Goal: Transaction & Acquisition: Purchase product/service

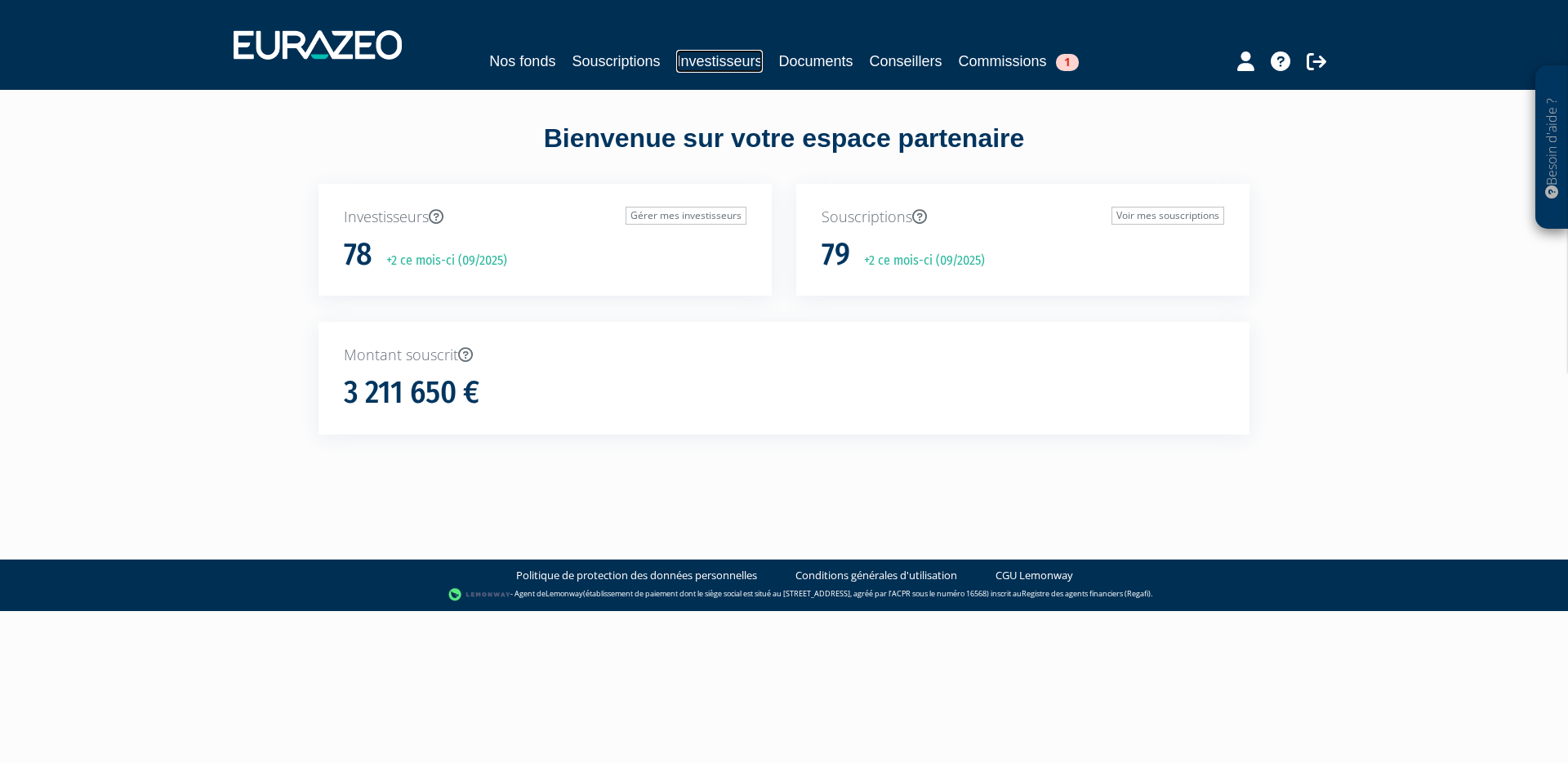
click at [730, 57] on link "Investisseurs" at bounding box center [719, 62] width 86 height 23
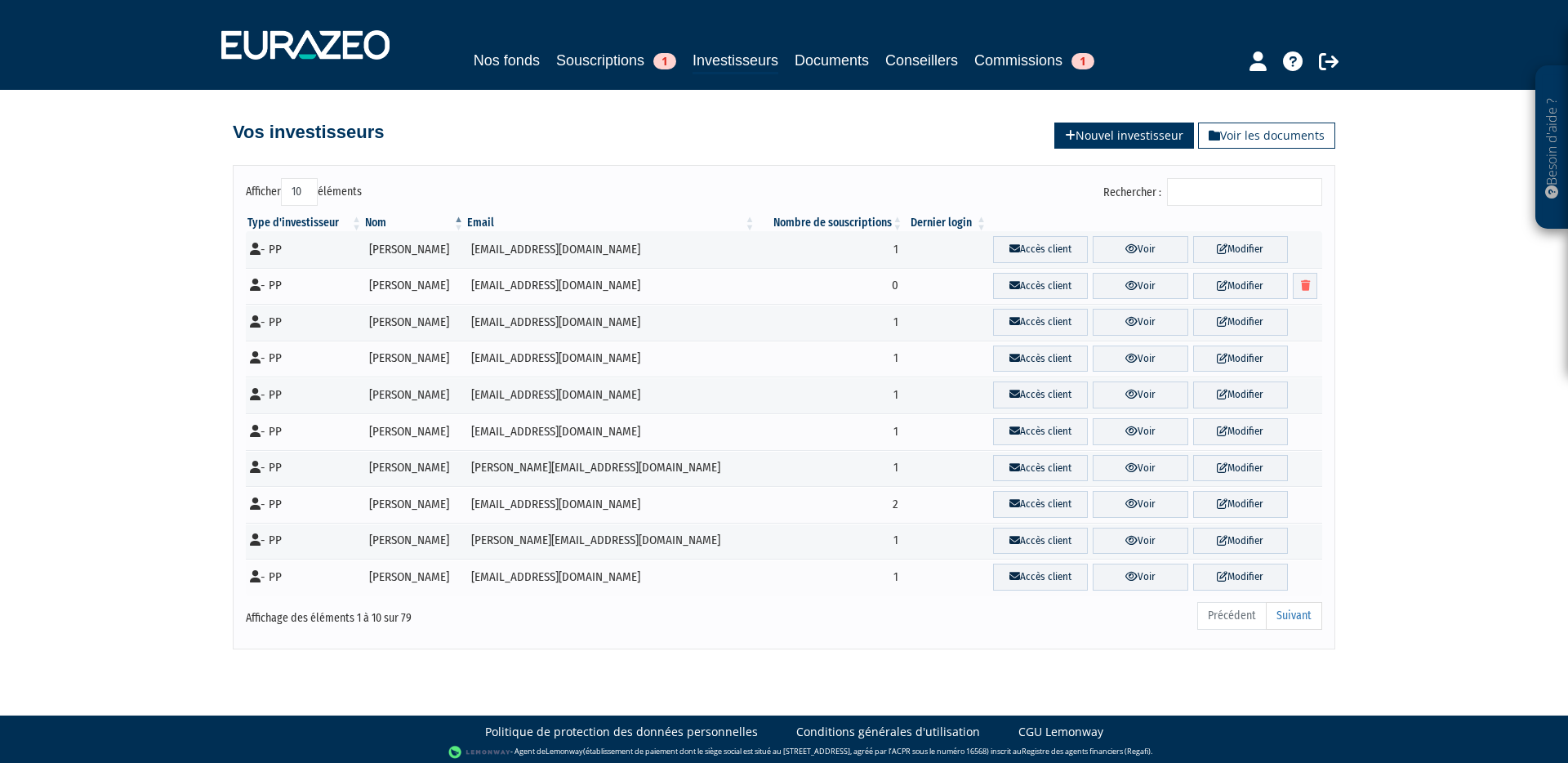
click at [1095, 138] on link "Nouvel investisseur" at bounding box center [1124, 135] width 140 height 26
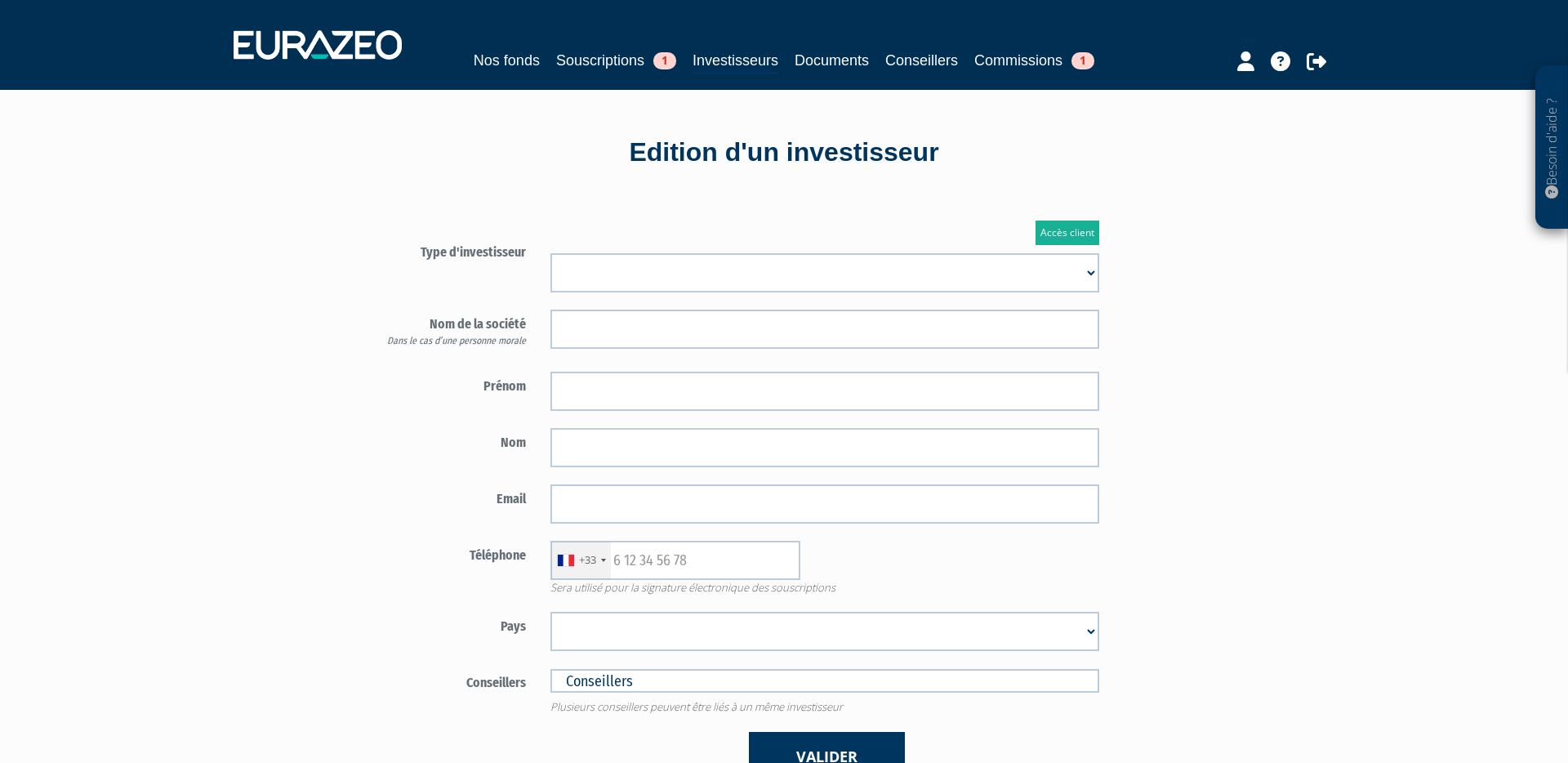
click at [720, 270] on select "Mr Mme Société" at bounding box center [825, 273] width 549 height 39
select select "3"
click at [551, 253] on select "Mr Mme Société" at bounding box center [825, 273] width 549 height 39
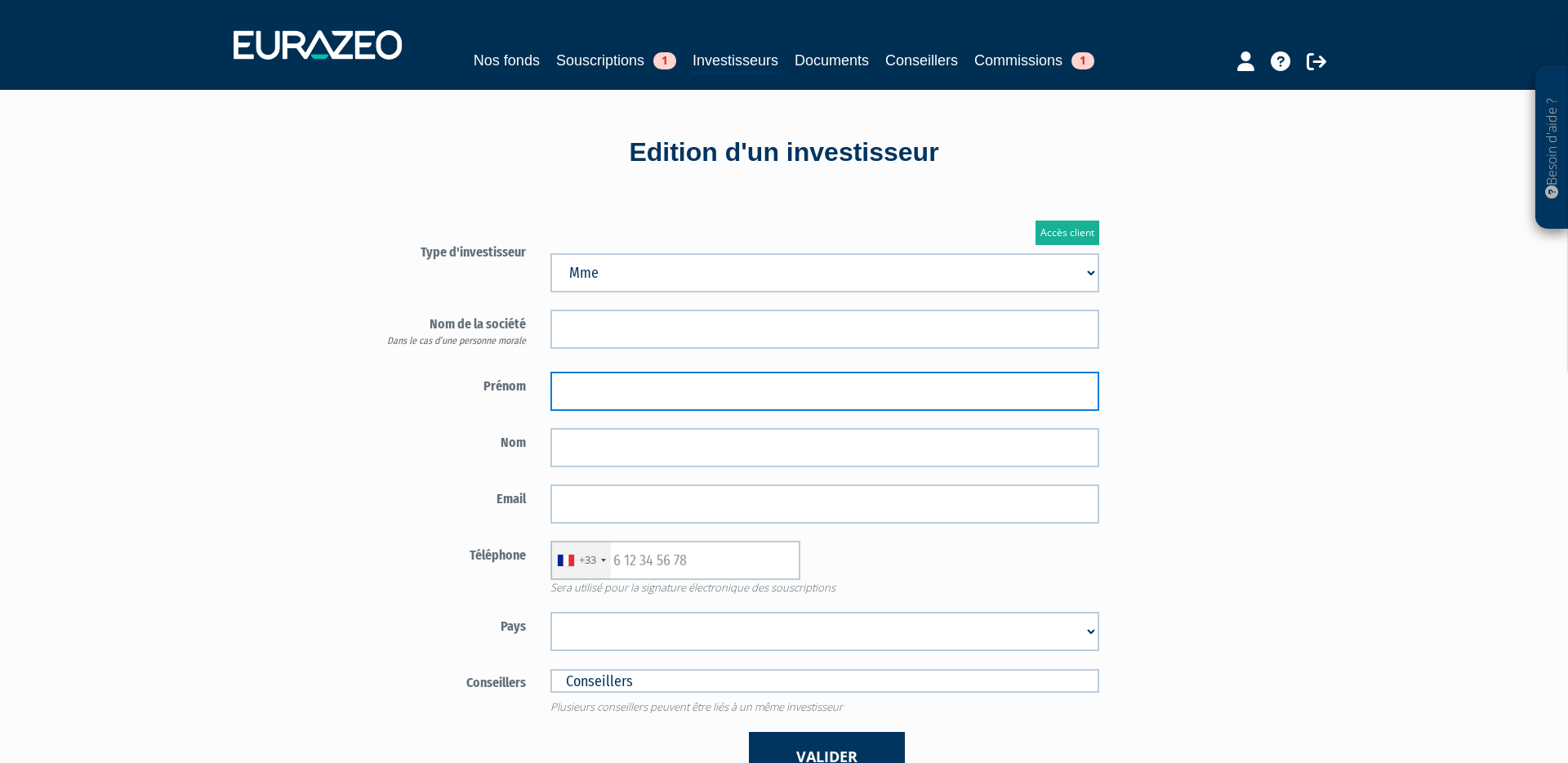
click at [589, 390] on input "text" at bounding box center [825, 391] width 549 height 39
type input "Leila"
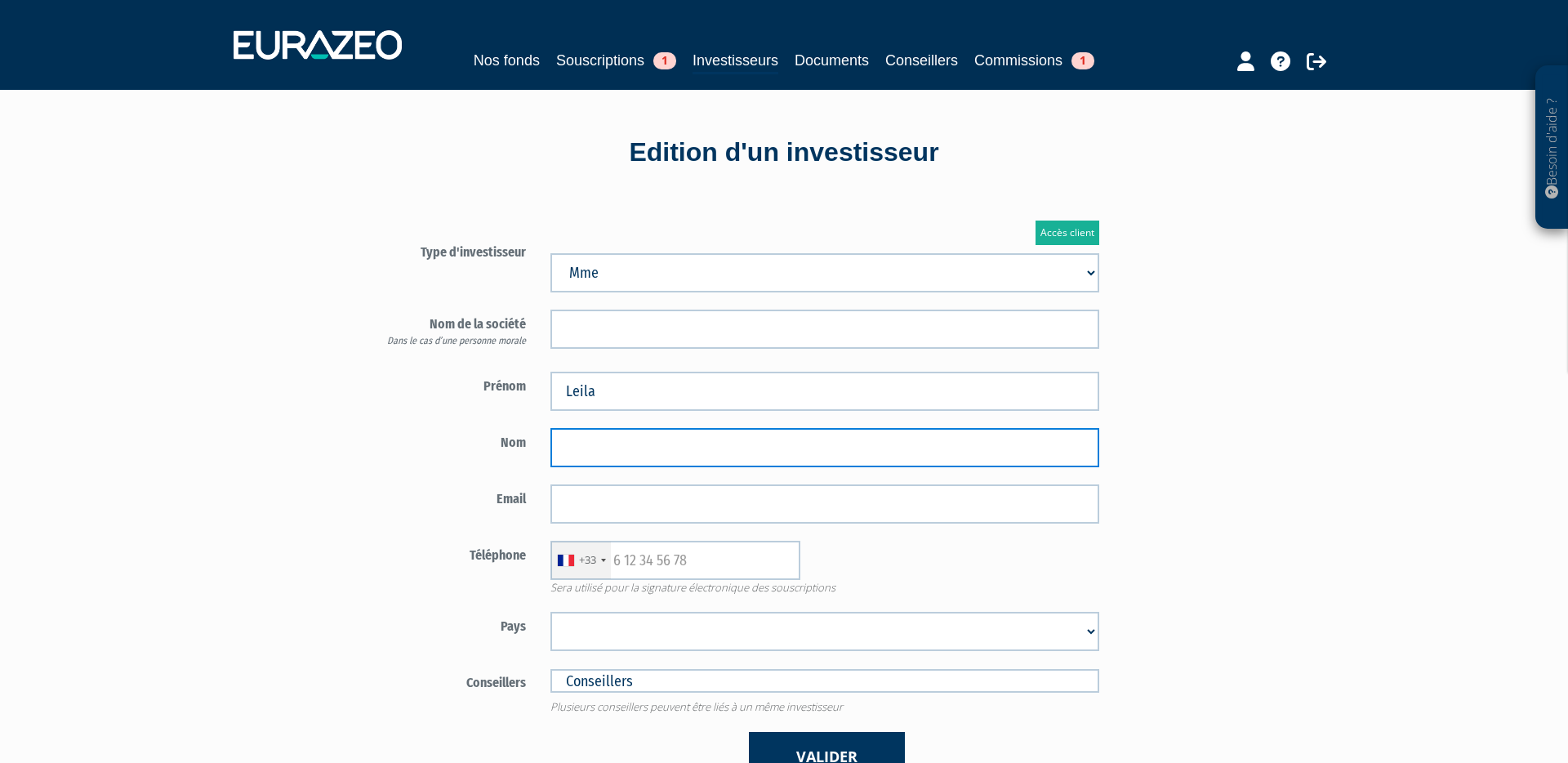
click at [708, 453] on input "text" at bounding box center [825, 448] width 549 height 39
paste input "ZIMMERMANN-VAXIVIERE"
type input "ZIMMERMANN-VAXIVIERE"
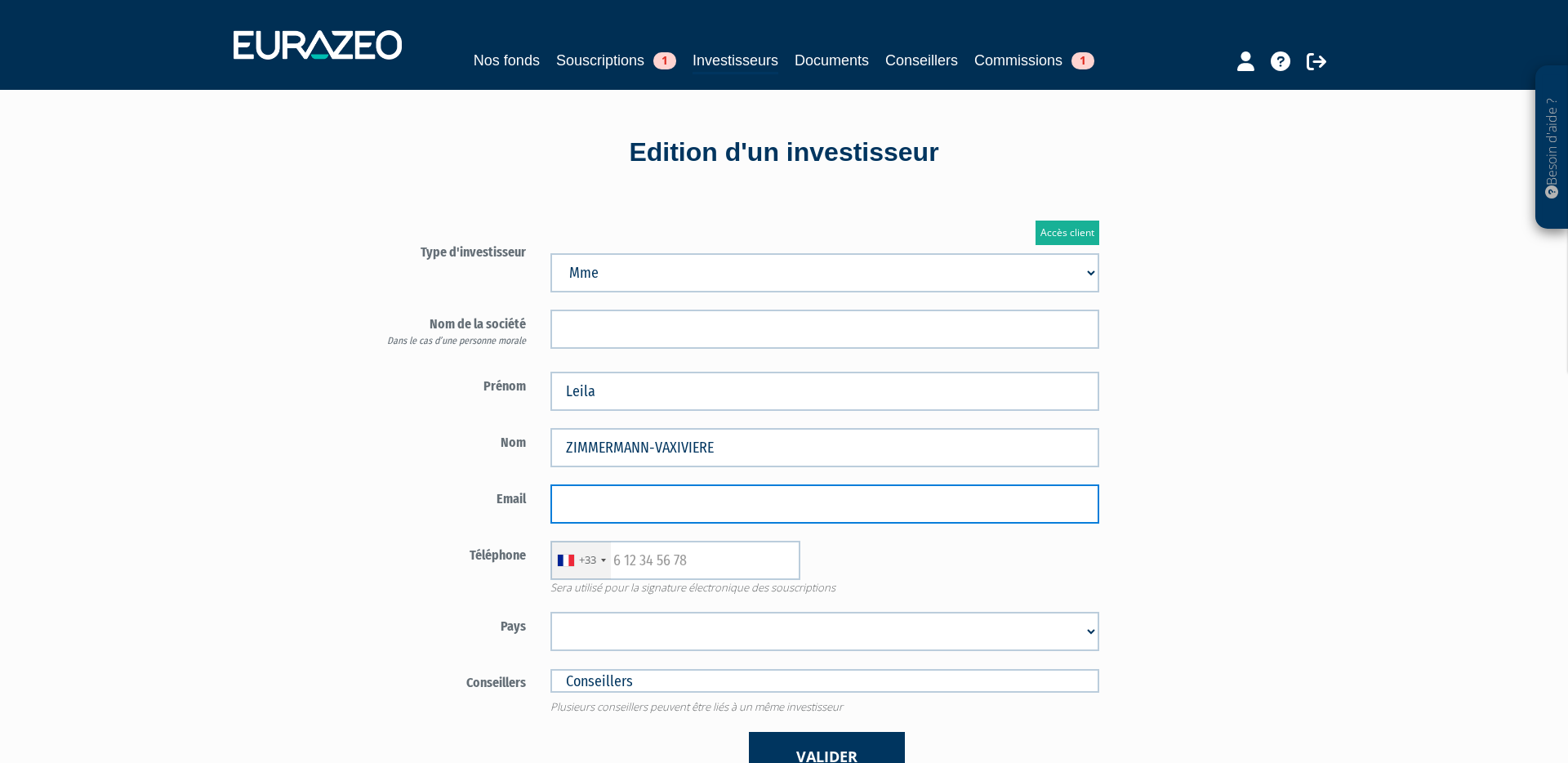
click at [669, 502] on input "email" at bounding box center [825, 504] width 549 height 39
paste input "leila.zimmermann@gmail.com"
type input "leila.zimmermann@gmail.com"
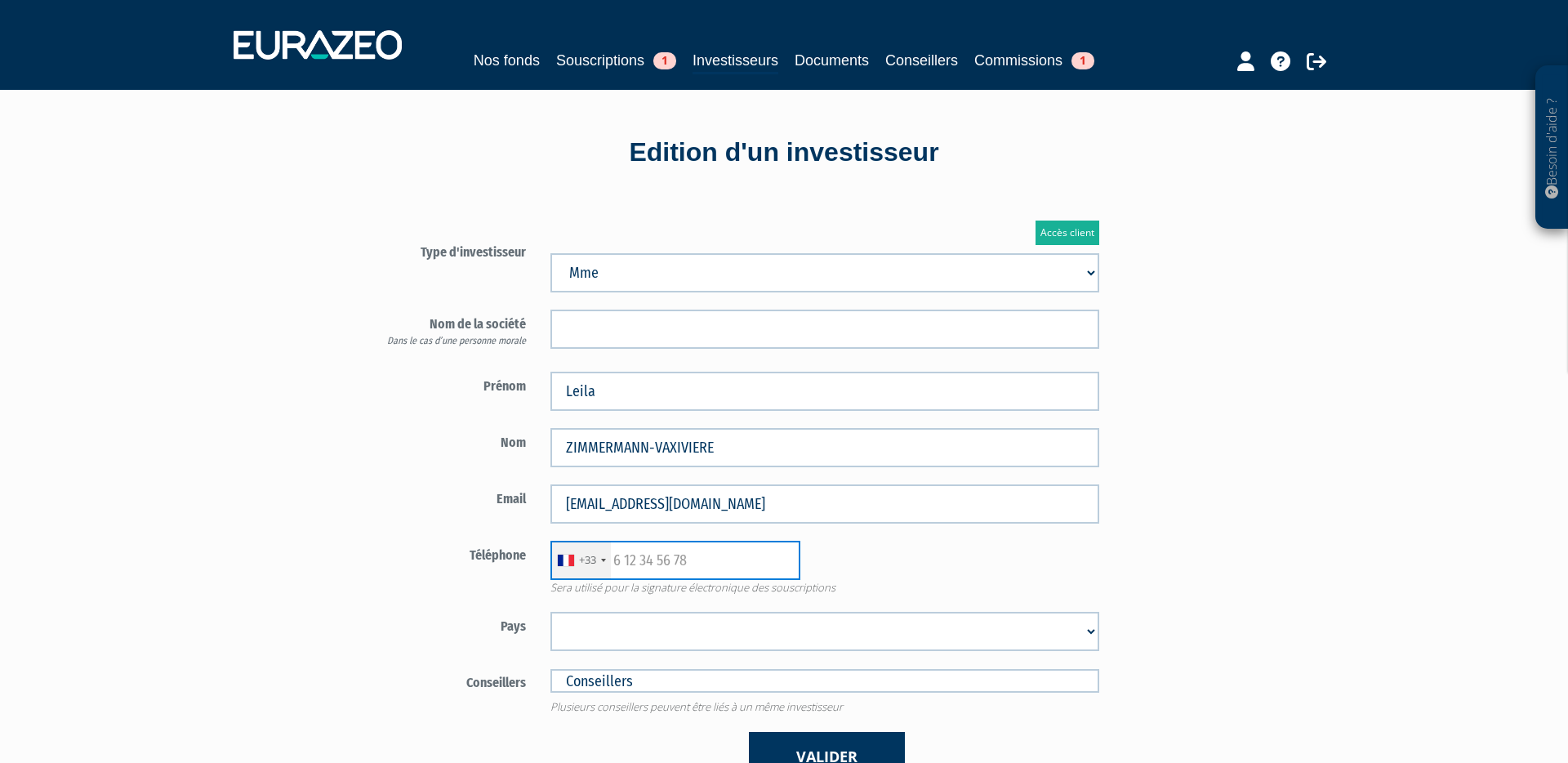
click at [627, 563] on input "text" at bounding box center [675, 561] width 250 height 39
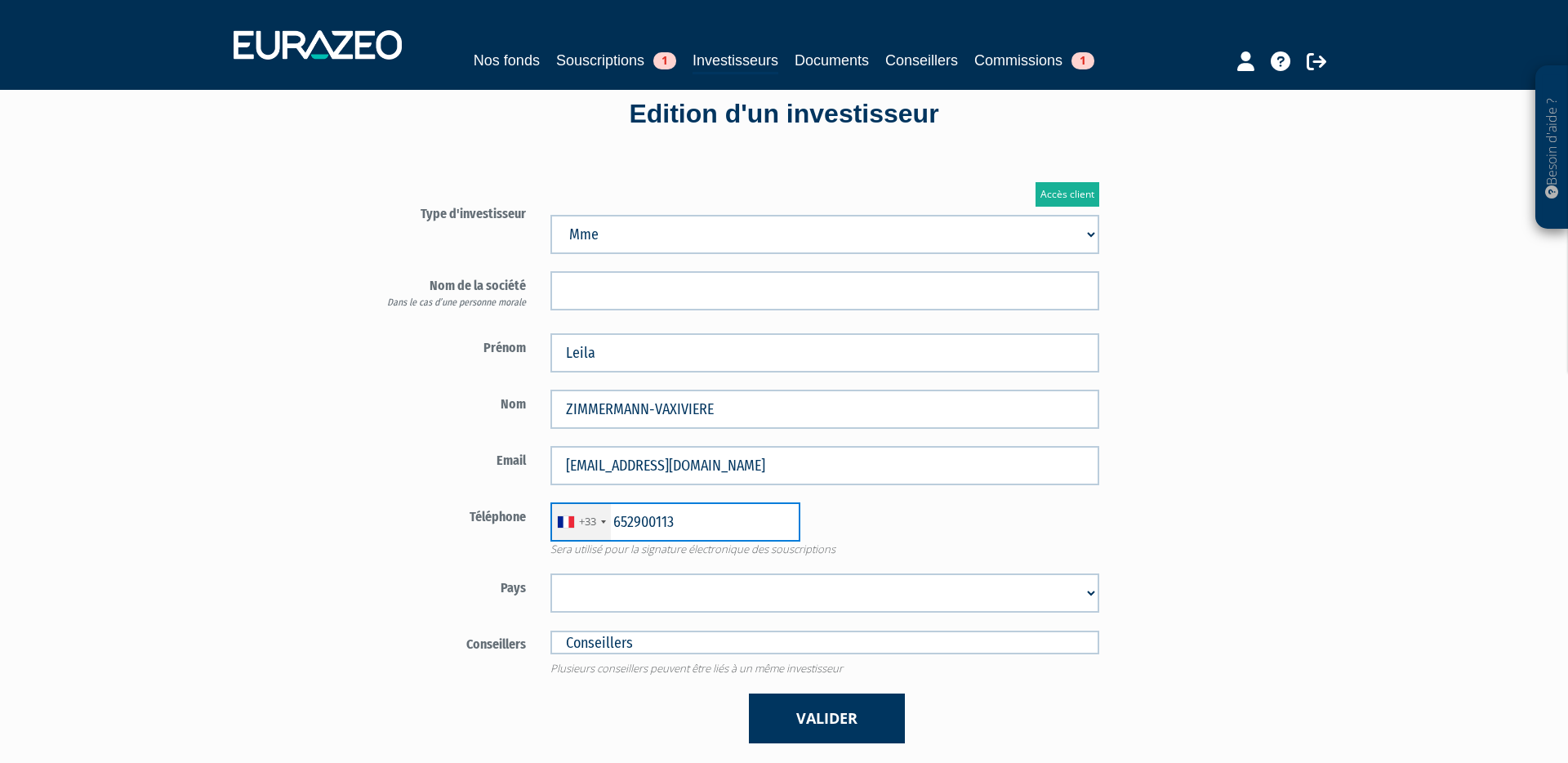
scroll to position [39, 0]
type input "652900113"
click at [593, 582] on select "Afghanistan Afrique du Sud Albanie Algérie Allemagne Andorre Angola Anguilla An…" at bounding box center [825, 592] width 549 height 39
select select "75"
click at [551, 572] on select "Afghanistan Afrique du Sud Albanie Algérie Allemagne Andorre Angola Anguilla An…" at bounding box center [825, 592] width 549 height 39
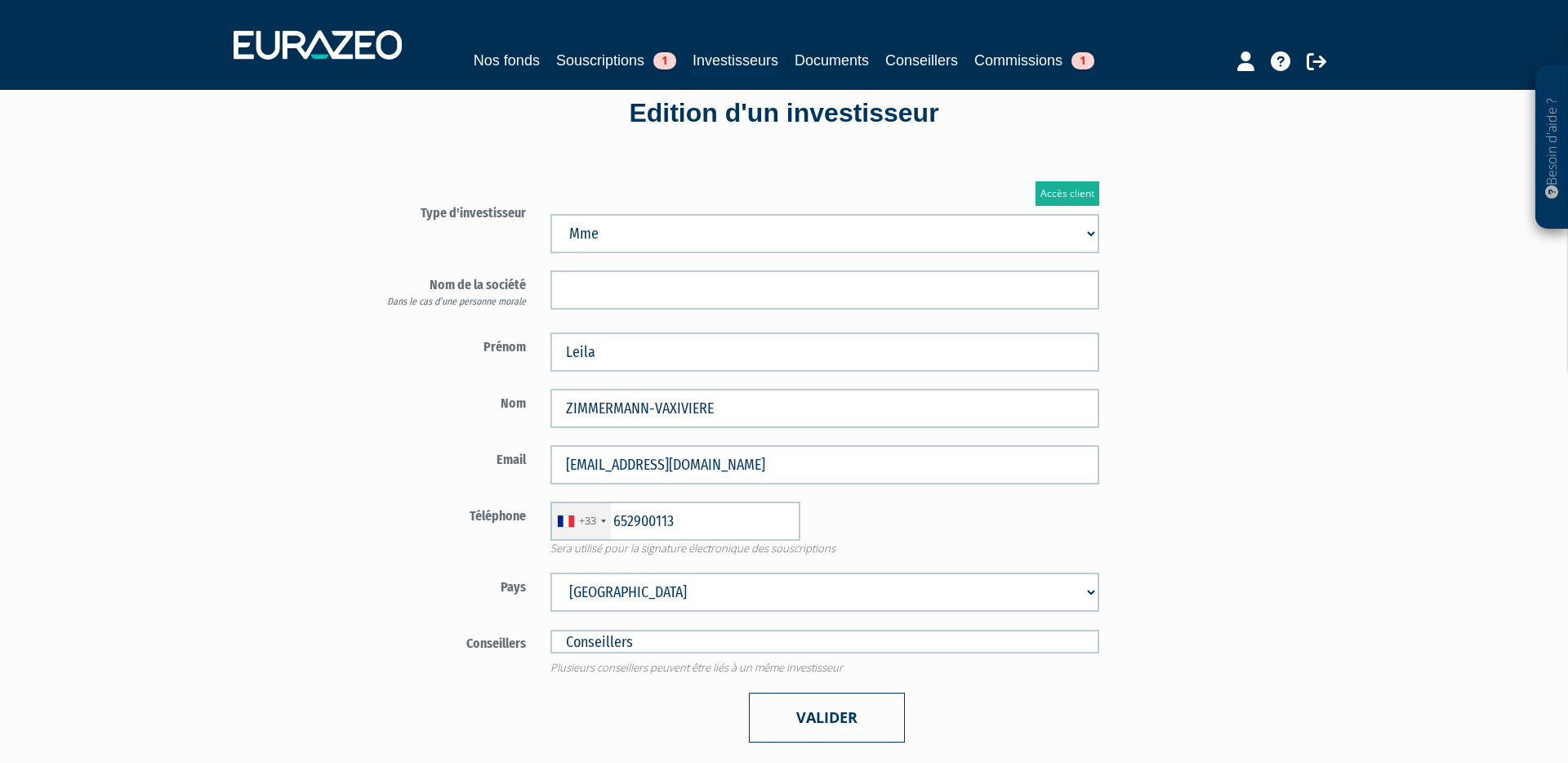
click at [820, 716] on button "Valider" at bounding box center [827, 717] width 156 height 50
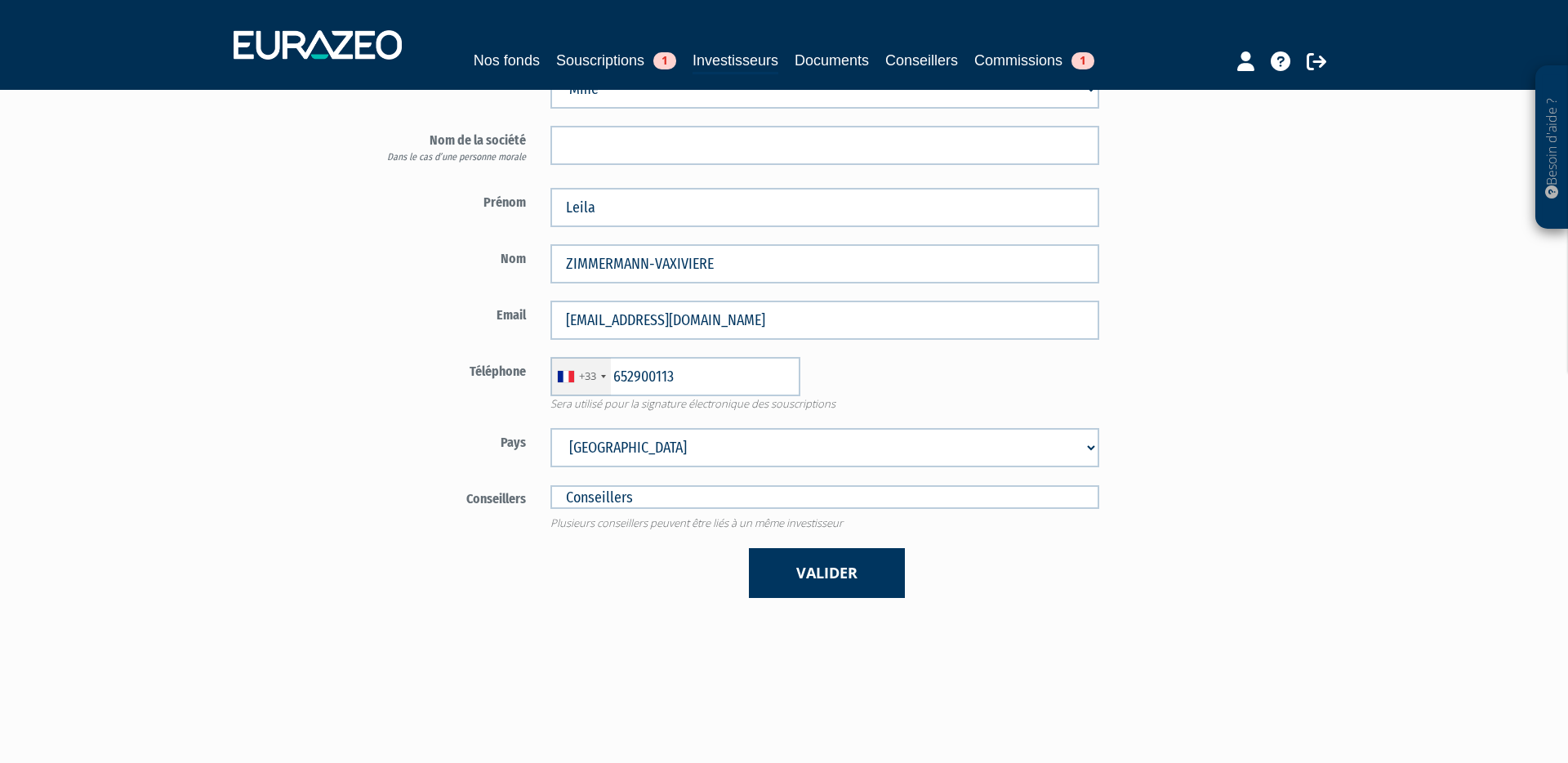
scroll to position [182, 0]
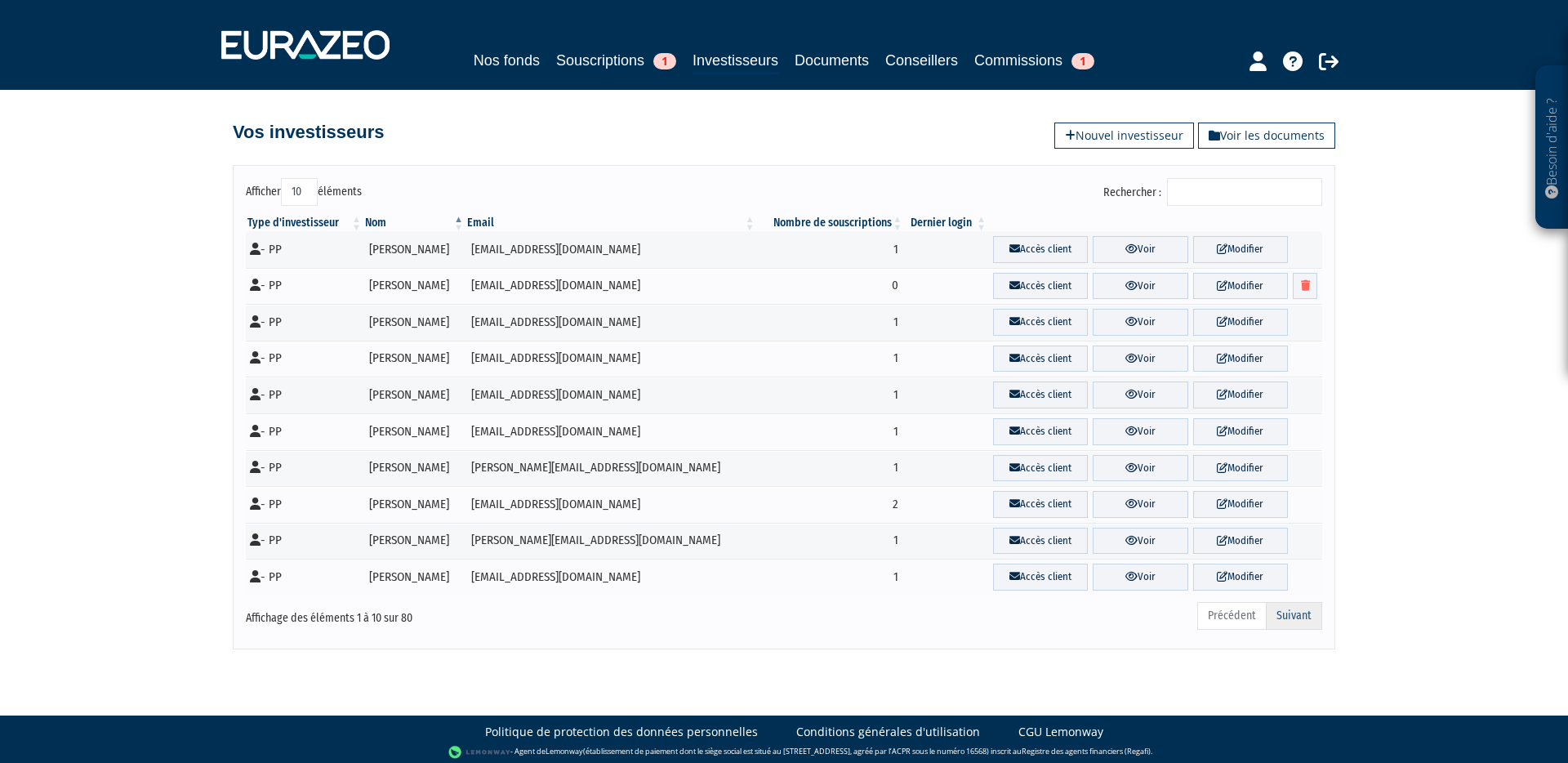
click at [1284, 617] on link "Suivant" at bounding box center [1293, 615] width 56 height 28
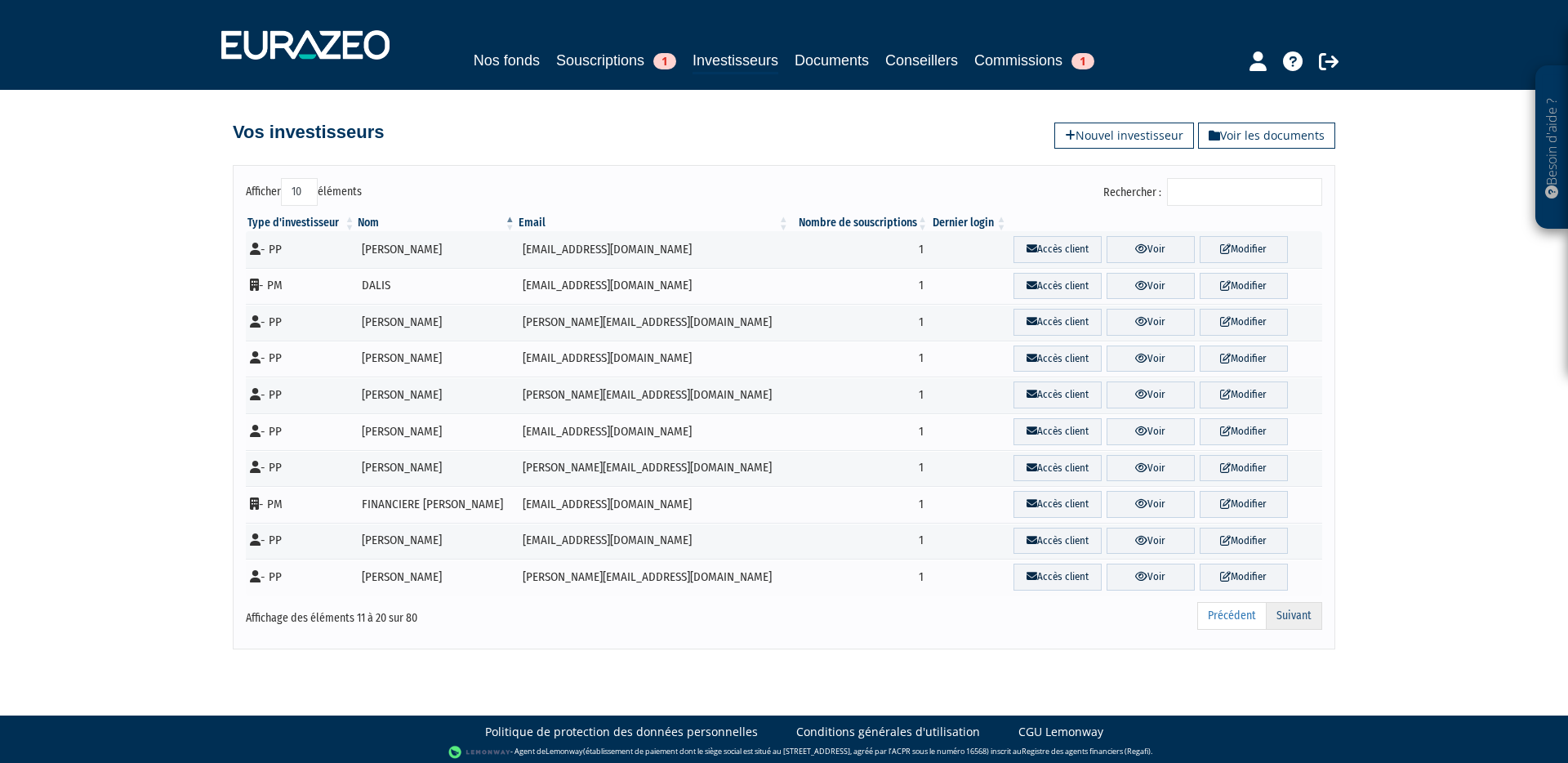
click at [1291, 621] on link "Suivant" at bounding box center [1293, 615] width 56 height 28
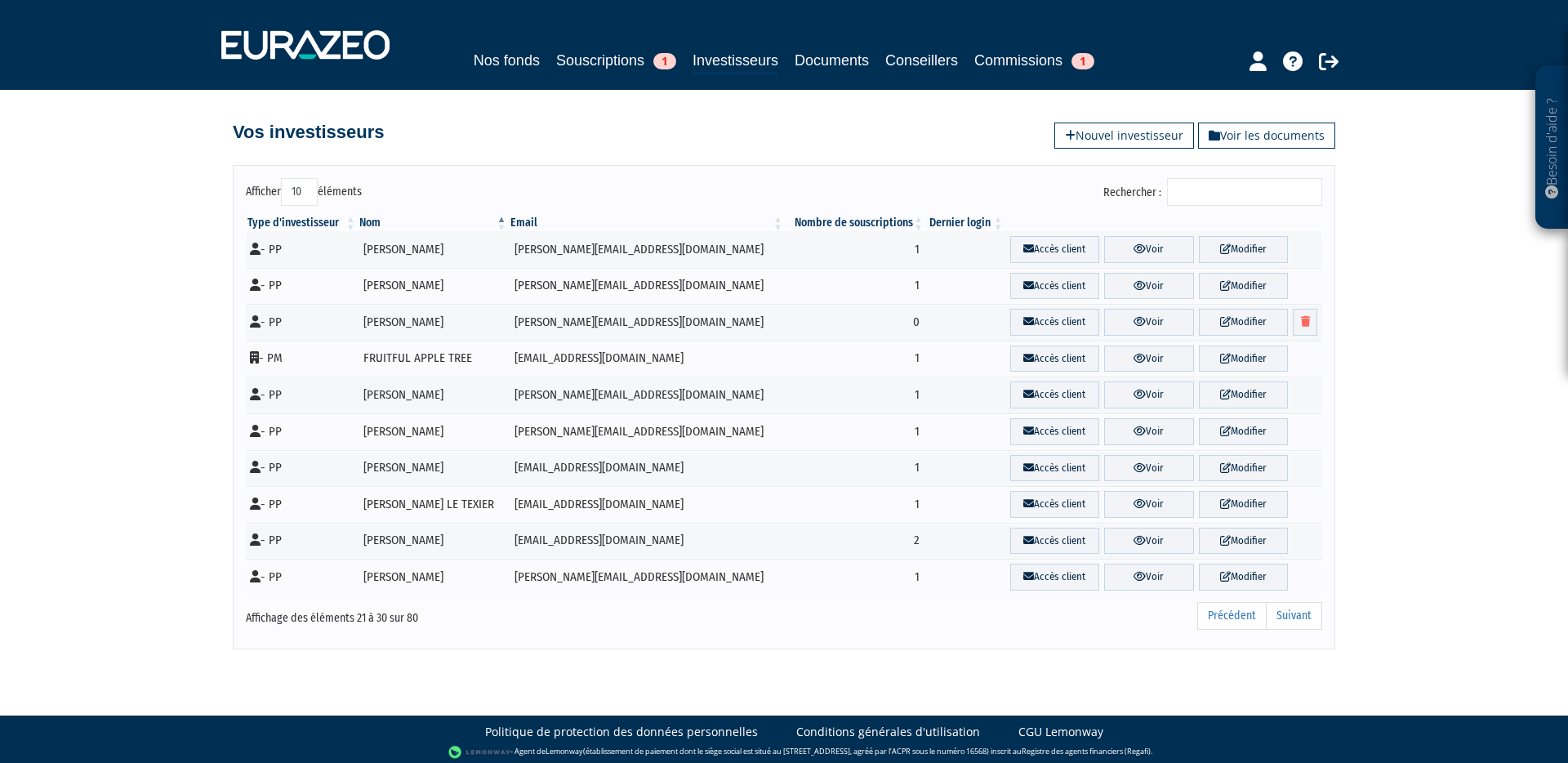
click at [1291, 621] on link "Suivant" at bounding box center [1293, 615] width 56 height 28
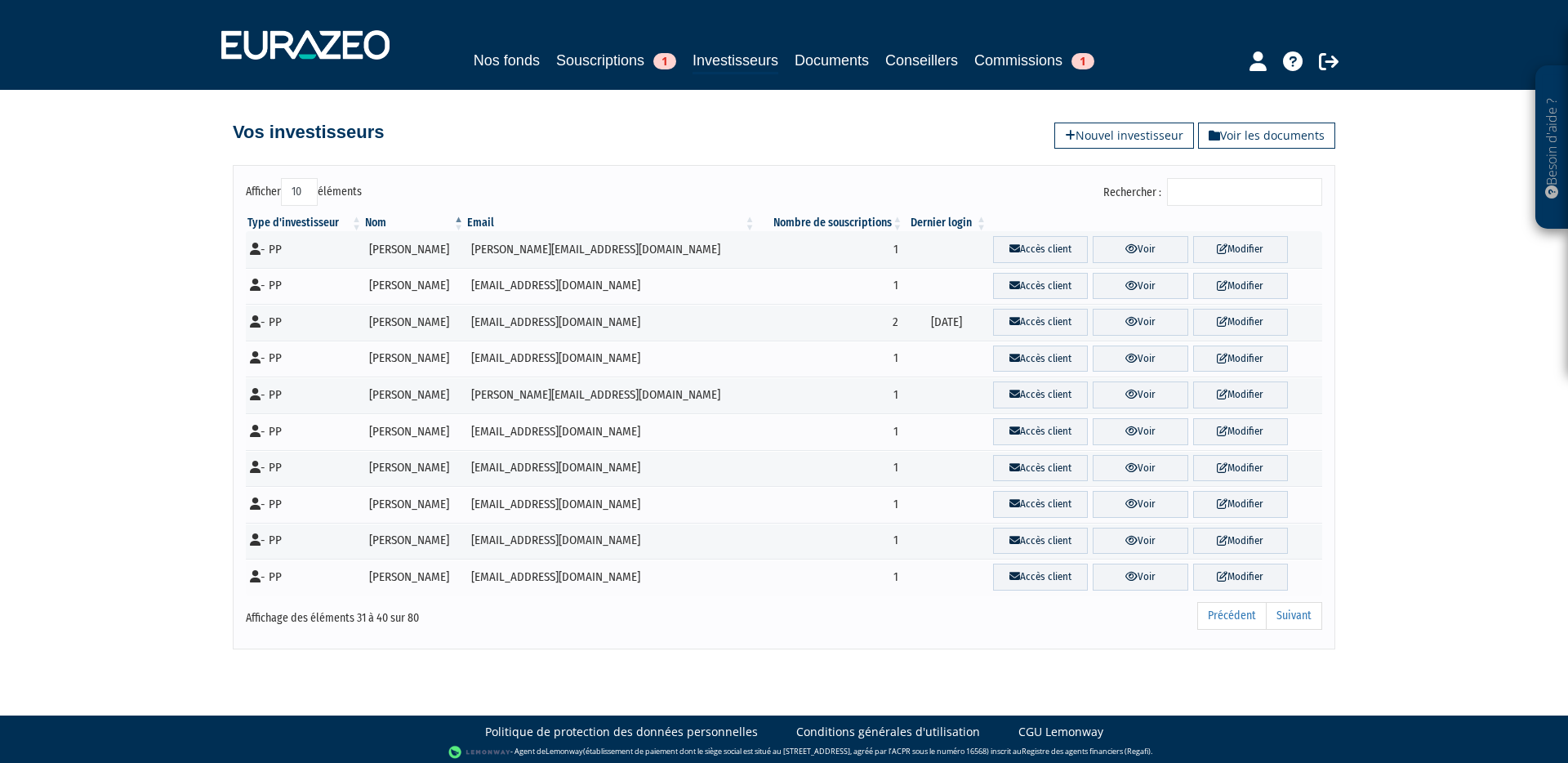
click at [1291, 621] on link "Suivant" at bounding box center [1293, 615] width 56 height 28
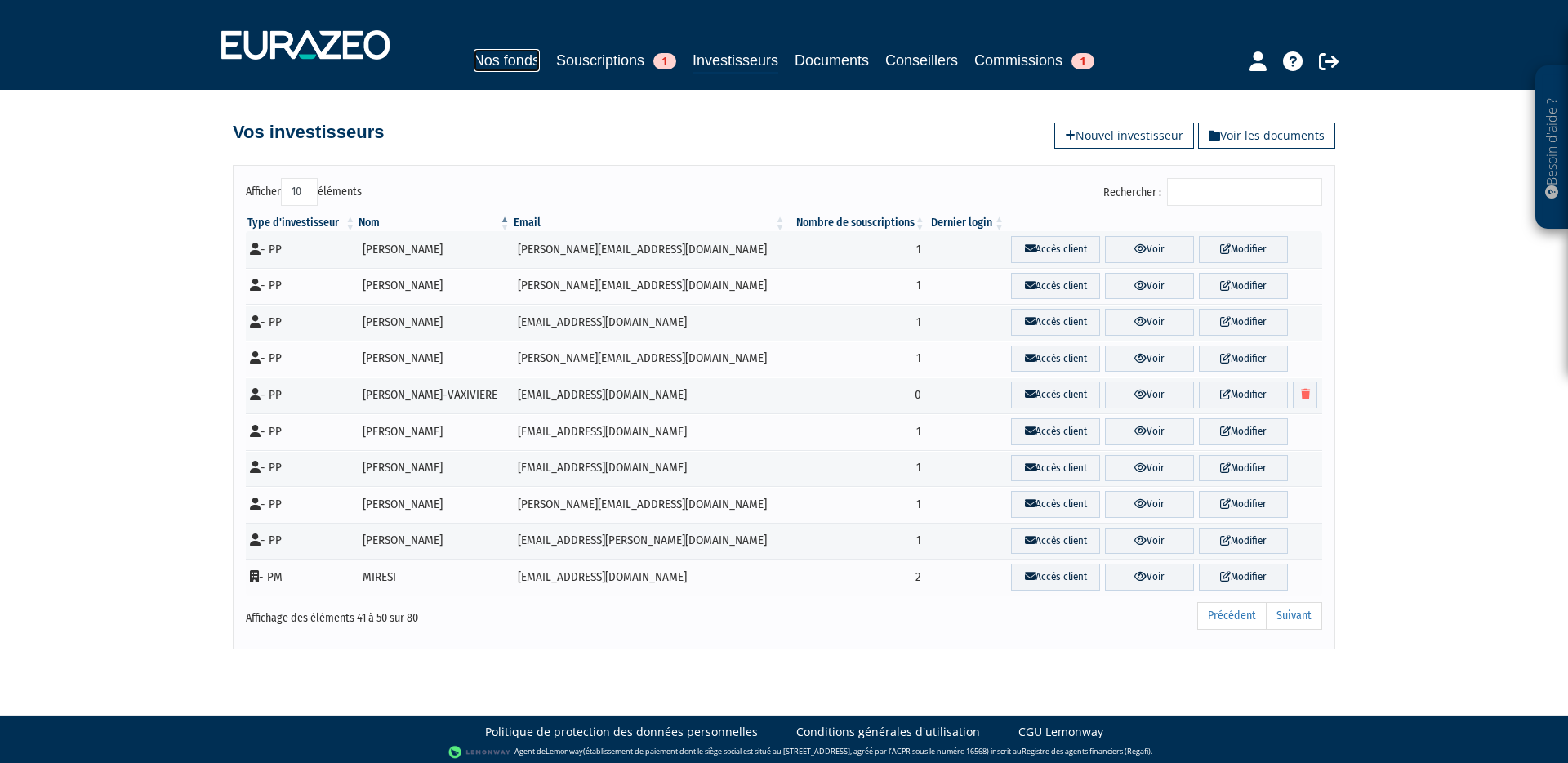
click at [508, 66] on link "Nos fonds" at bounding box center [507, 61] width 66 height 23
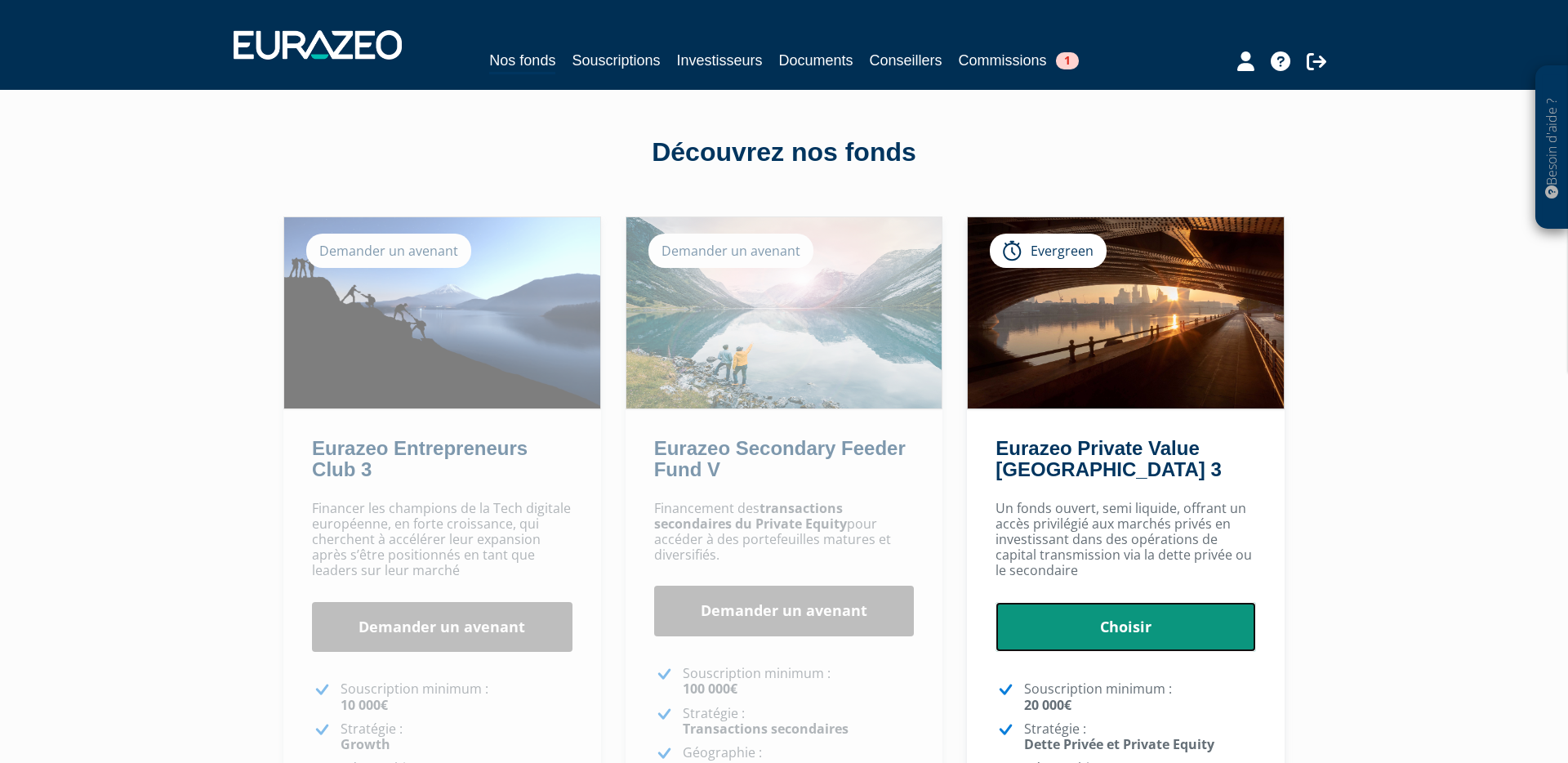
click at [1104, 626] on link "Choisir" at bounding box center [1125, 627] width 261 height 51
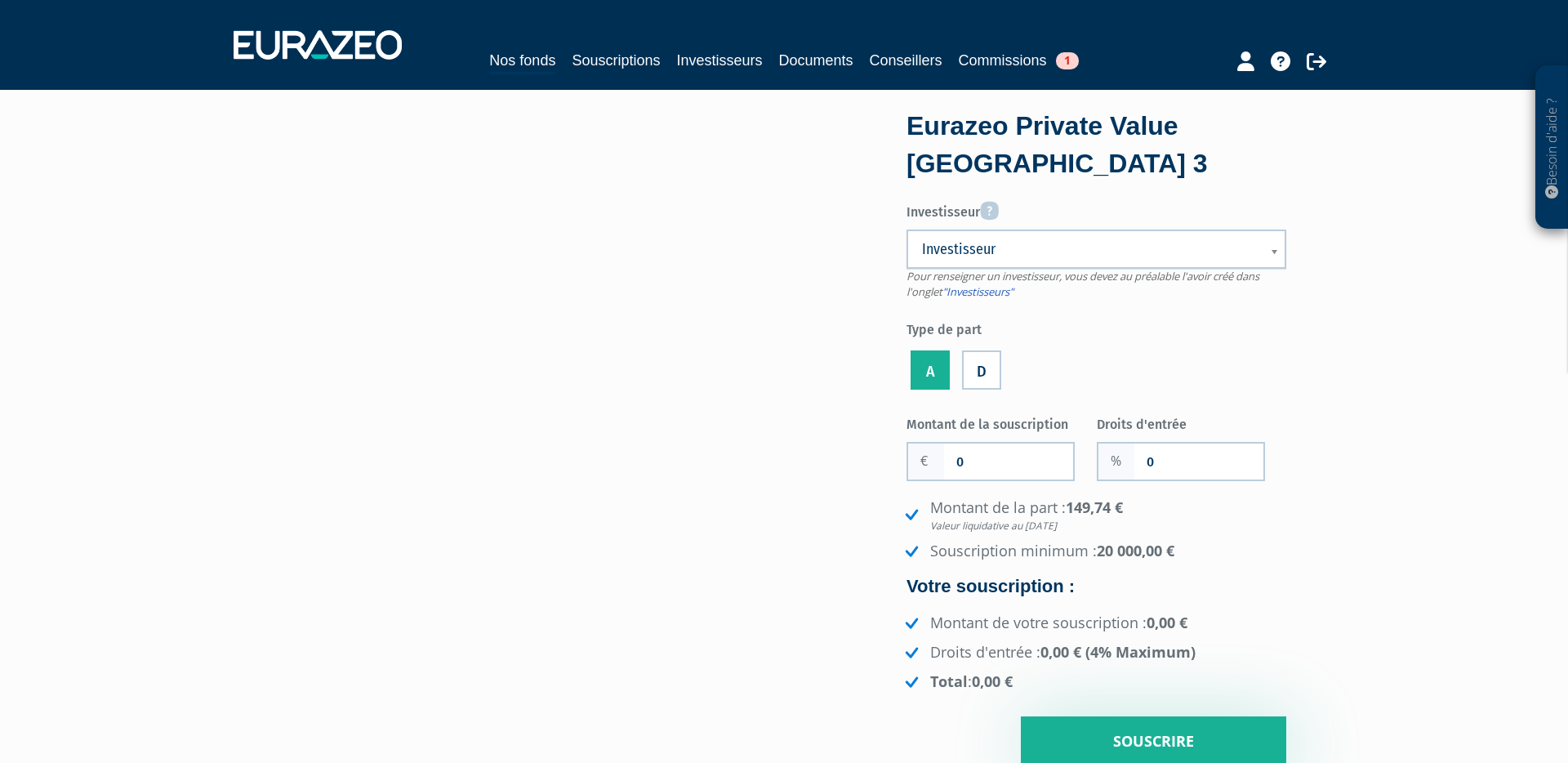
click at [1246, 255] on span "Investisseur" at bounding box center [1085, 249] width 328 height 20
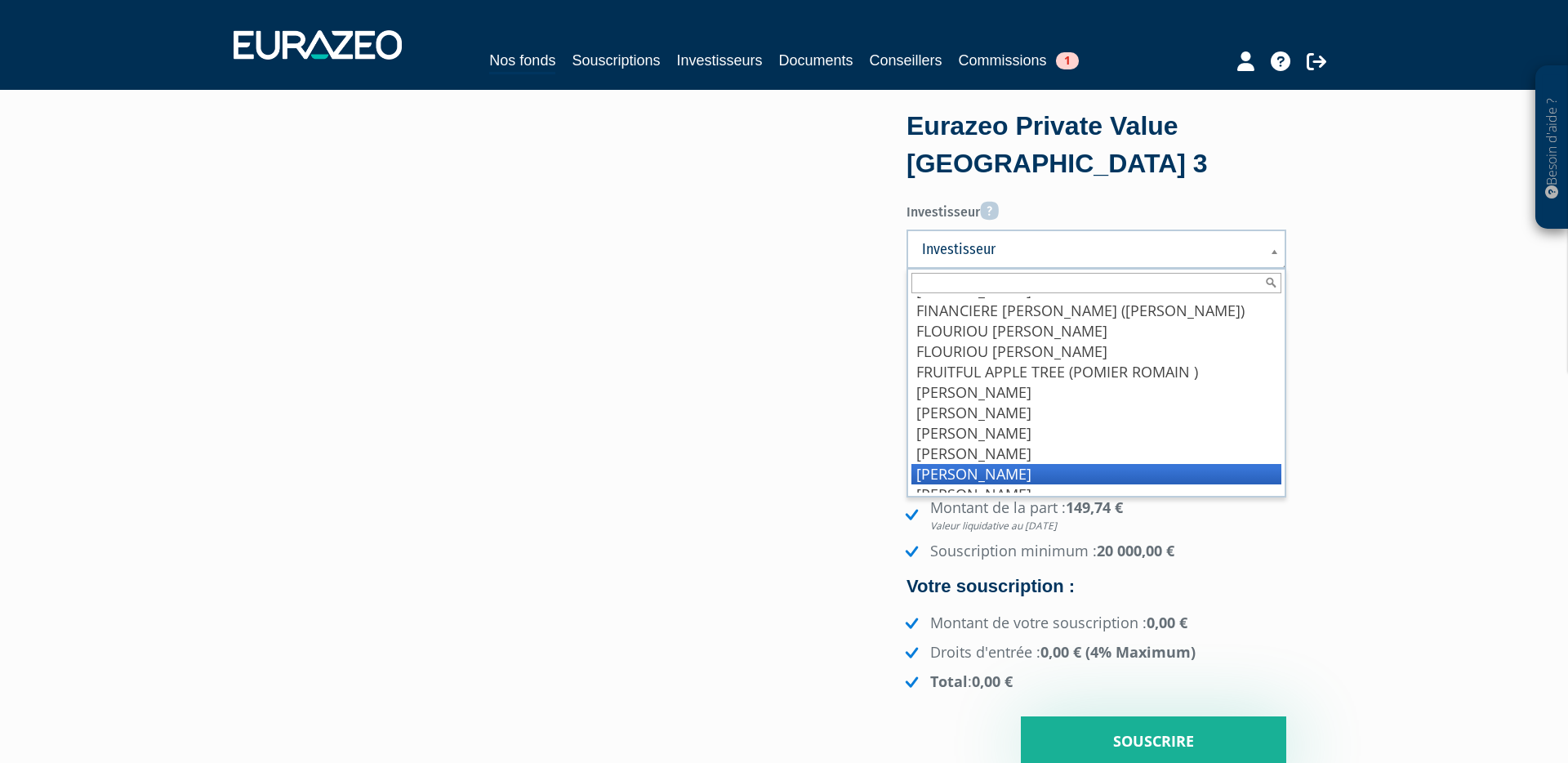
scroll to position [1437, 0]
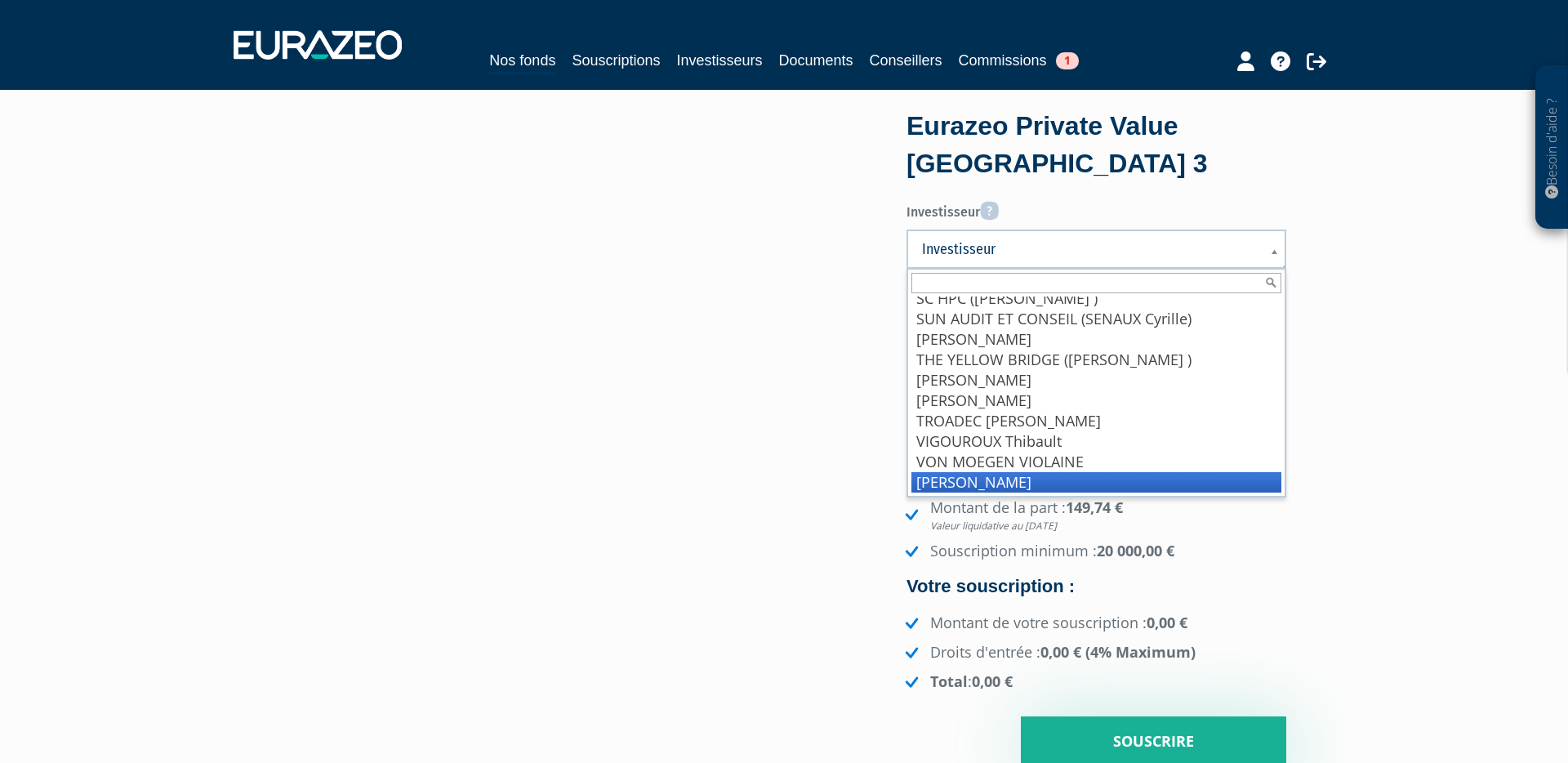
click at [1018, 475] on li "ZIMMERMANN-VAXIVIERE Leila" at bounding box center [1096, 482] width 370 height 21
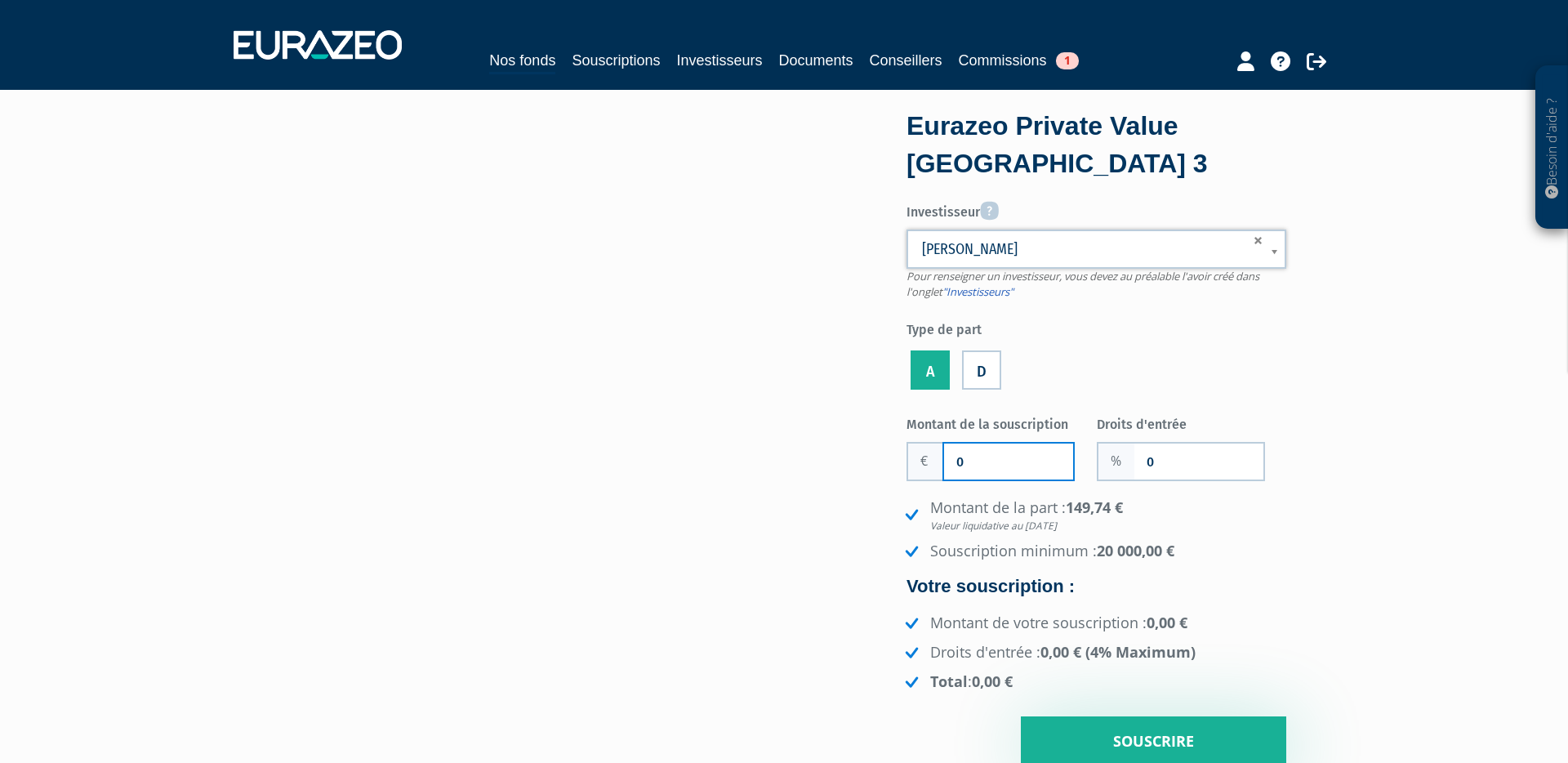
click at [992, 467] on input "0" at bounding box center [1008, 461] width 129 height 36
type input "30 000"
click at [1152, 458] on input "0" at bounding box center [1198, 461] width 129 height 36
type input "4"
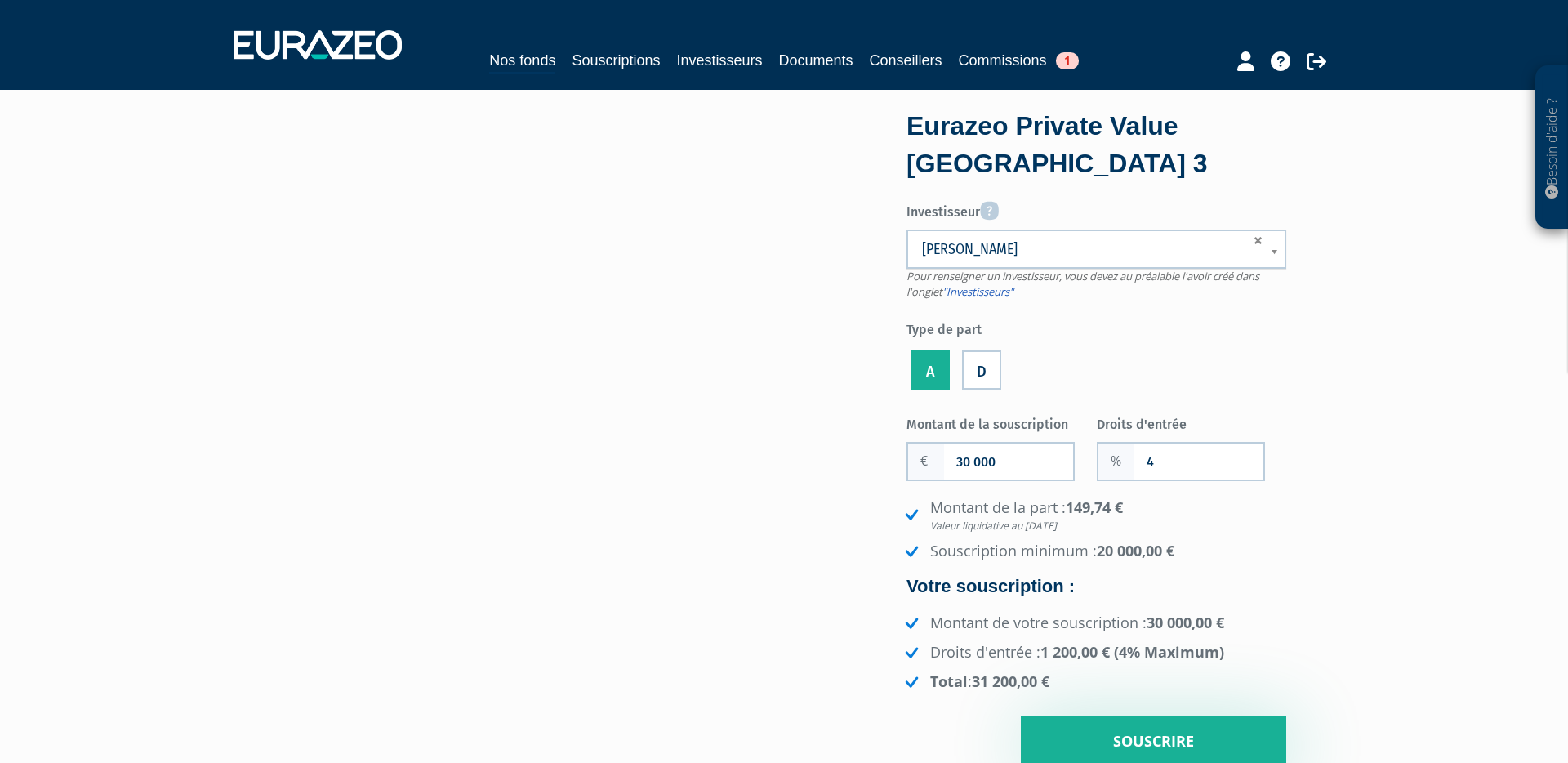
click at [1212, 573] on div "Montant de la part : 149,74 € Valeur liquidative au 19/09/2025 Souscription min…" at bounding box center [1096, 594] width 380 height 194
drag, startPoint x: 765, startPoint y: 583, endPoint x: 776, endPoint y: 576, distance: 13.0
click at [765, 583] on div "Eurazeo Private Value Europe 3 Investisseur Pour renseigner un investisseur, vo…" at bounding box center [784, 441] width 1029 height 653
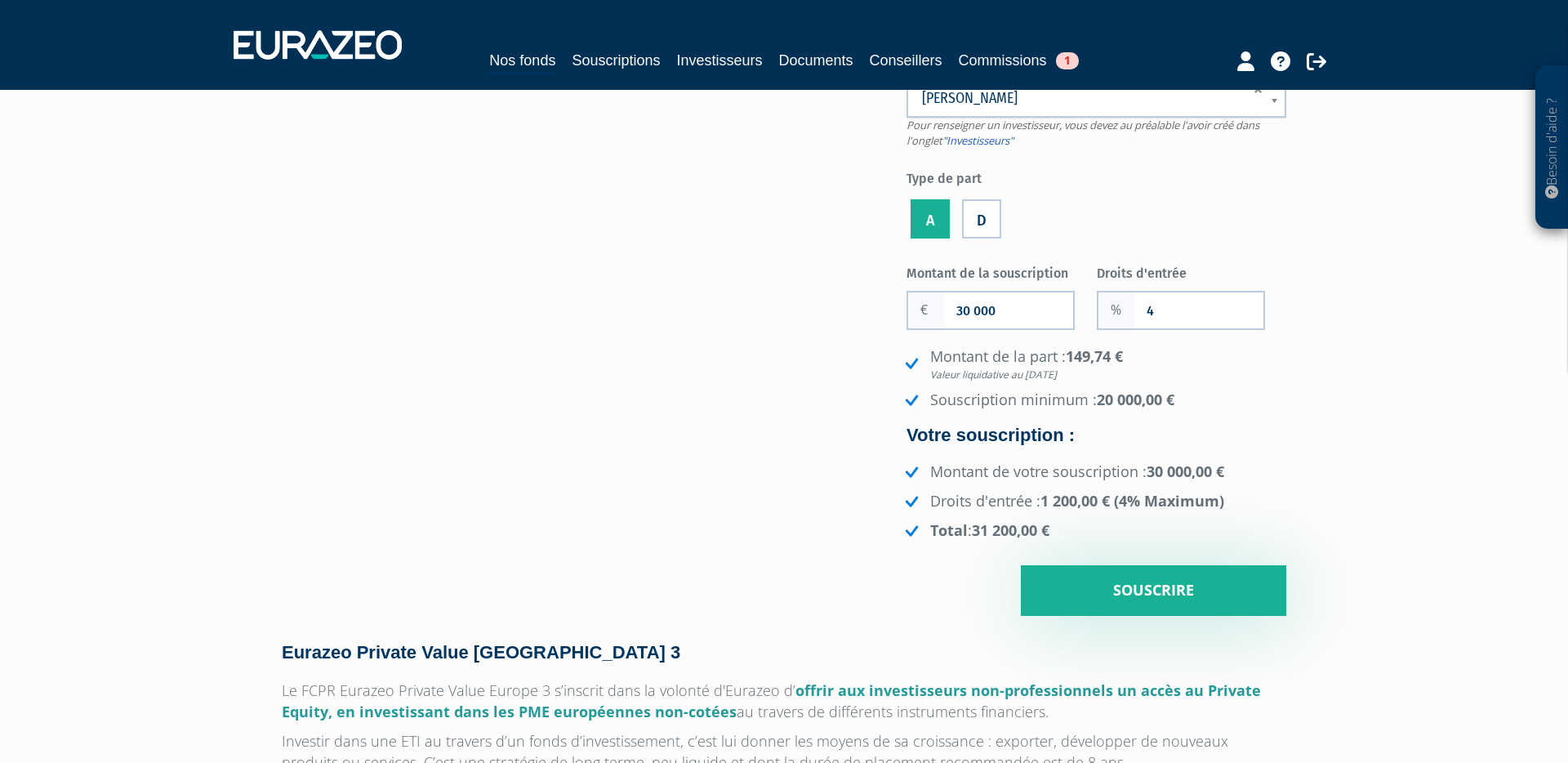
scroll to position [169, 0]
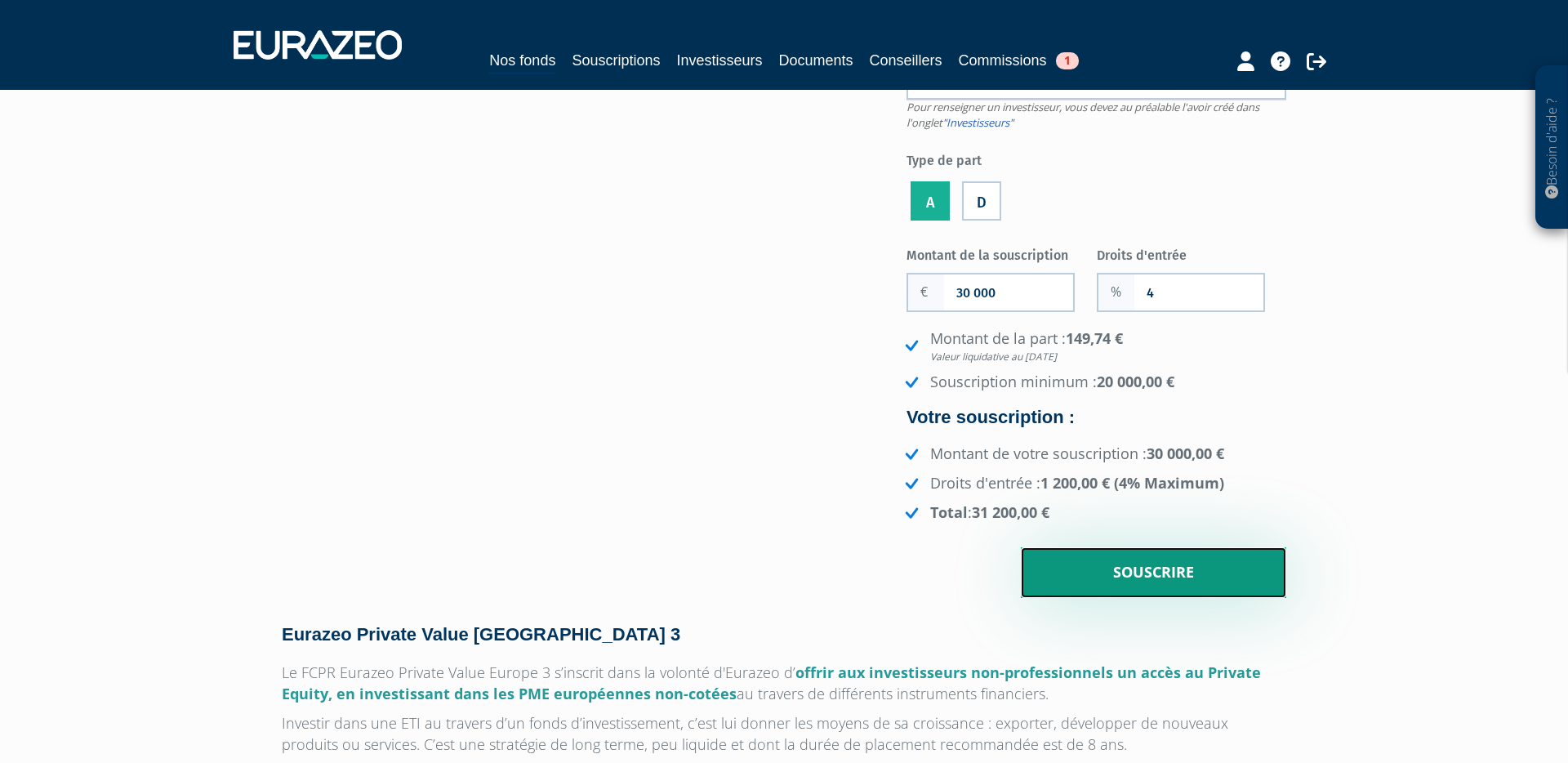
click at [1144, 579] on input "Souscrire" at bounding box center [1153, 572] width 265 height 51
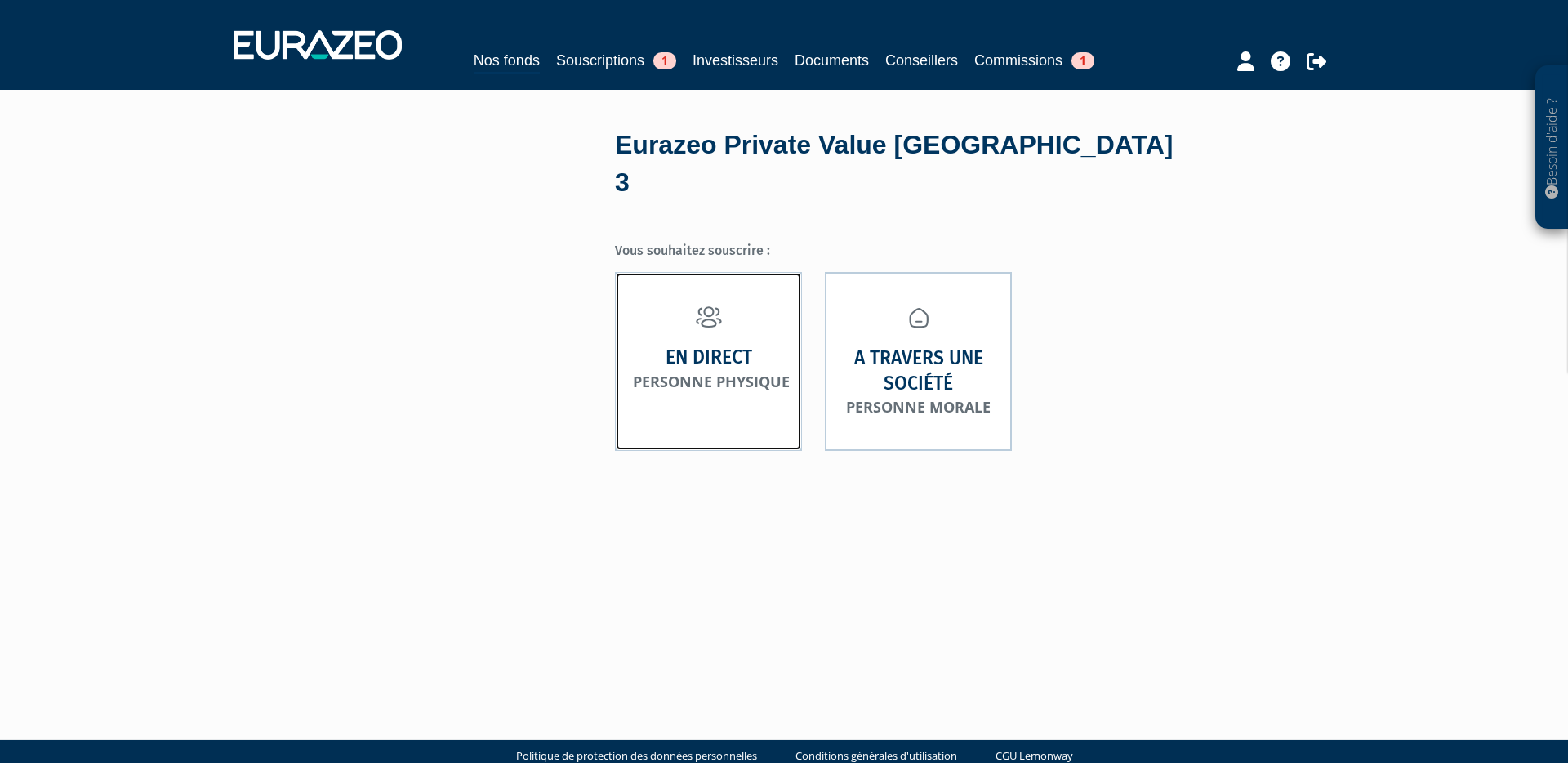
click at [716, 372] on small "Personne physique" at bounding box center [711, 382] width 157 height 20
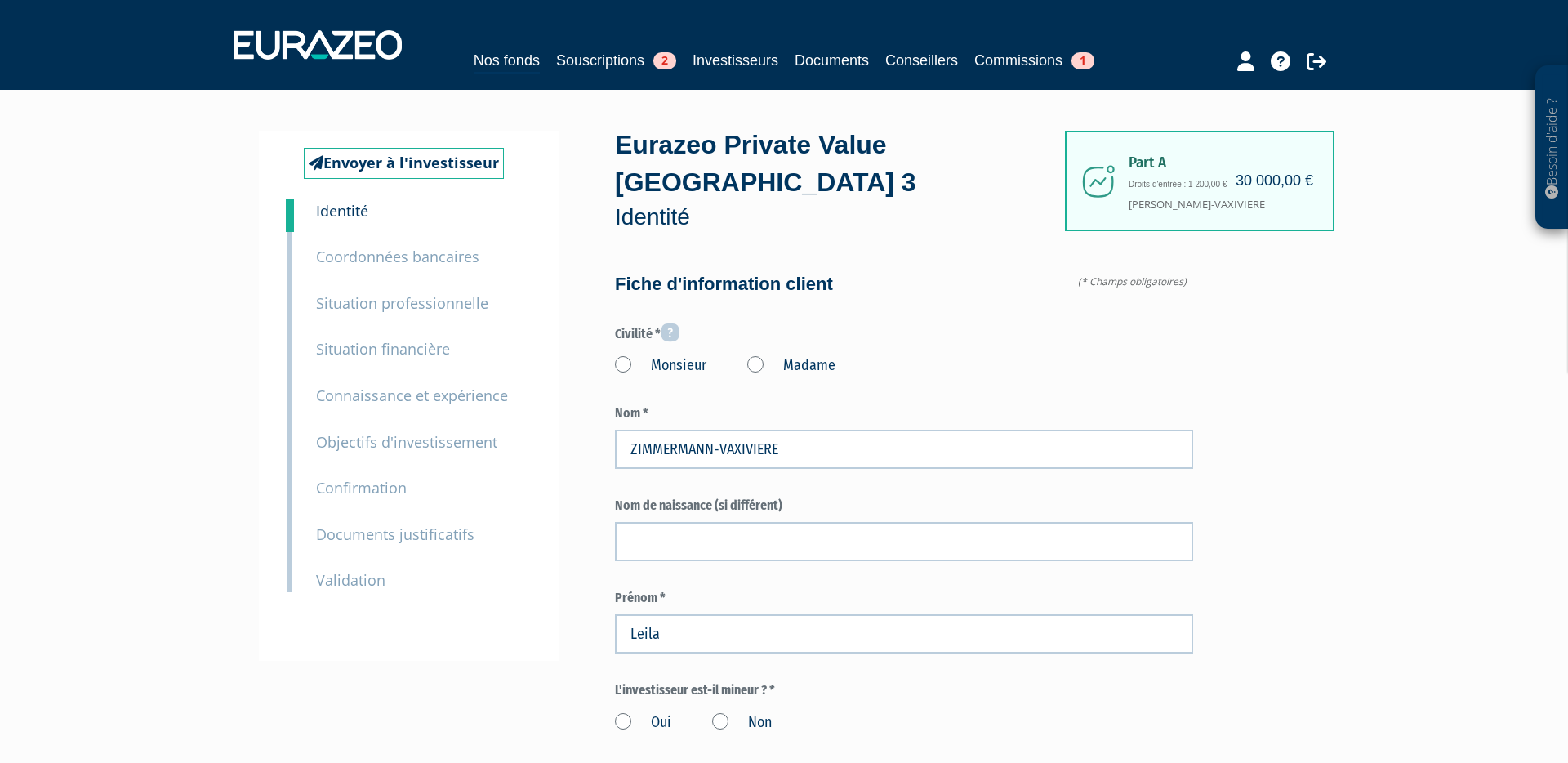
click at [754, 356] on label "Madame" at bounding box center [791, 366] width 88 height 21
click at [0, 0] on "Madame" at bounding box center [0, 0] width 0 height 0
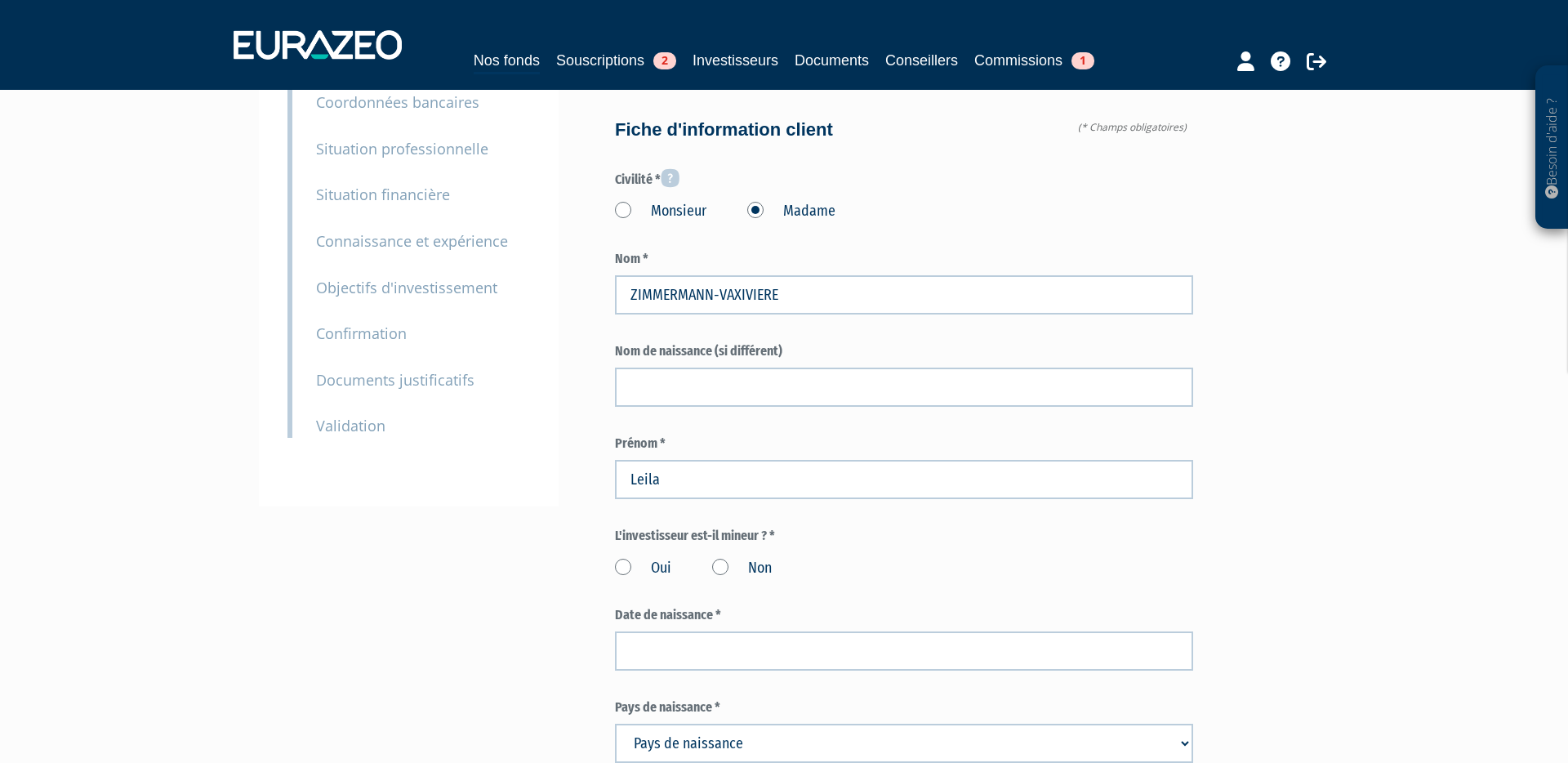
scroll to position [155, 0]
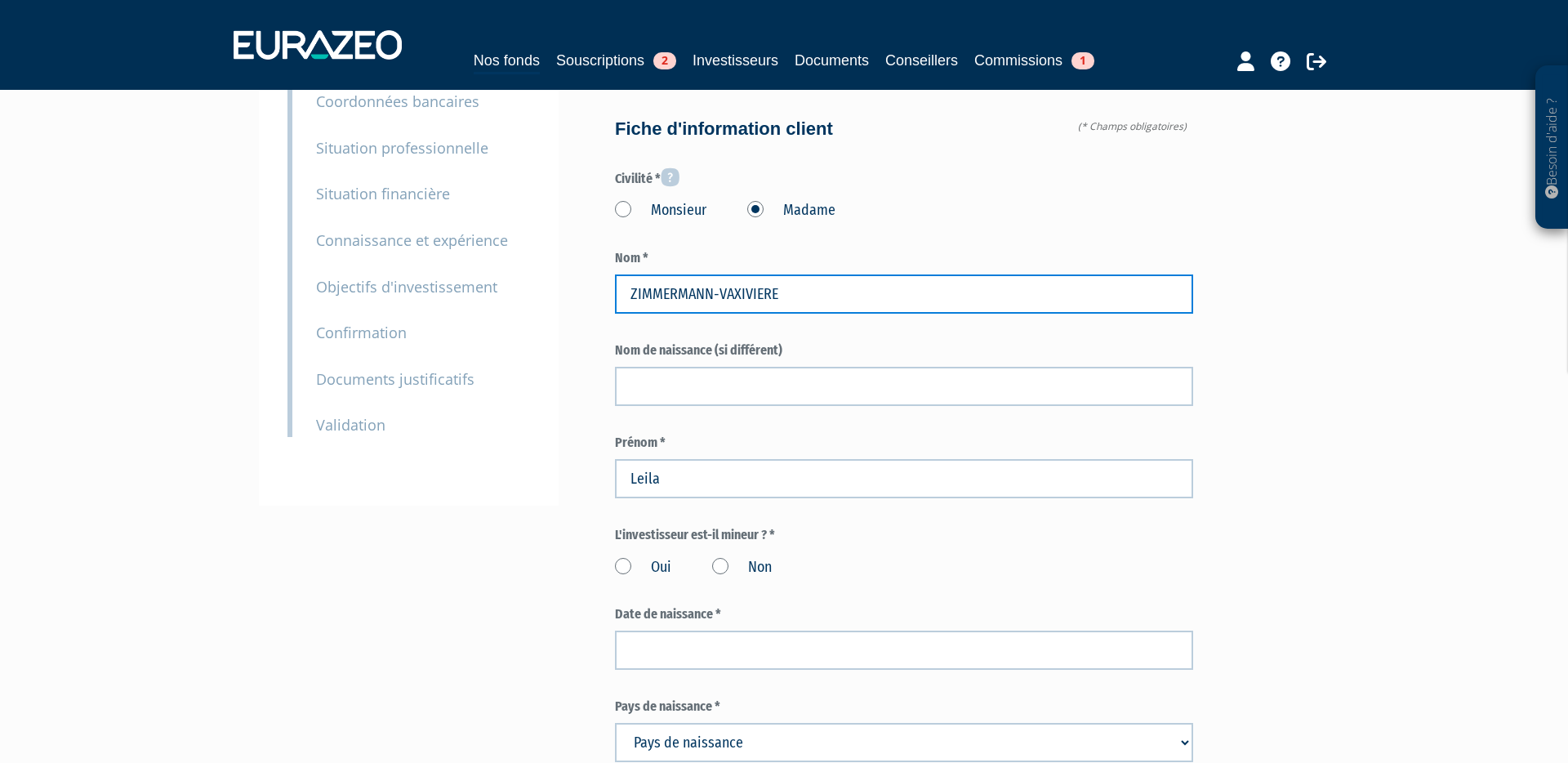
drag, startPoint x: 797, startPoint y: 256, endPoint x: 586, endPoint y: 244, distance: 211.3
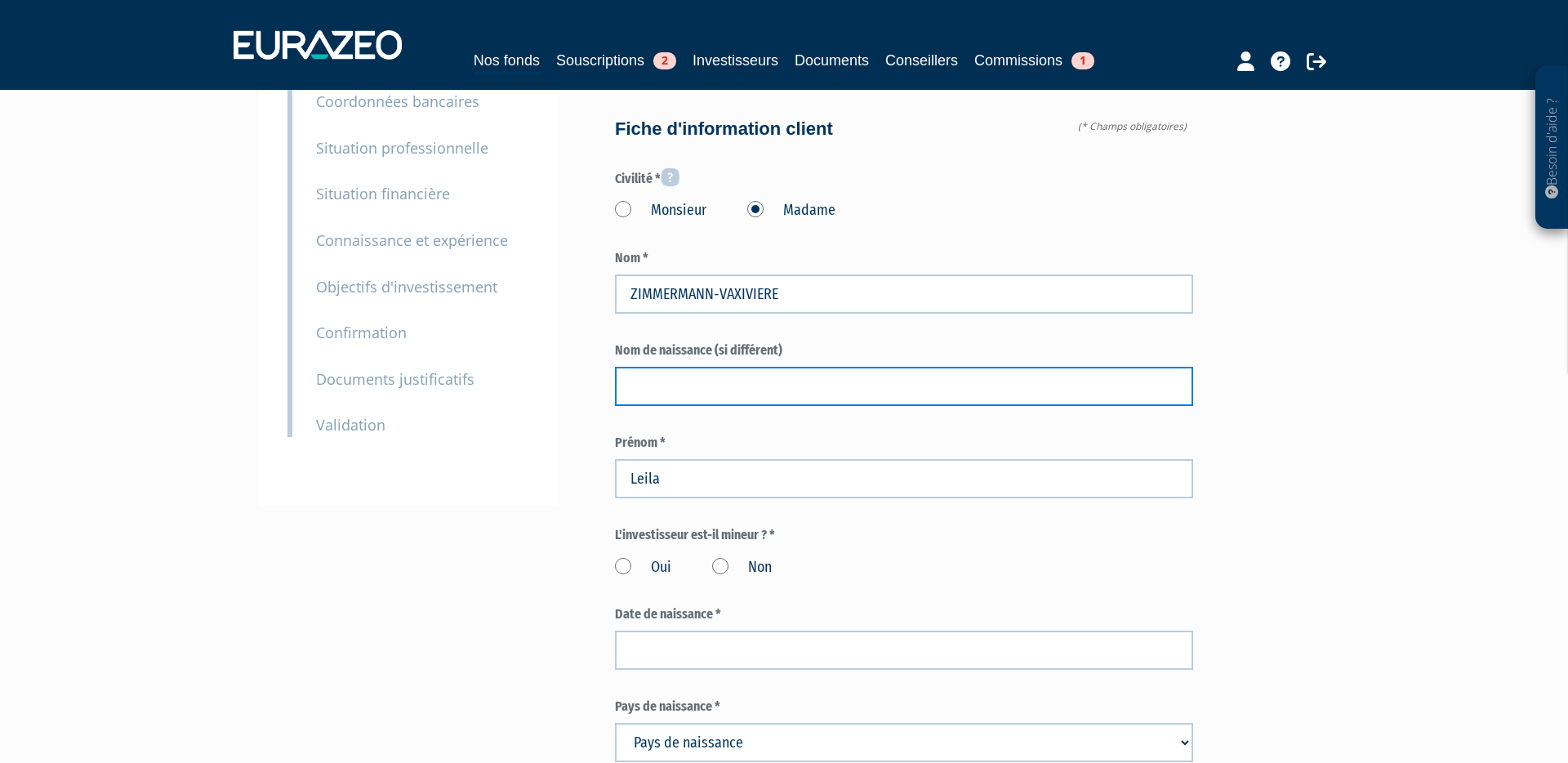
click at [675, 366] on input "text" at bounding box center [904, 386] width 578 height 39
paste input "ZIMMERMANN-VAXIVIERE"
type input "ZIMMERMANN-VAXIVIERE"
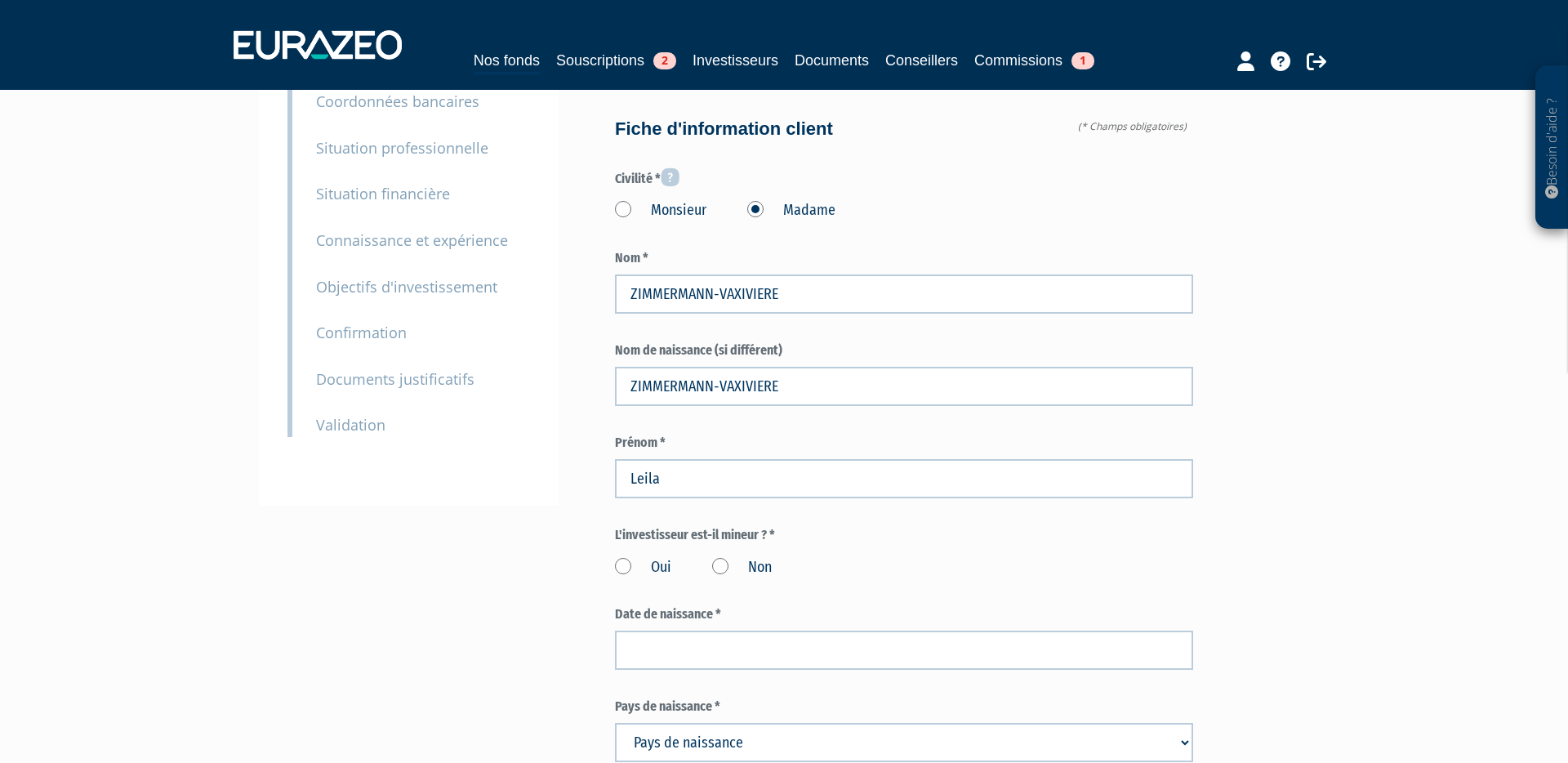
click at [724, 557] on label "Non" at bounding box center [741, 568] width 60 height 21
click at [0, 0] on input "Non" at bounding box center [0, 0] width 0 height 0
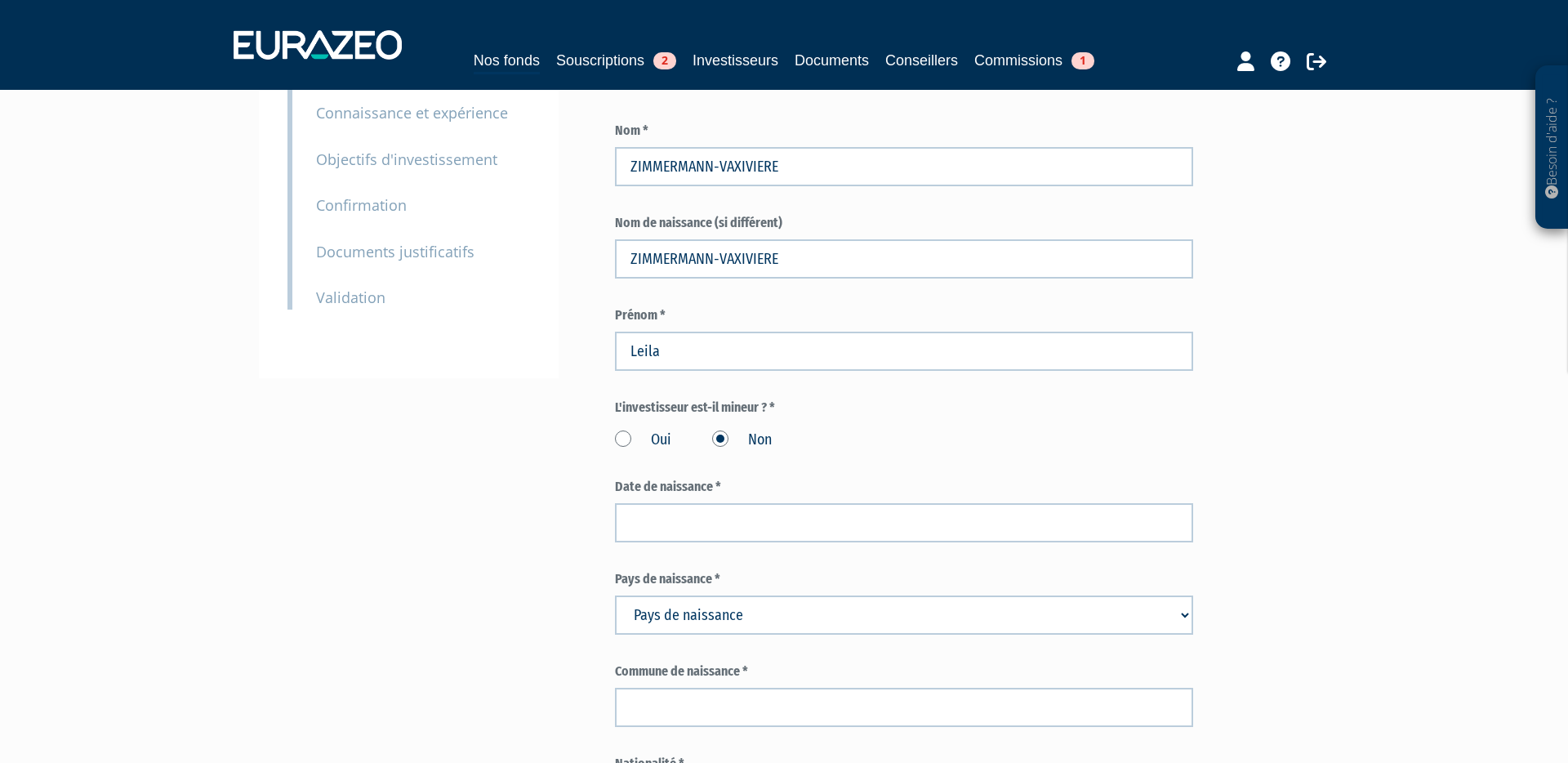
scroll to position [285, 0]
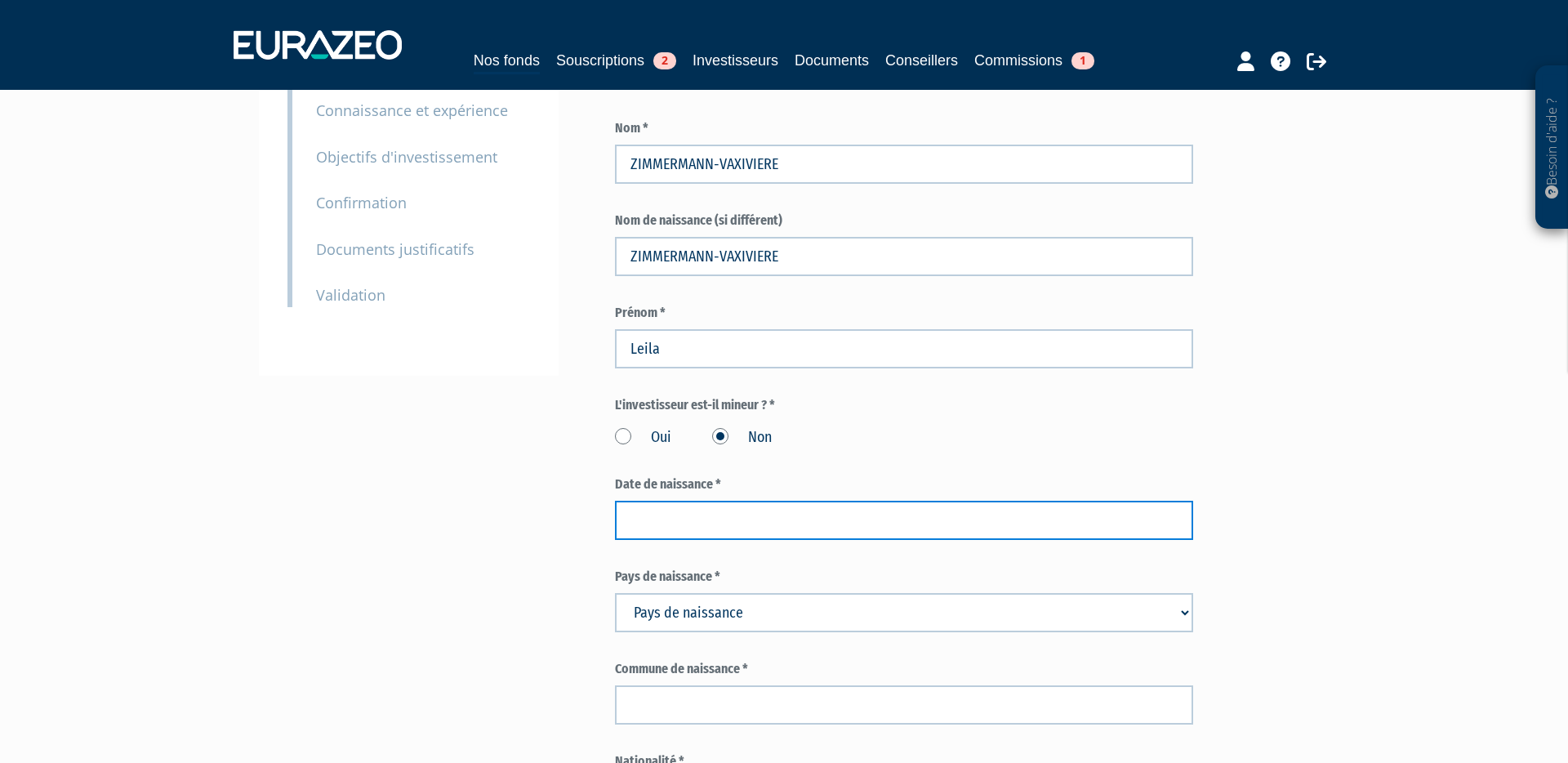
click at [671, 501] on input at bounding box center [904, 520] width 578 height 39
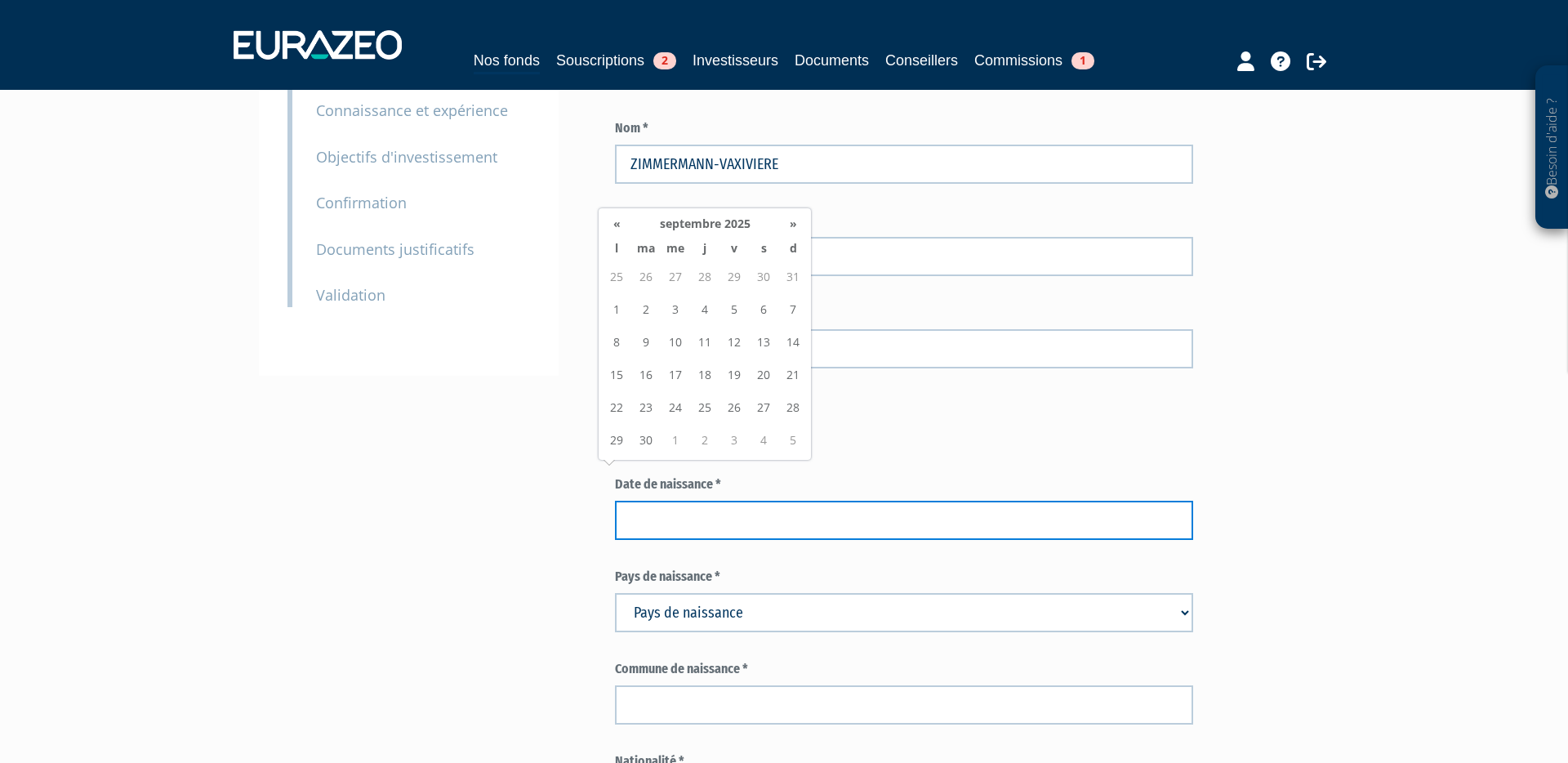
paste input "30/05/1985"
type input "30/05/1985"
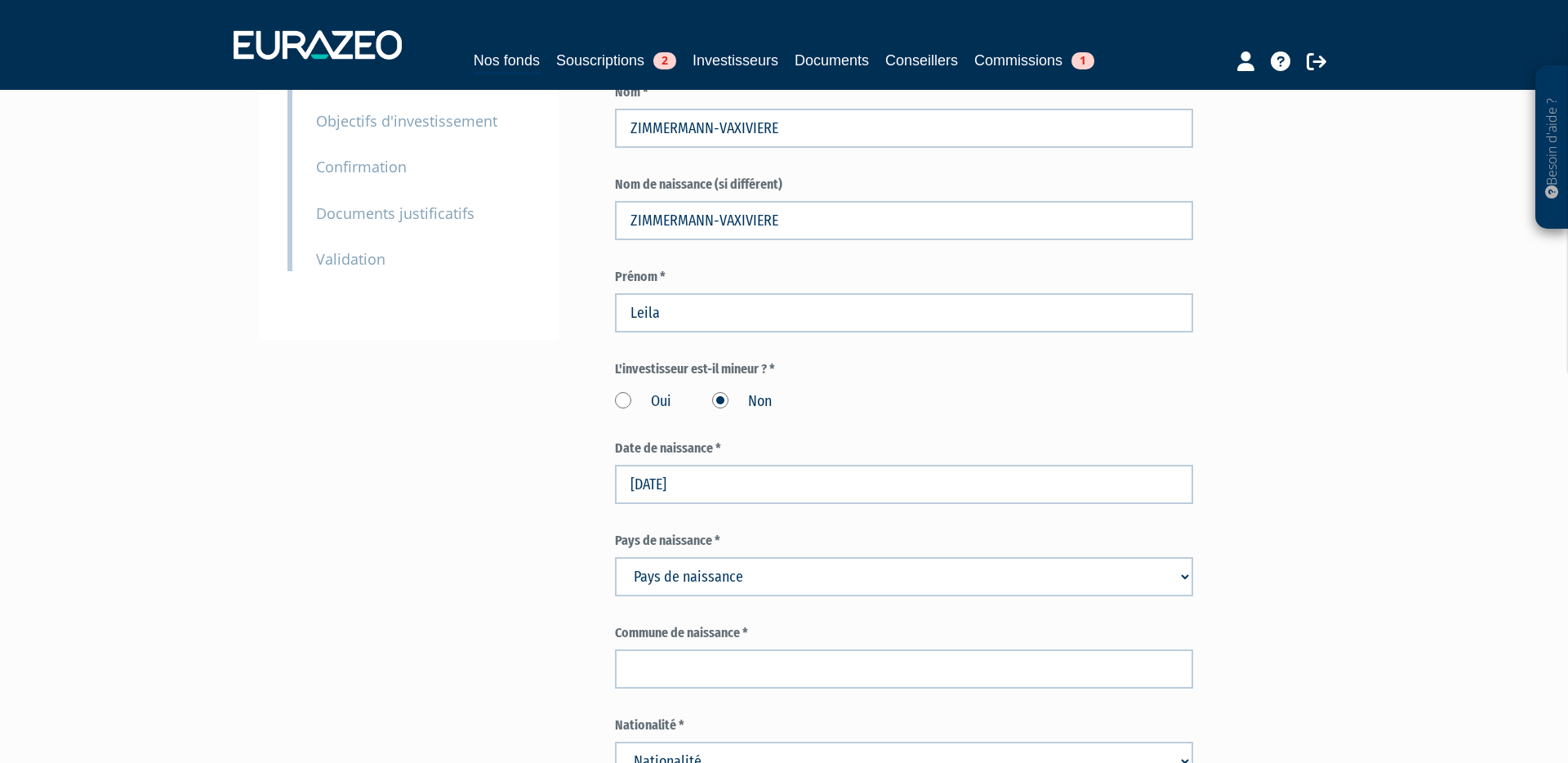
scroll to position [336, 0]
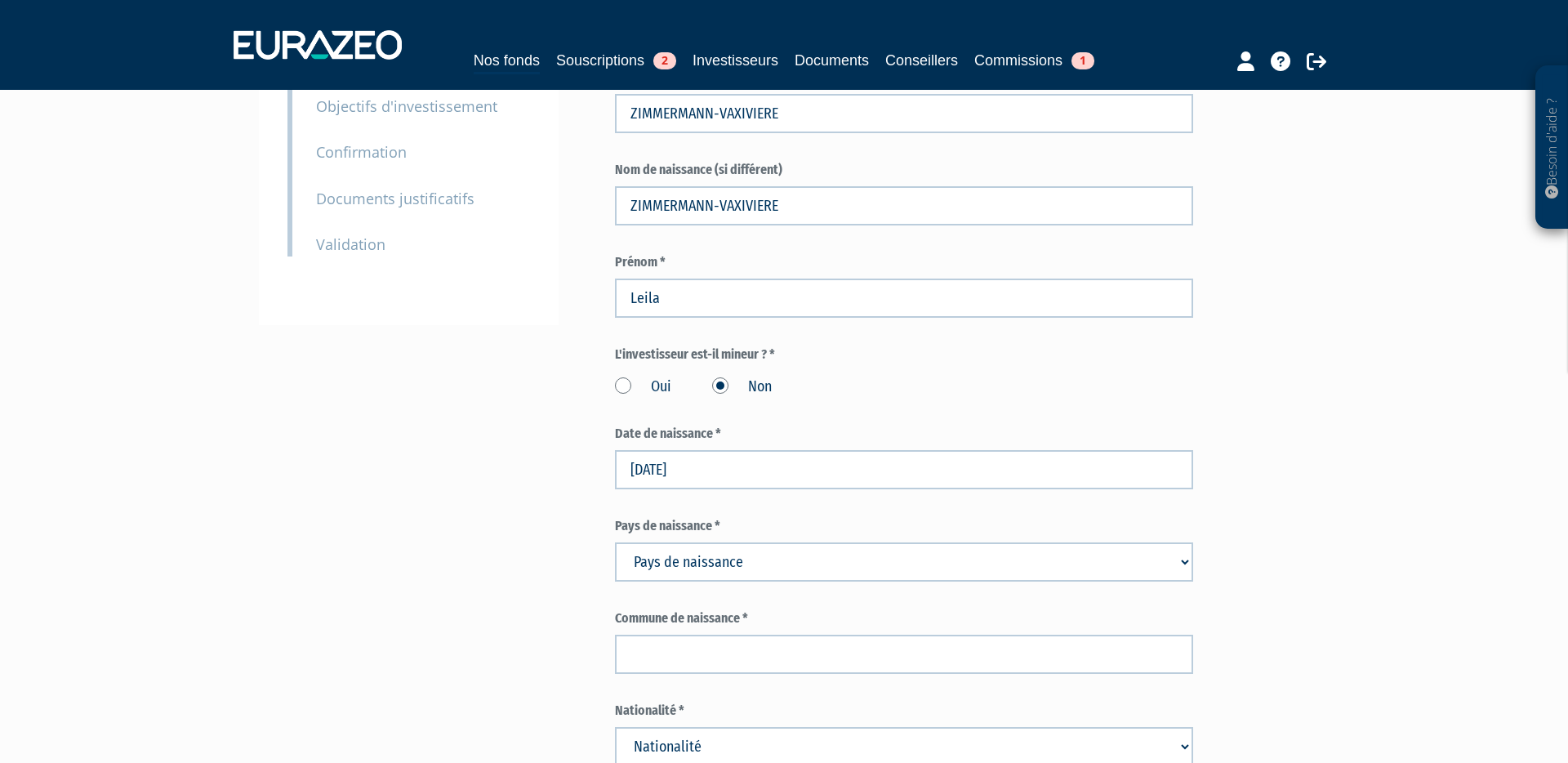
click at [676, 542] on select "Pays de naissance Afghanistan Afrique du Sud Albanie Algérie Allemagne Andorre" at bounding box center [904, 562] width 578 height 39
select select "75"
click at [615, 542] on select "Pays de naissance Afghanistan Afrique du Sud Albanie Algérie Allemagne Andorre" at bounding box center [904, 562] width 578 height 39
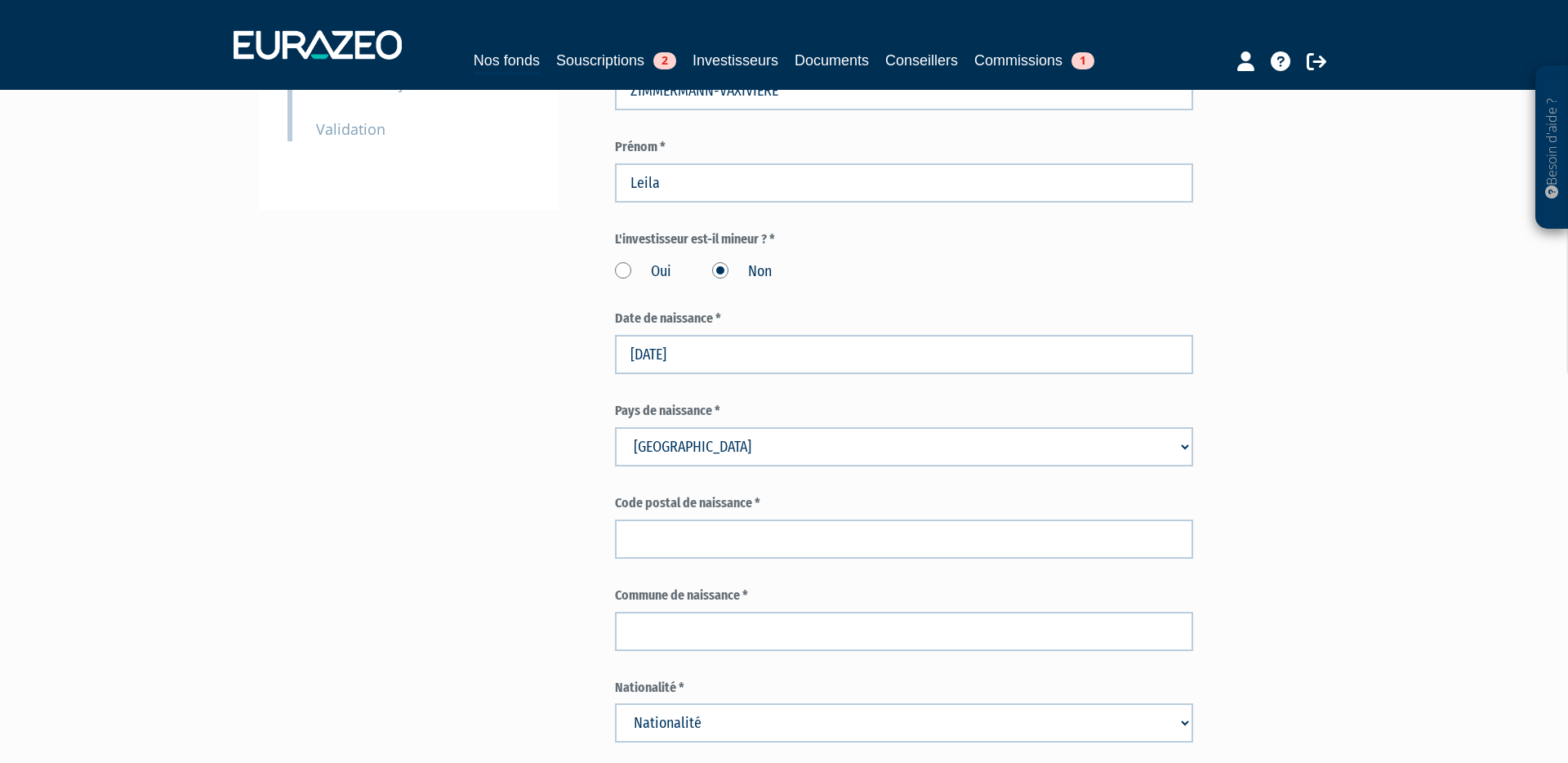
scroll to position [452, 0]
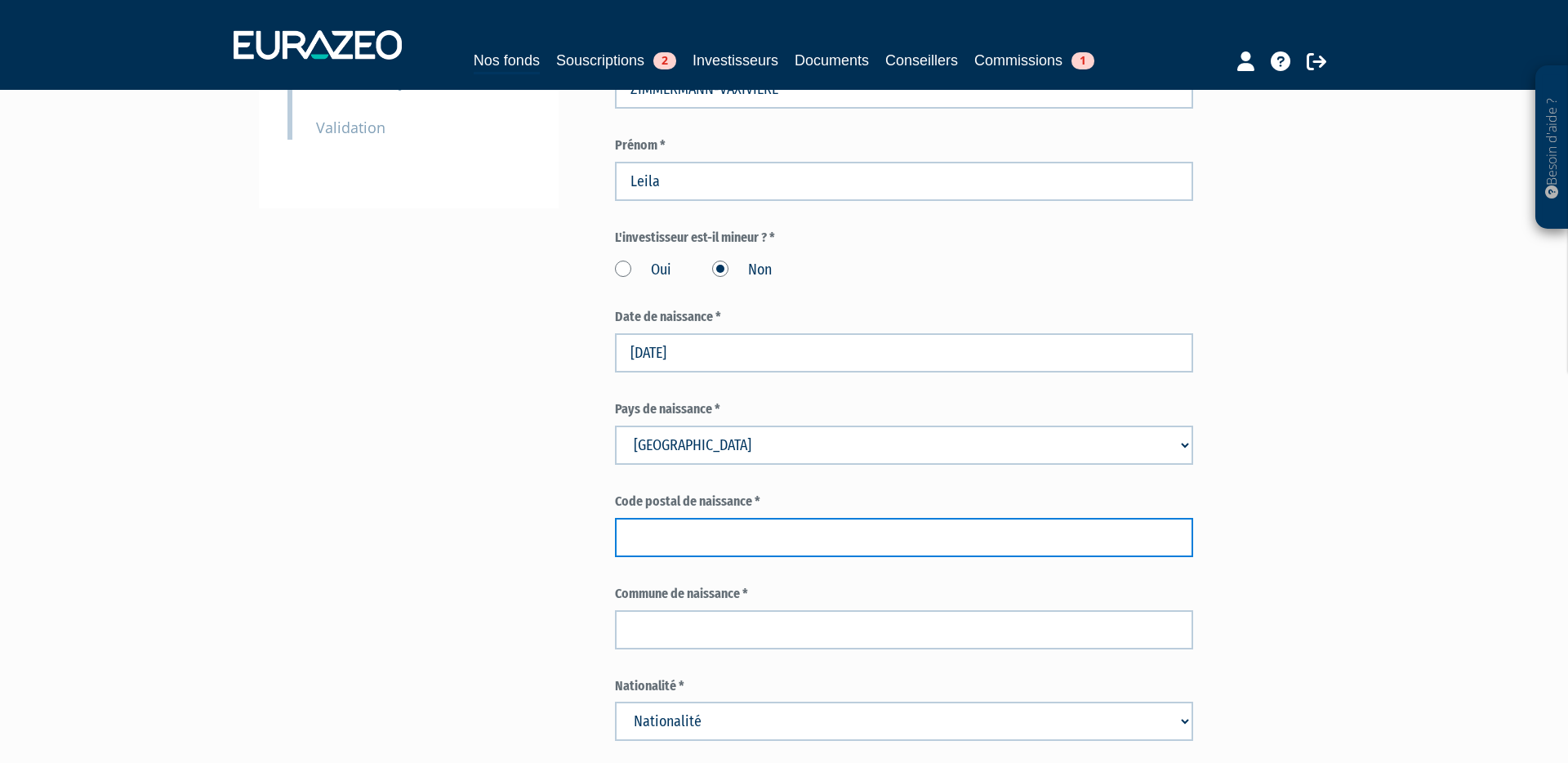
click at [638, 518] on input "text" at bounding box center [904, 537] width 578 height 39
type input "94000"
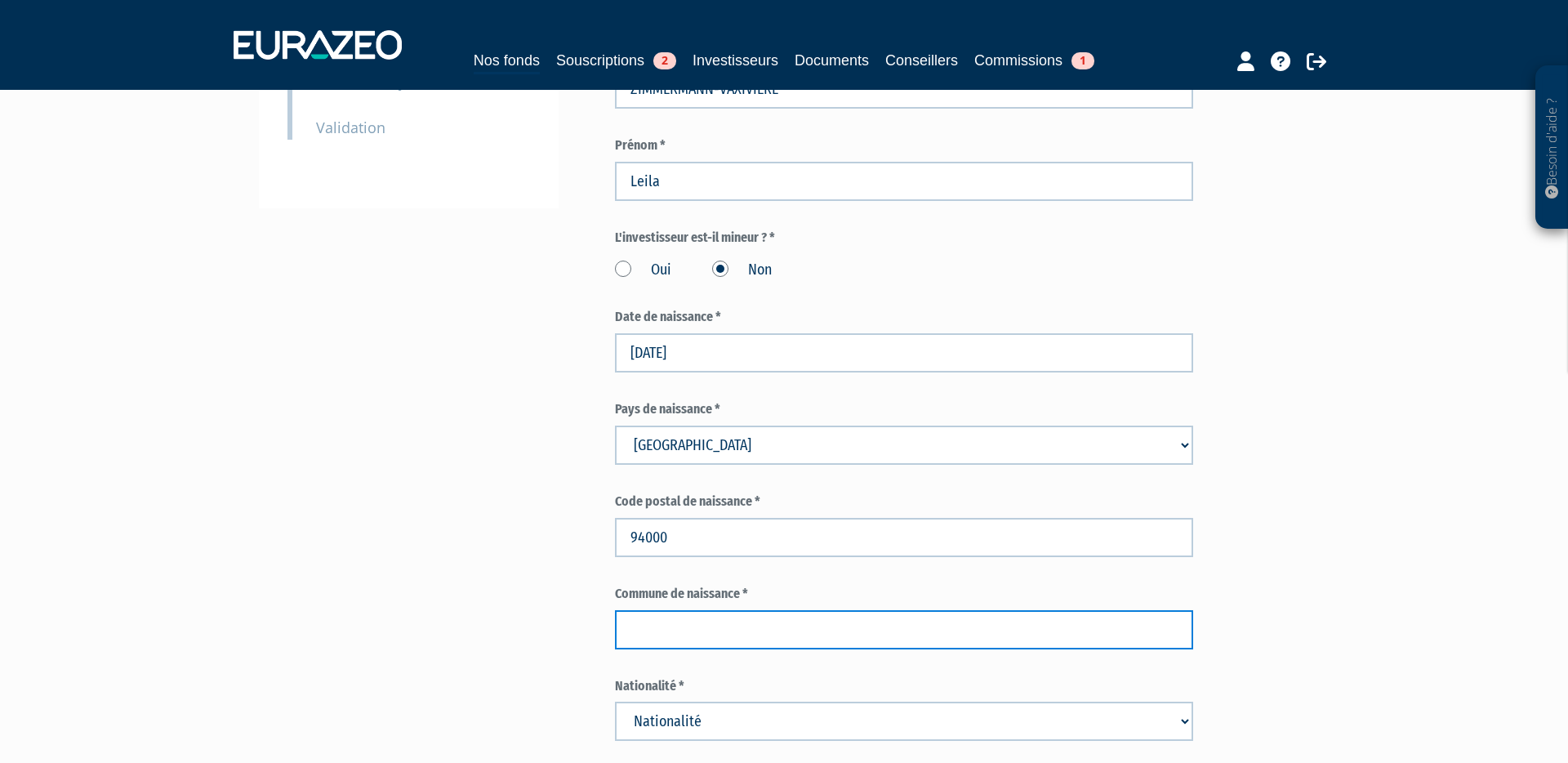
click at [641, 610] on input "text" at bounding box center [904, 630] width 578 height 39
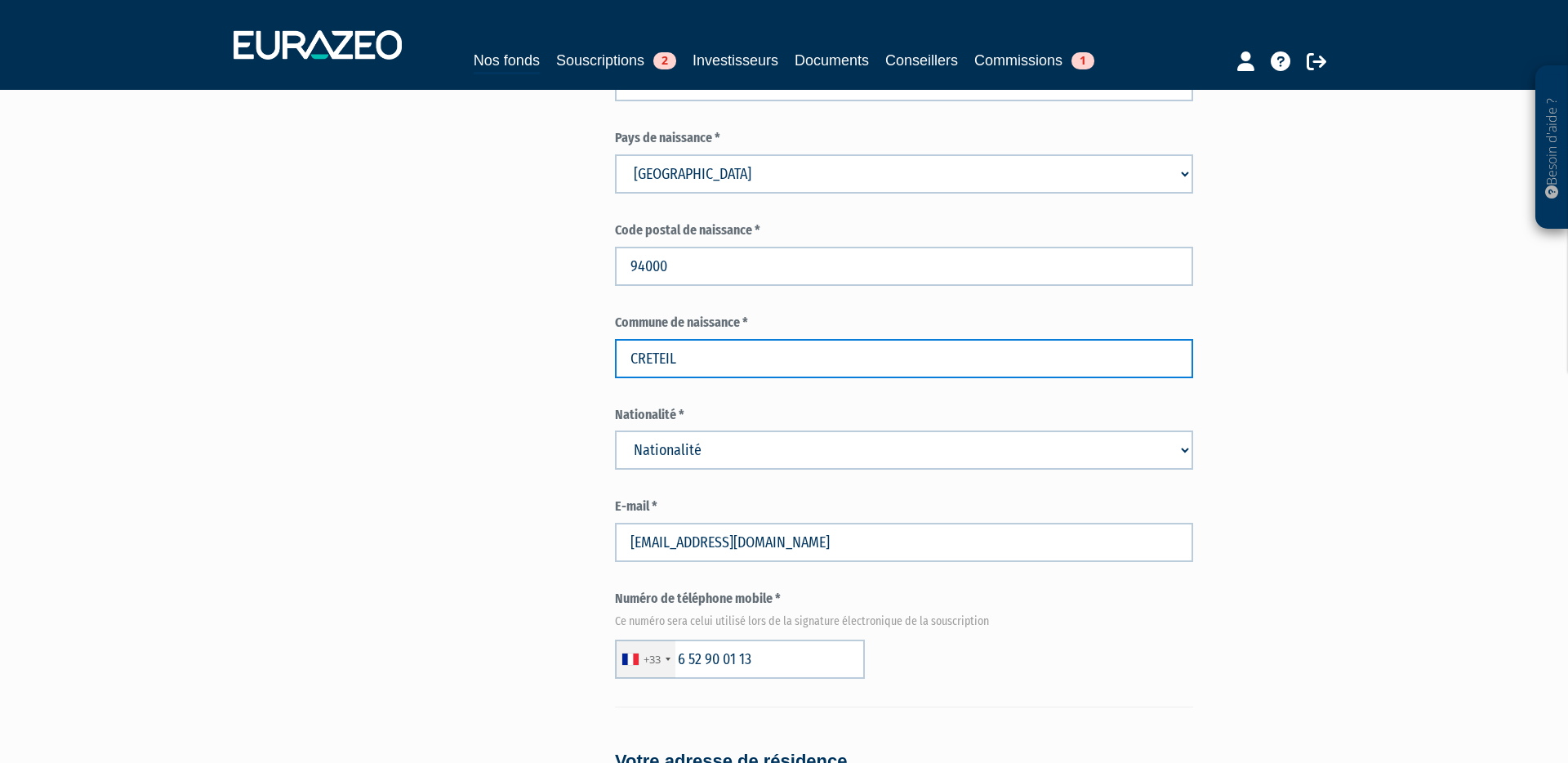
scroll to position [728, 0]
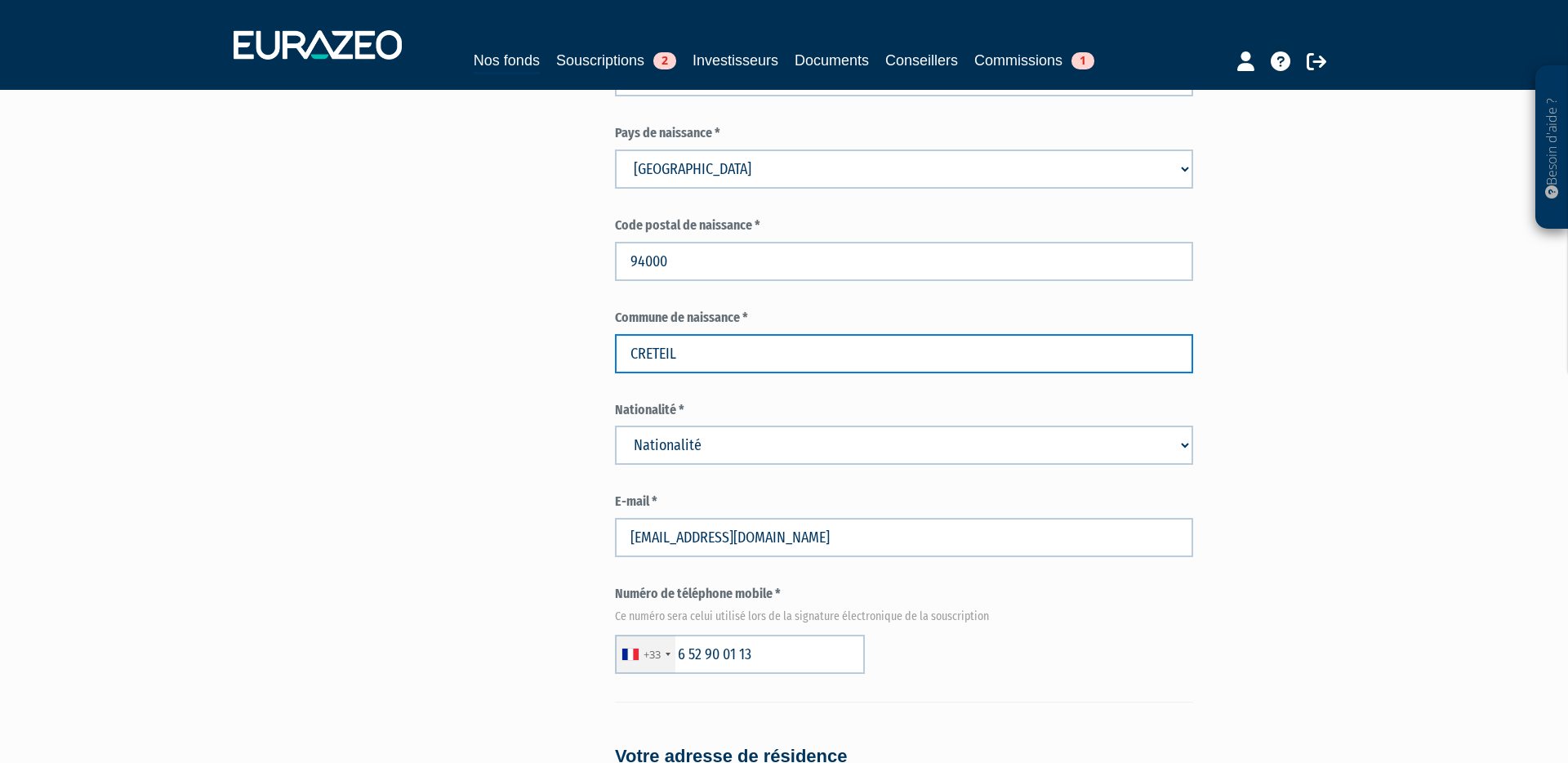
type input "CRETEIL"
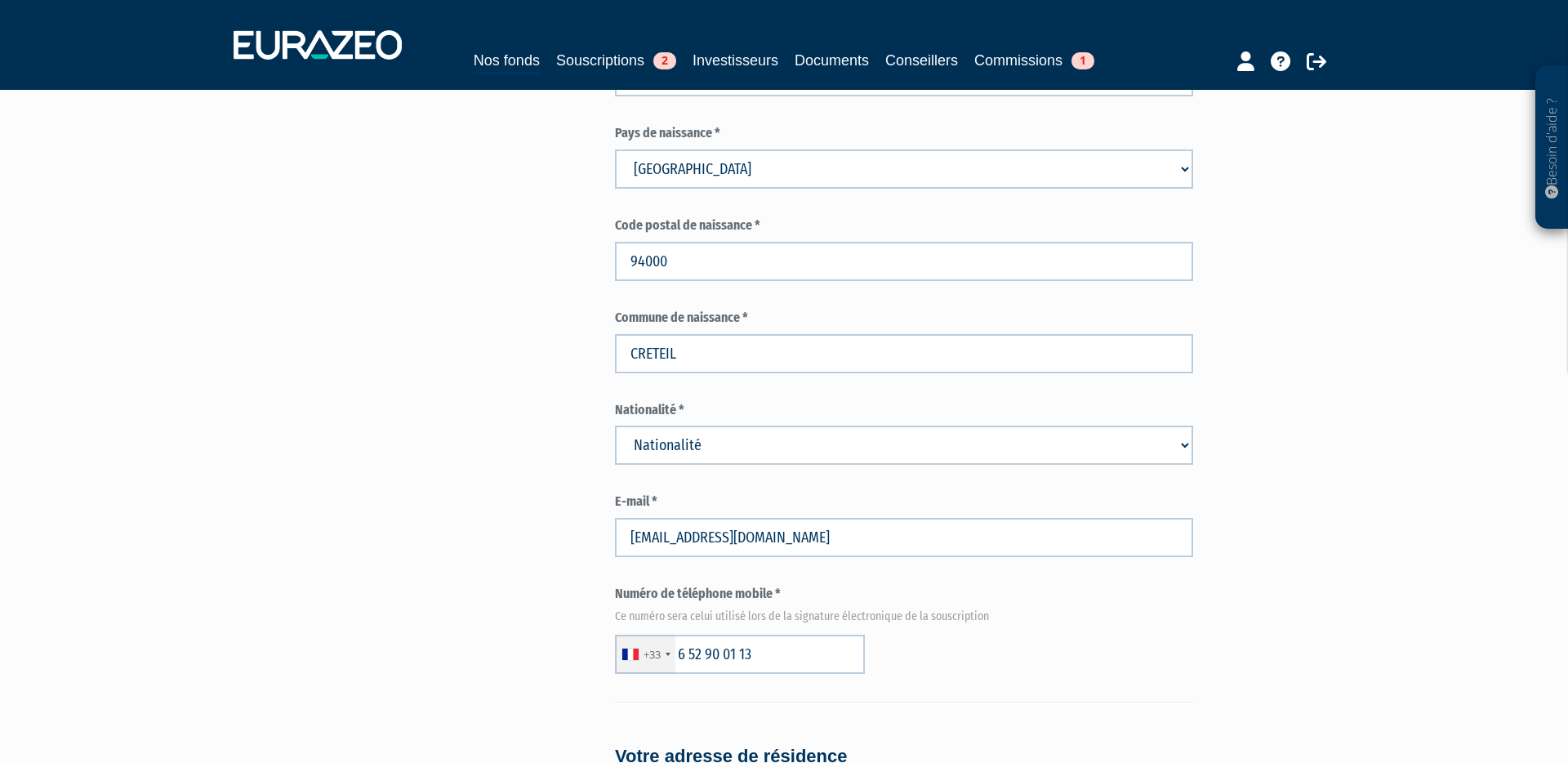
click at [671, 425] on select "Nationalité Afghanistan Afrique du Sud Albanie Algérie Allemagne Andorre" at bounding box center [904, 445] width 578 height 39
select select "75"
click at [615, 425] on select "Nationalité Afghanistan Afrique du Sud Albanie Algérie Allemagne Andorre" at bounding box center [904, 445] width 578 height 39
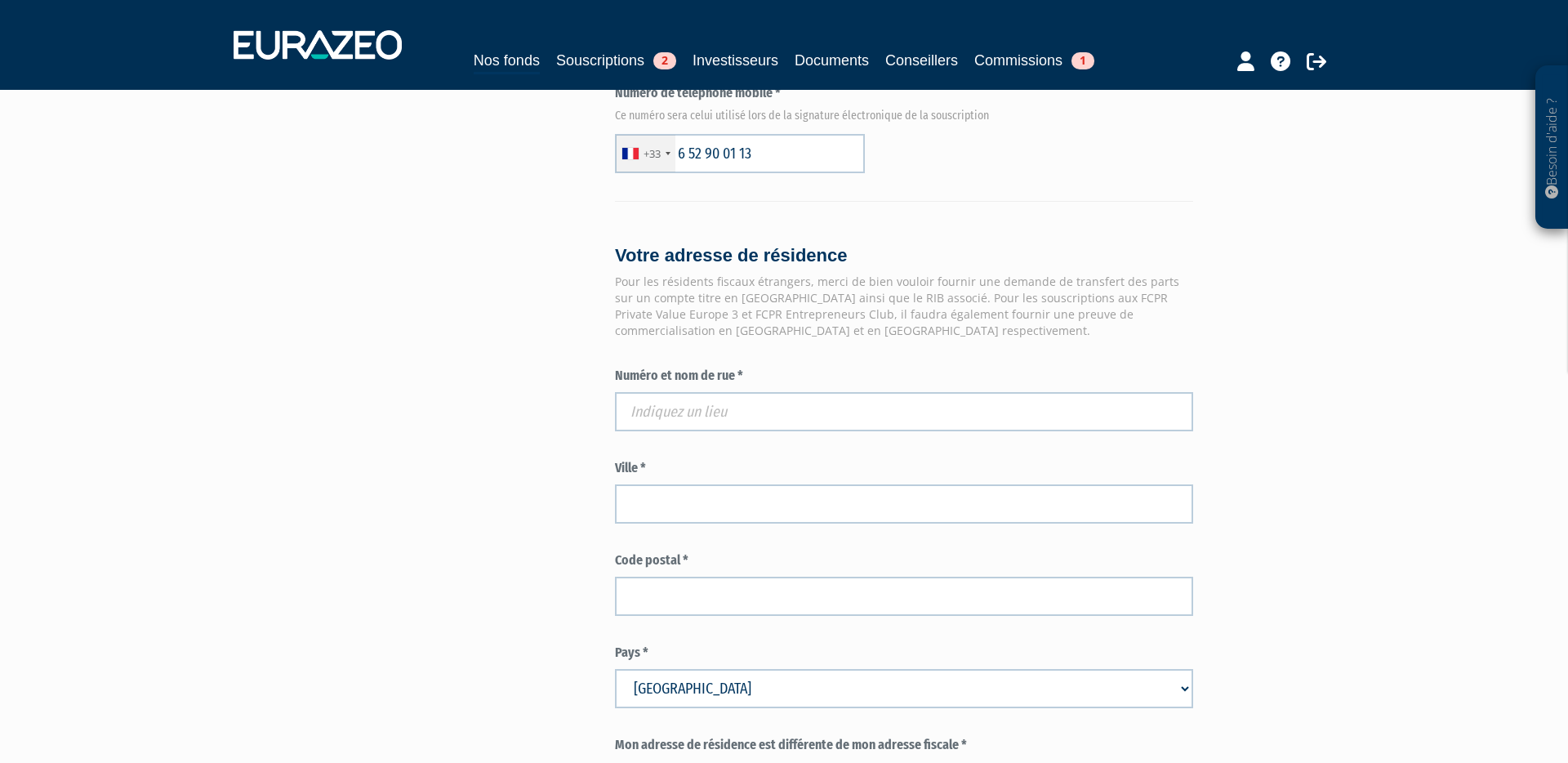
scroll to position [1226, 0]
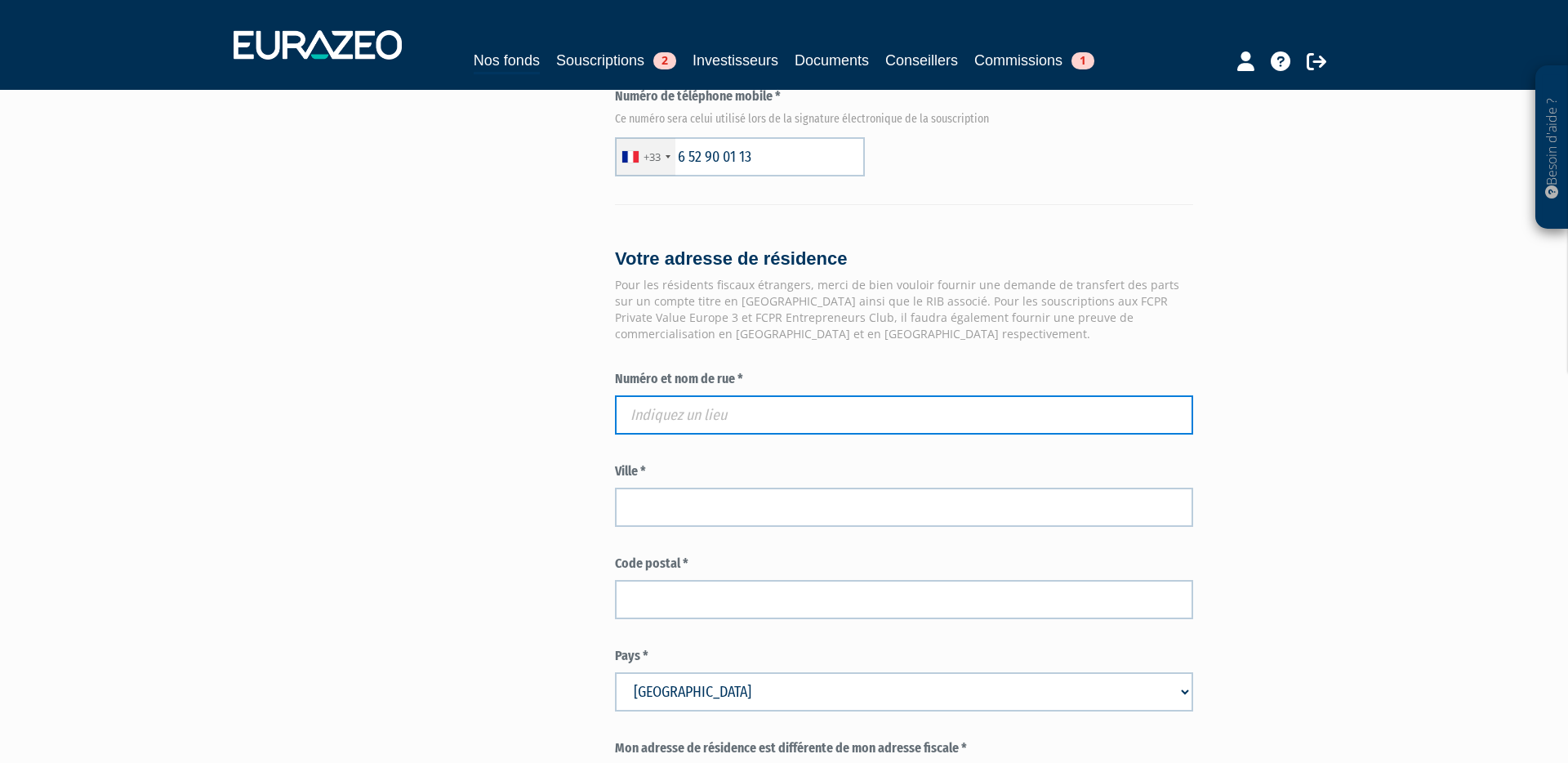
click at [708, 395] on input "text" at bounding box center [904, 415] width 578 height 39
paste input "25 rue Marcel Sembat"
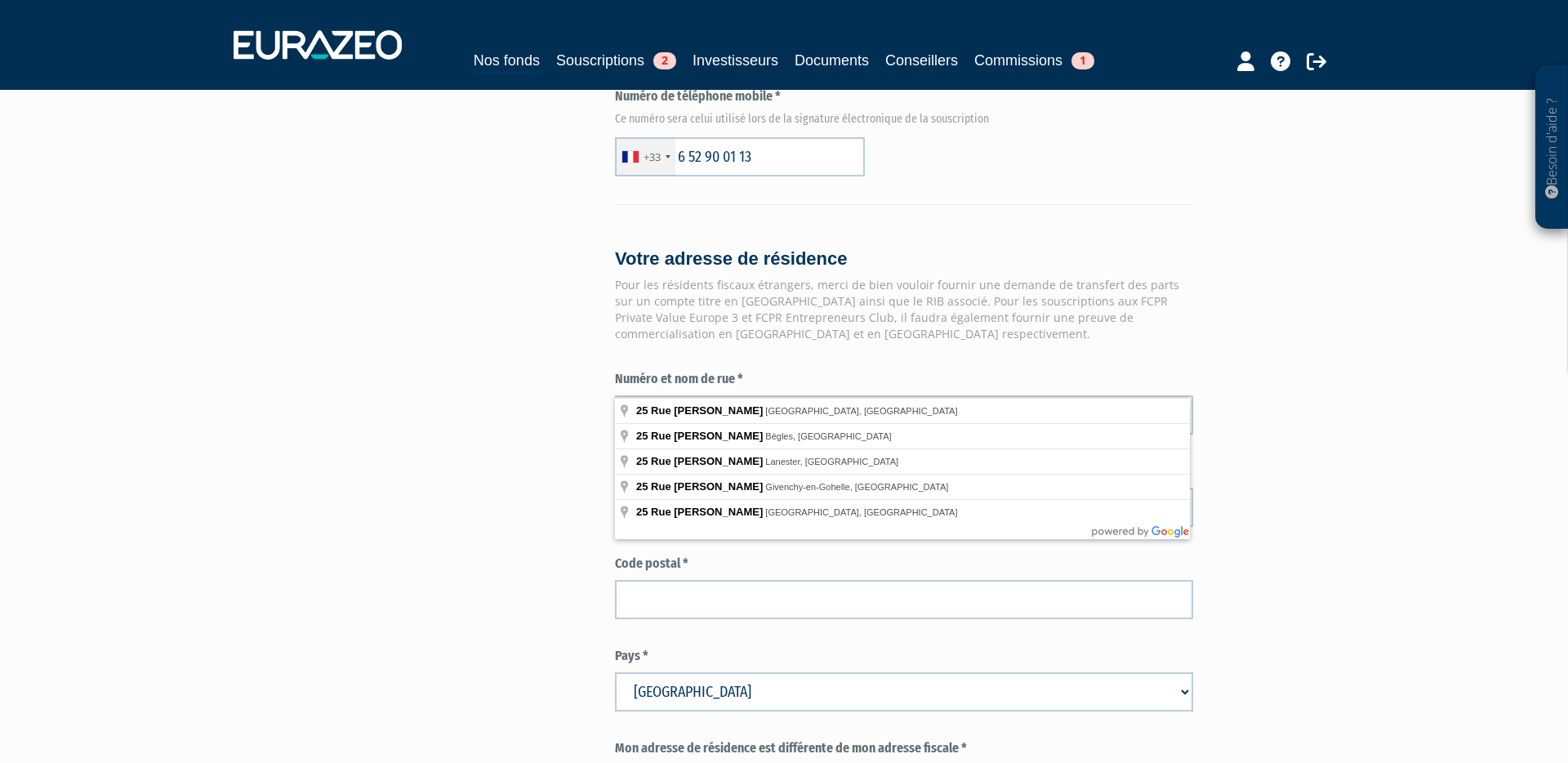
type input "25 Rue Marcel Sembat, Bègles, France"
type input "Bègles"
type input "33130"
type input "25 Rue Marcel Sembat"
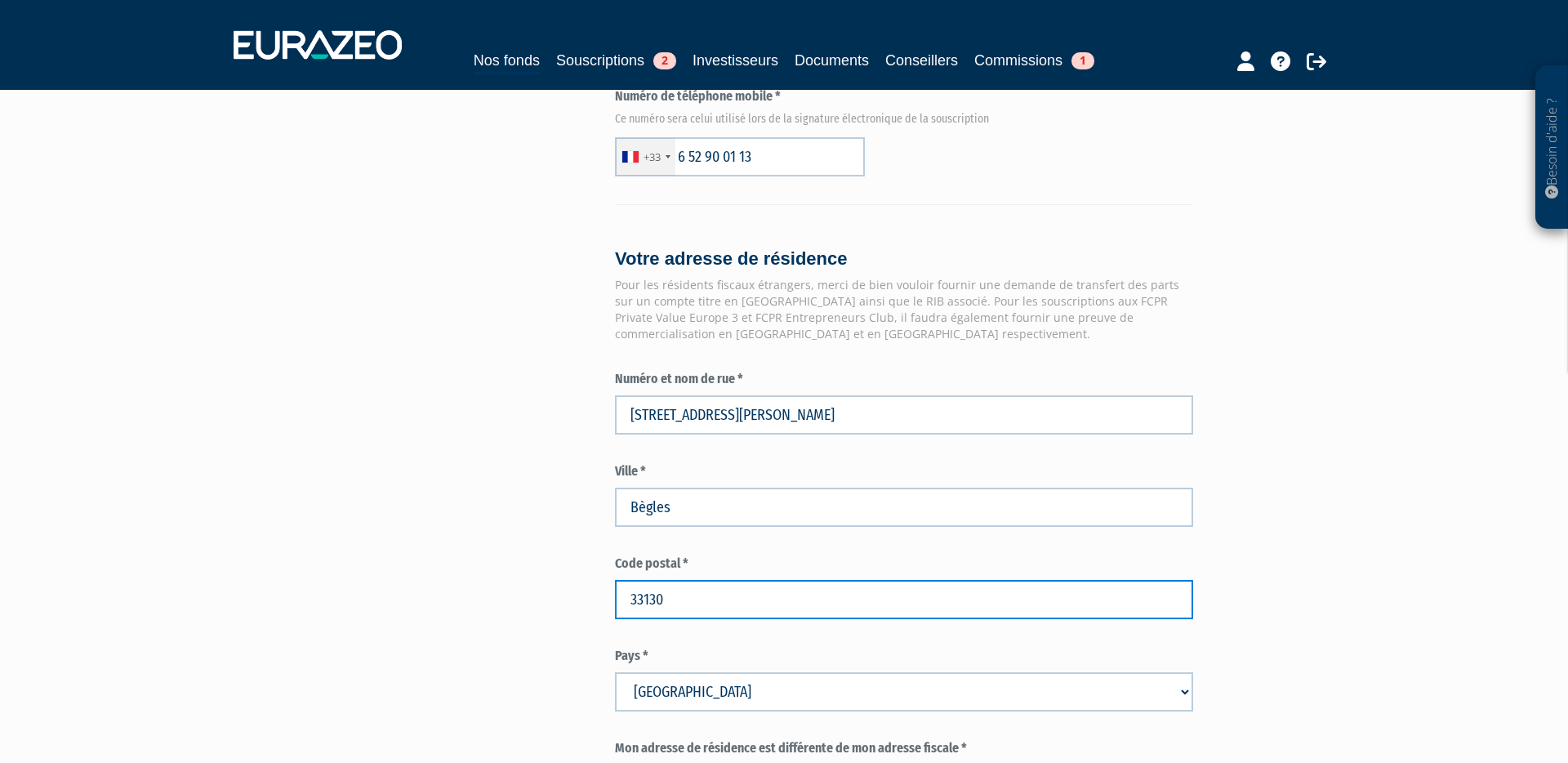
click at [675, 579] on input "33130" at bounding box center [904, 599] width 578 height 39
type input "33110"
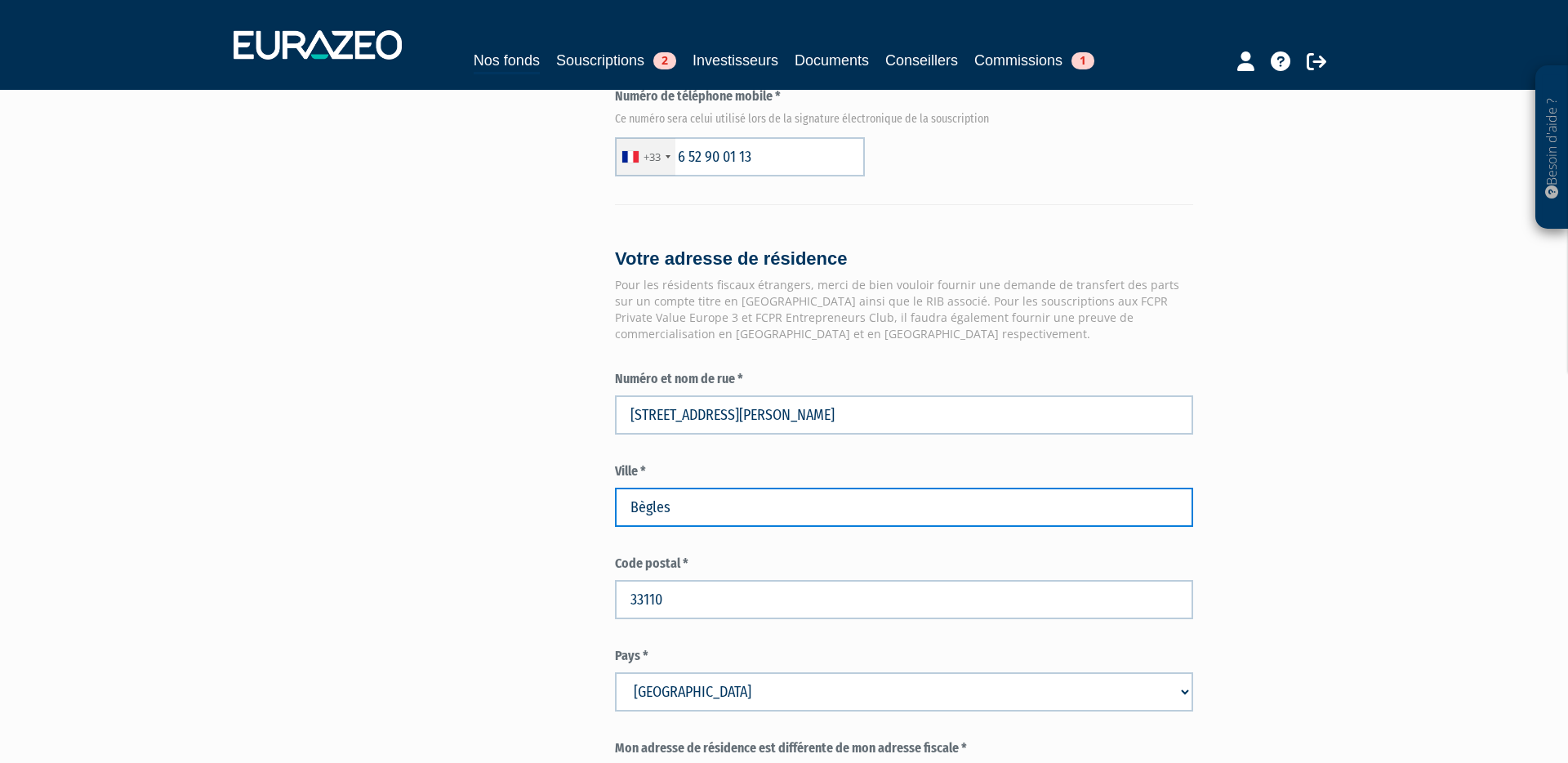
click at [698, 487] on input "Bègles" at bounding box center [904, 507] width 578 height 39
type input "B"
type input "LE BOUSCAT"
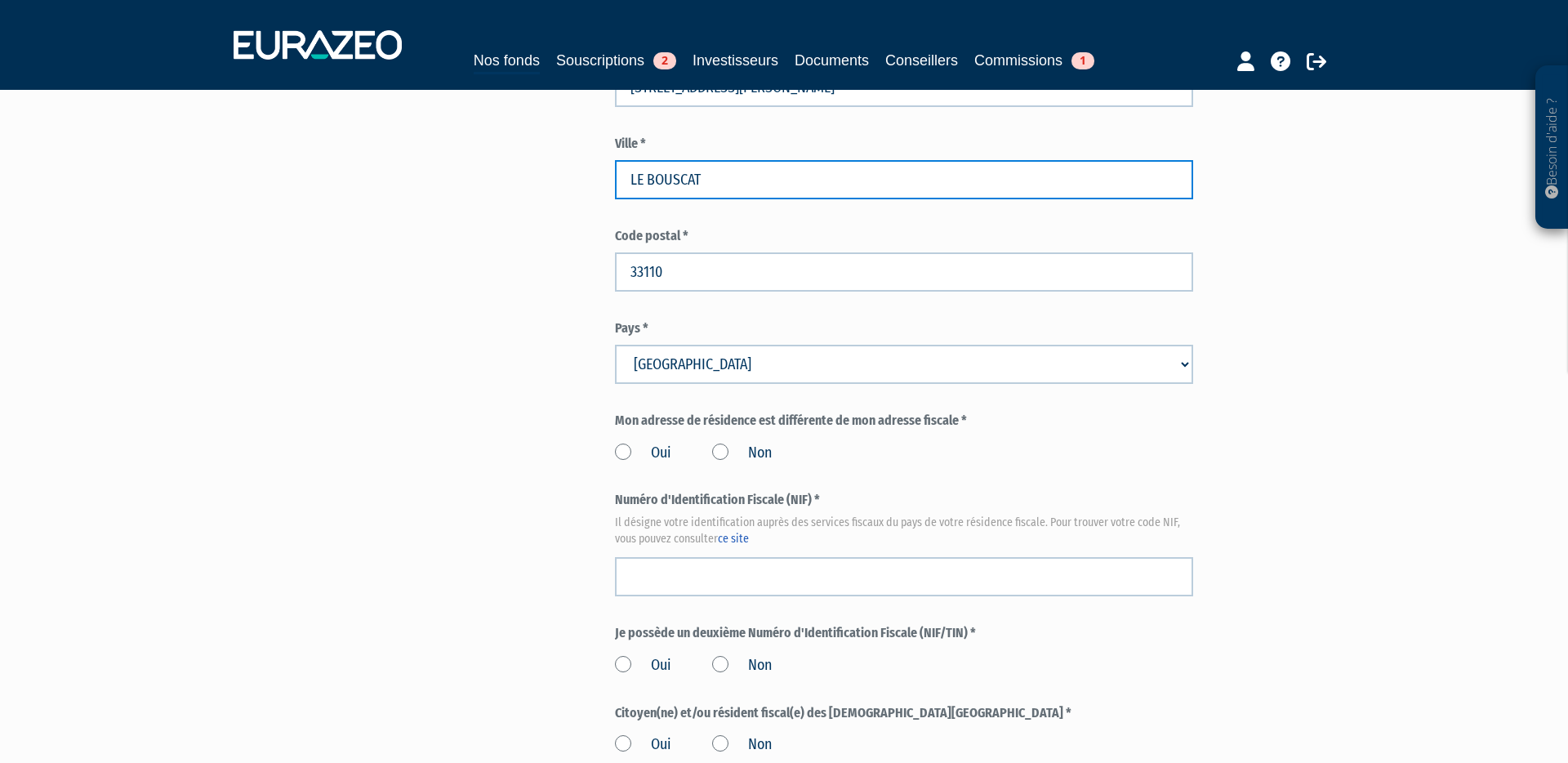
scroll to position [1562, 0]
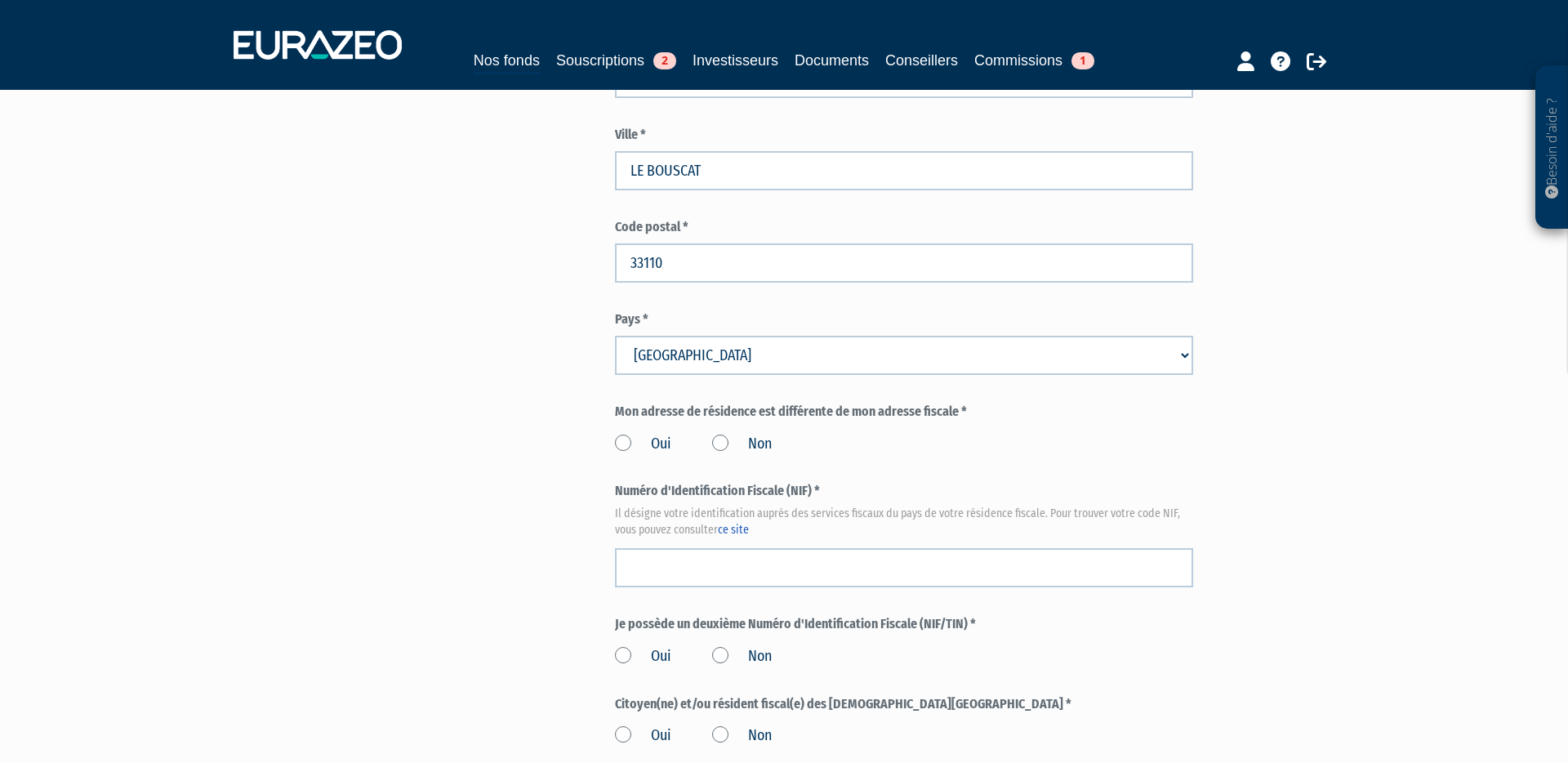
drag, startPoint x: 724, startPoint y: 408, endPoint x: 717, endPoint y: 429, distance: 22.1
click at [724, 433] on label "Non" at bounding box center [741, 444] width 60 height 21
click at [0, 0] on input "Non" at bounding box center [0, 0] width 0 height 0
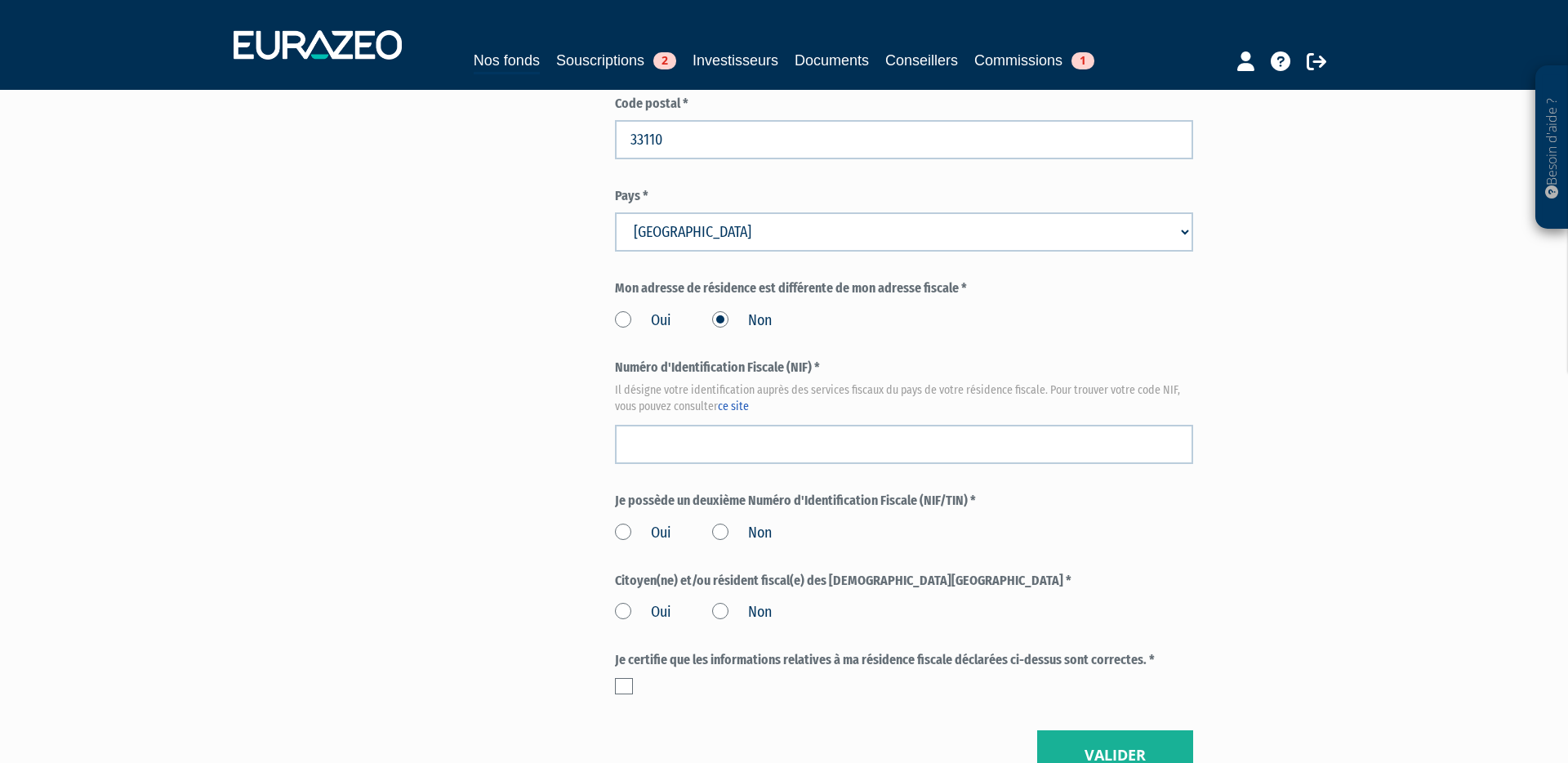
scroll to position [1691, 0]
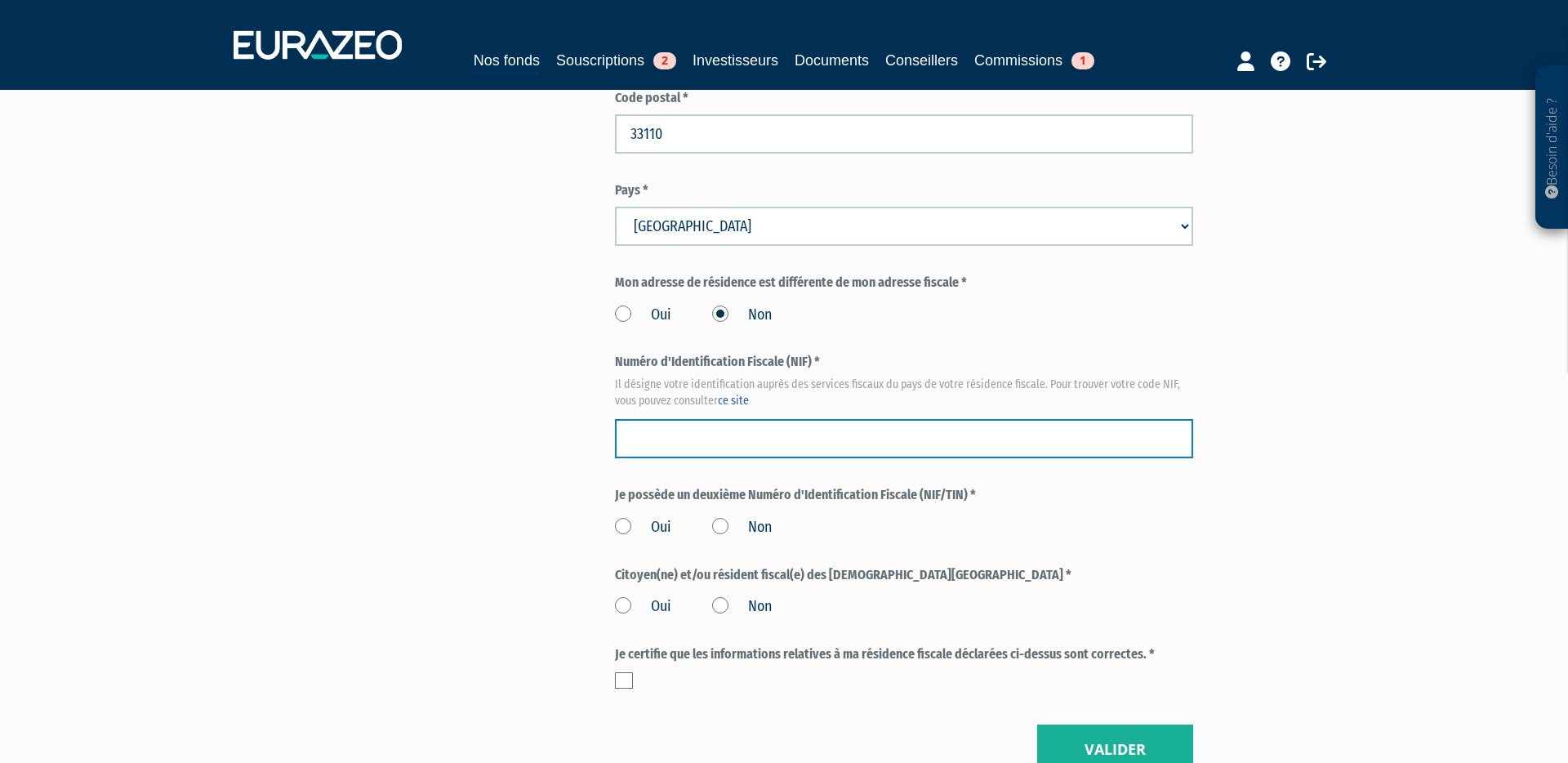
click at [699, 419] on input "text" at bounding box center [904, 439] width 578 height 39
paste input "3013405443118"
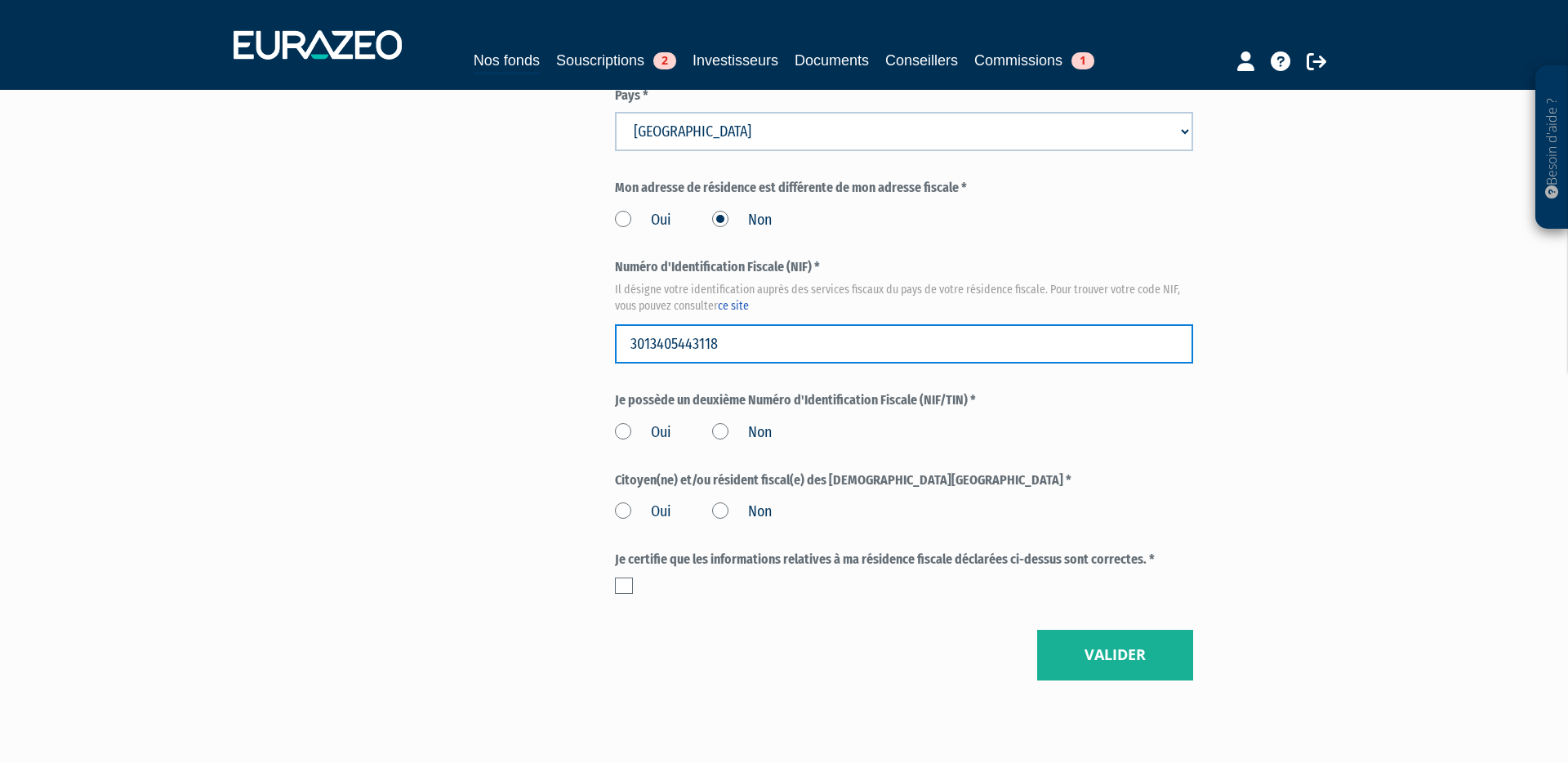
scroll to position [1798, 0]
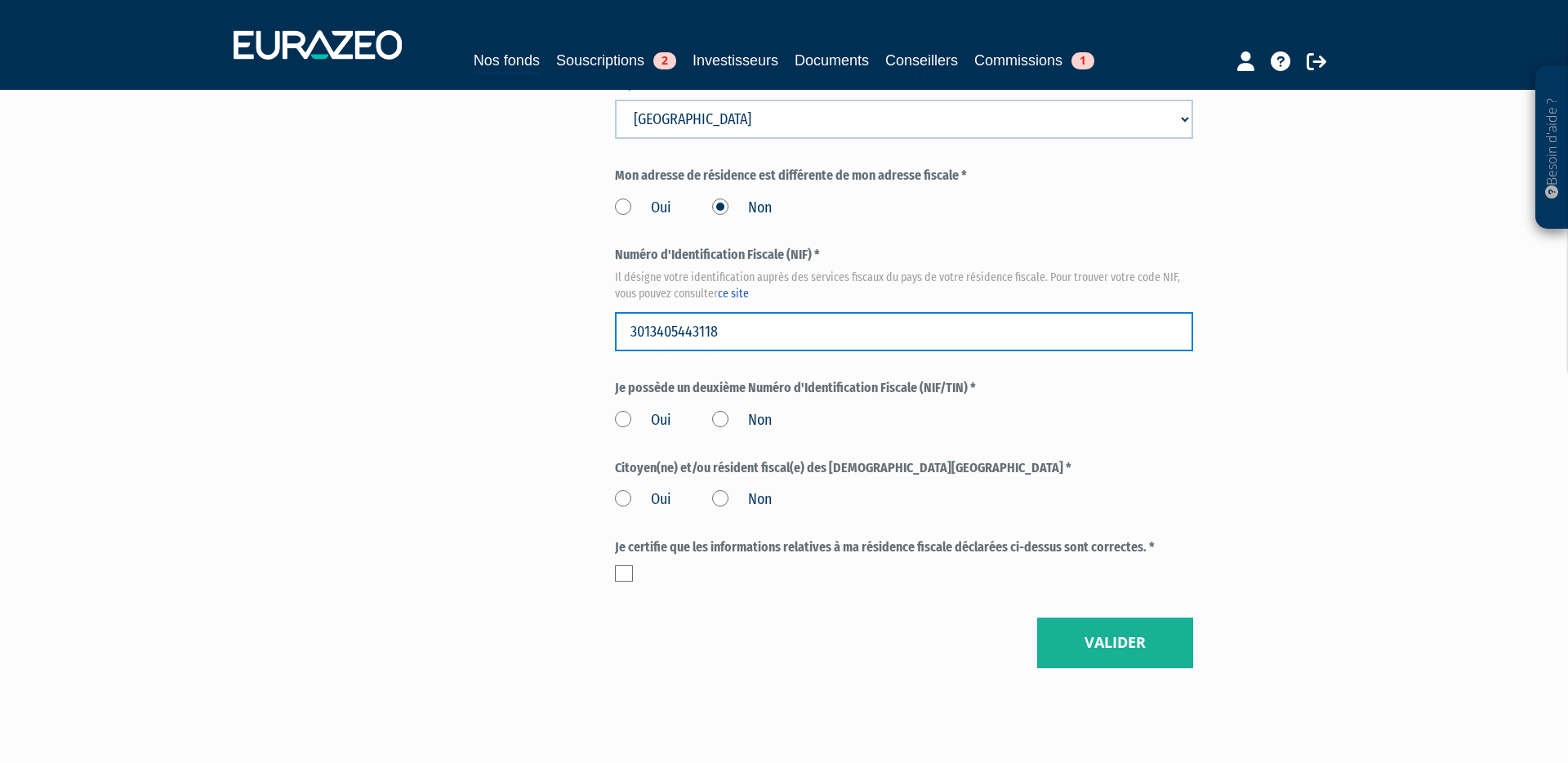
type input "3013405443118"
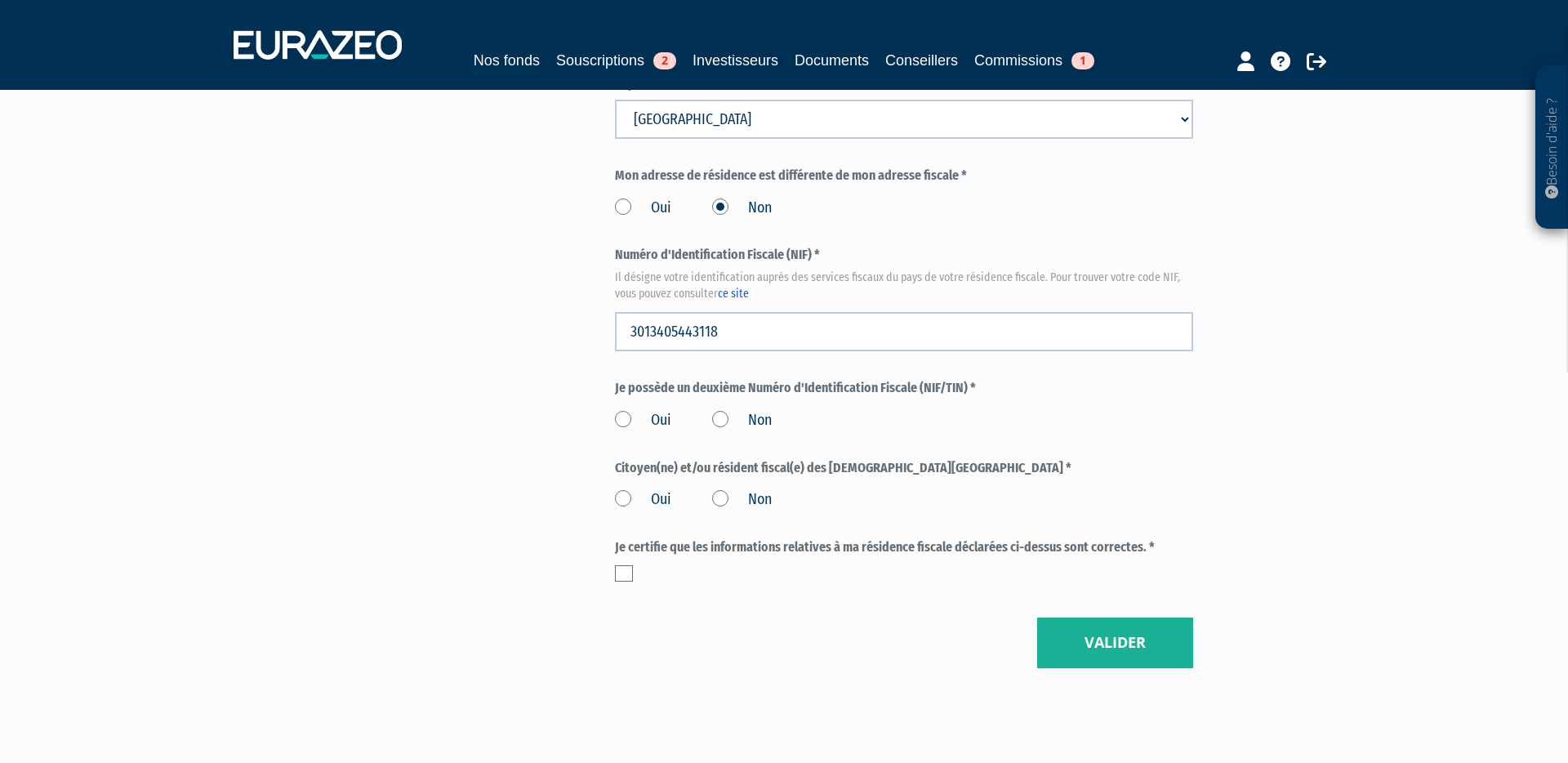
click at [719, 410] on label "Non" at bounding box center [741, 421] width 60 height 21
click at [0, 0] on input "Non" at bounding box center [0, 0] width 0 height 0
click at [715, 489] on label "Non" at bounding box center [741, 500] width 60 height 21
click at [0, 0] on input "Non" at bounding box center [0, 0] width 0 height 0
drag, startPoint x: 621, startPoint y: 535, endPoint x: 717, endPoint y: 561, distance: 99.5
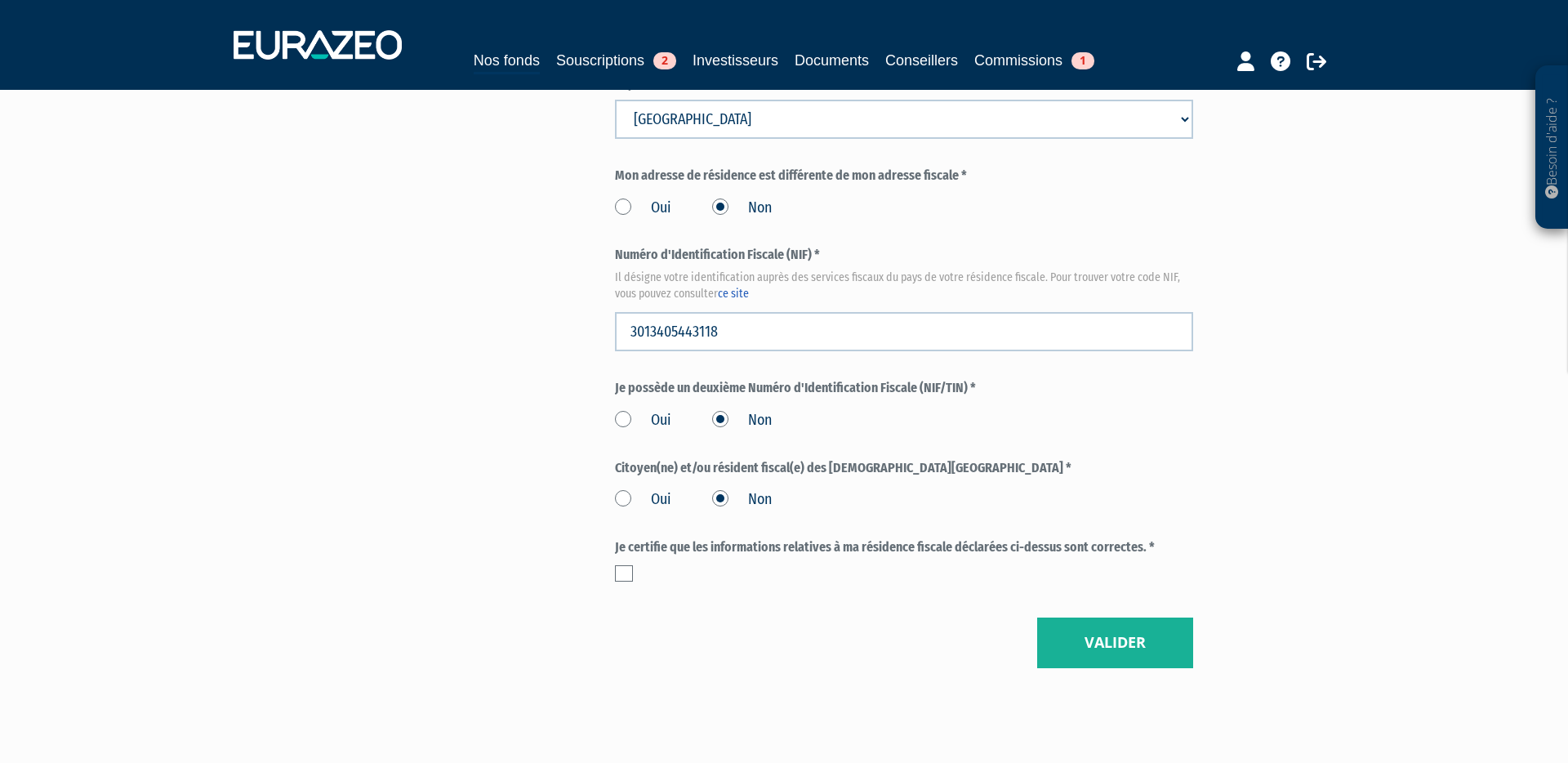
click at [621, 565] on label at bounding box center [624, 573] width 18 height 16
click at [0, 0] on input "checkbox" at bounding box center [0, 0] width 0 height 0
click at [1152, 618] on button "Valider" at bounding box center [1115, 642] width 156 height 51
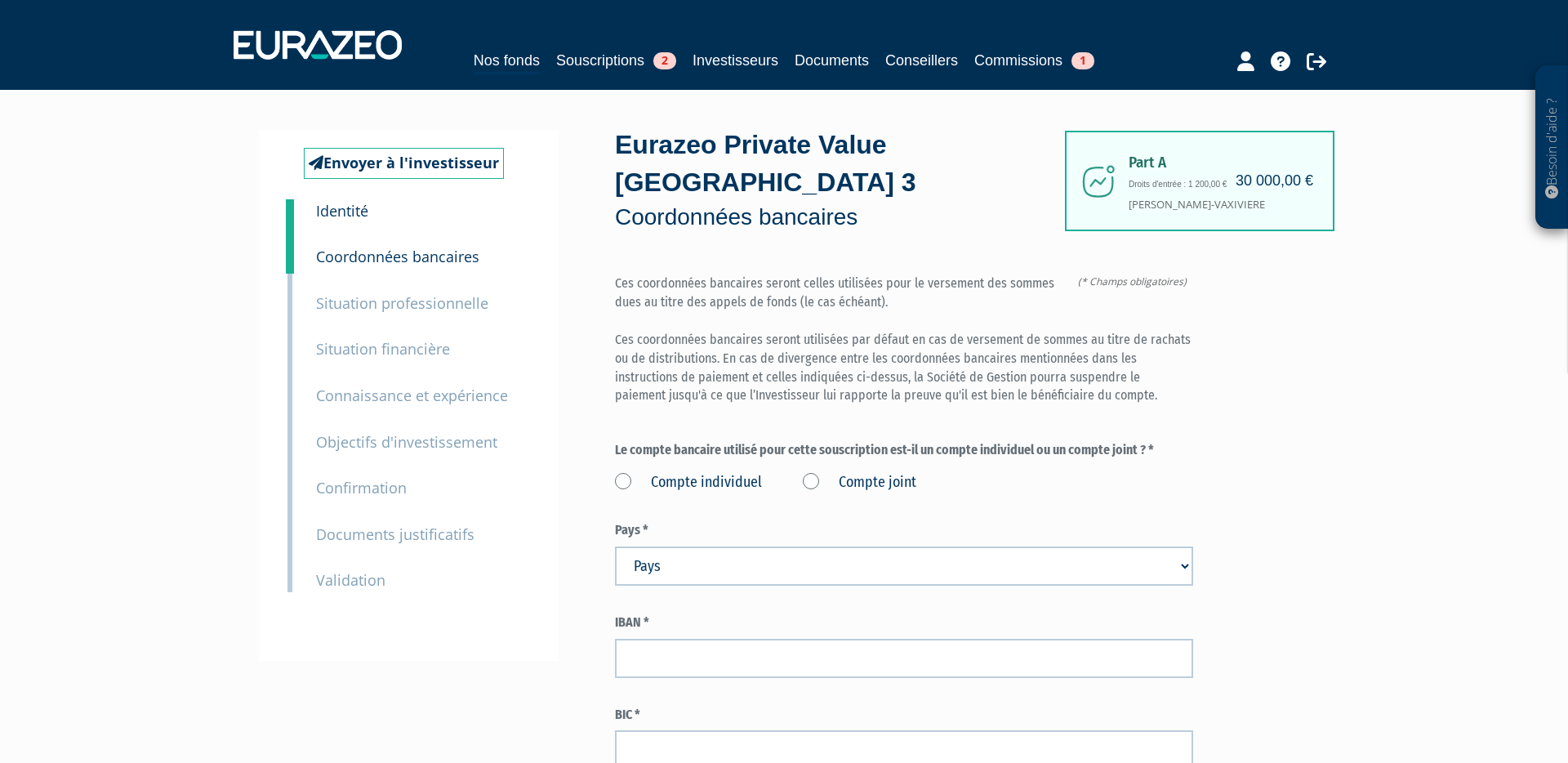
click at [624, 472] on label "Compte individuel" at bounding box center [689, 483] width 147 height 21
click at [0, 0] on individuel "Compte individuel" at bounding box center [0, 0] width 0 height 0
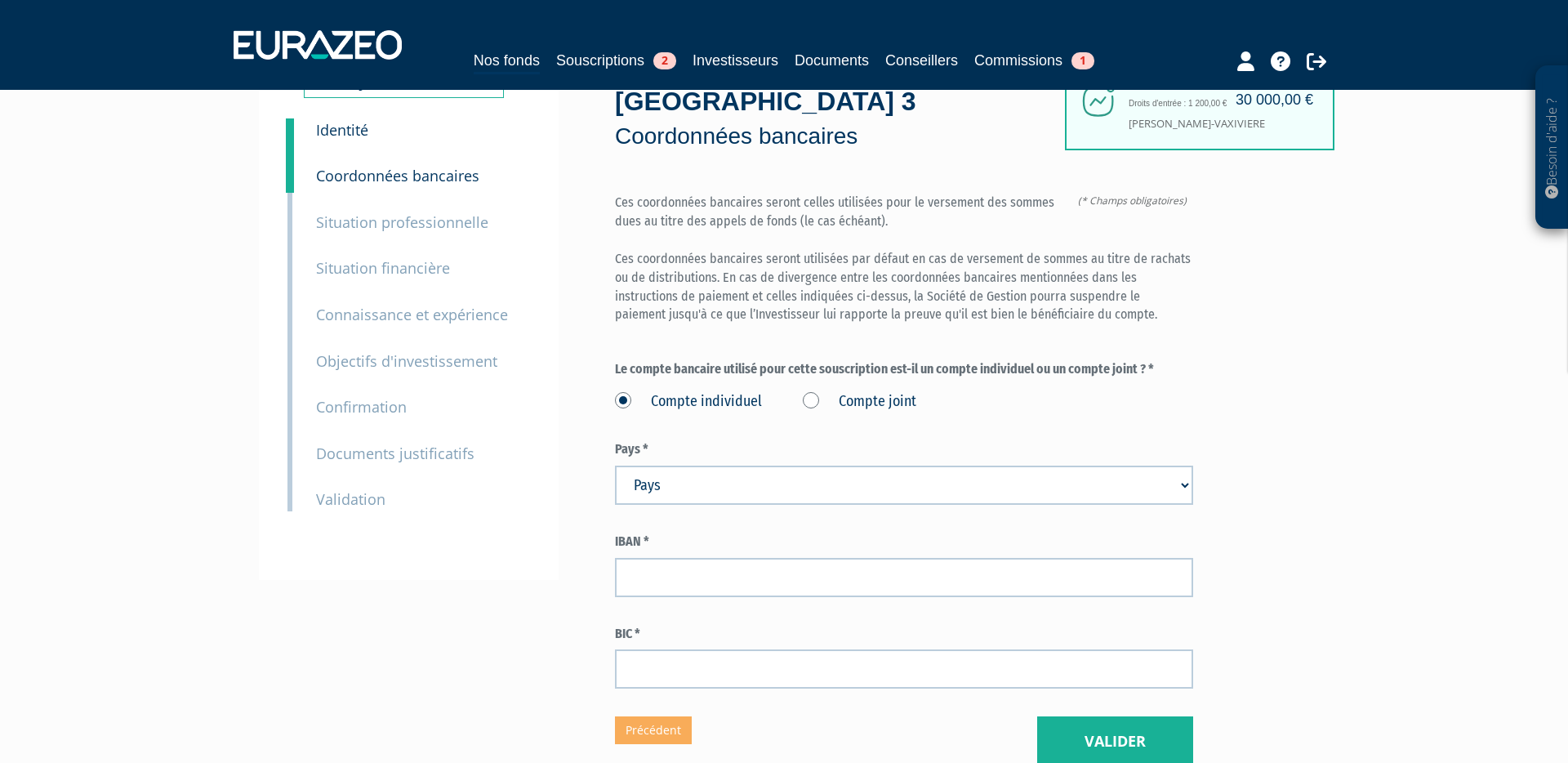
scroll to position [133, 0]
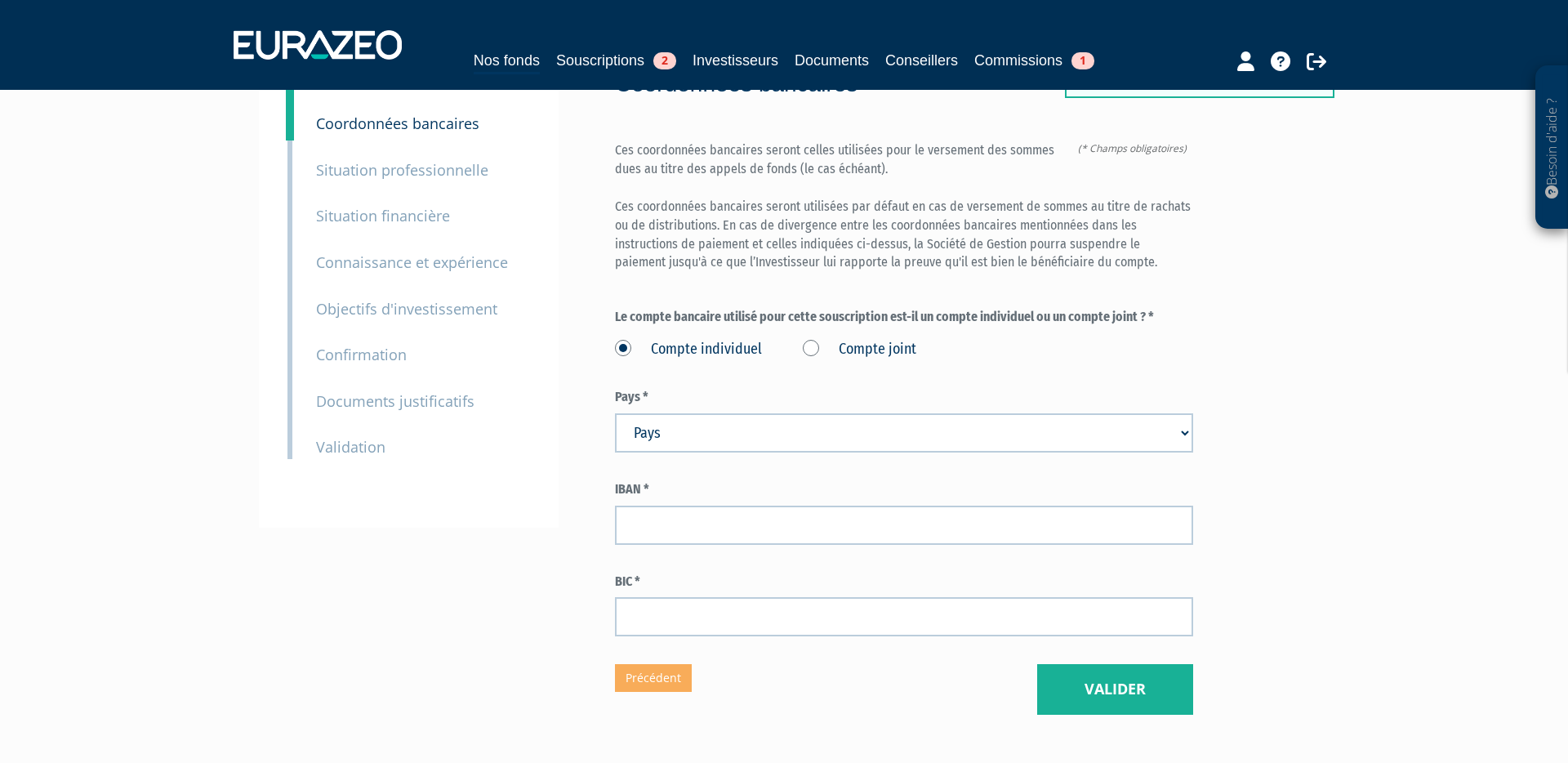
click at [720, 413] on select "Pays [GEOGRAPHIC_DATA] [GEOGRAPHIC_DATA] [GEOGRAPHIC_DATA] [GEOGRAPHIC_DATA] [G…" at bounding box center [904, 433] width 578 height 39
select select "75"
click at [615, 413] on select "Pays [GEOGRAPHIC_DATA] [GEOGRAPHIC_DATA] [GEOGRAPHIC_DATA] [GEOGRAPHIC_DATA] [G…" at bounding box center [904, 433] width 578 height 39
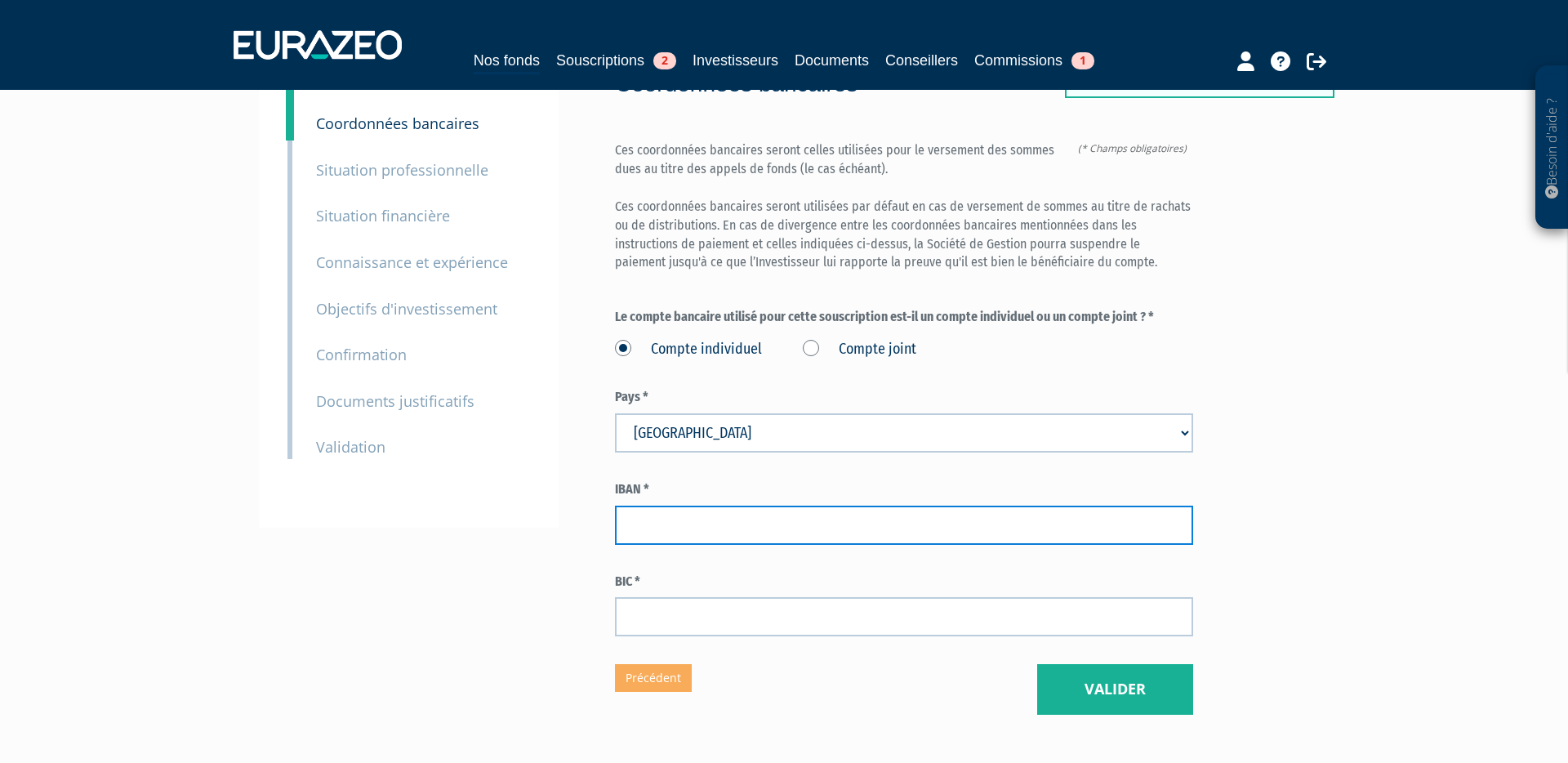
click at [687, 505] on input "text" at bounding box center [904, 525] width 578 height 39
type input "FR7630004003650000299111248"
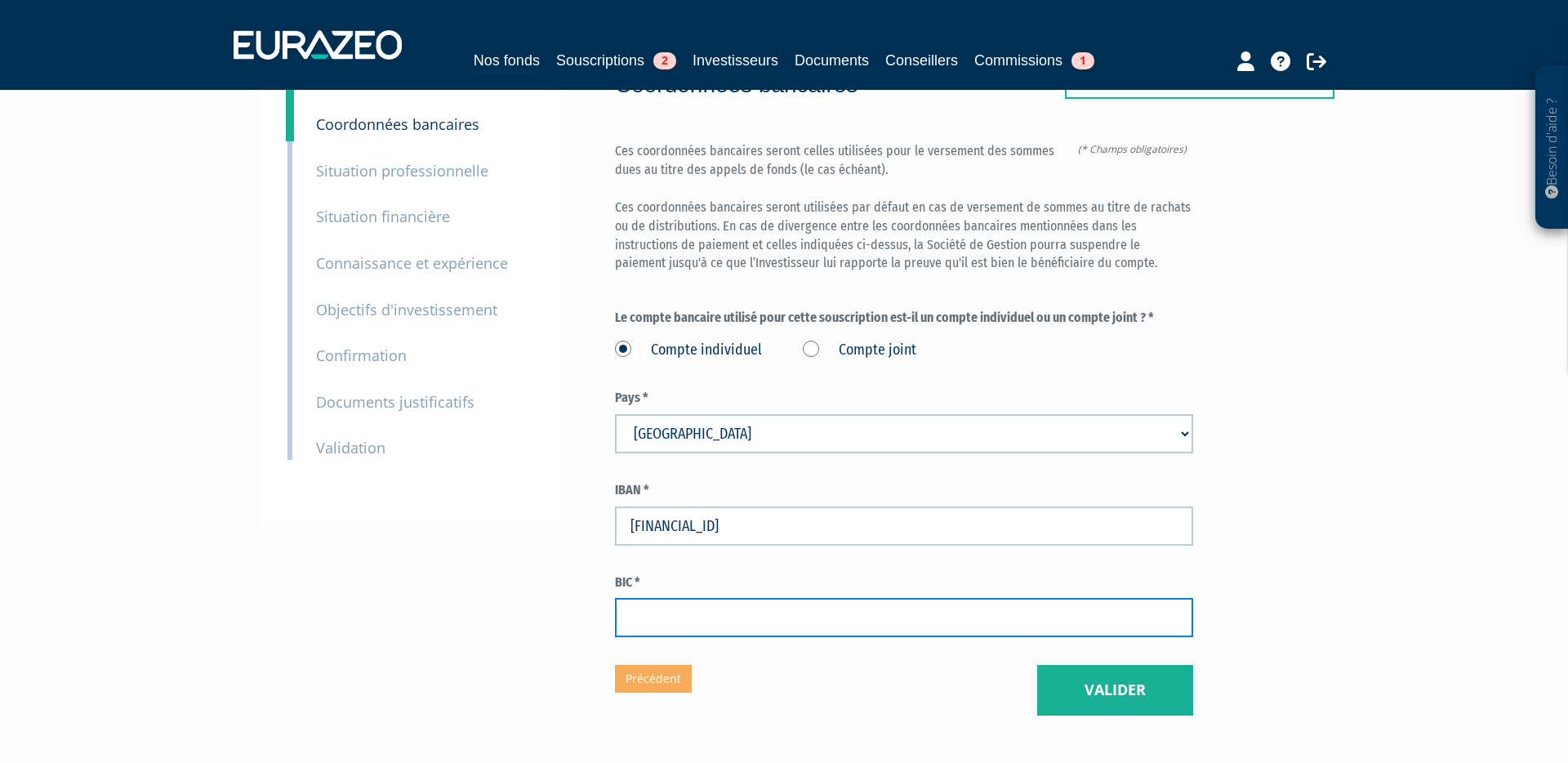
click at [690, 597] on input "text" at bounding box center [904, 617] width 578 height 39
type input "BNPAFRPPXXX"
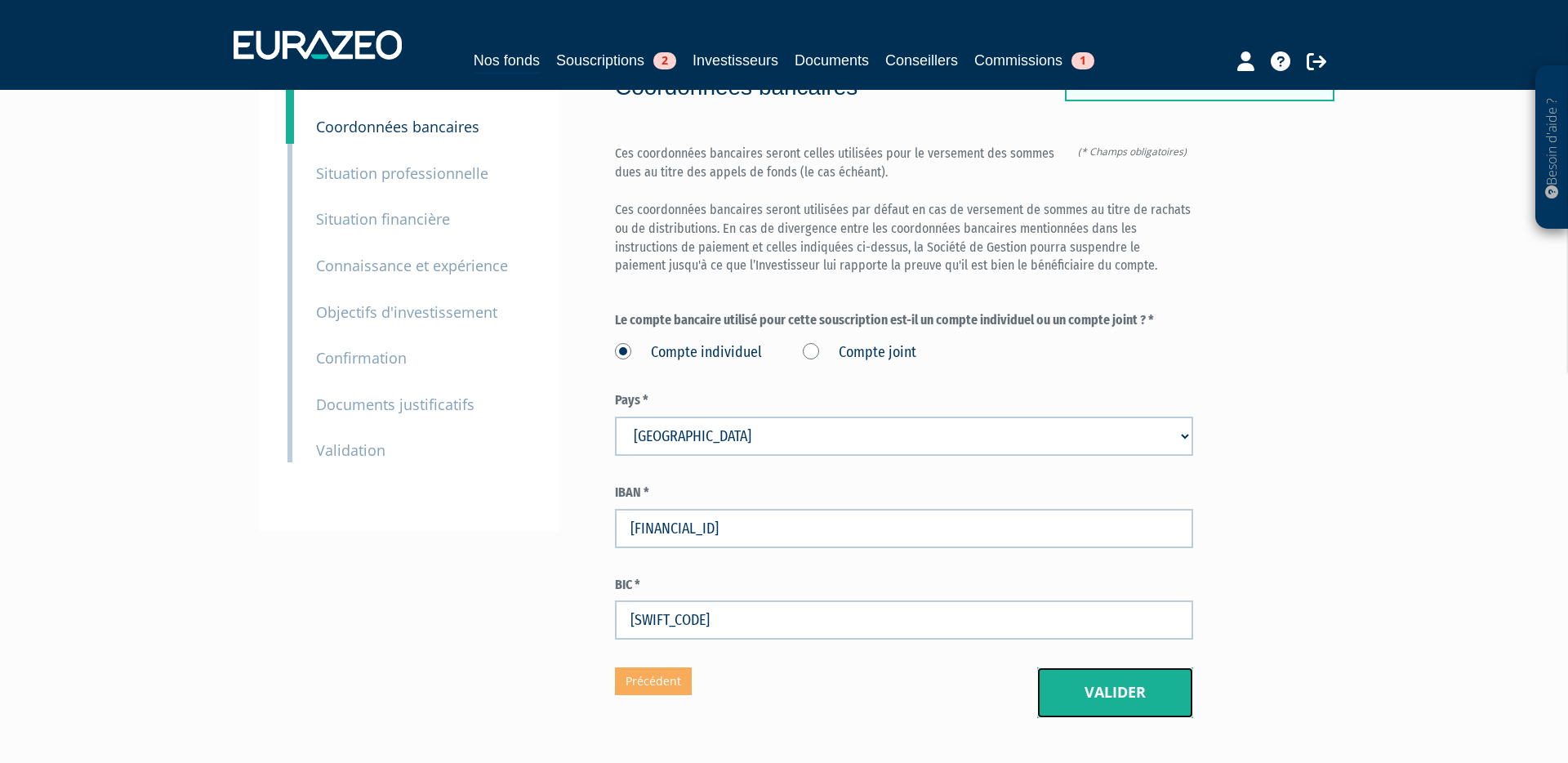
click at [1154, 667] on button "Valider" at bounding box center [1115, 692] width 156 height 51
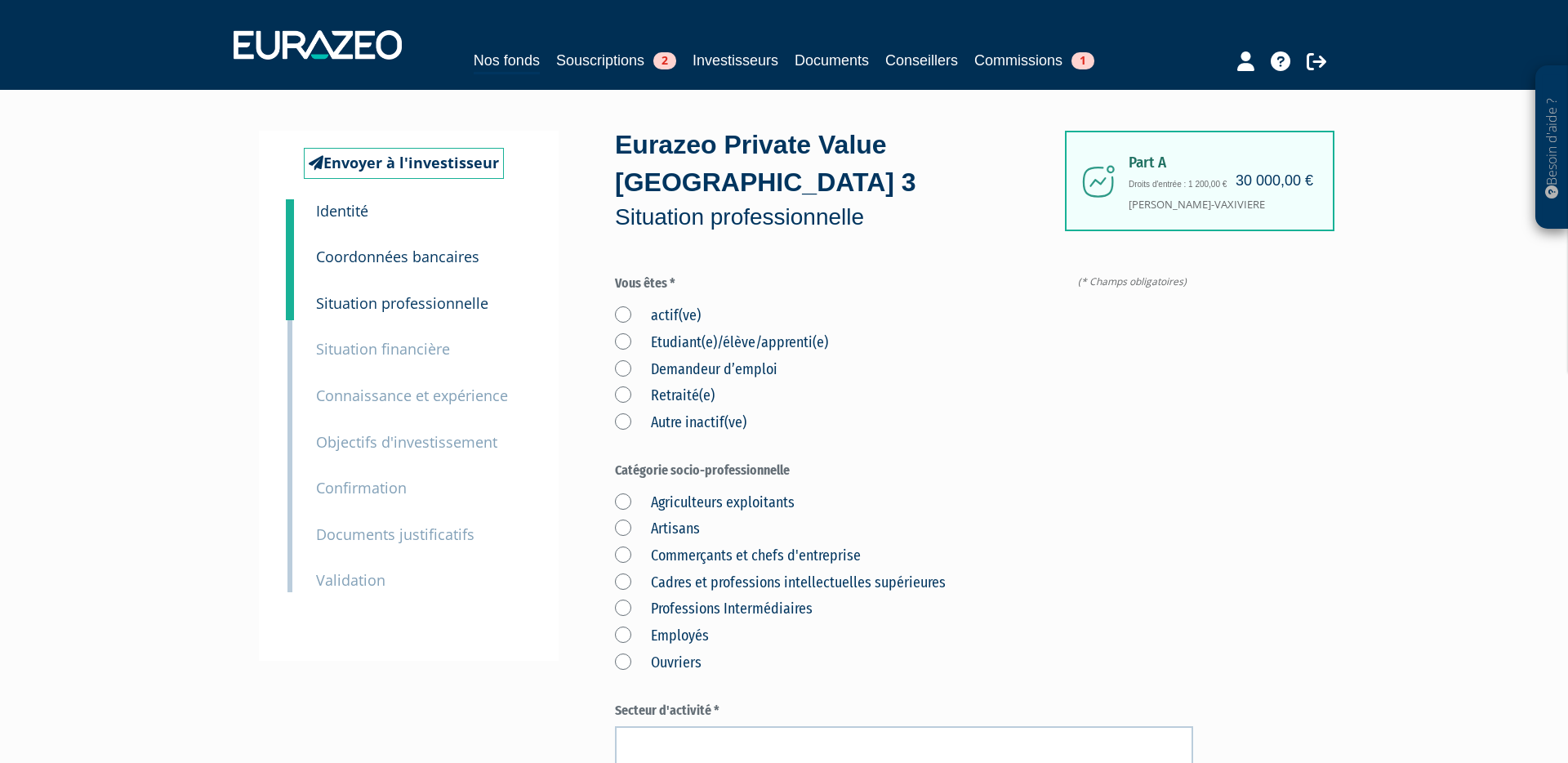
click at [622, 305] on label "actif(ve)" at bounding box center [658, 316] width 86 height 21
click at [0, 0] on input "actif(ve)" at bounding box center [0, 0] width 0 height 0
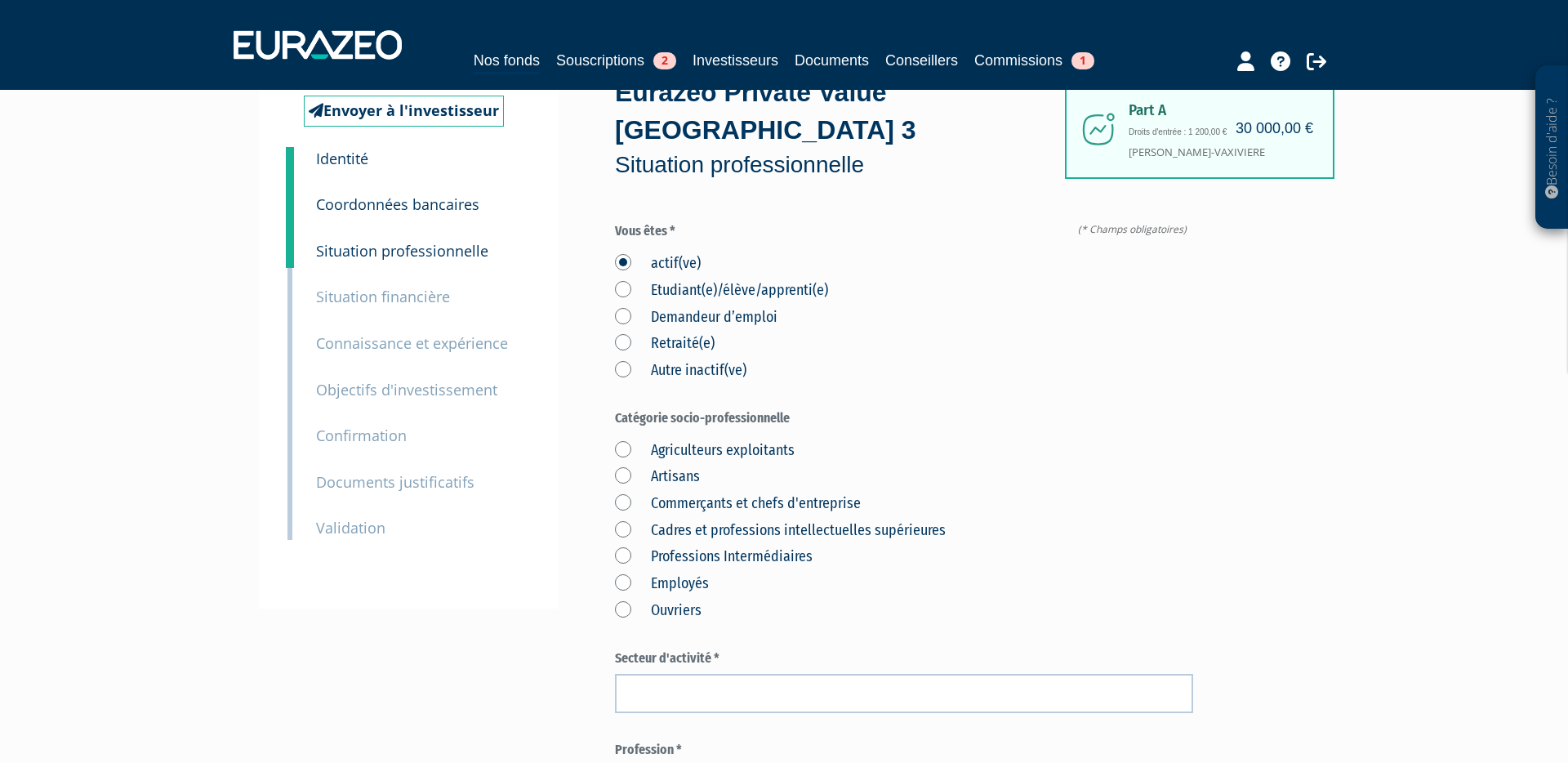
scroll to position [53, 0]
click at [621, 519] on label "Cadres et professions intellectuelles supérieures" at bounding box center [780, 530] width 330 height 21
click at [0, 0] on supérieures "Cadres et professions intellectuelles supérieures" at bounding box center [0, 0] width 0 height 0
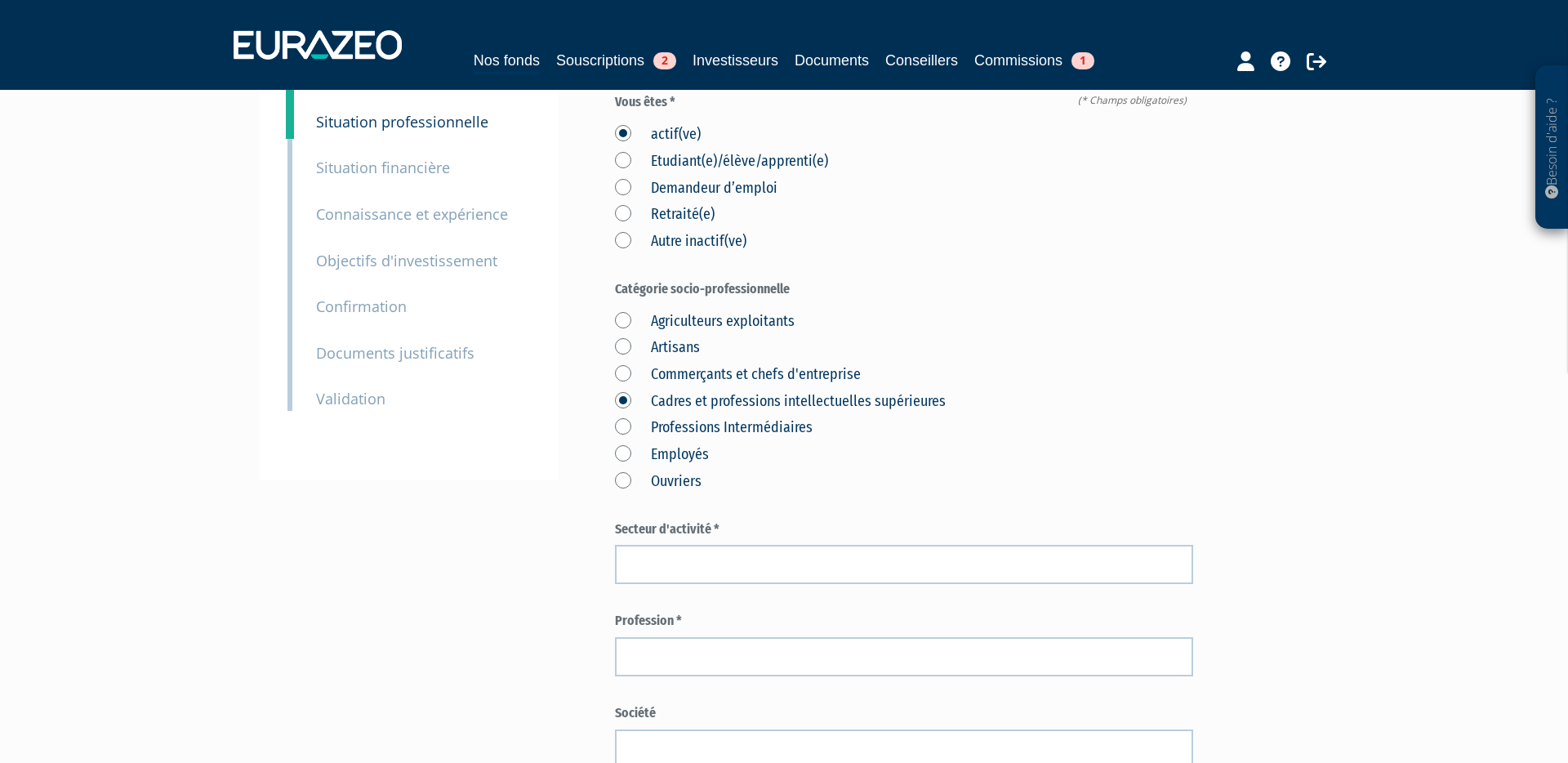
scroll to position [192, 0]
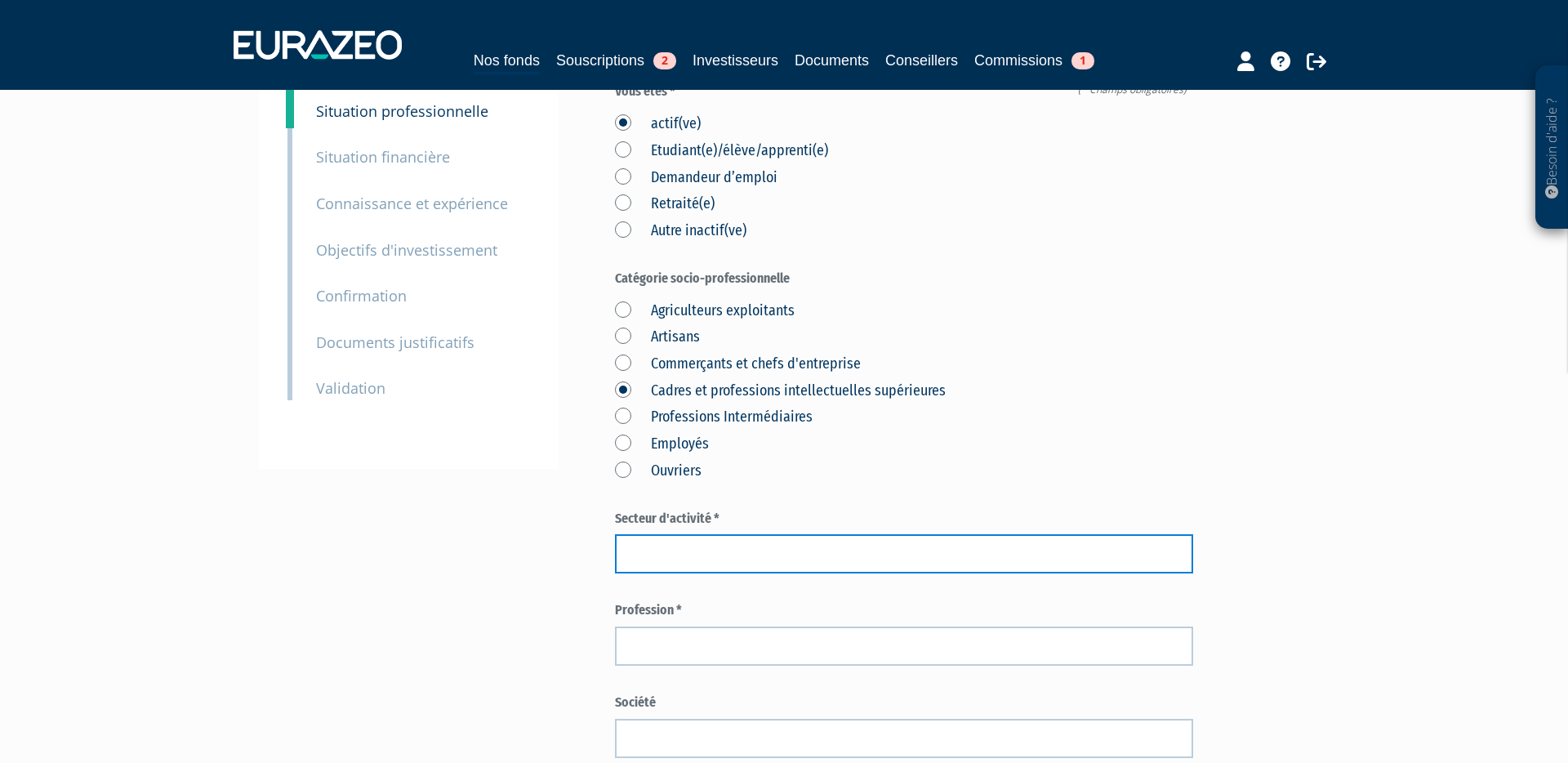
click at [713, 534] on input "text" at bounding box center [904, 553] width 578 height 39
type input "INFORMATIQUE"
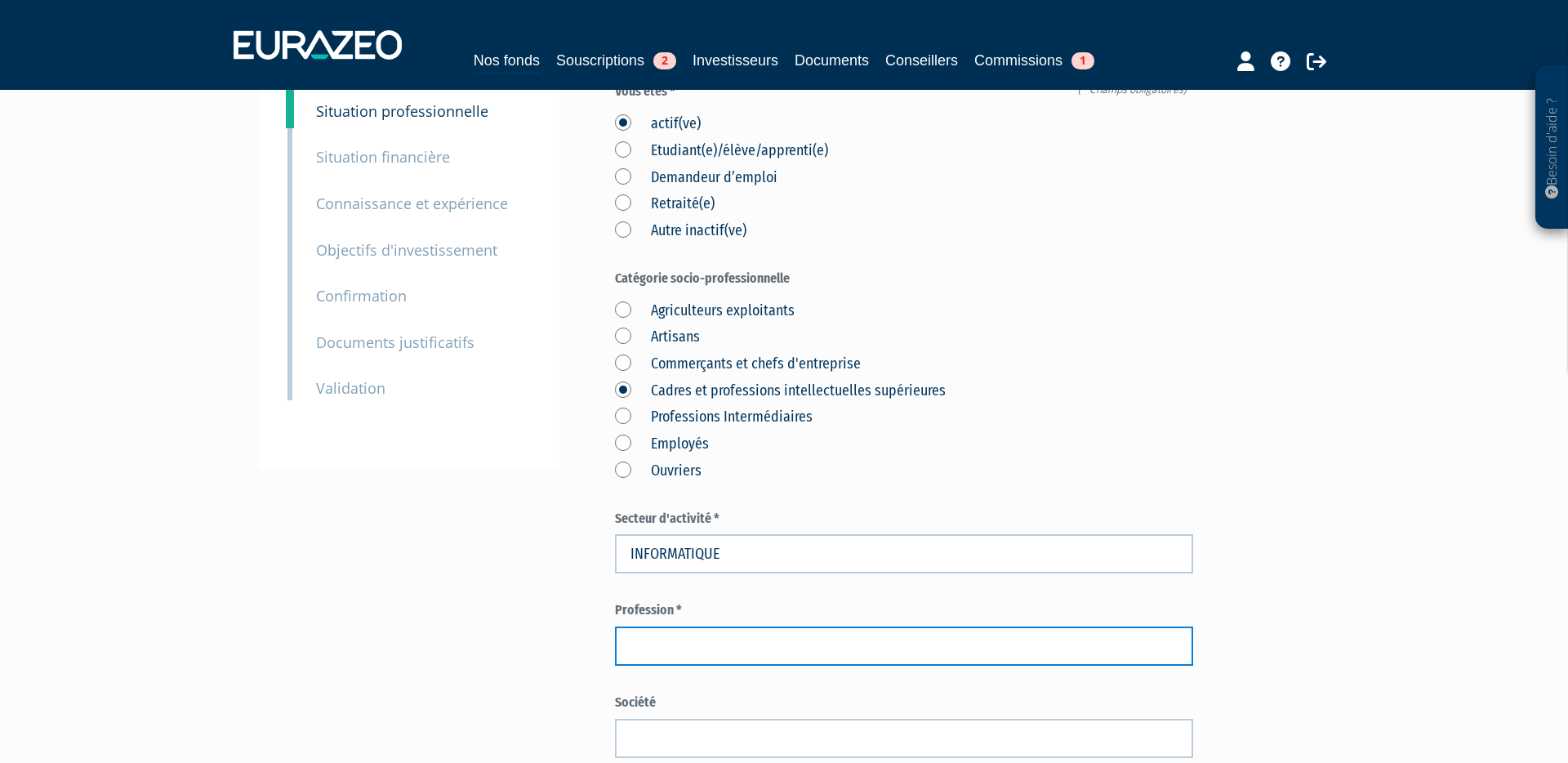
click at [667, 626] on input "text" at bounding box center [904, 646] width 578 height 39
paste input "Community Business Analyst"
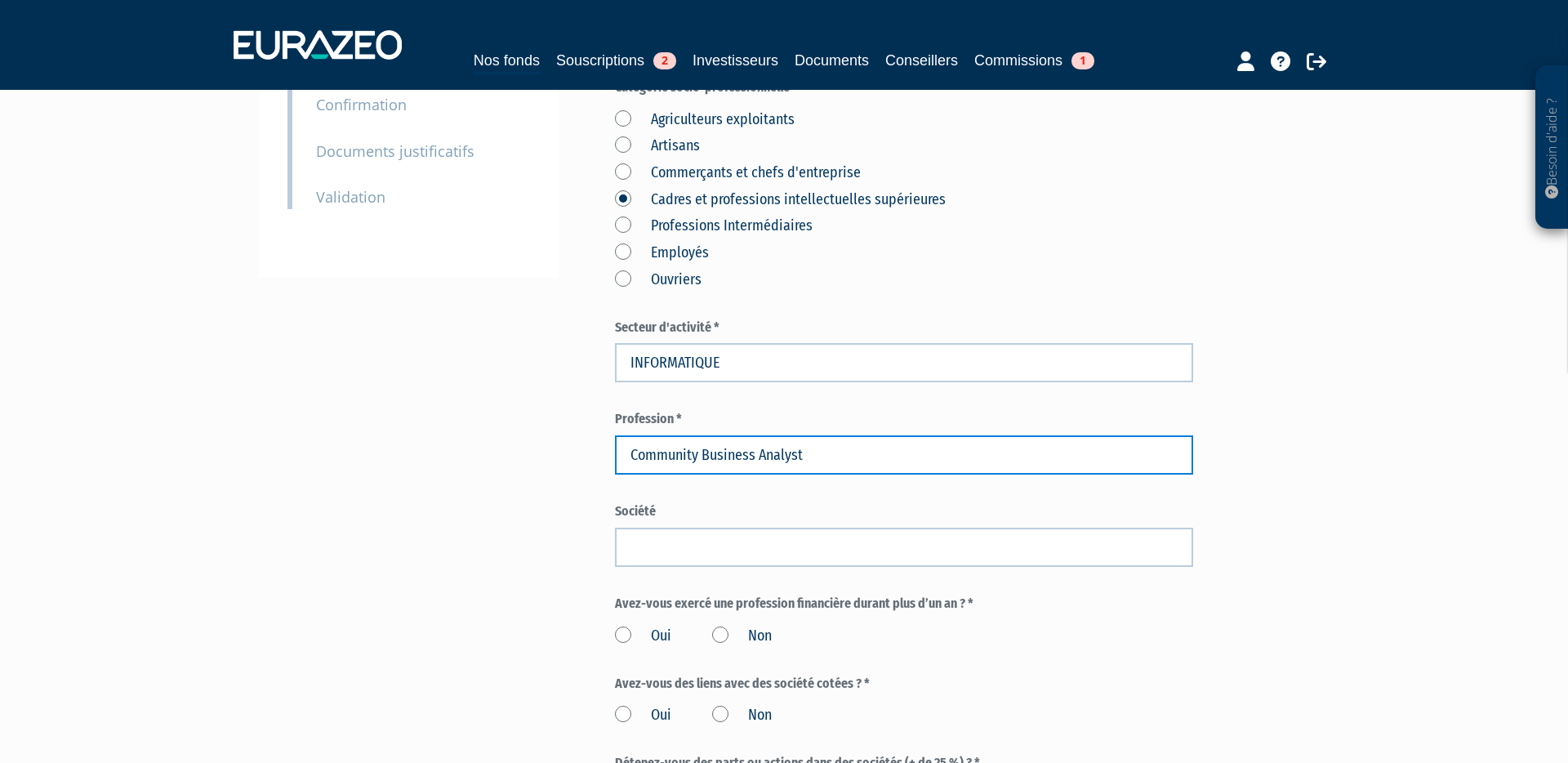
scroll to position [390, 0]
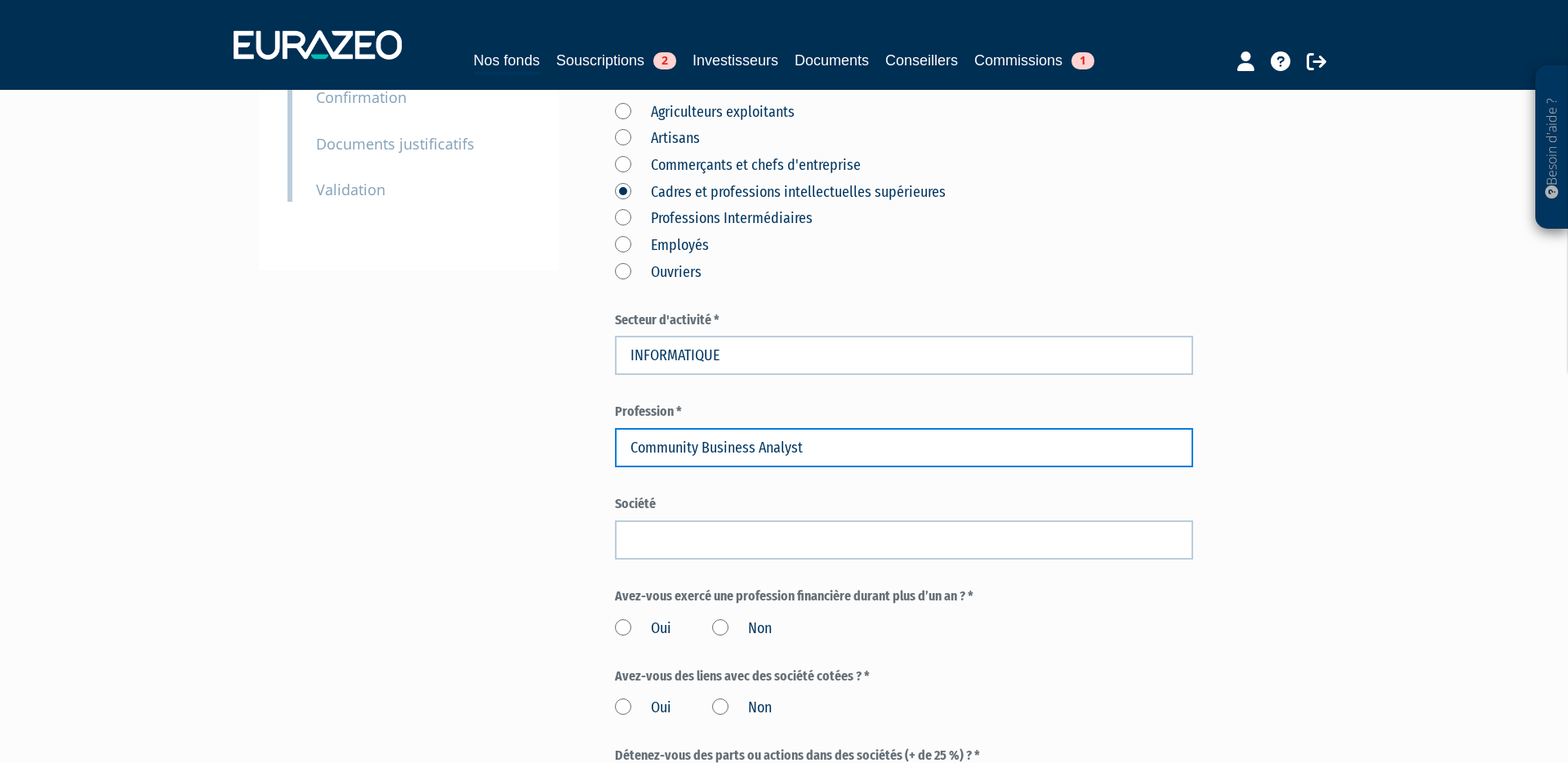
type input "Community Business Analyst"
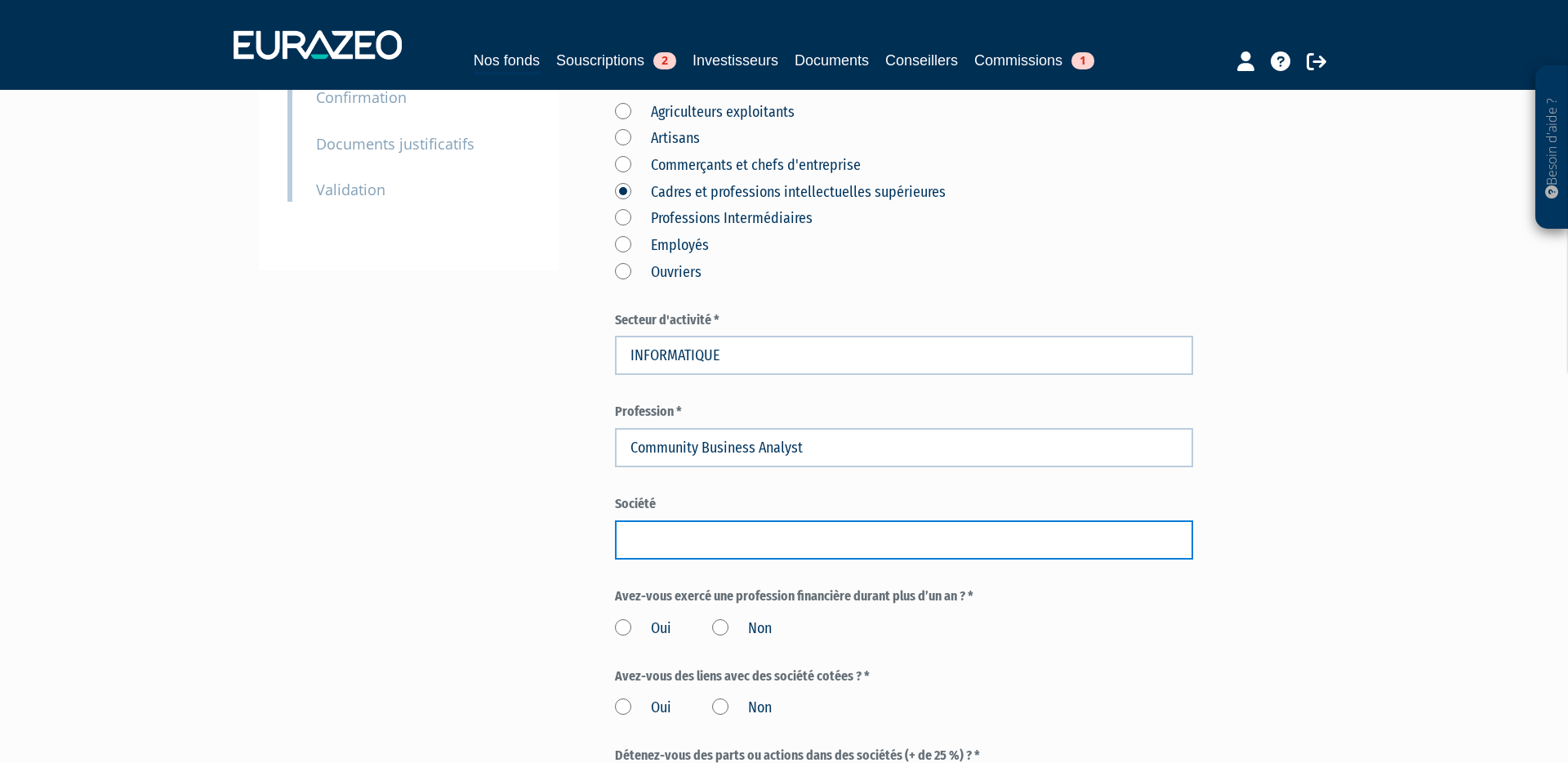
click at [664, 520] on input "text" at bounding box center [904, 540] width 578 height 39
paste input "Ubisoft"
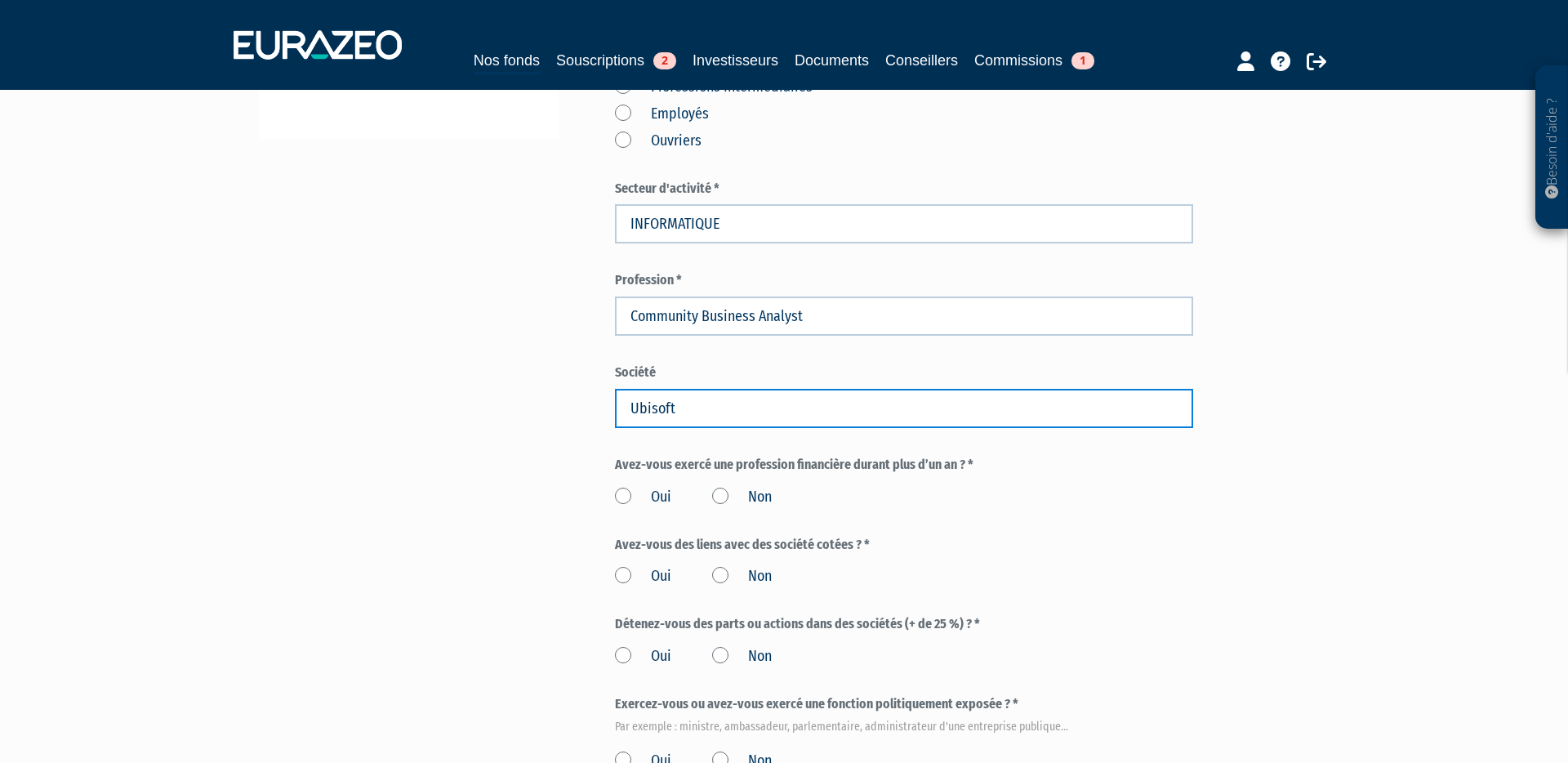
scroll to position [523, 0]
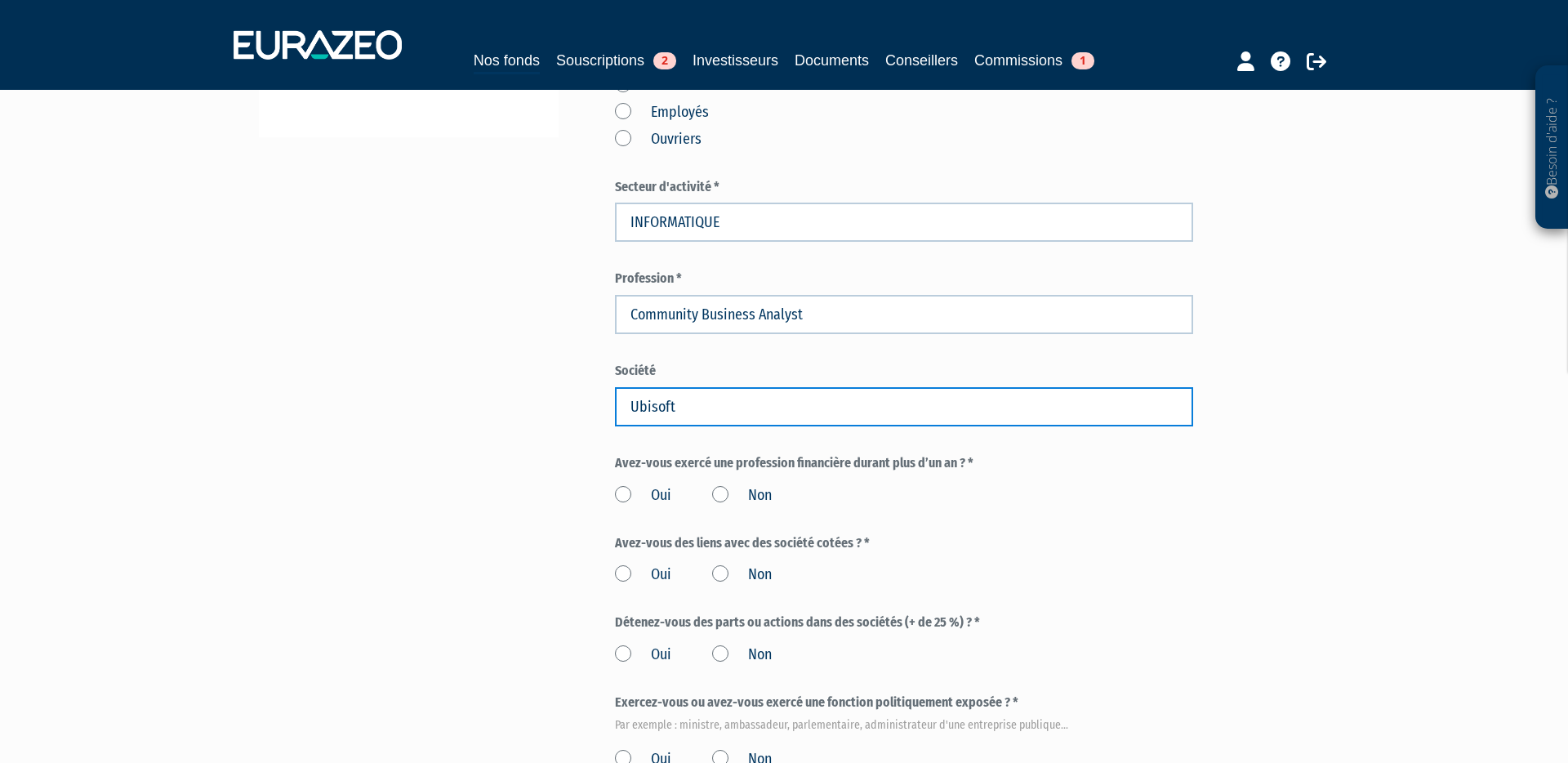
type input "Ubisoft"
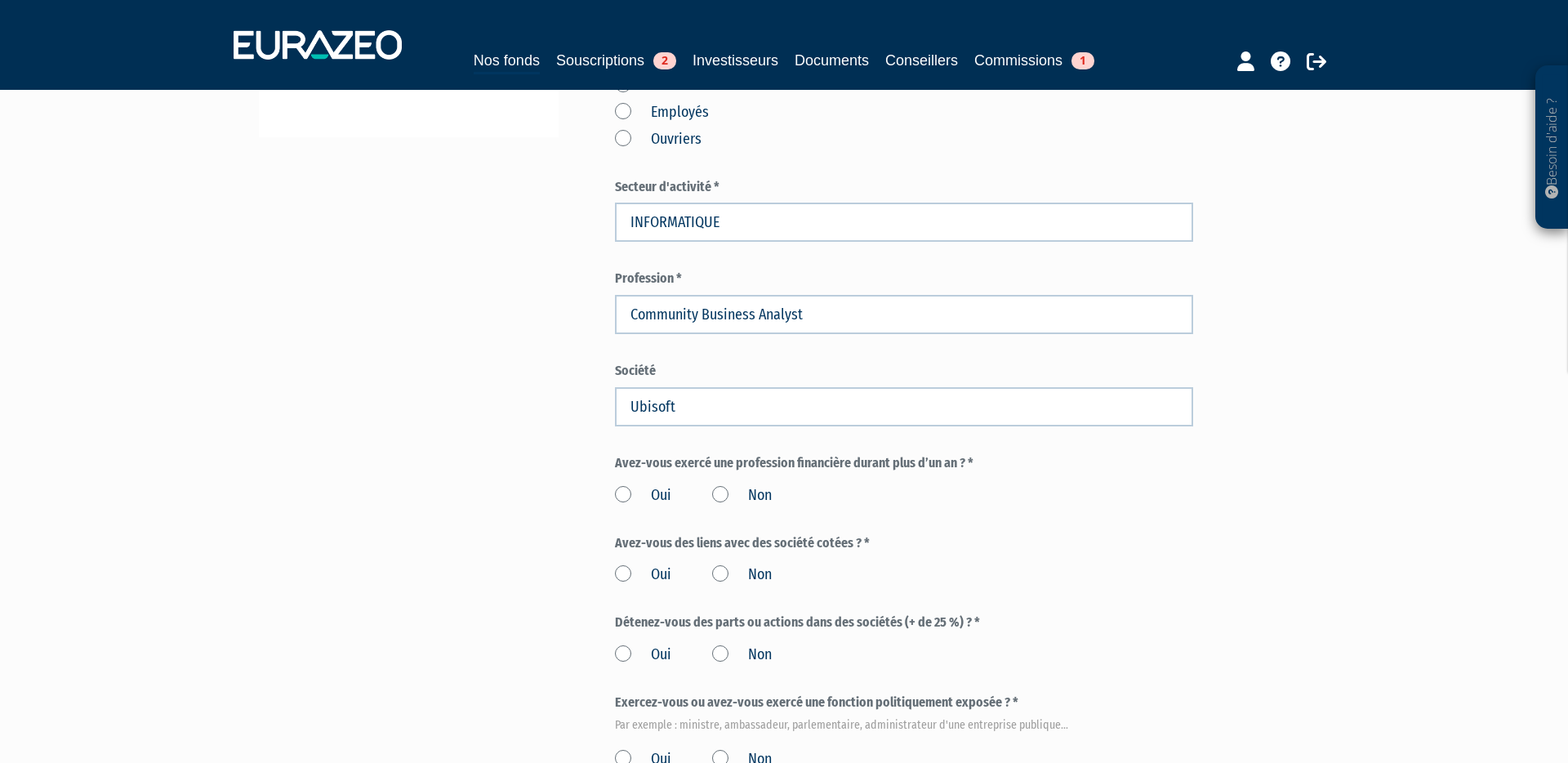
click at [709, 479] on div "Oui Non" at bounding box center [904, 493] width 578 height 27
click at [715, 485] on label "Non" at bounding box center [741, 496] width 60 height 21
click at [0, 0] on input "Non" at bounding box center [0, 0] width 0 height 0
click at [724, 564] on label "Non" at bounding box center [741, 575] width 60 height 21
click at [0, 0] on input "Non" at bounding box center [0, 0] width 0 height 0
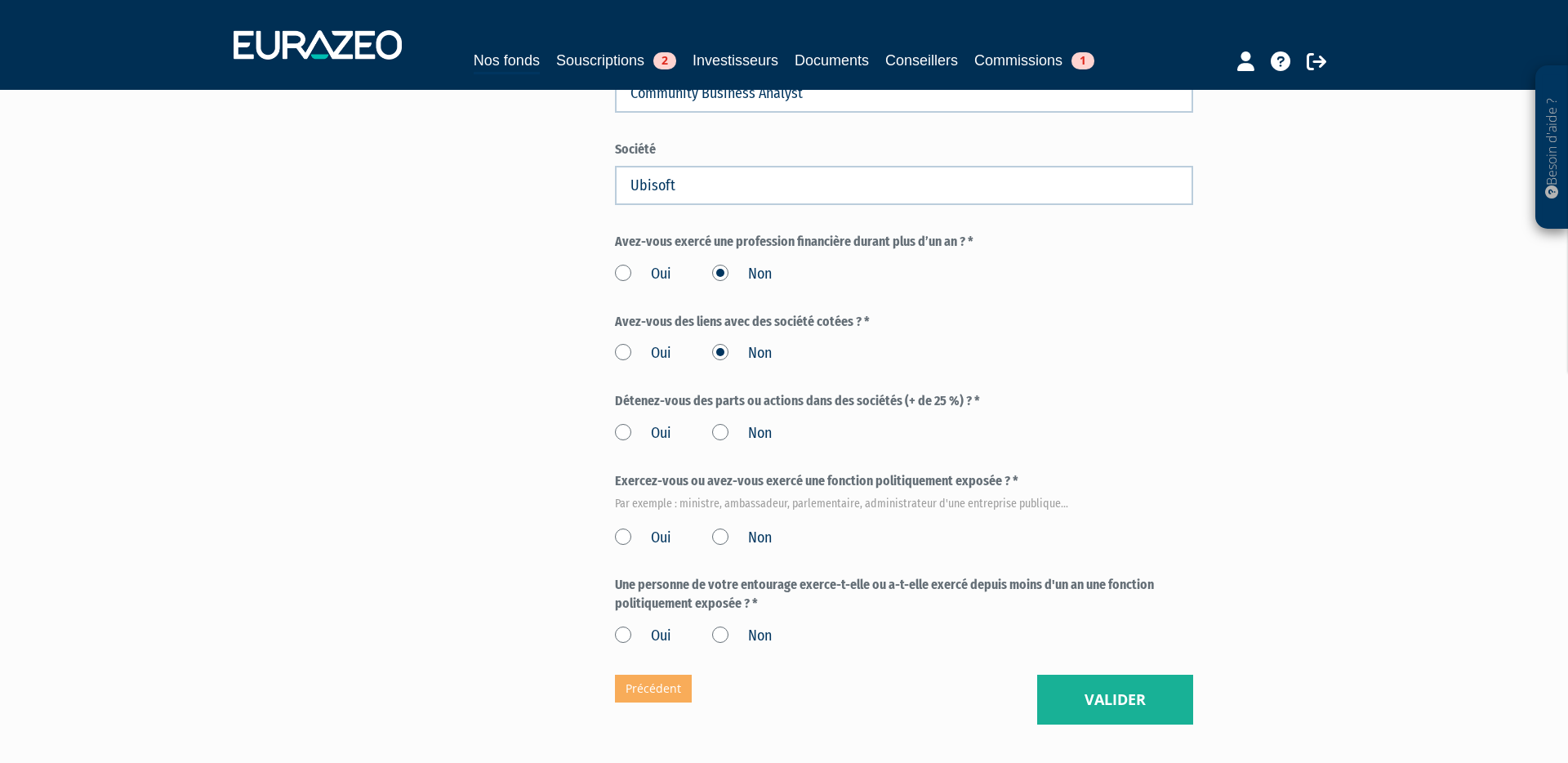
scroll to position [754, 0]
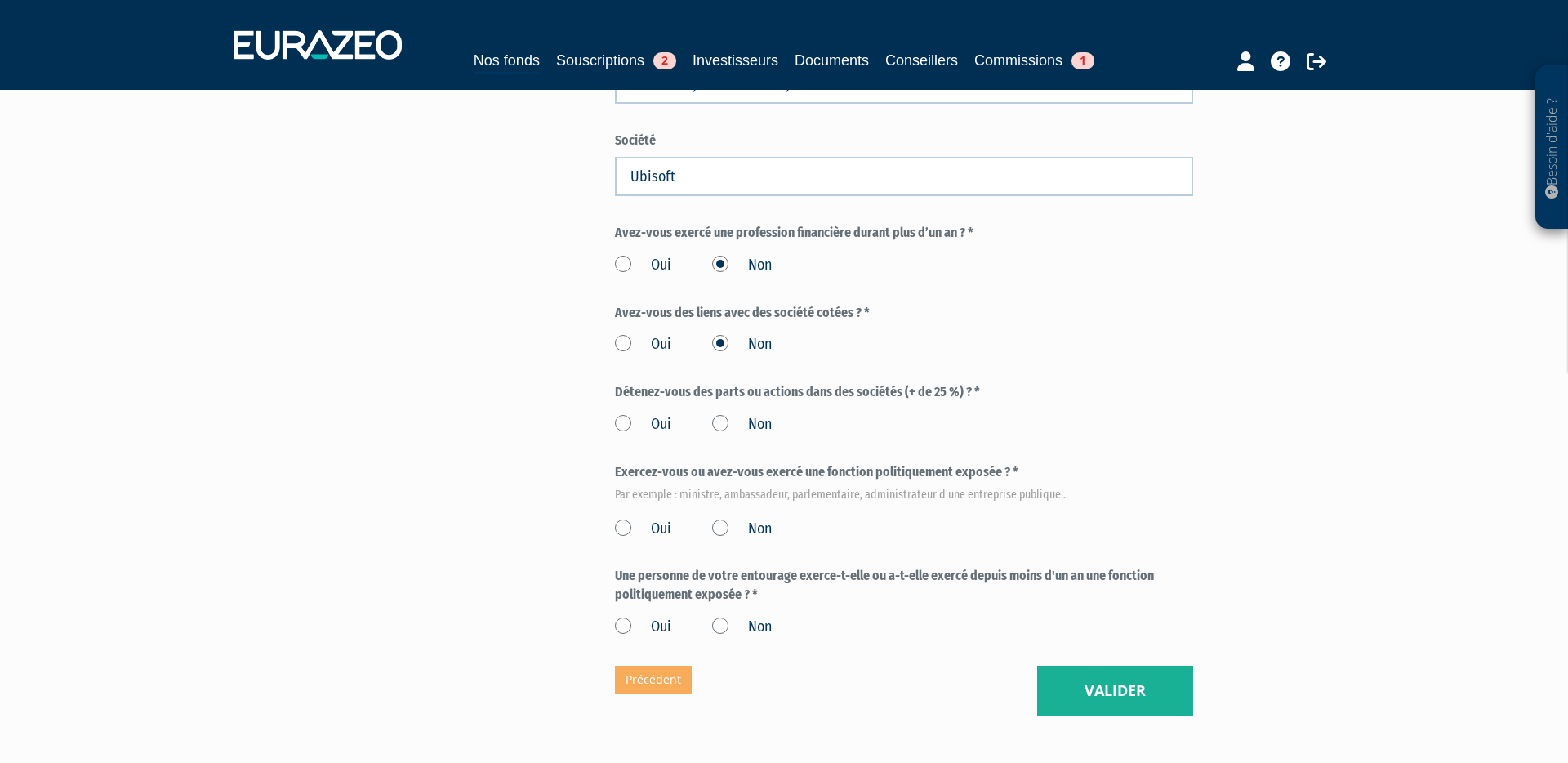
click at [718, 414] on label "Non" at bounding box center [741, 424] width 60 height 21
click at [0, 0] on input "Non" at bounding box center [0, 0] width 0 height 0
click at [715, 519] on label "Non" at bounding box center [741, 529] width 60 height 21
click at [0, 0] on input "Non" at bounding box center [0, 0] width 0 height 0
click at [726, 616] on label "Non" at bounding box center [741, 627] width 60 height 21
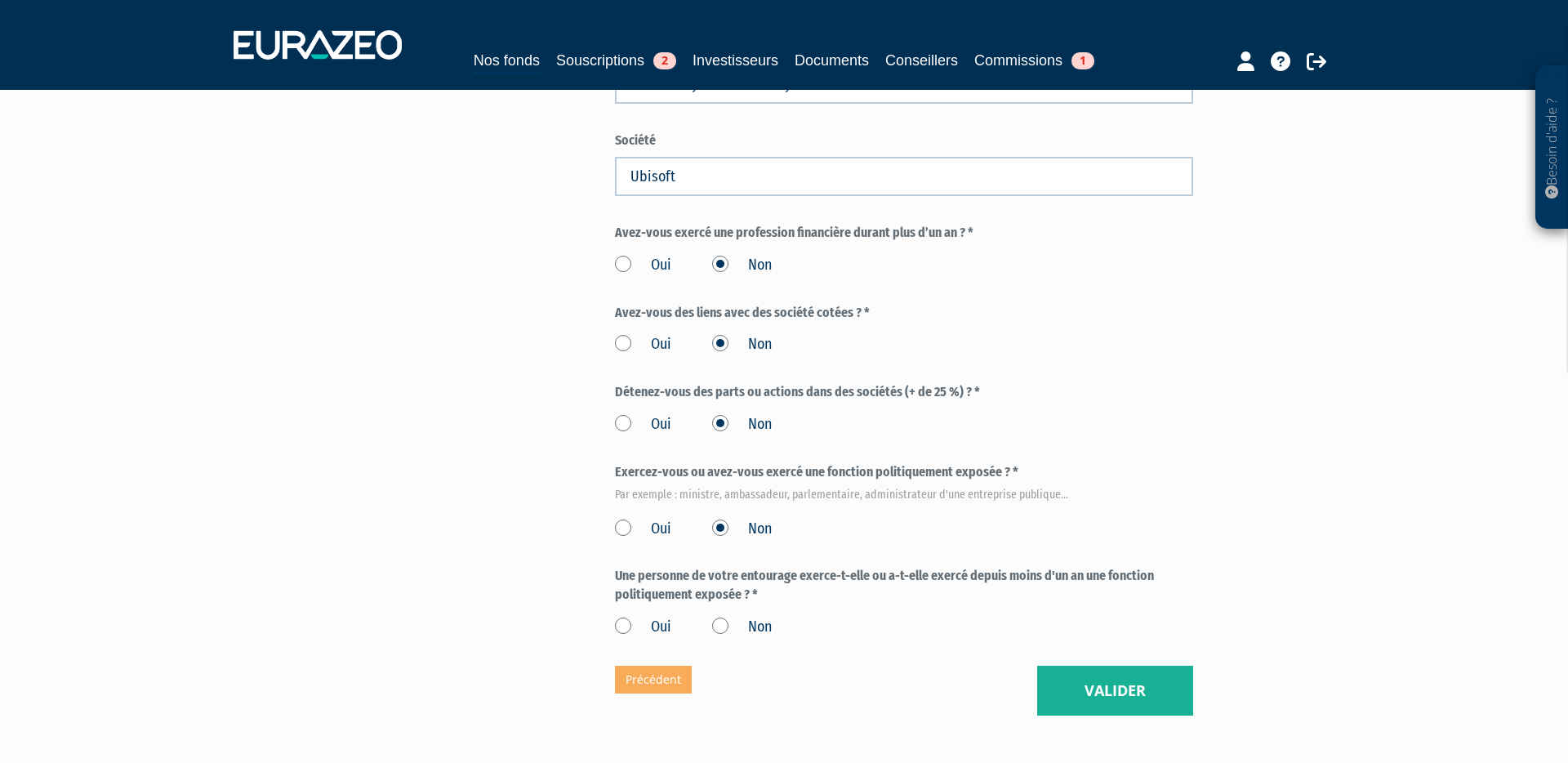
click at [0, 0] on input "Non" at bounding box center [0, 0] width 0 height 0
click at [1092, 665] on button "Valider" at bounding box center [1115, 690] width 156 height 51
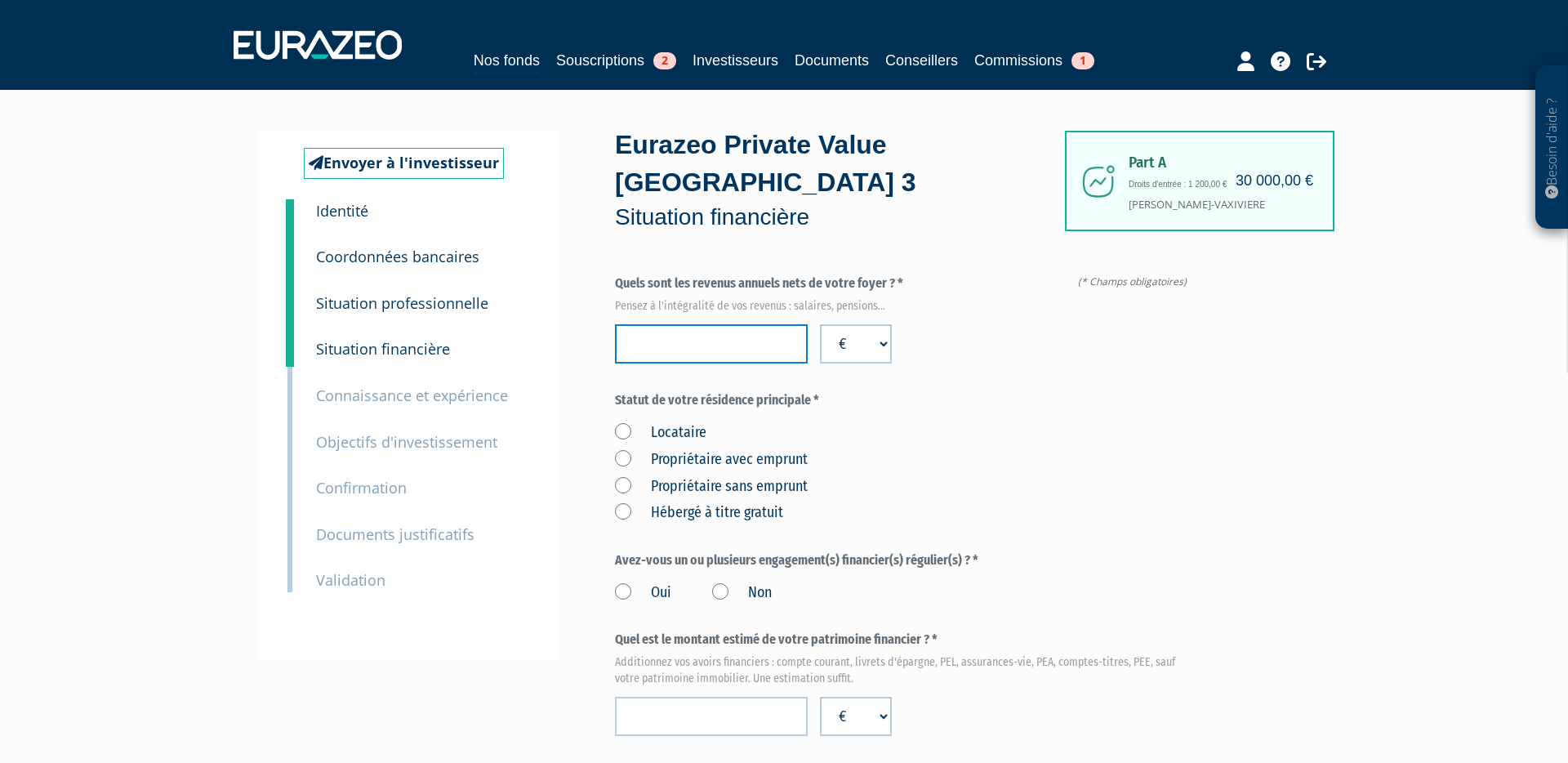
click at [698, 324] on input "number" at bounding box center [711, 344] width 193 height 39
type input "99765"
drag, startPoint x: 625, startPoint y: 423, endPoint x: 636, endPoint y: 429, distance: 12.5
click at [626, 449] on label "Propriétaire avec emprunt" at bounding box center [711, 459] width 193 height 21
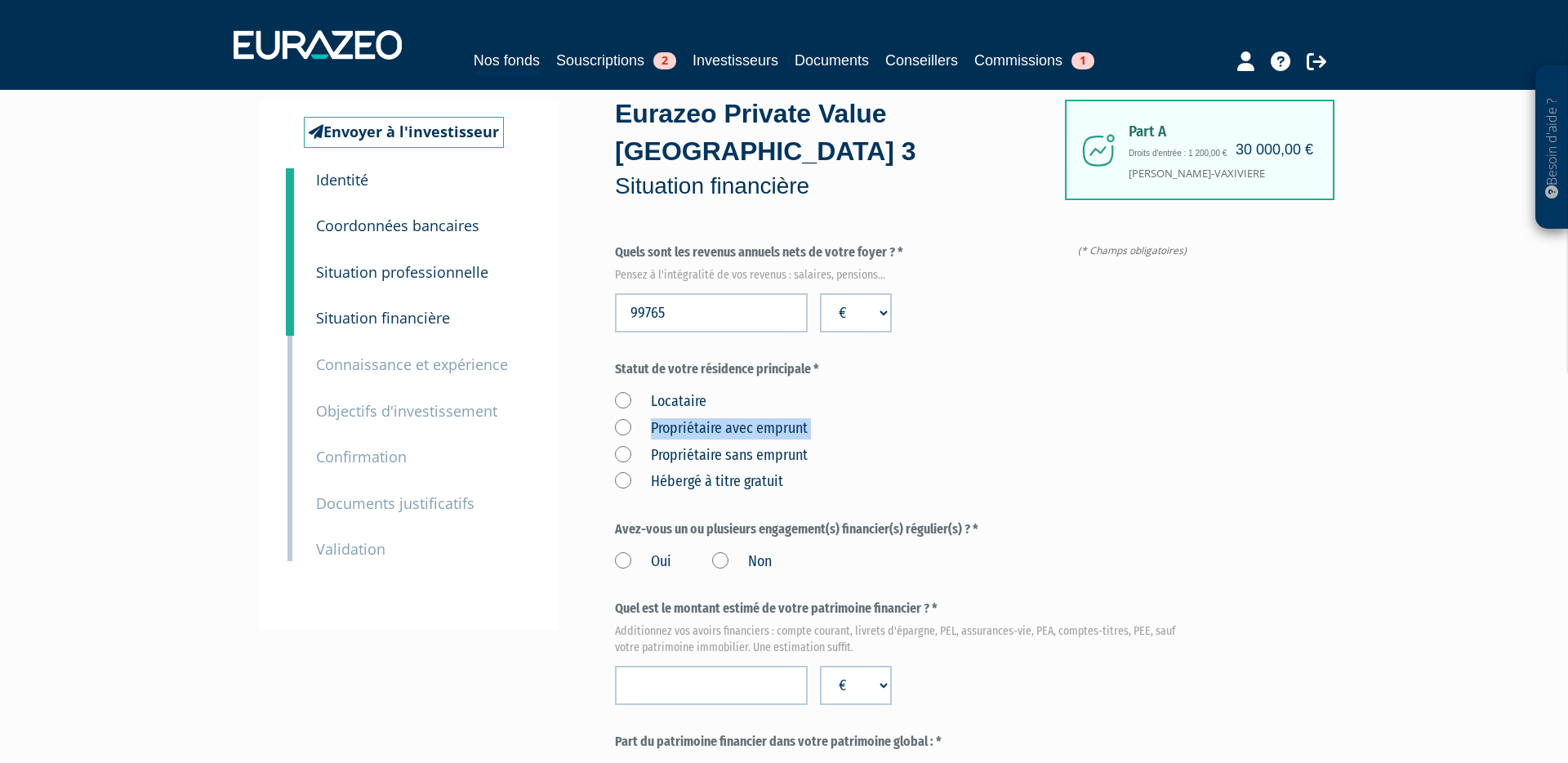
scroll to position [34, 0]
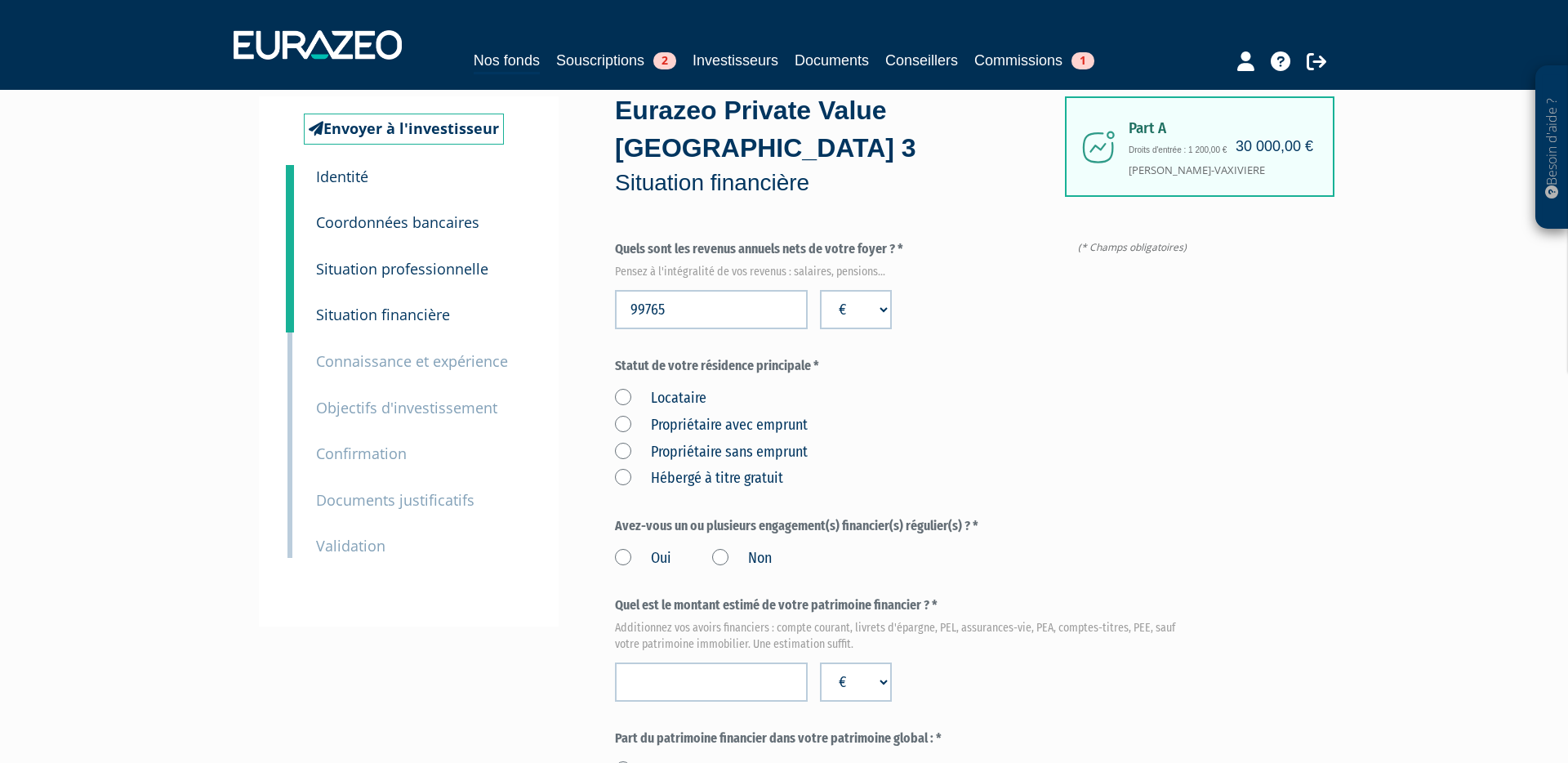
click at [622, 415] on label "Propriétaire avec emprunt" at bounding box center [711, 425] width 193 height 21
click at [0, 0] on emprunt "Propriétaire avec emprunt" at bounding box center [0, 0] width 0 height 0
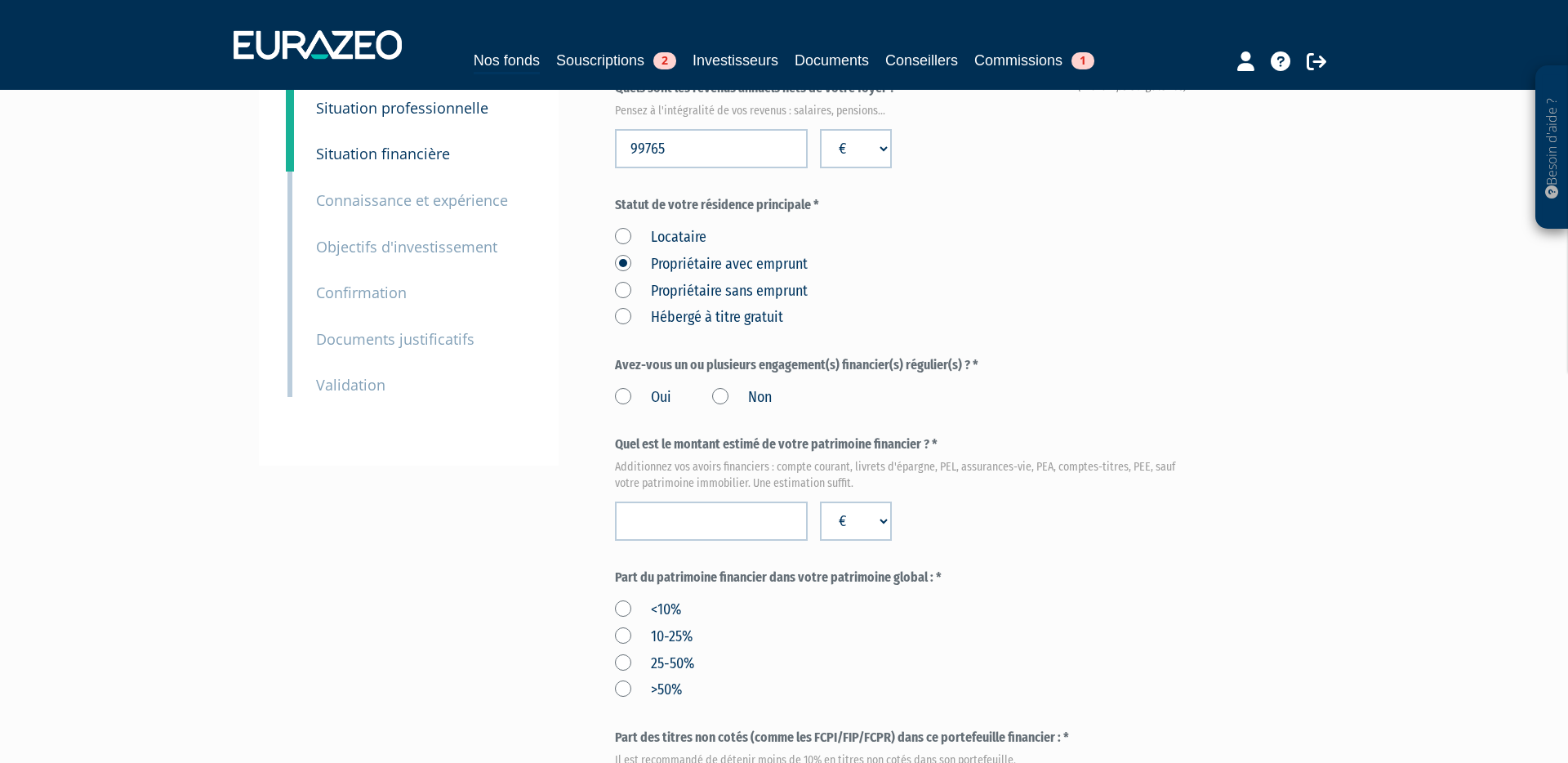
scroll to position [210, 0]
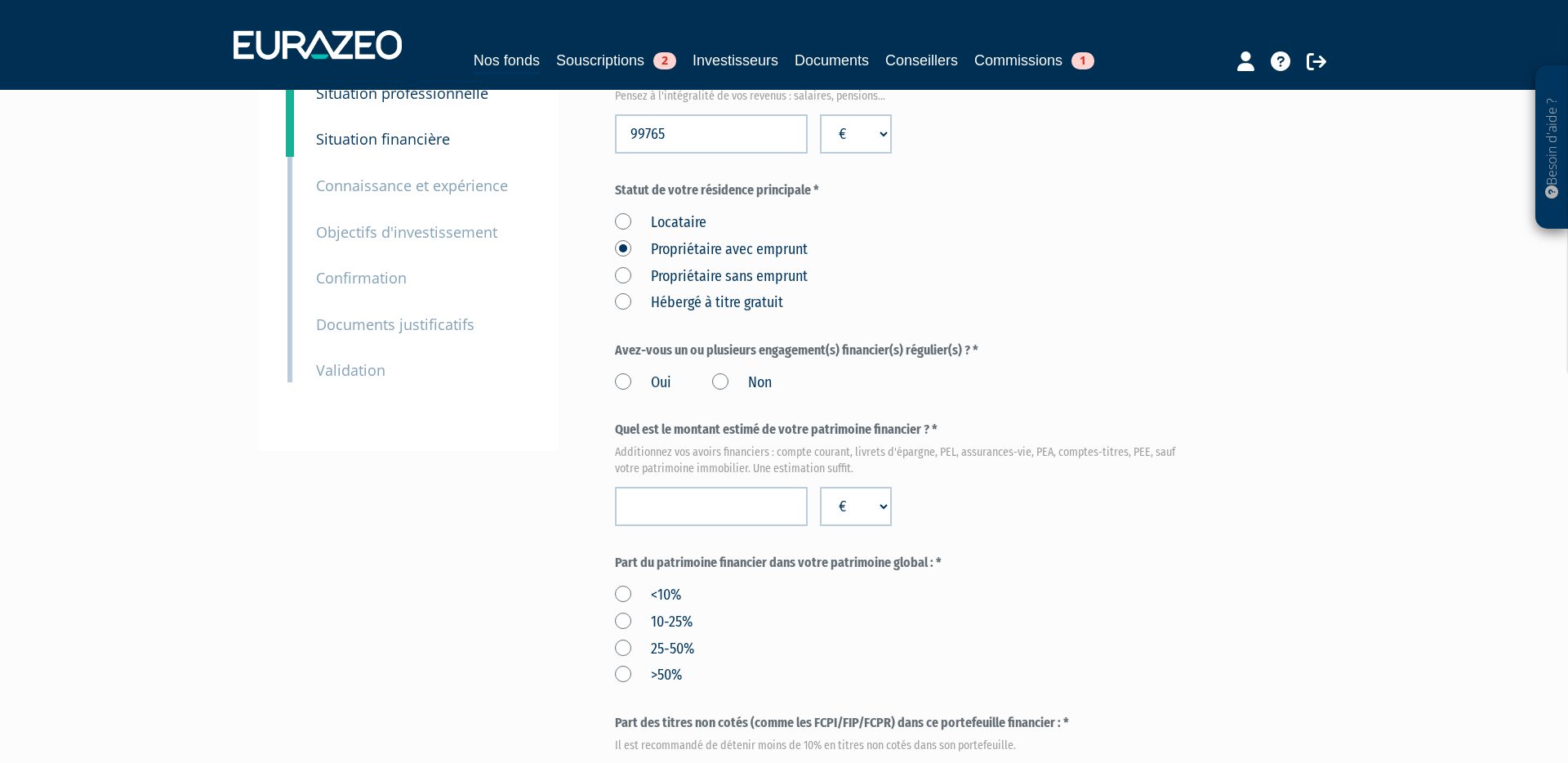
click at [623, 373] on label "Oui" at bounding box center [643, 383] width 56 height 21
click at [0, 0] on input "Oui" at bounding box center [0, 0] width 0 height 0
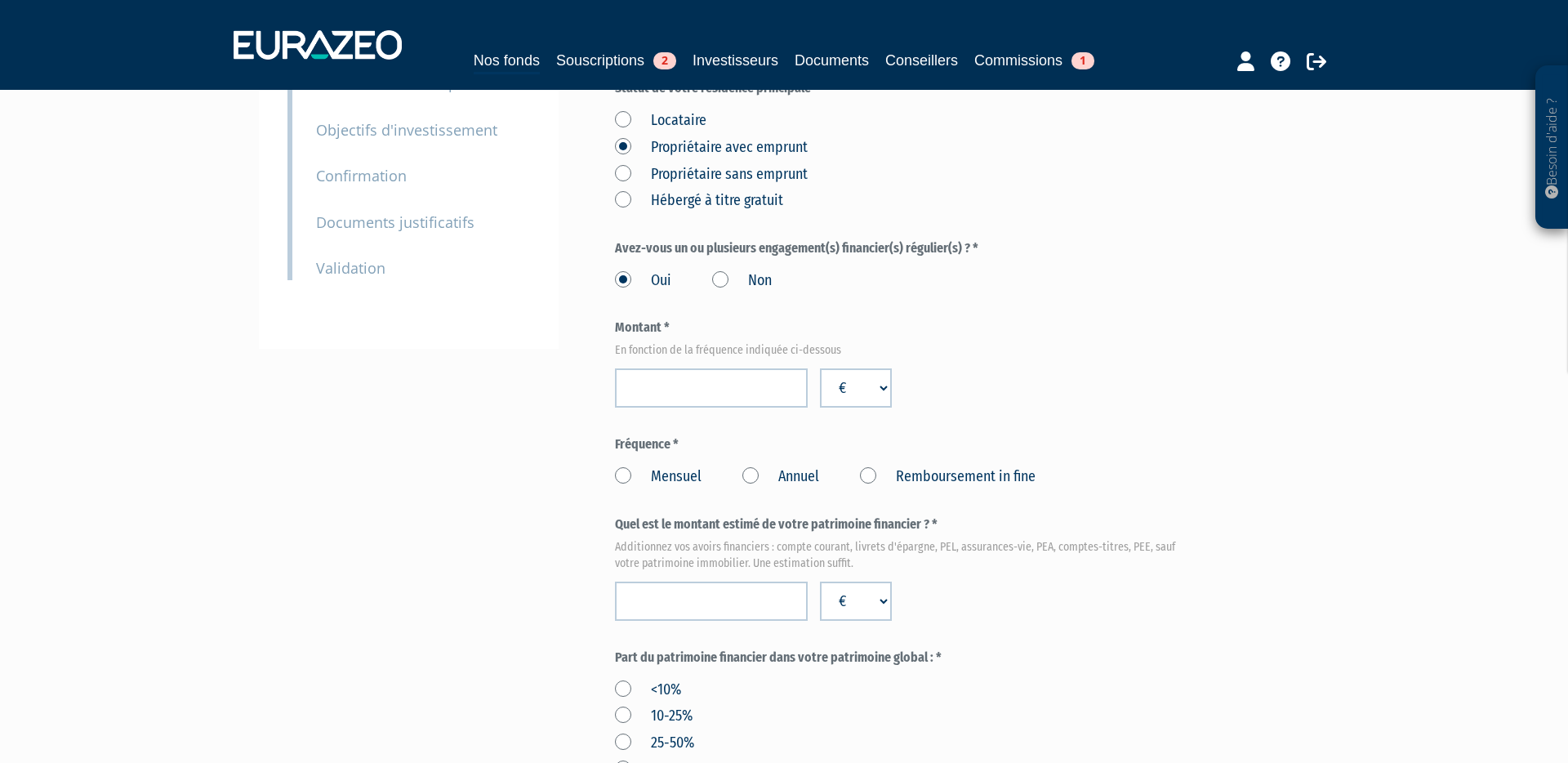
scroll to position [313, 0]
click at [679, 366] on input "number" at bounding box center [711, 386] width 193 height 39
type input "28377"
click at [757, 465] on label "Annuel" at bounding box center [781, 476] width 77 height 21
click at [0, 0] on Annuel "Annuel" at bounding box center [0, 0] width 0 height 0
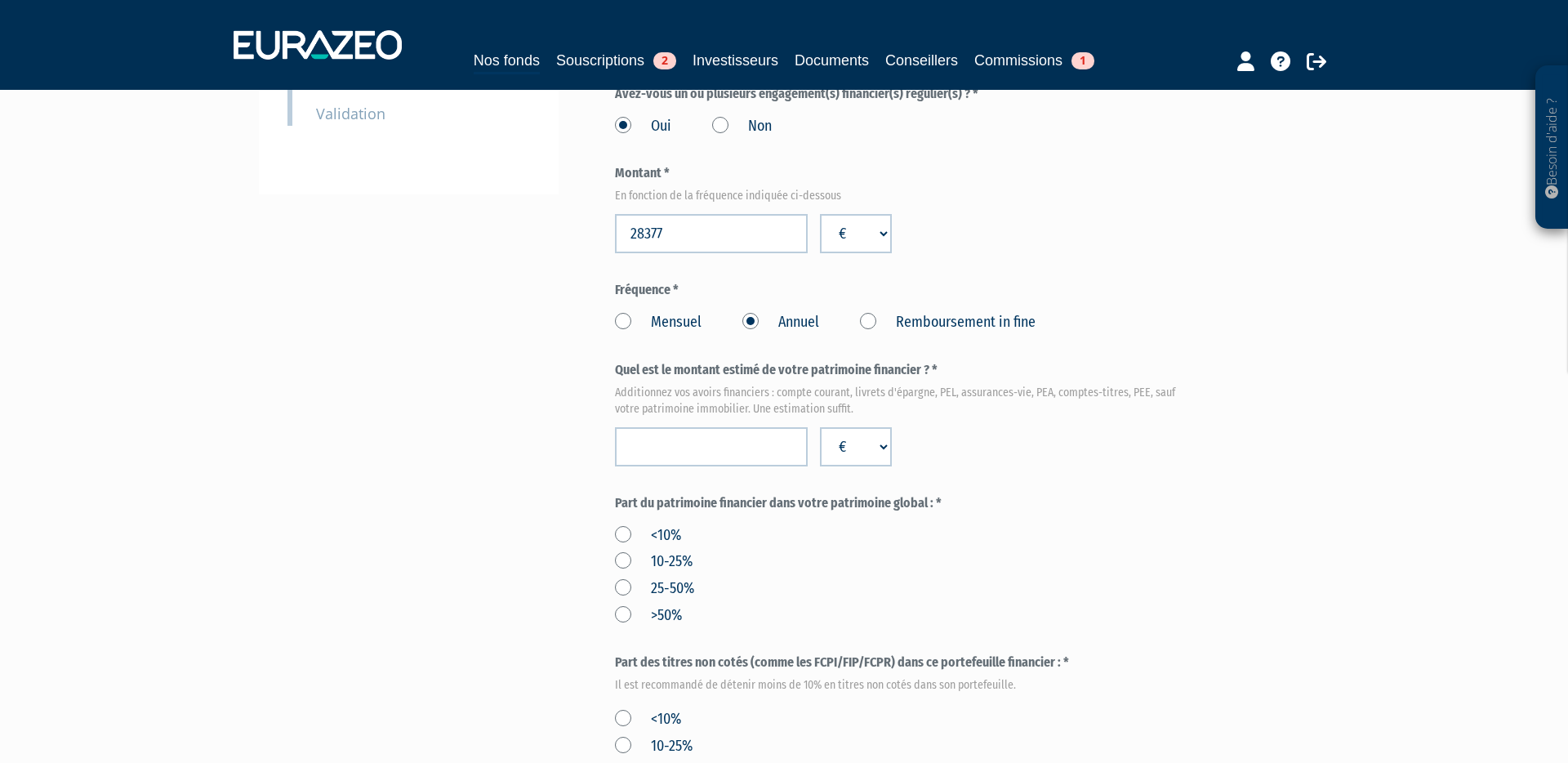
scroll to position [467, 0]
click at [673, 424] on input "-1" at bounding box center [711, 443] width 193 height 39
type input "3"
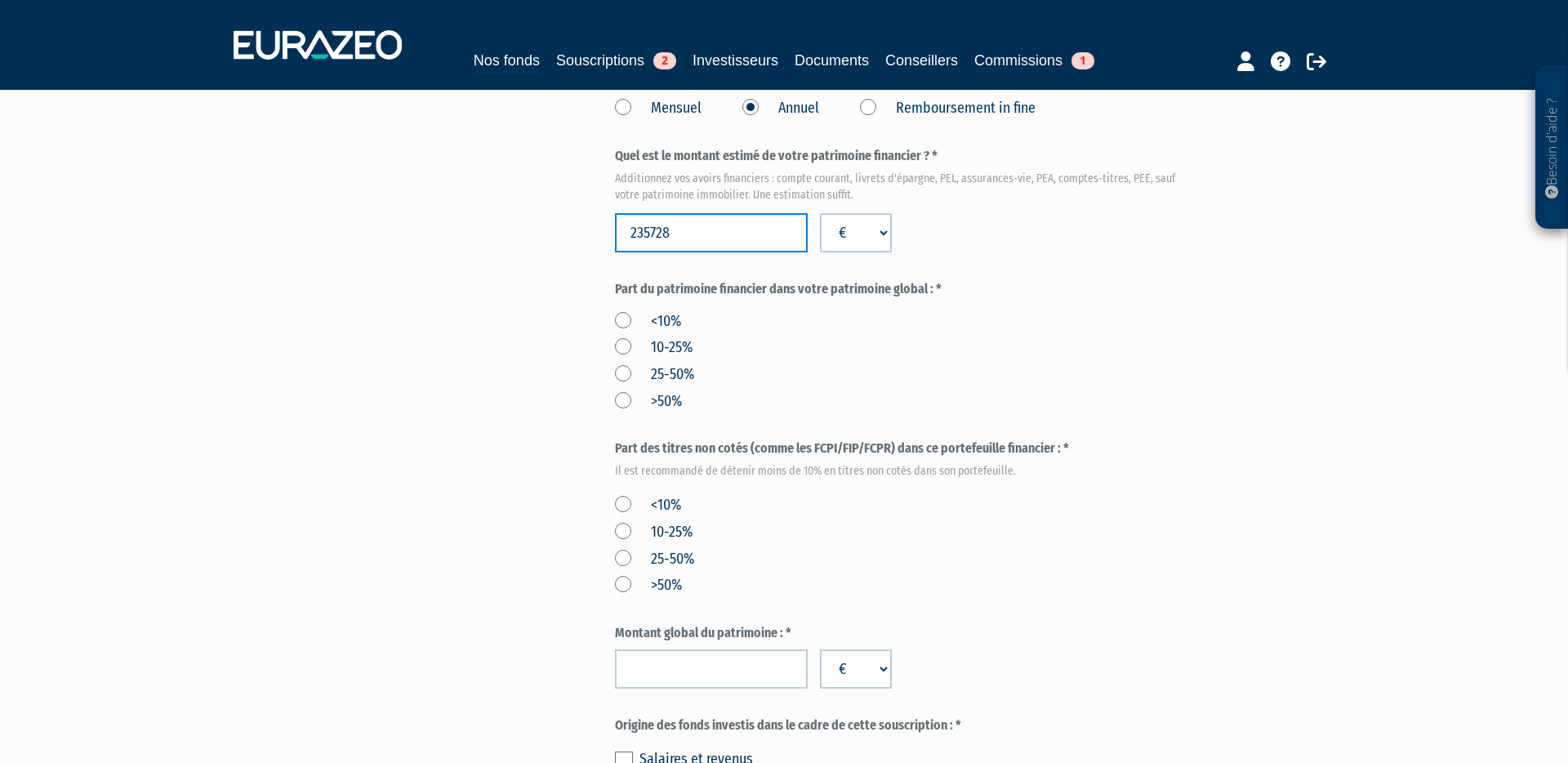
scroll to position [681, 0]
type input "235728"
click at [625, 337] on label "10-25%" at bounding box center [654, 347] width 78 height 21
click at [0, 0] on input "10-25%" at bounding box center [0, 0] width 0 height 0
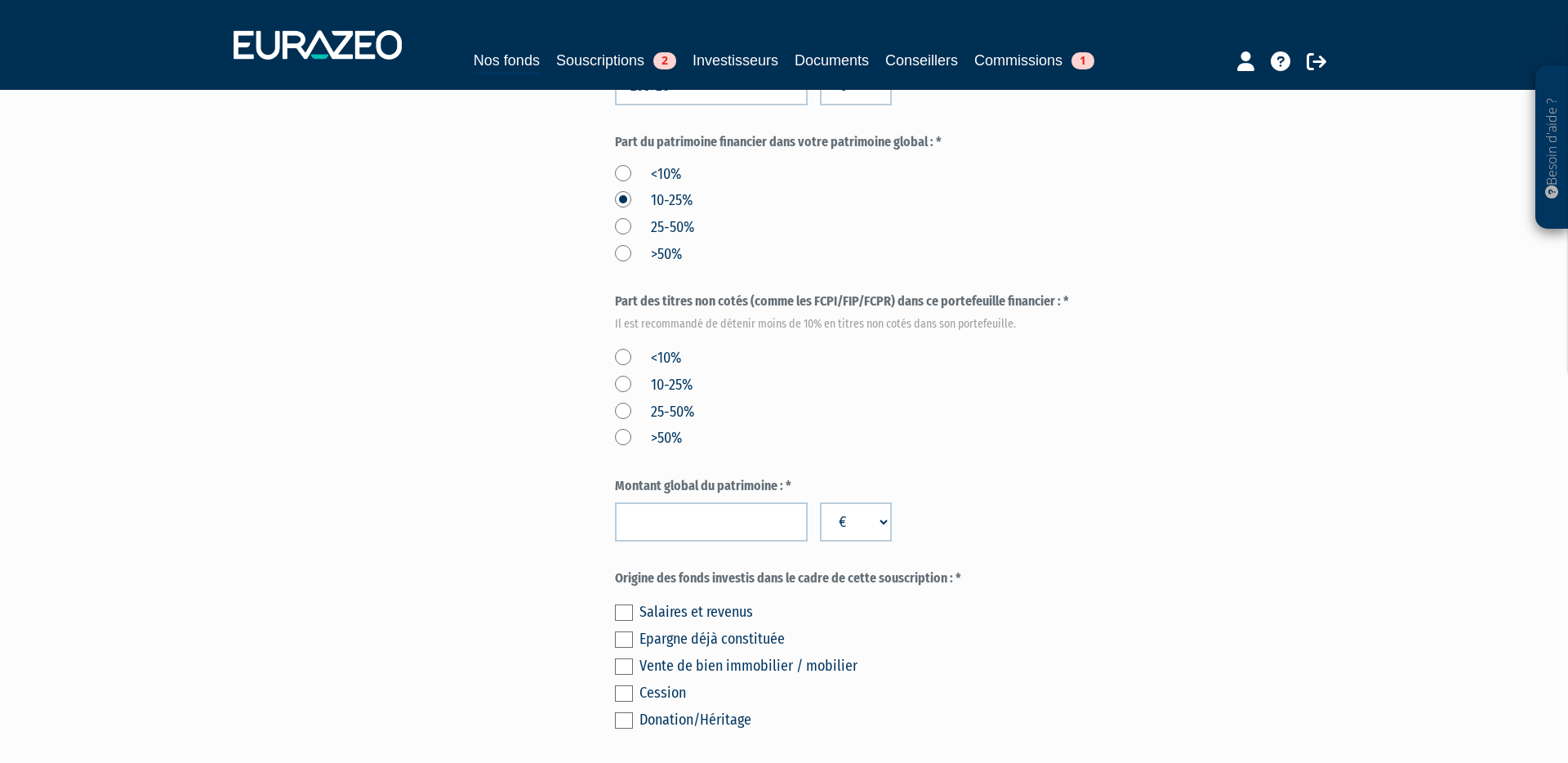
scroll to position [837, 0]
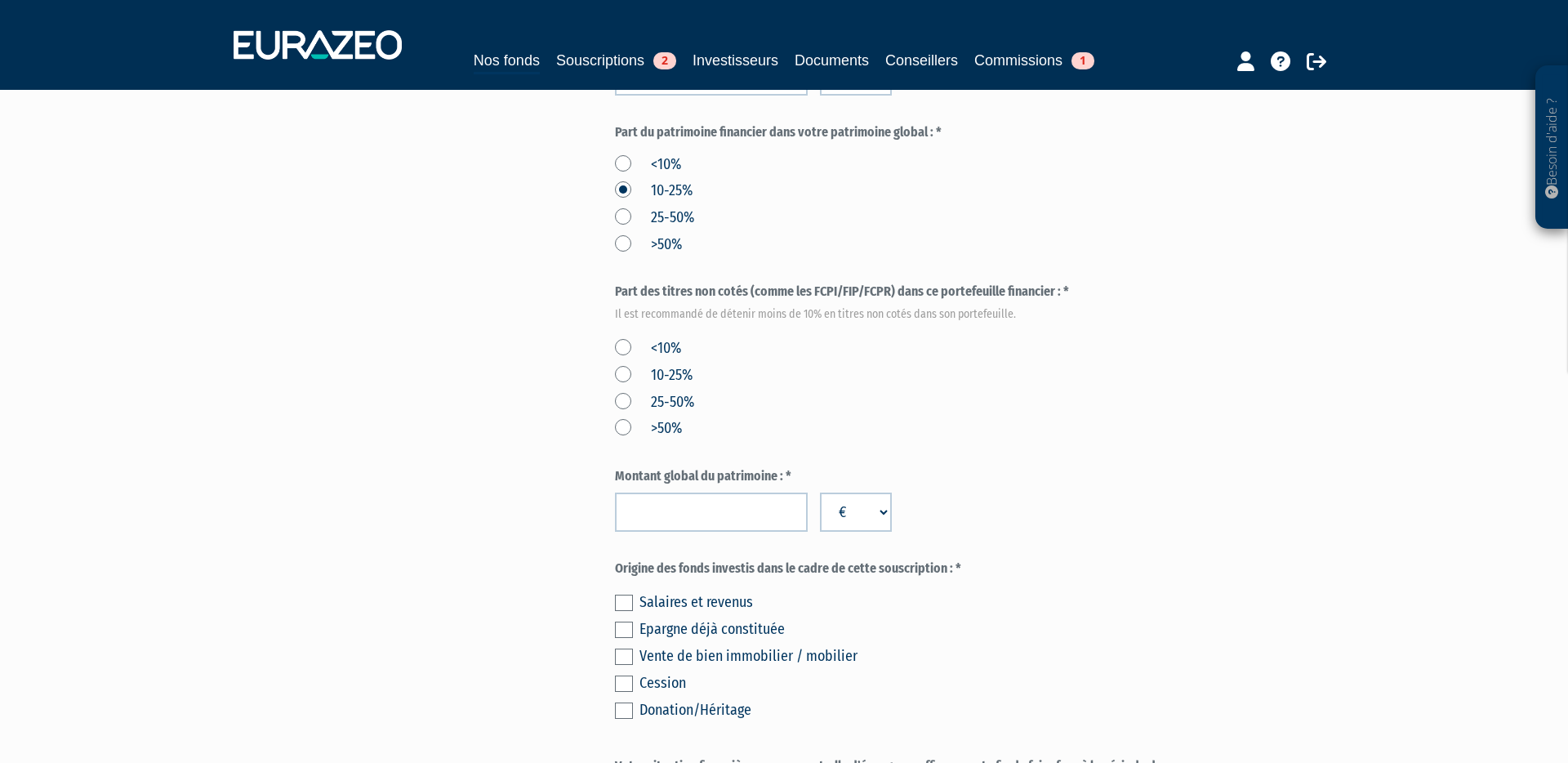
click at [619, 338] on label "<10%" at bounding box center [648, 348] width 66 height 21
click at [0, 0] on input "<10%" at bounding box center [0, 0] width 0 height 0
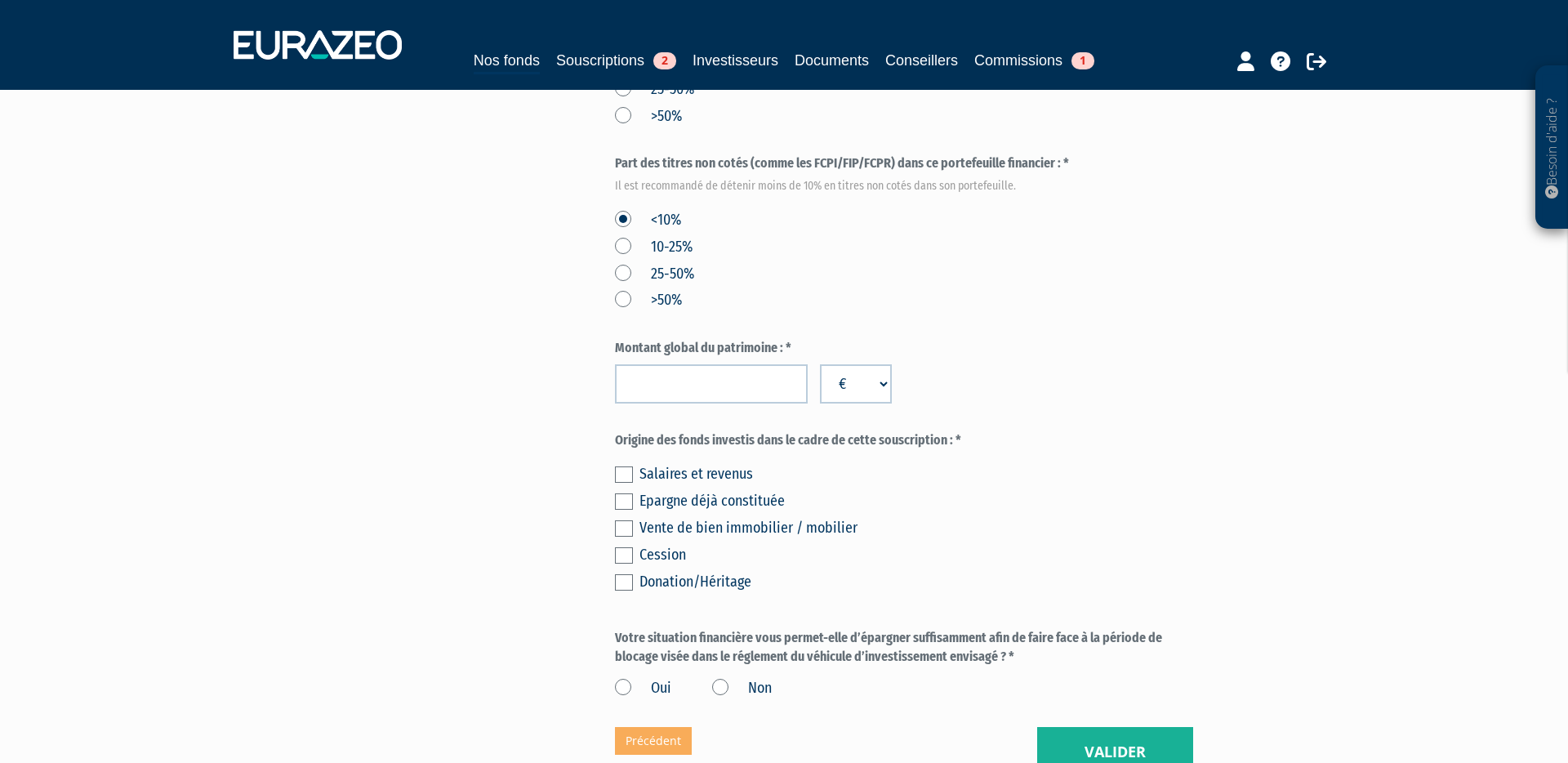
scroll to position [985, 0]
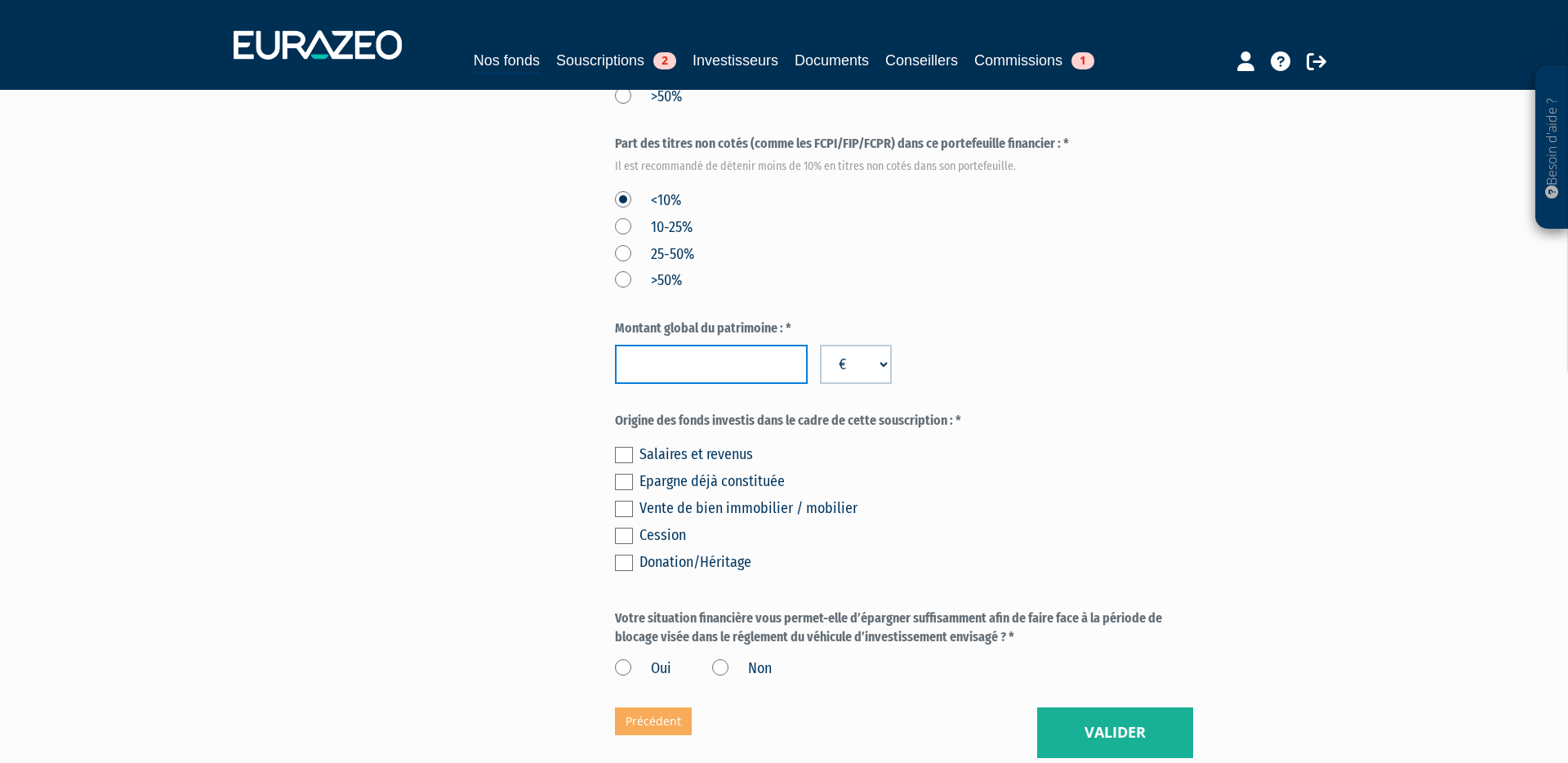
click at [685, 345] on input "number" at bounding box center [711, 364] width 193 height 39
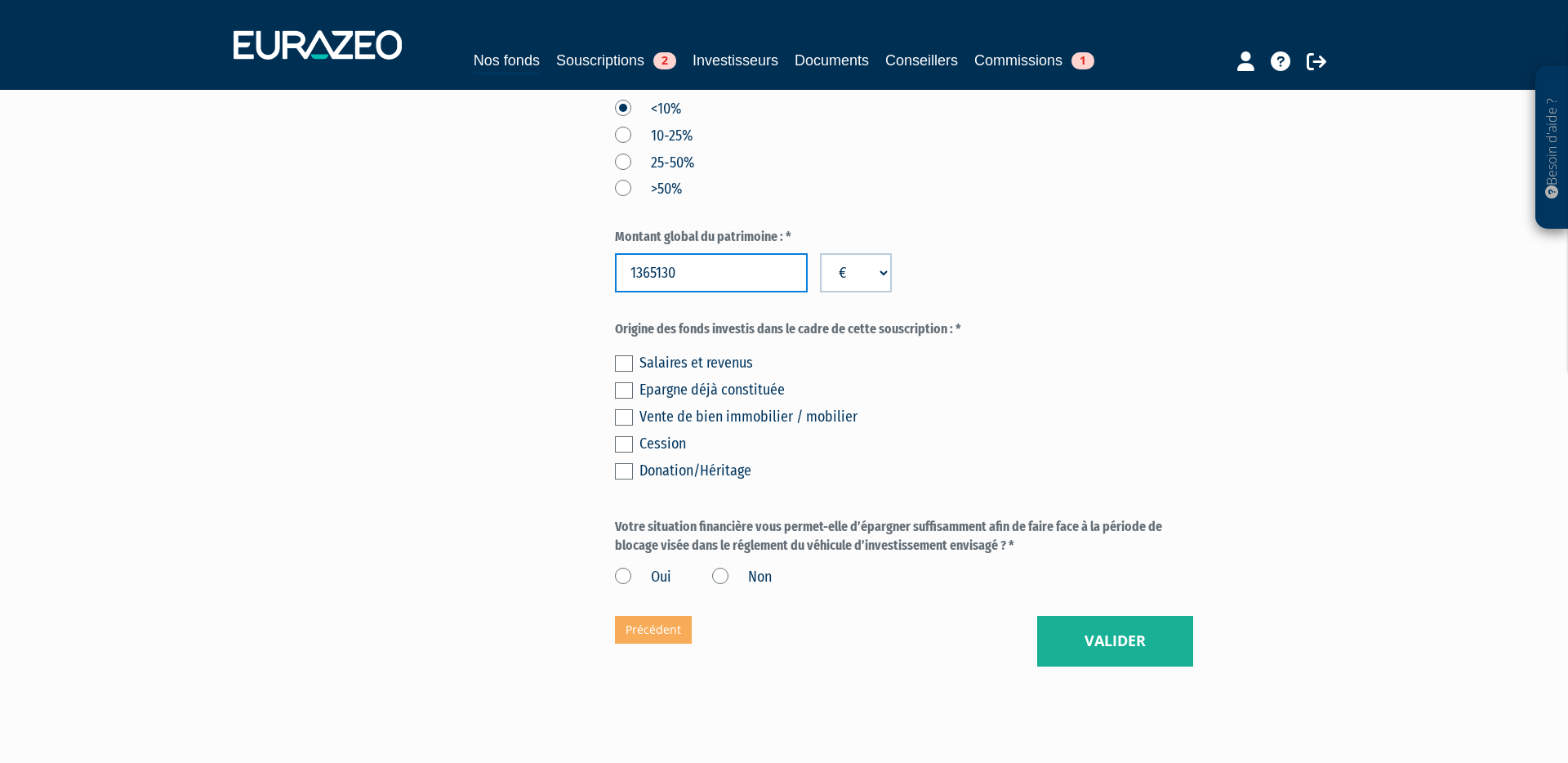
scroll to position [1101, 0]
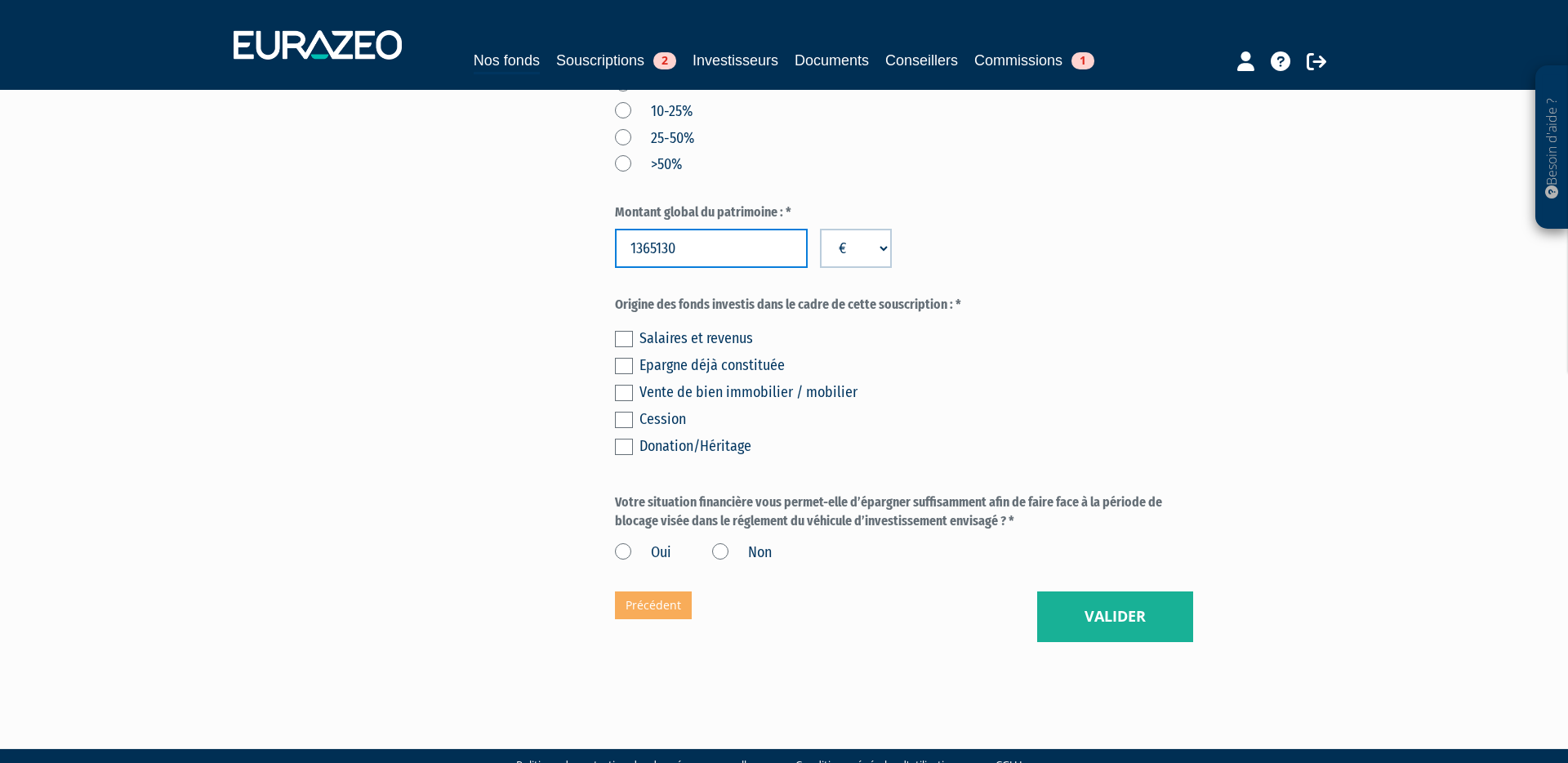
type input "1365130"
click at [625, 357] on label at bounding box center [624, 365] width 18 height 16
click at [0, 0] on input "checkbox" at bounding box center [0, 0] width 0 height 0
click at [622, 542] on label "Oui" at bounding box center [643, 553] width 56 height 21
click at [0, 0] on input "Oui" at bounding box center [0, 0] width 0 height 0
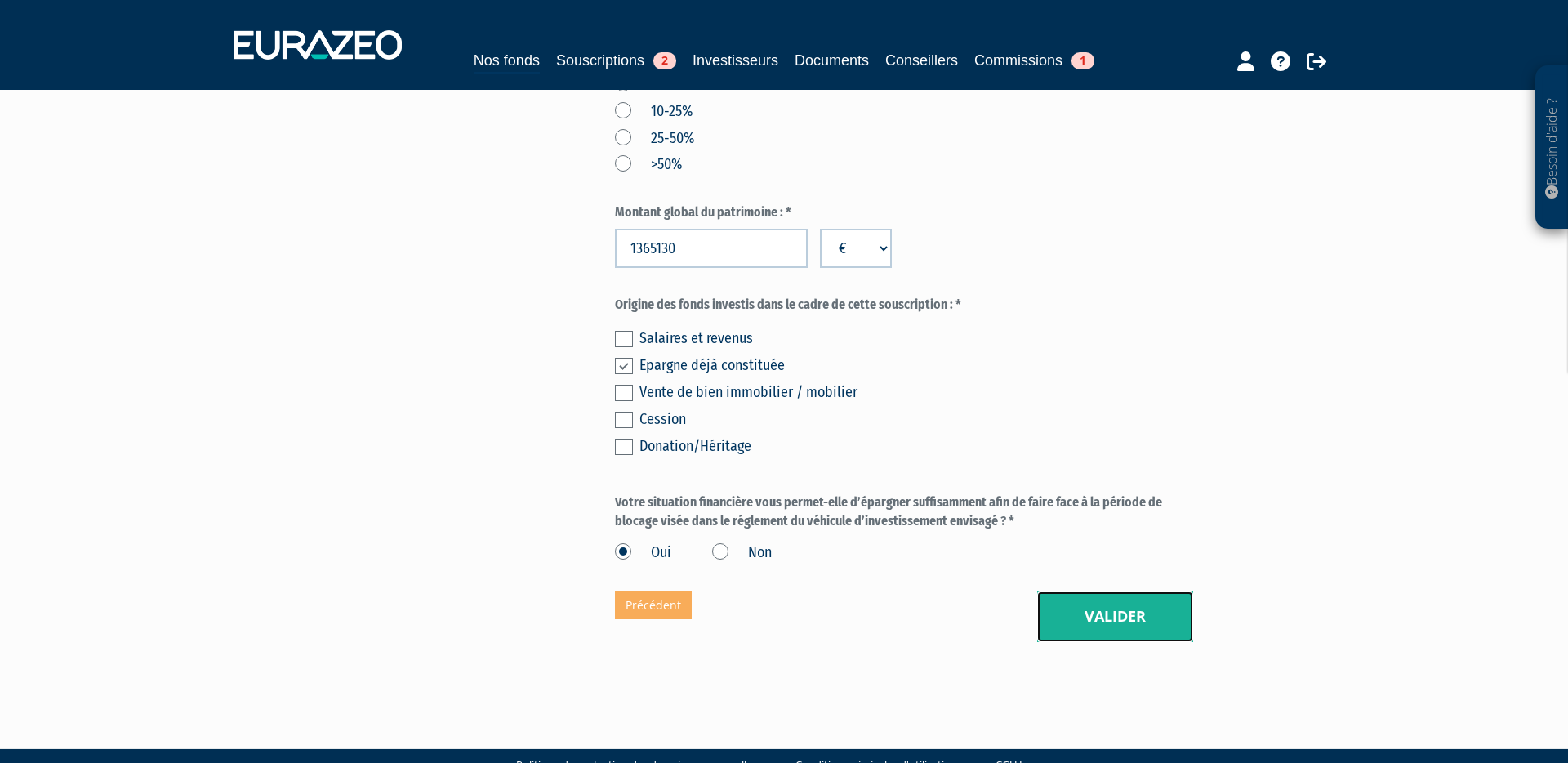
click at [1121, 593] on button "Valider" at bounding box center [1115, 616] width 156 height 51
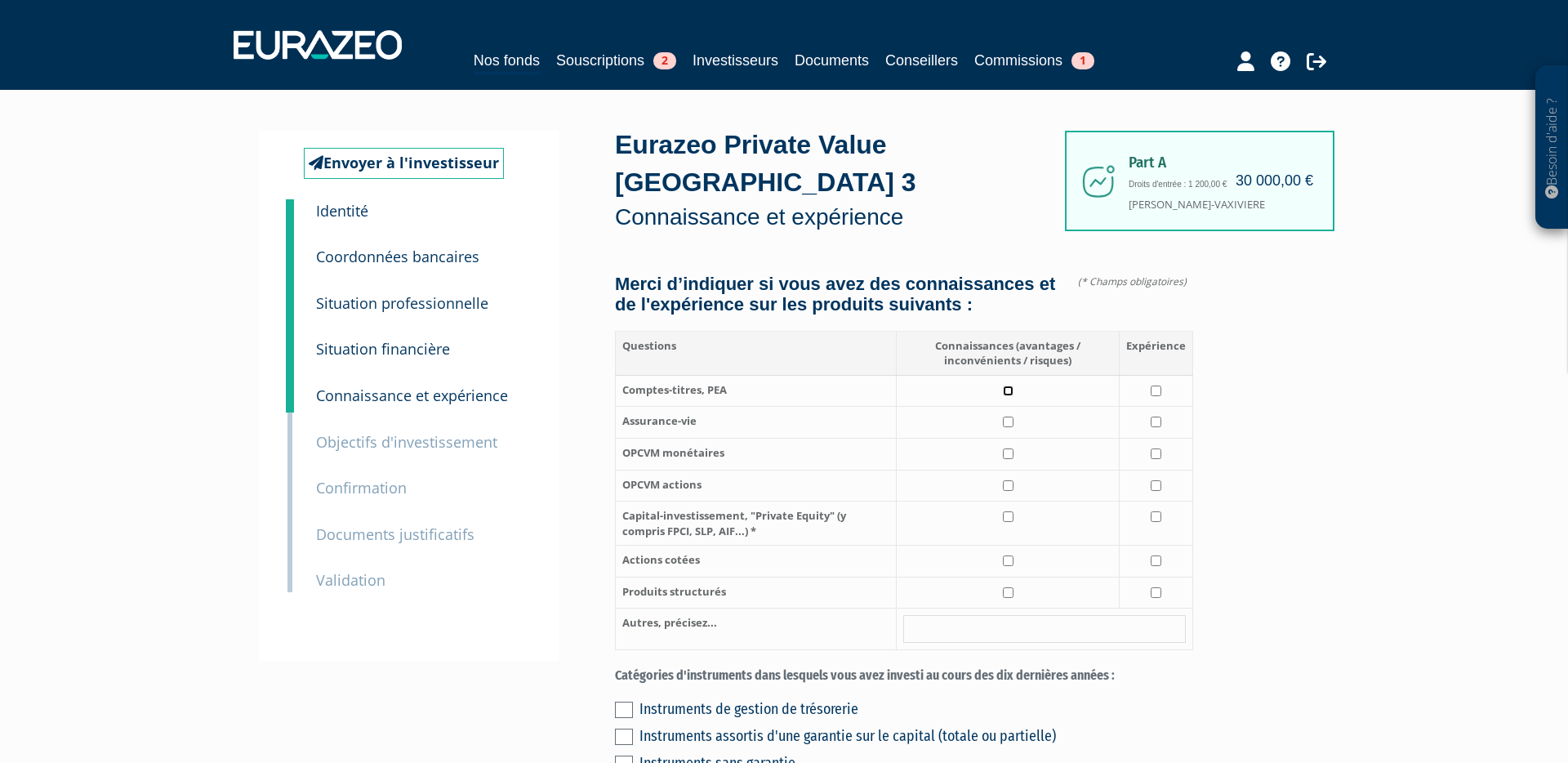
click at [1011, 385] on input "checkbox" at bounding box center [1008, 390] width 11 height 11
checkbox input "true"
drag, startPoint x: 1010, startPoint y: 382, endPoint x: 1099, endPoint y: 393, distance: 89.7
click at [1010, 416] on input "checkbox" at bounding box center [1008, 422] width 11 height 11
checkbox input "true"
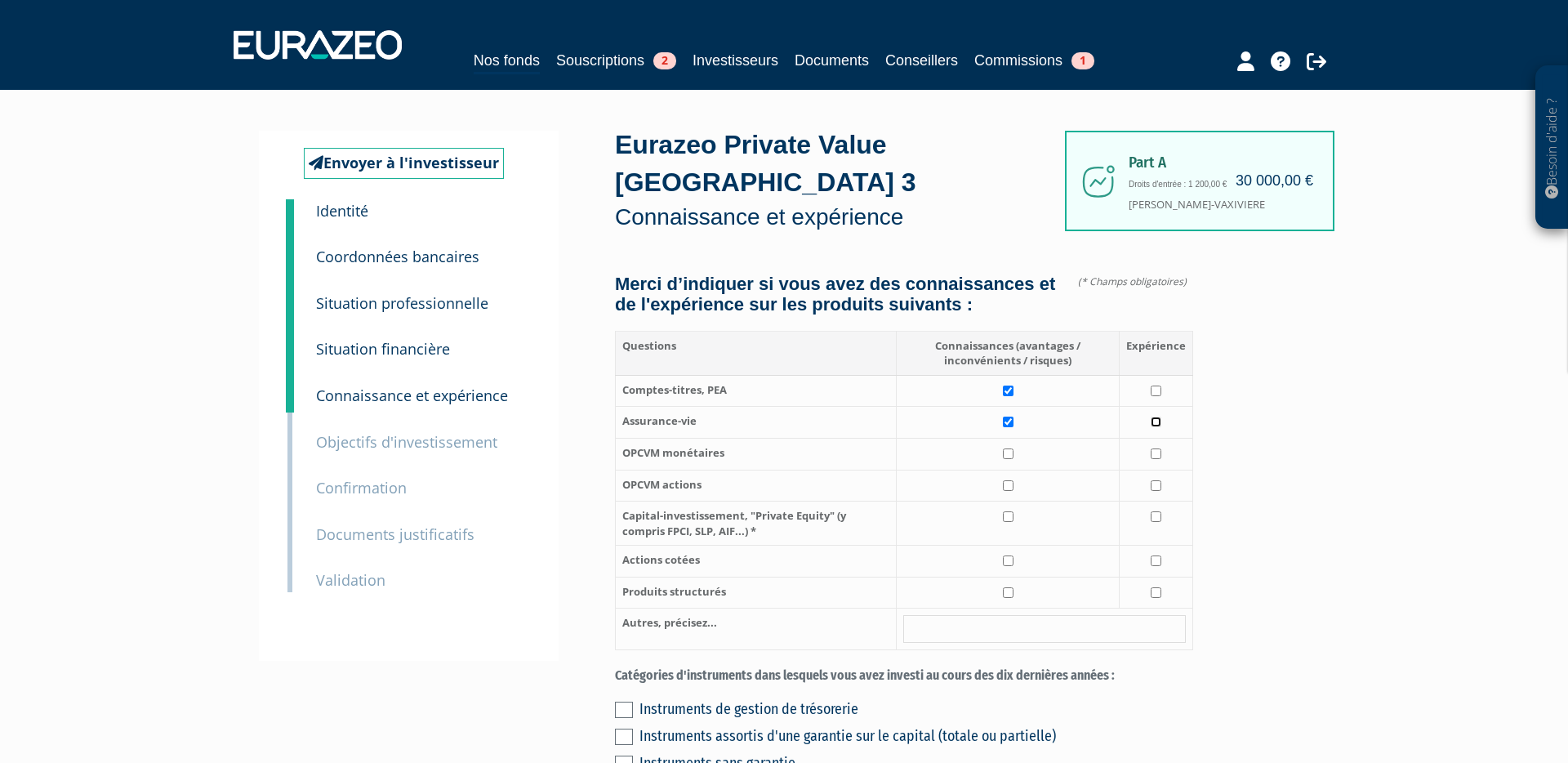
drag, startPoint x: 1156, startPoint y: 384, endPoint x: 1116, endPoint y: 405, distance: 45.2
click at [1156, 416] on input "checkbox" at bounding box center [1156, 422] width 11 height 11
checkbox input "true"
drag, startPoint x: 1007, startPoint y: 415, endPoint x: 1021, endPoint y: 417, distance: 14.1
click at [1007, 449] on input "checkbox" at bounding box center [1008, 454] width 11 height 11
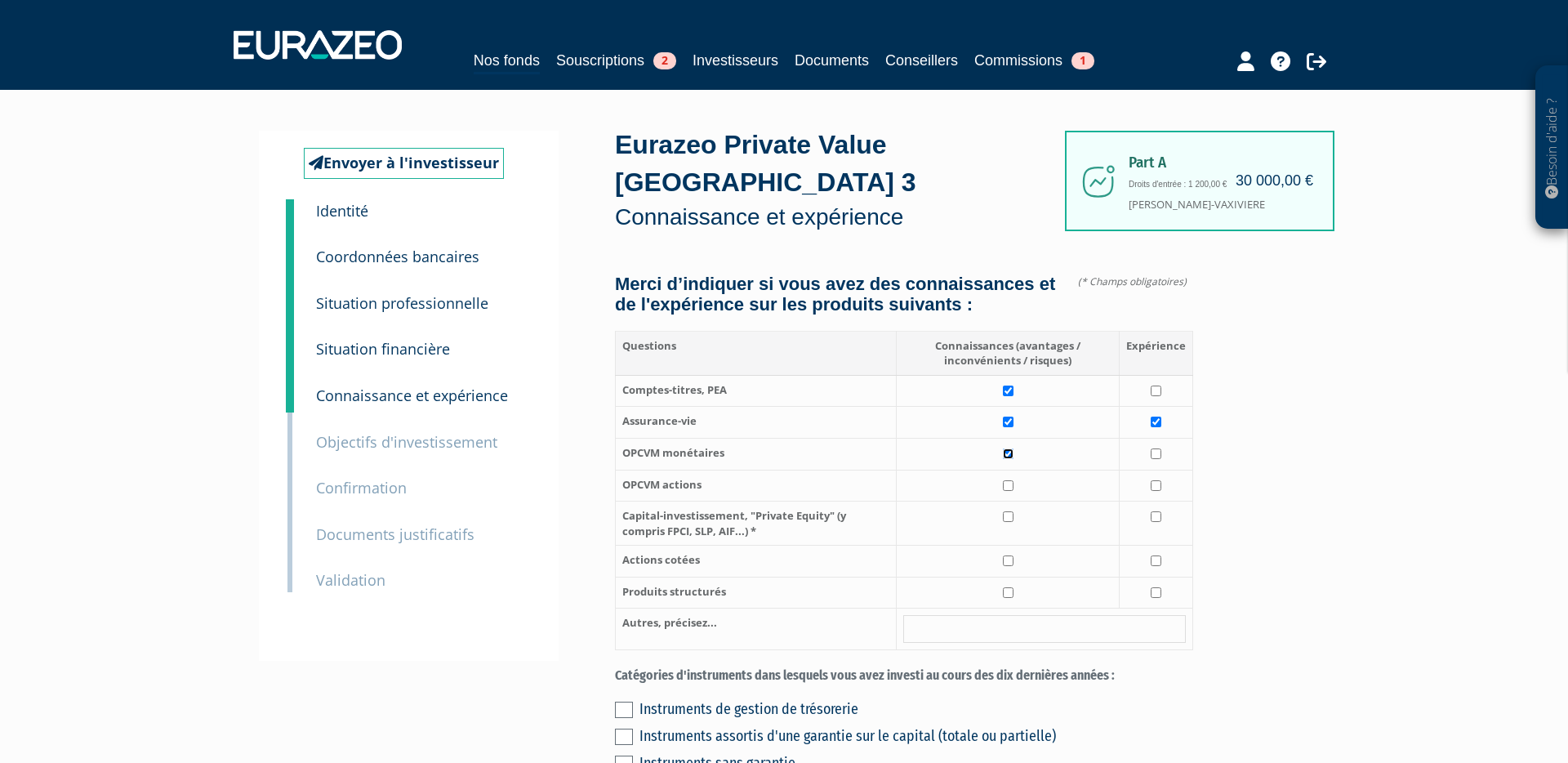
checkbox input "true"
click at [1152, 449] on input "checkbox" at bounding box center [1156, 454] width 11 height 11
checkbox input "true"
drag, startPoint x: 1010, startPoint y: 449, endPoint x: 1078, endPoint y: 454, distance: 68.2
click at [1010, 480] on input "checkbox" at bounding box center [1008, 485] width 11 height 11
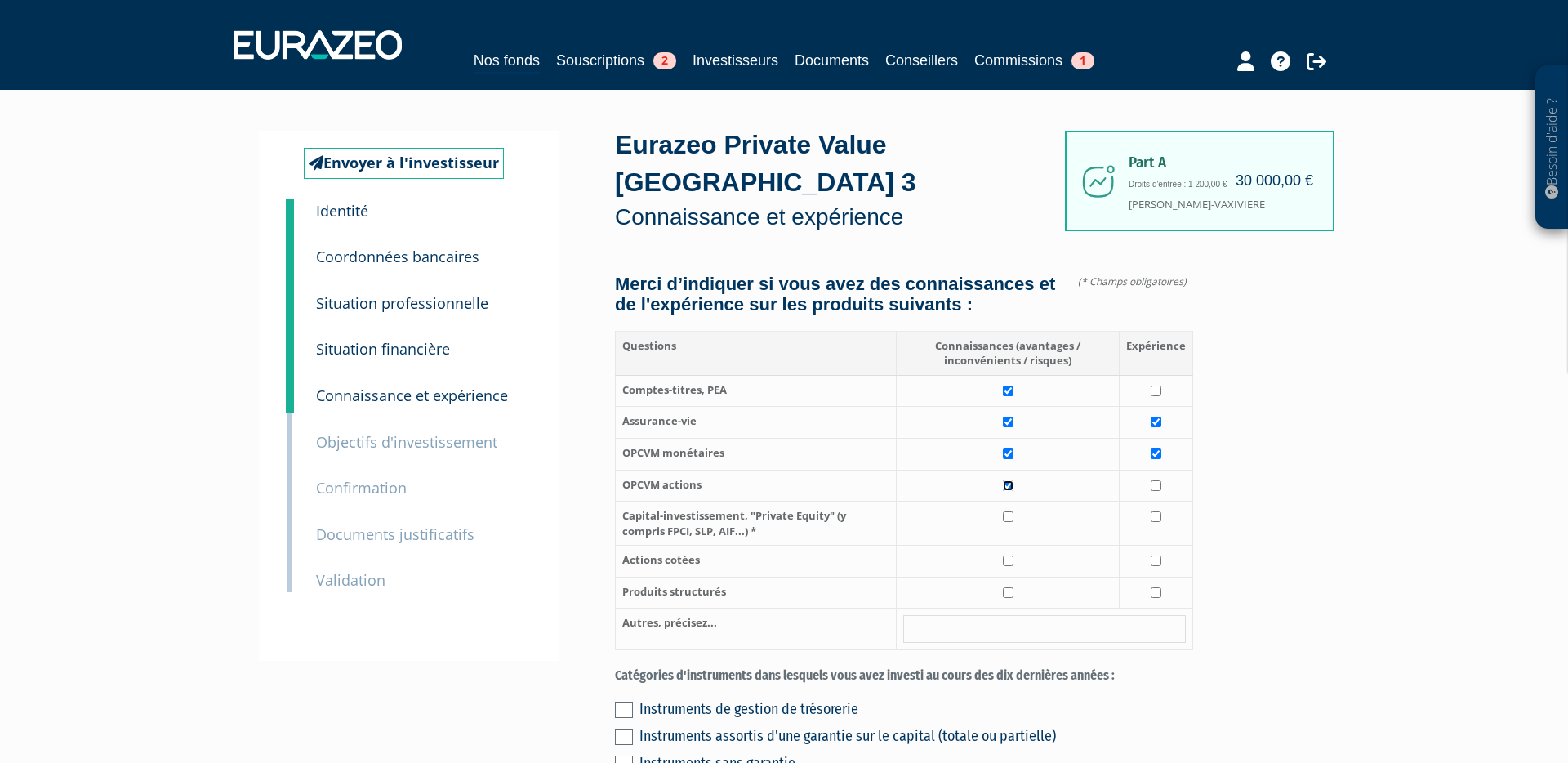
checkbox input "true"
click at [1163, 469] on td at bounding box center [1156, 485] width 73 height 32
checkbox input "true"
click at [1012, 511] on input "checkbox" at bounding box center [1008, 517] width 11 height 11
checkbox input "true"
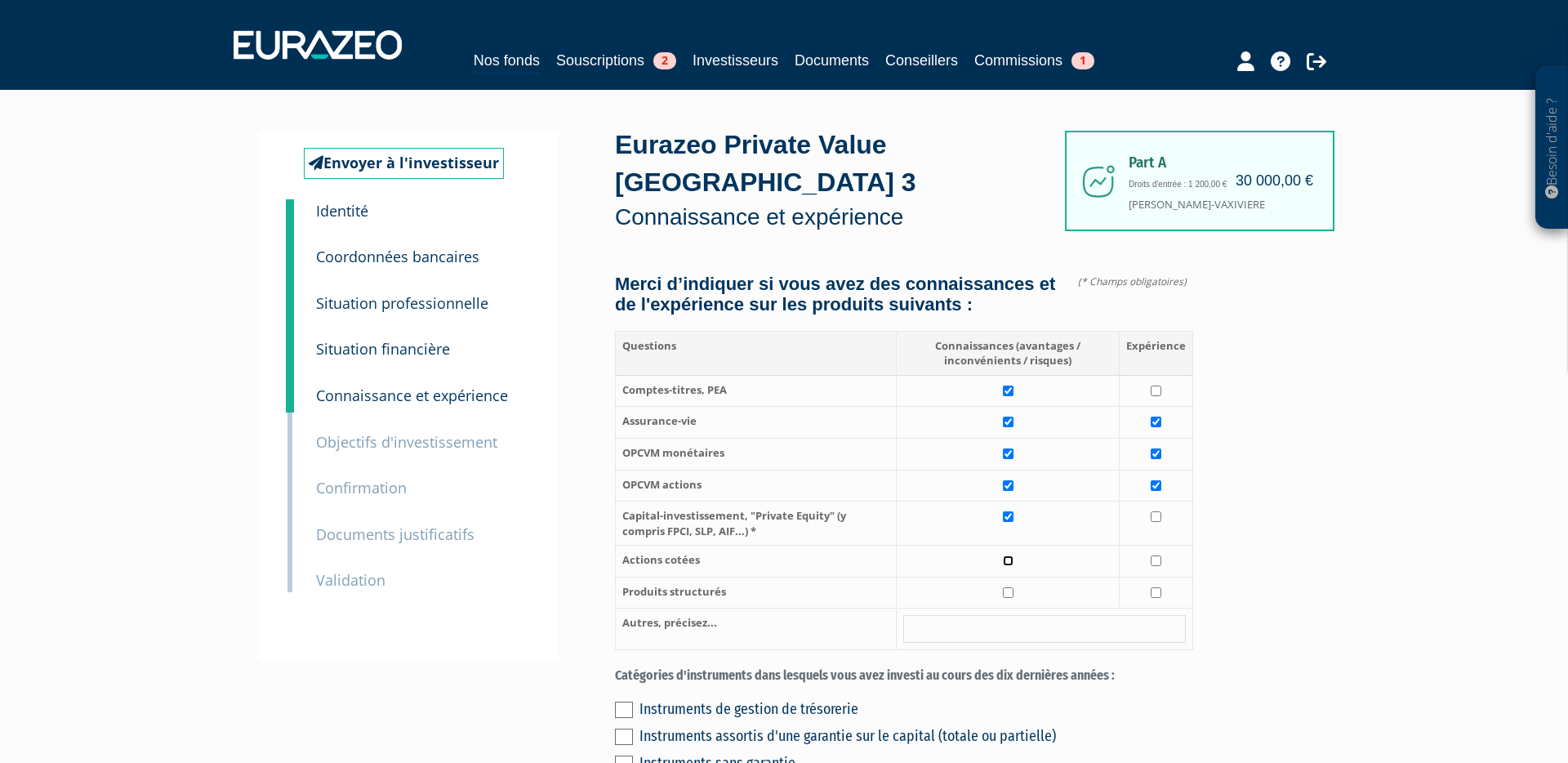
drag, startPoint x: 1009, startPoint y: 523, endPoint x: 1016, endPoint y: 539, distance: 17.5
click at [1009, 555] on input "checkbox" at bounding box center [1008, 561] width 11 height 11
checkbox input "true"
click at [1010, 587] on input "checkbox" at bounding box center [1008, 593] width 11 height 11
checkbox input "true"
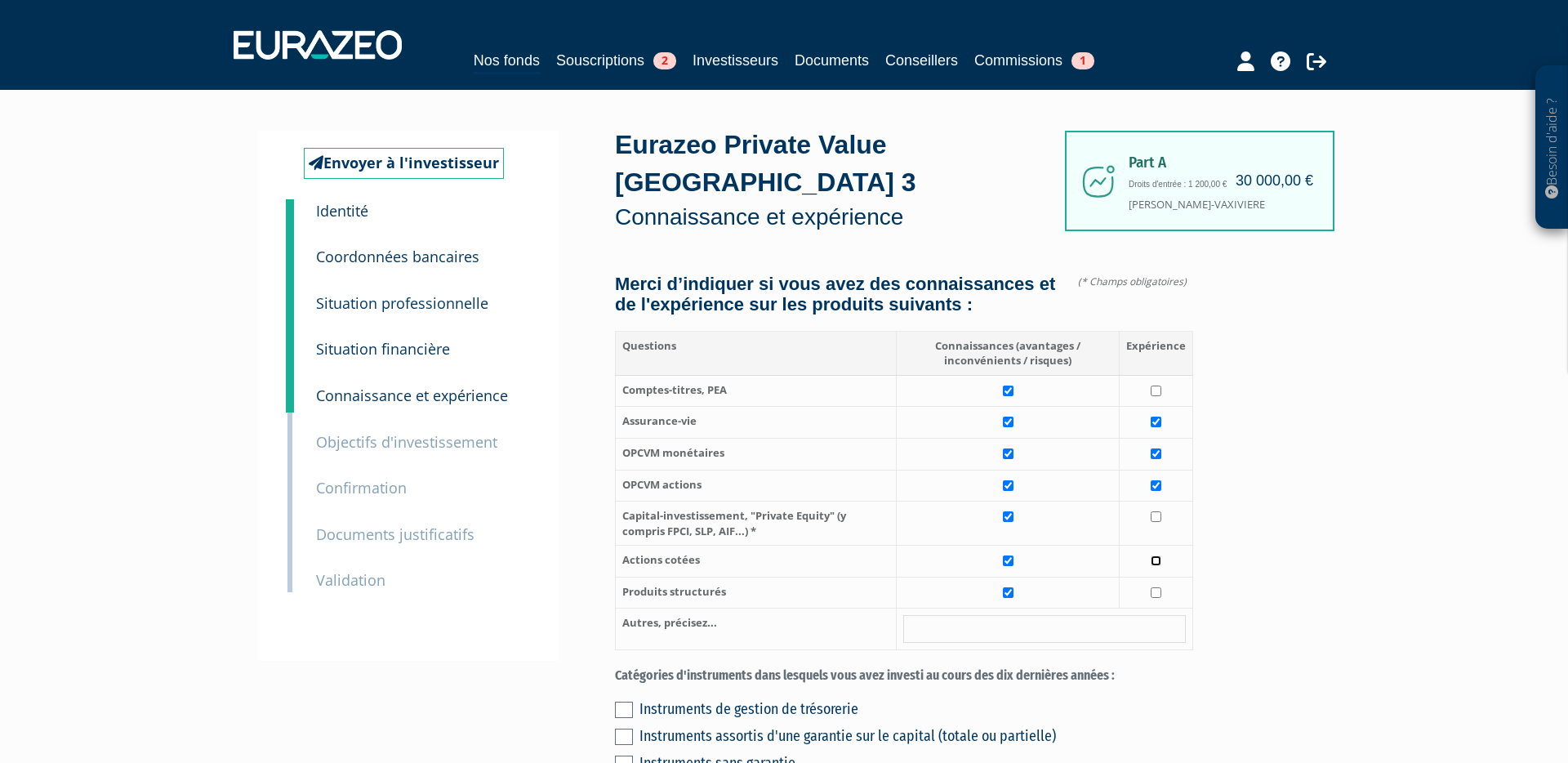
drag, startPoint x: 1155, startPoint y: 522, endPoint x: 1127, endPoint y: 552, distance: 41.0
click at [1155, 555] on input "checkbox" at bounding box center [1156, 561] width 11 height 11
checkbox input "true"
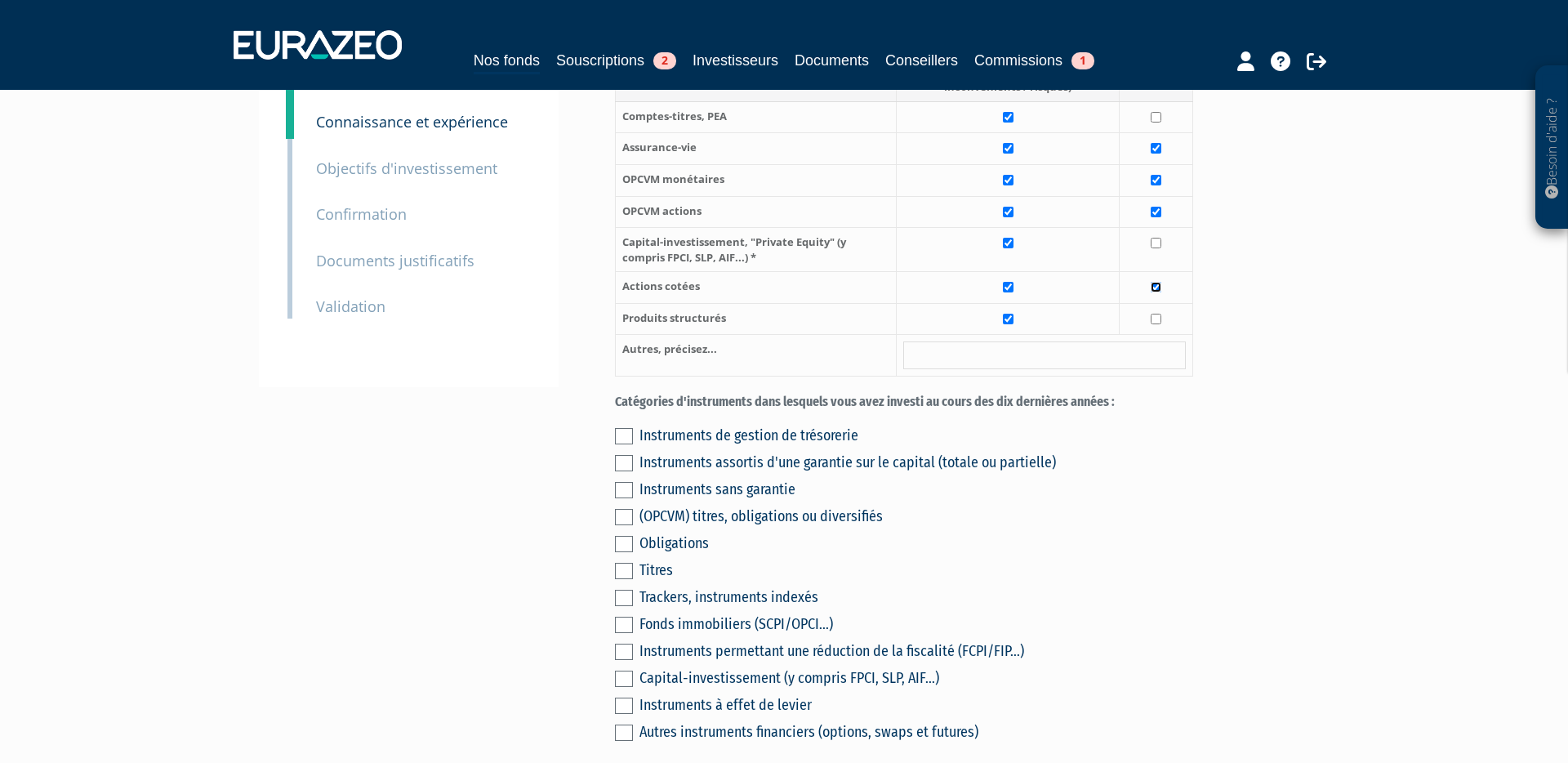
scroll to position [315, 0]
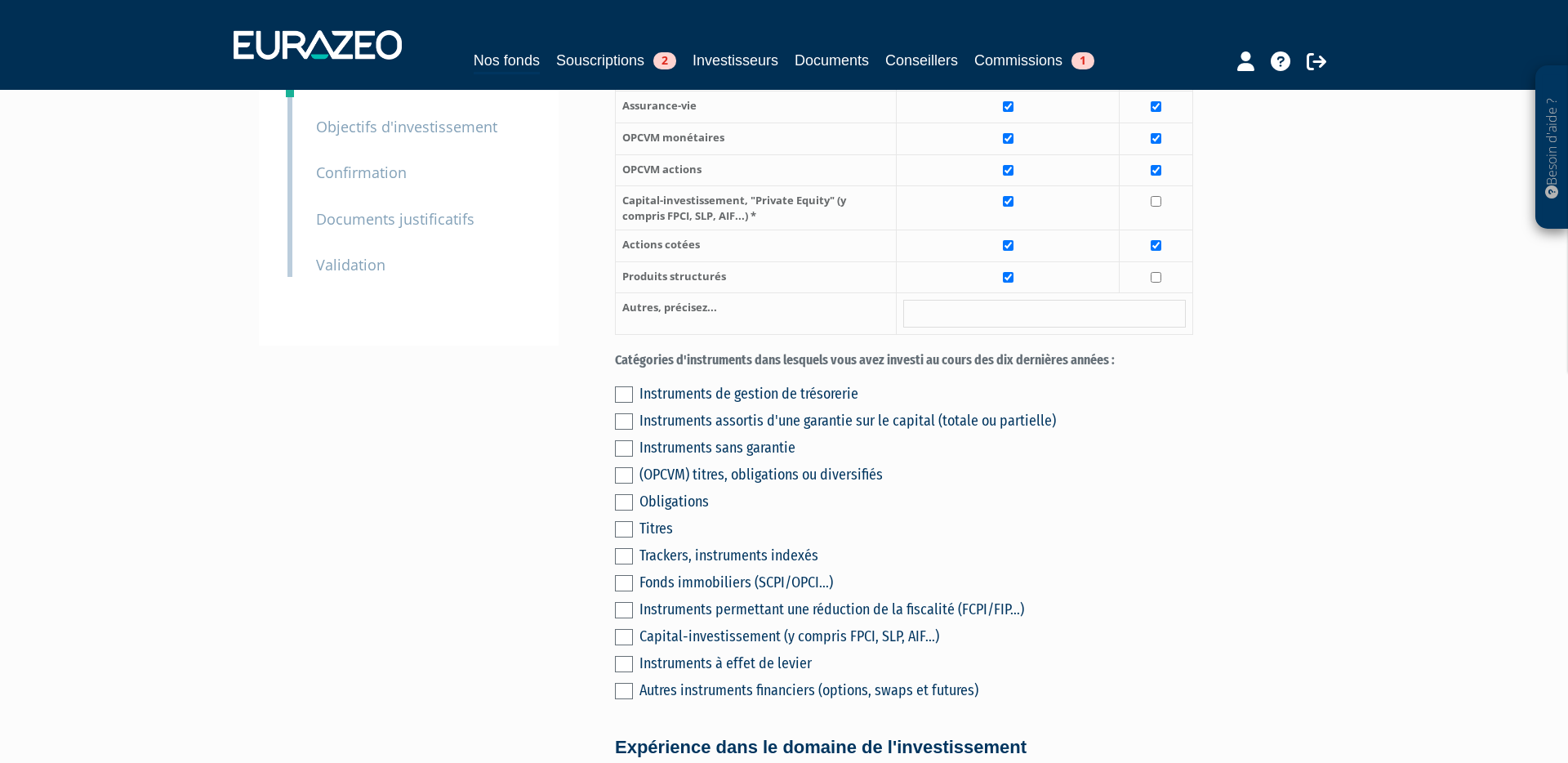
click at [626, 386] on label at bounding box center [624, 394] width 18 height 16
click at [0, 0] on input "checkbox" at bounding box center [0, 0] width 0 height 0
click at [628, 413] on label at bounding box center [624, 421] width 18 height 16
click at [0, 0] on input "checkbox" at bounding box center [0, 0] width 0 height 0
drag, startPoint x: 627, startPoint y: 433, endPoint x: 653, endPoint y: 487, distance: 59.9
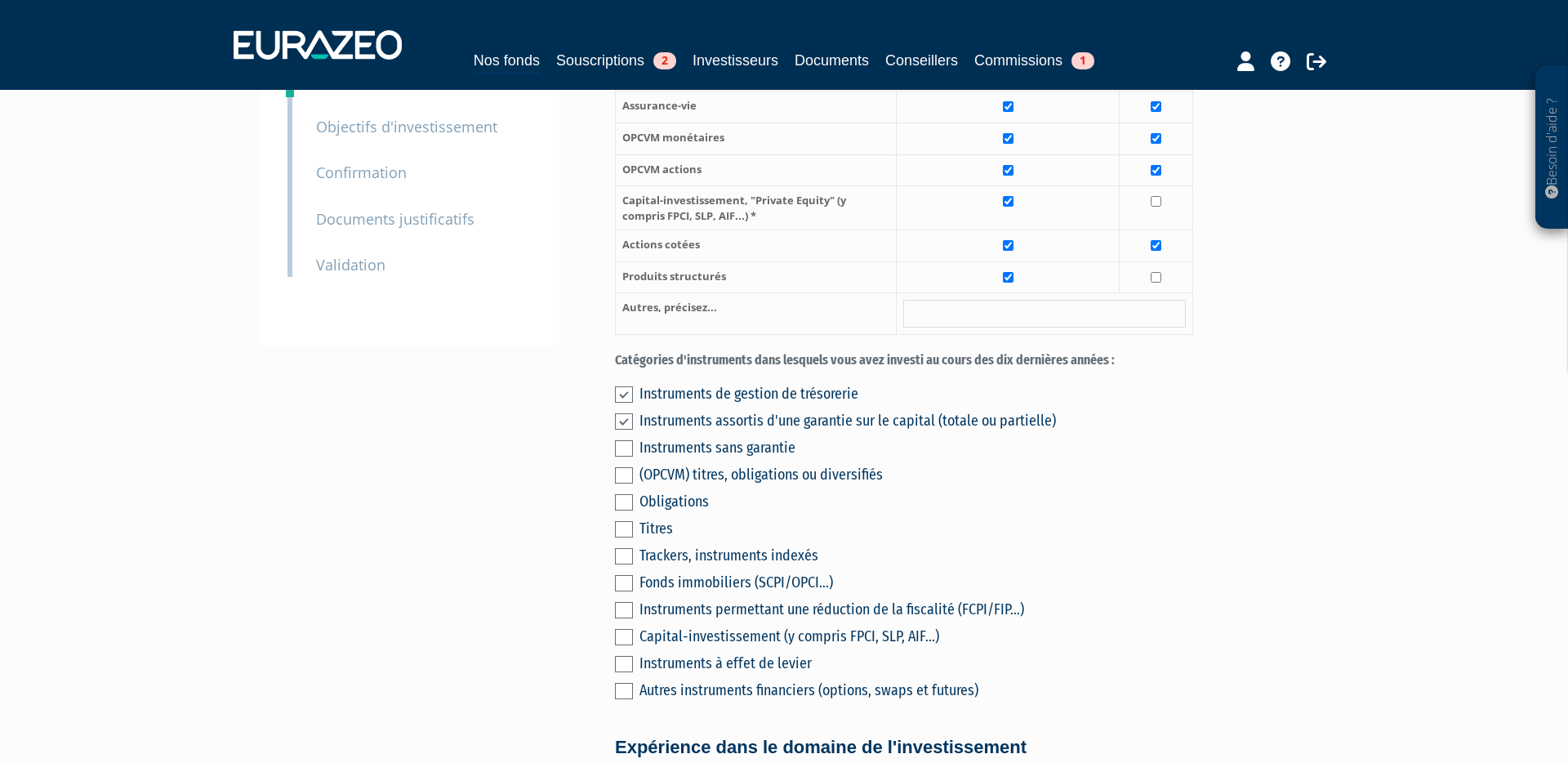
click at [627, 467] on label at bounding box center [624, 476] width 18 height 16
click at [0, 0] on input "checkbox" at bounding box center [0, 0] width 0 height 0
drag, startPoint x: 625, startPoint y: 473, endPoint x: 625, endPoint y: 493, distance: 20.0
click at [625, 473] on div "Instruments de gestion de trésorerie Instruments assortis d'une garantie sur le…" at bounding box center [904, 539] width 578 height 323
drag, startPoint x: 625, startPoint y: 495, endPoint x: 625, endPoint y: 486, distance: 9.0
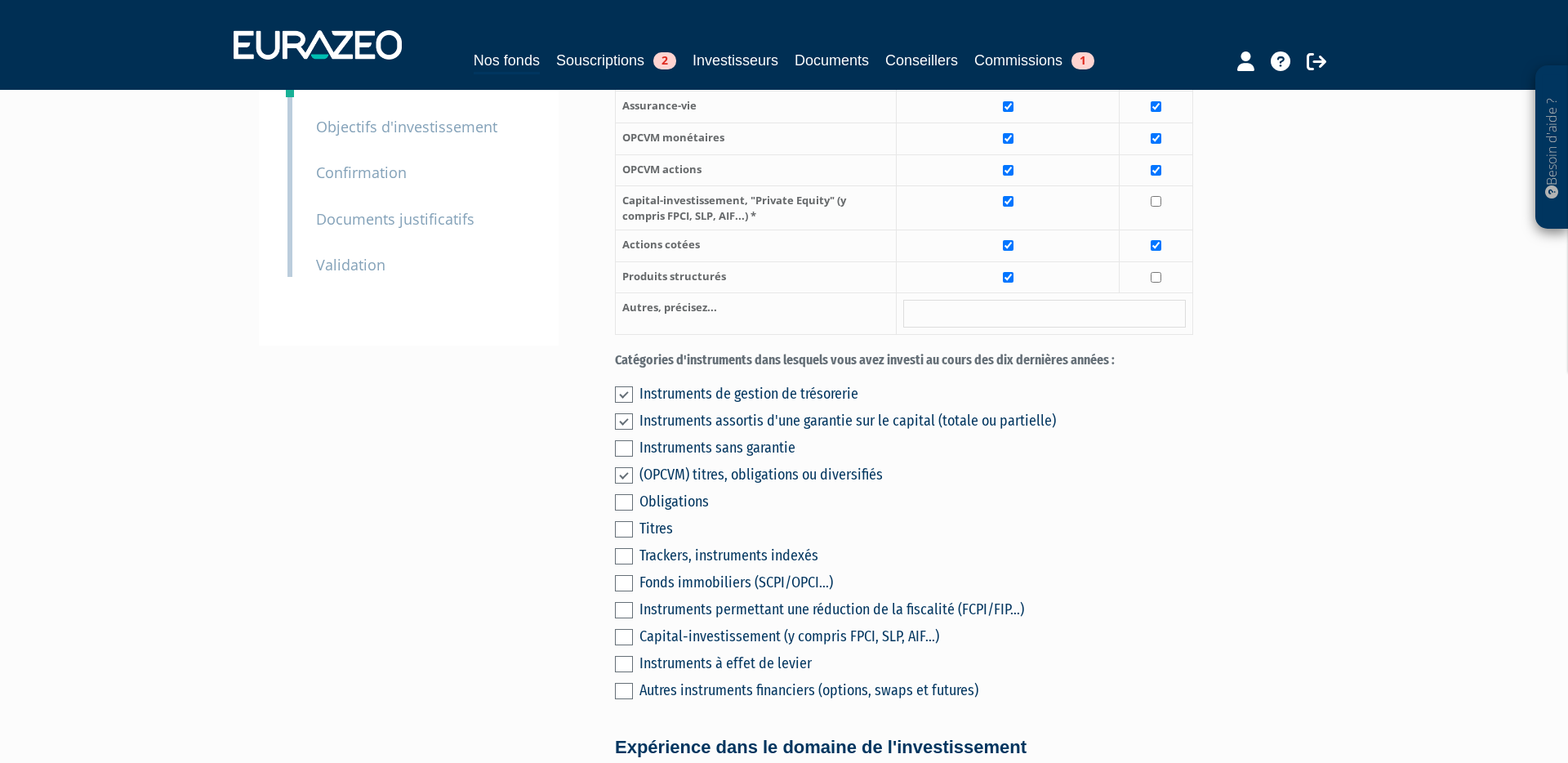
click at [625, 521] on label at bounding box center [624, 529] width 18 height 16
click at [0, 0] on input "checkbox" at bounding box center [0, 0] width 0 height 0
click at [625, 494] on label at bounding box center [624, 502] width 18 height 16
click at [0, 0] on input "checkbox" at bounding box center [0, 0] width 0 height 0
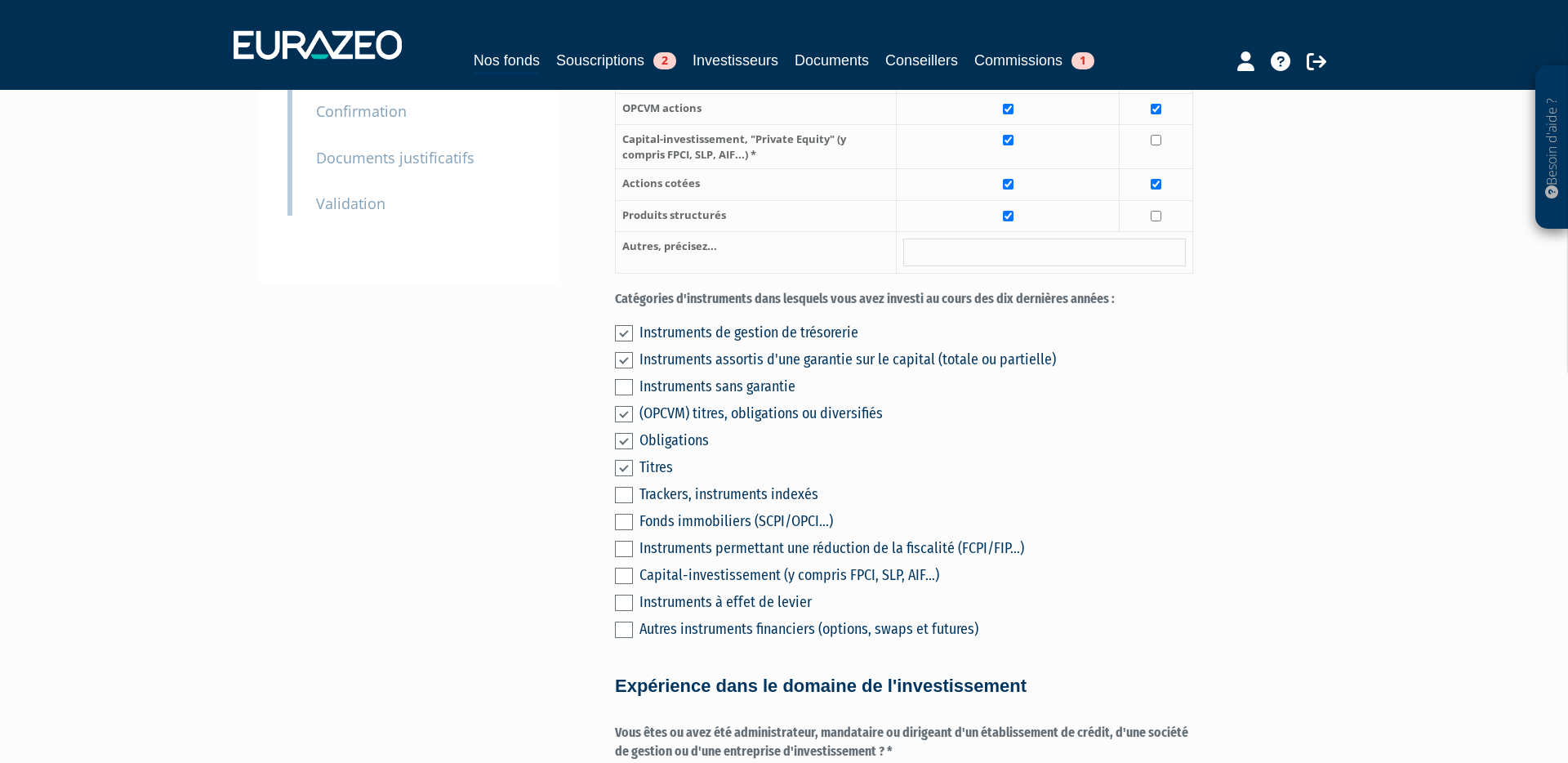
scroll to position [390, 0]
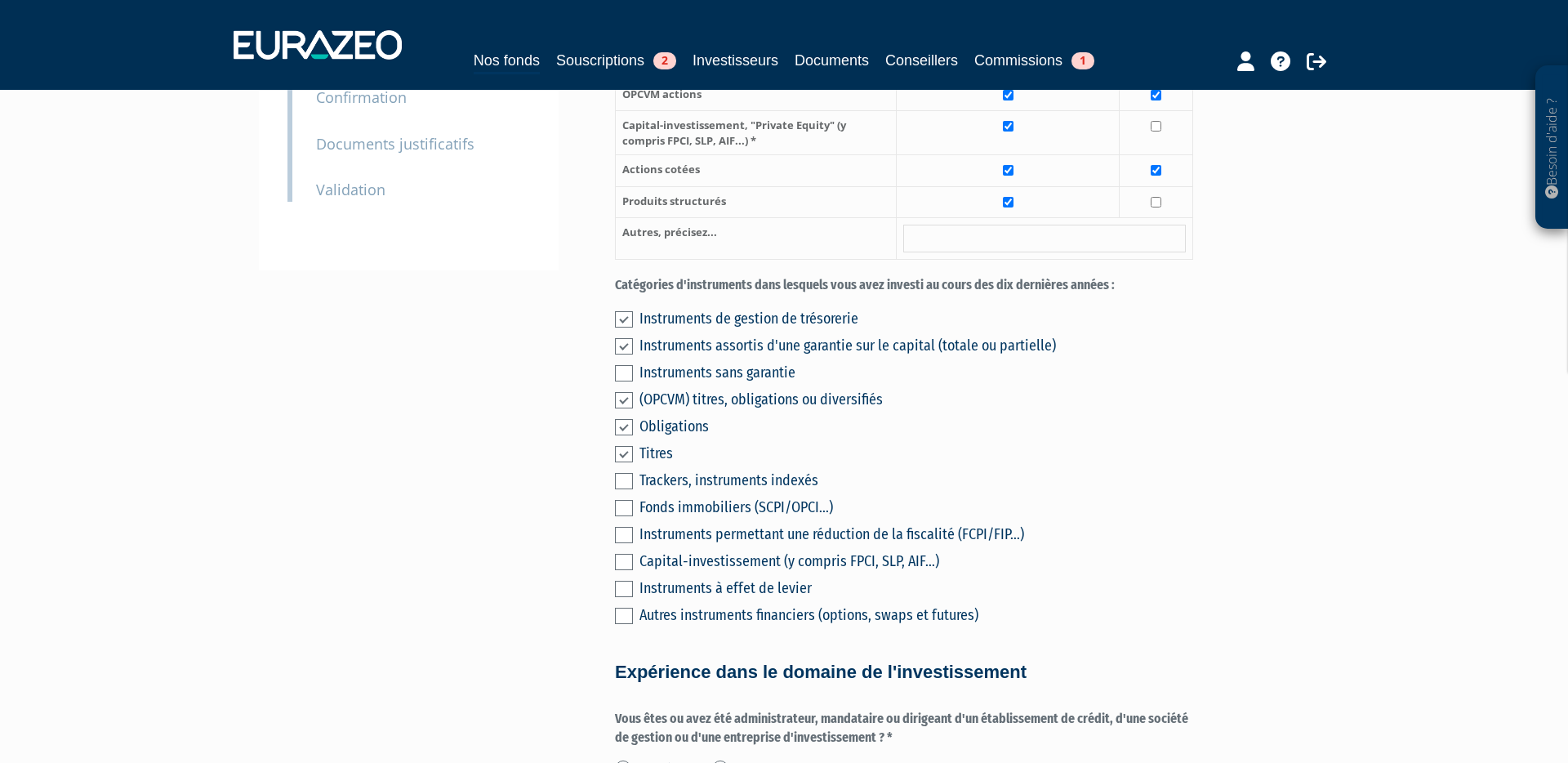
click at [627, 500] on label at bounding box center [624, 508] width 18 height 16
click at [0, 0] on input "checkbox" at bounding box center [0, 0] width 0 height 0
click at [625, 500] on label at bounding box center [624, 508] width 18 height 16
click at [0, 0] on input "checkbox" at bounding box center [0, 0] width 0 height 0
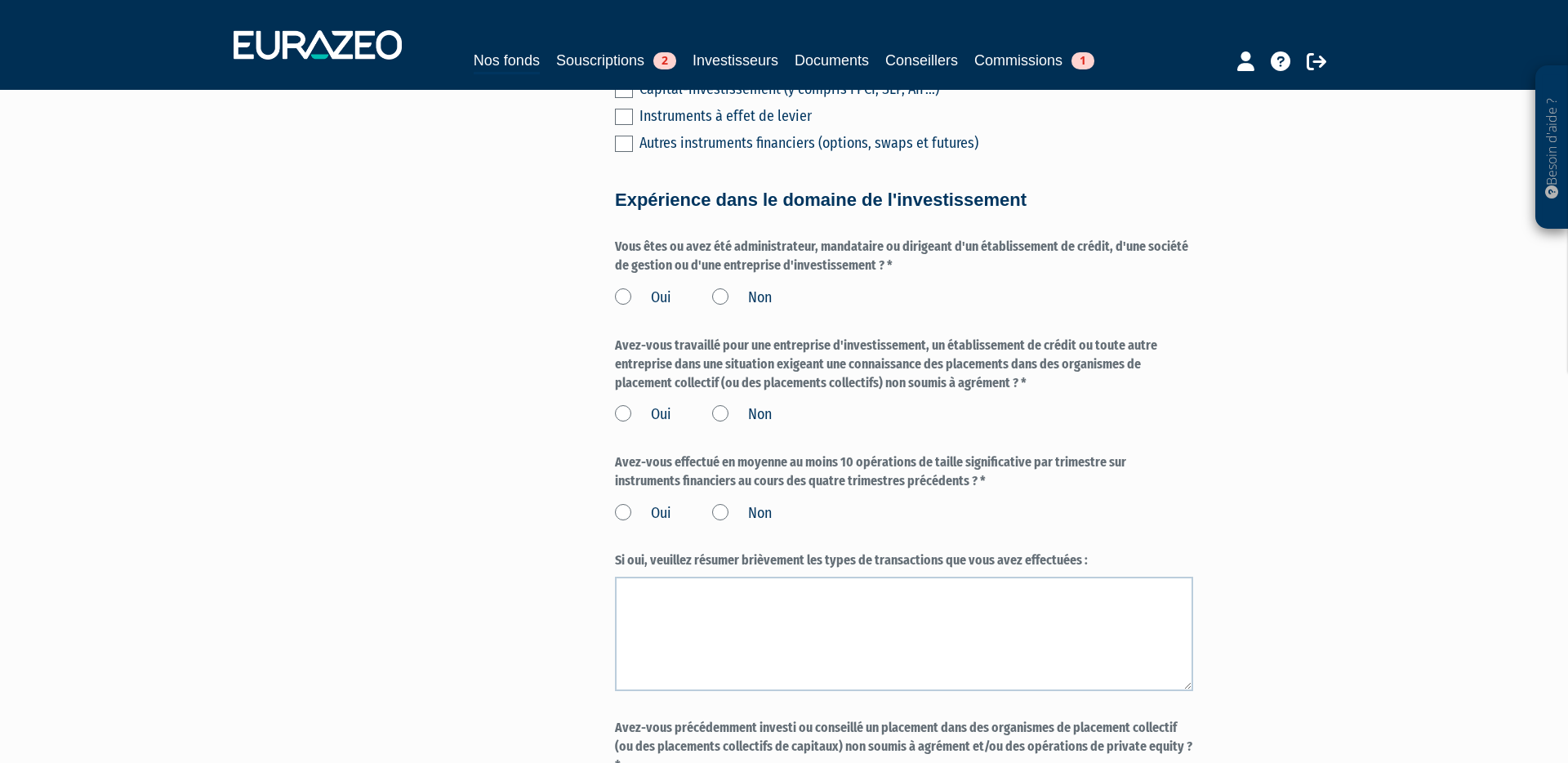
scroll to position [884, 0]
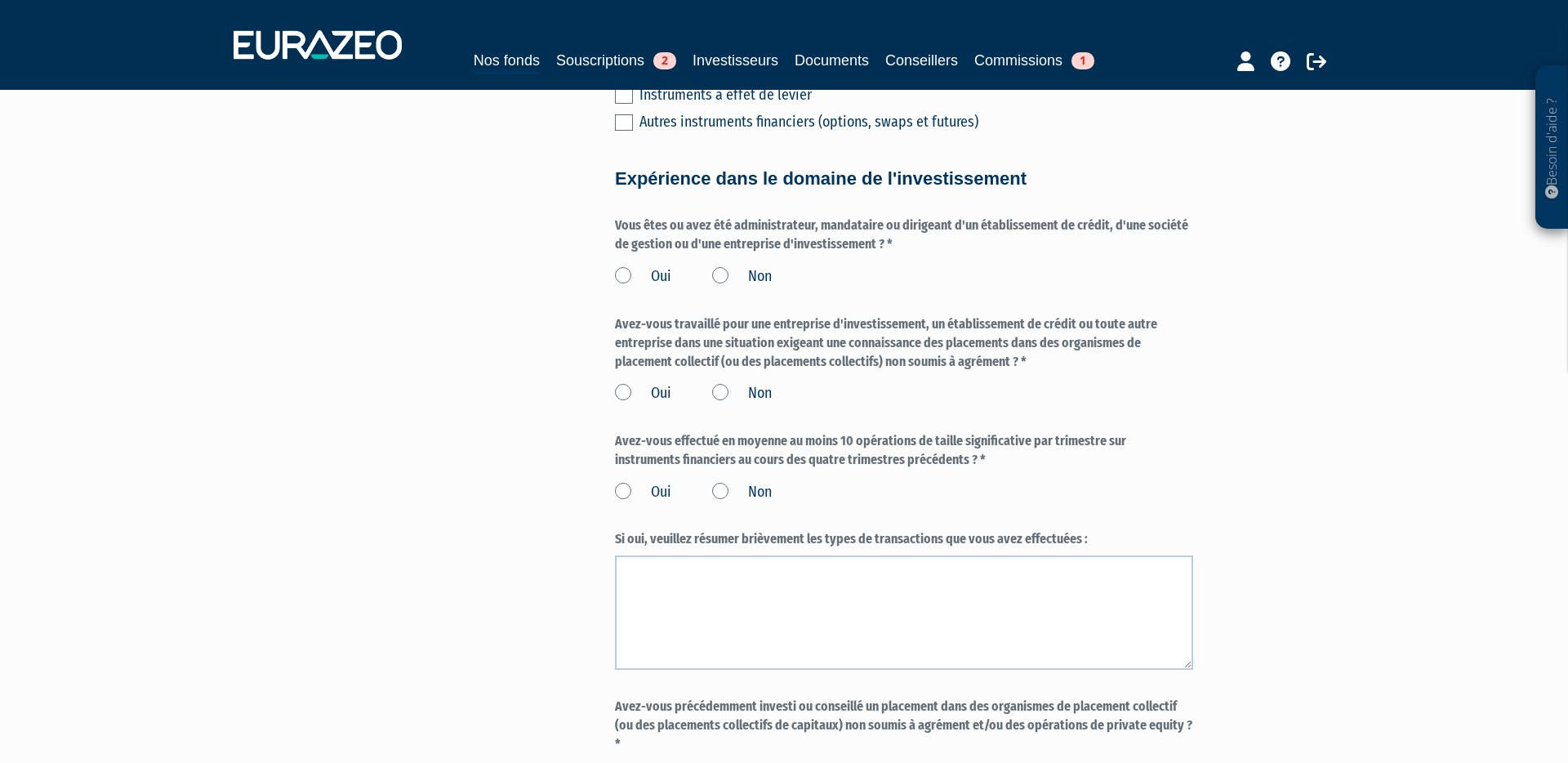
click at [724, 266] on label "Non" at bounding box center [741, 277] width 60 height 21
click at [0, 0] on input "Non" at bounding box center [0, 0] width 0 height 0
click at [719, 383] on label "Non" at bounding box center [741, 394] width 60 height 21
click at [0, 0] on input "Non" at bounding box center [0, 0] width 0 height 0
drag, startPoint x: 724, startPoint y: 450, endPoint x: 724, endPoint y: 461, distance: 11.0
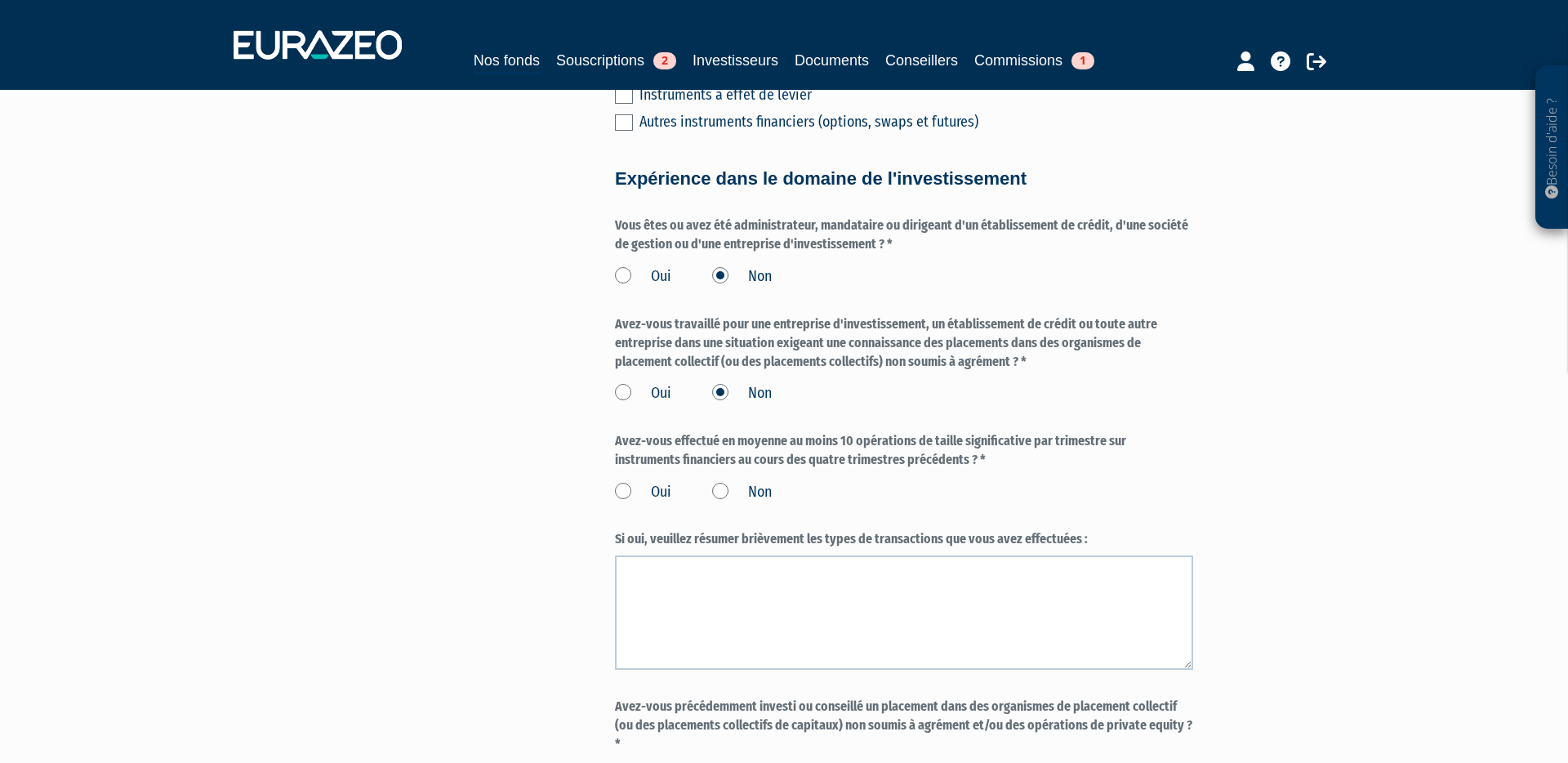
click at [724, 482] on label "Non" at bounding box center [741, 493] width 60 height 21
click at [0, 0] on input "Non" at bounding box center [0, 0] width 0 height 0
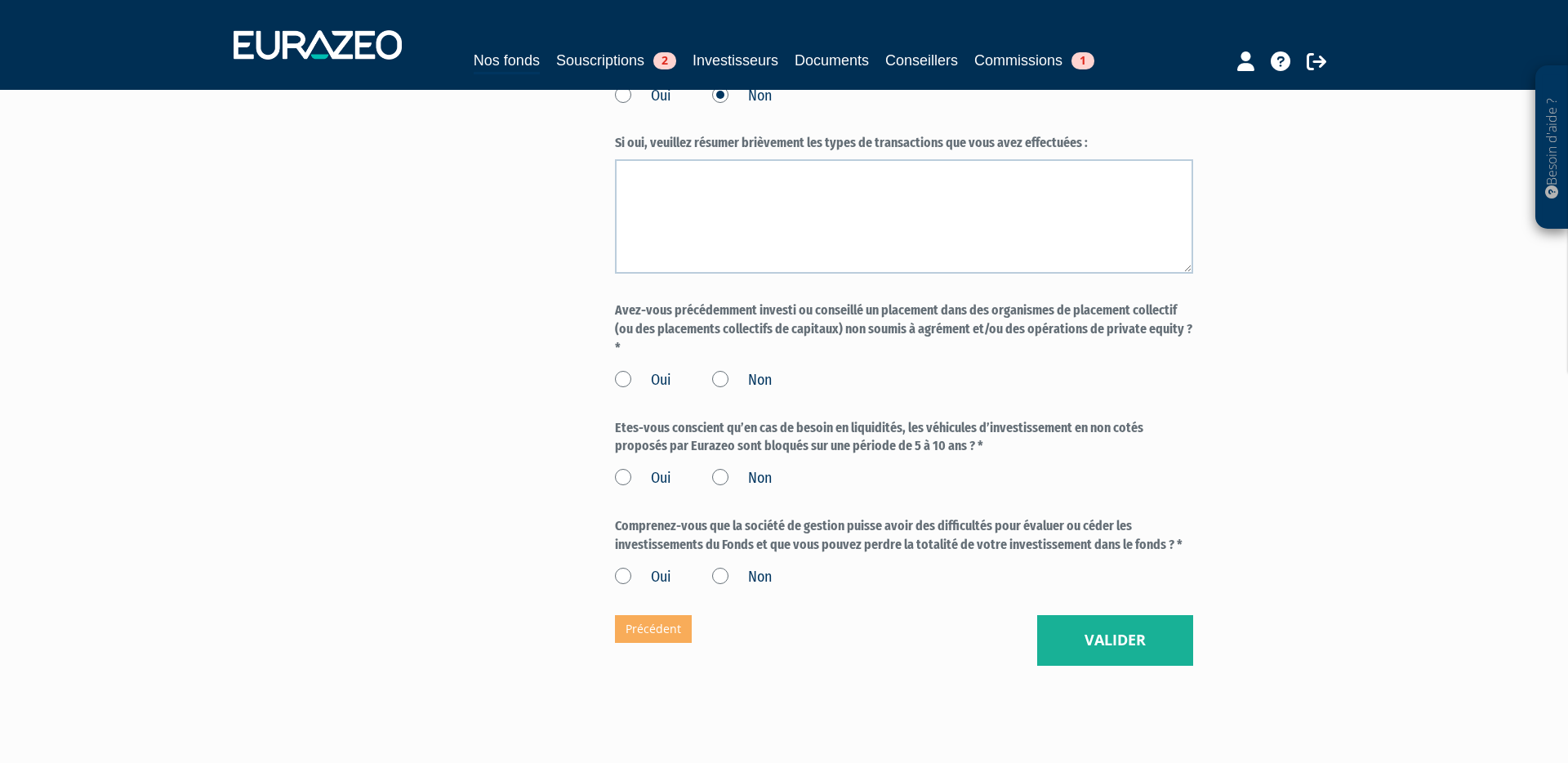
scroll to position [1281, 0]
drag, startPoint x: 721, startPoint y: 341, endPoint x: 723, endPoint y: 374, distance: 33.1
click at [721, 369] on label "Non" at bounding box center [741, 380] width 60 height 21
click at [0, 0] on input "Non" at bounding box center [0, 0] width 0 height 0
click at [620, 467] on label "Oui" at bounding box center [643, 478] width 56 height 21
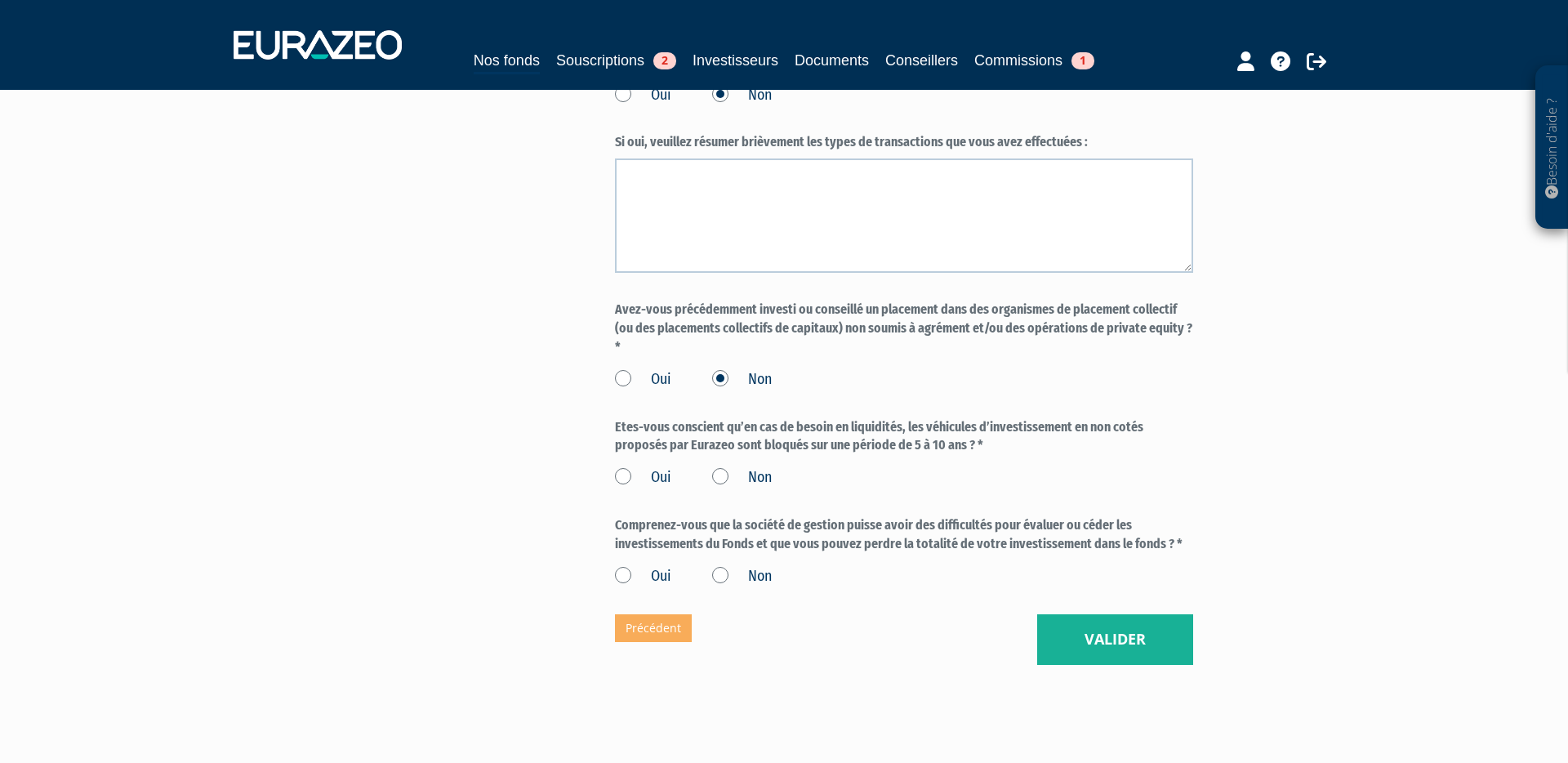
click at [0, 0] on input "Oui" at bounding box center [0, 0] width 0 height 0
click at [628, 566] on label "Oui" at bounding box center [643, 577] width 56 height 21
click at [0, 0] on input "Oui" at bounding box center [0, 0] width 0 height 0
drag, startPoint x: 1088, startPoint y: 596, endPoint x: 1096, endPoint y: 613, distance: 18.8
click at [1088, 614] on button "Valider" at bounding box center [1115, 639] width 156 height 51
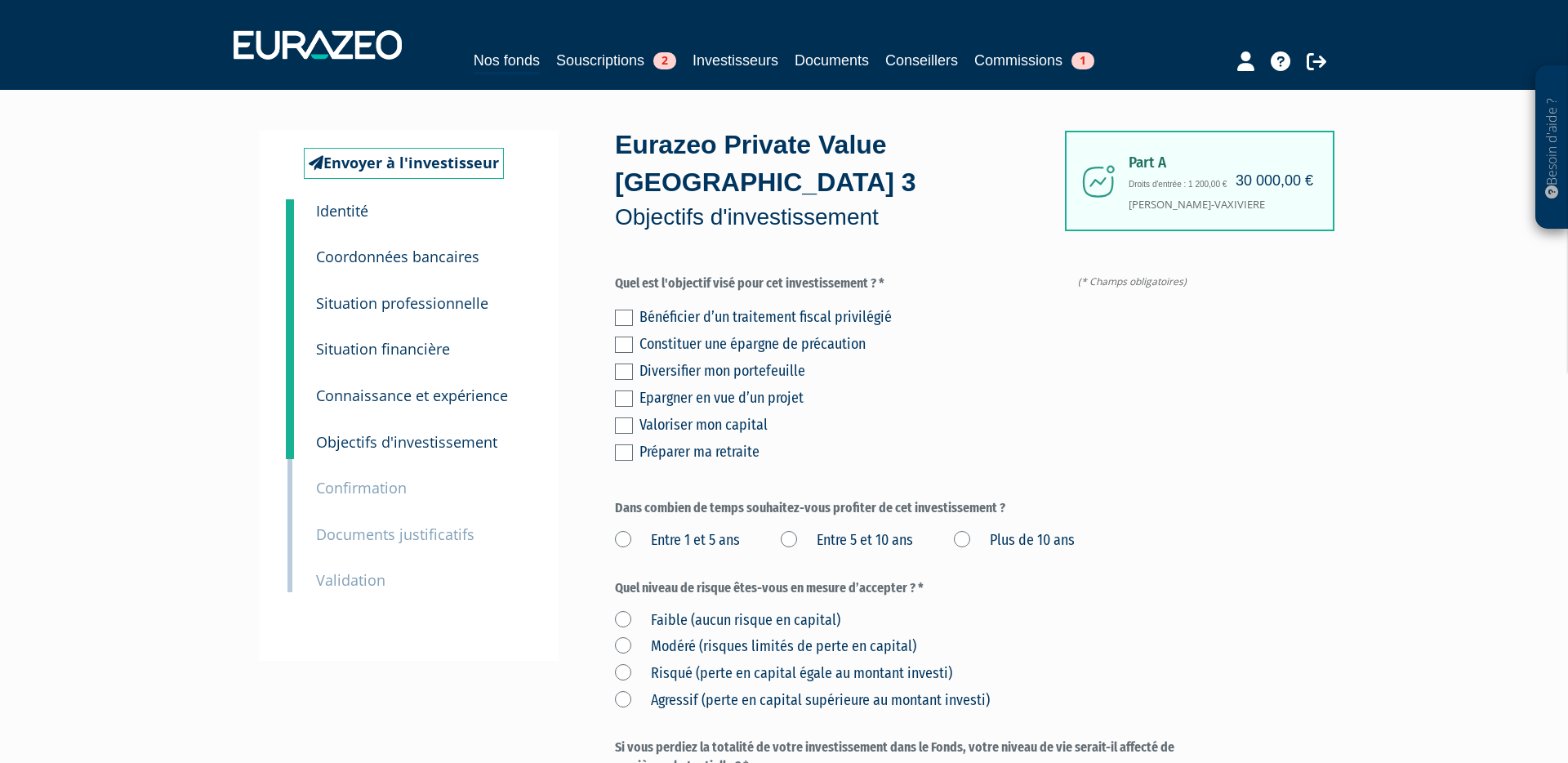
drag, startPoint x: 623, startPoint y: 334, endPoint x: 634, endPoint y: 353, distance: 22.0
click at [623, 364] on label at bounding box center [624, 372] width 18 height 16
click at [0, 0] on input "checkbox" at bounding box center [0, 0] width 0 height 0
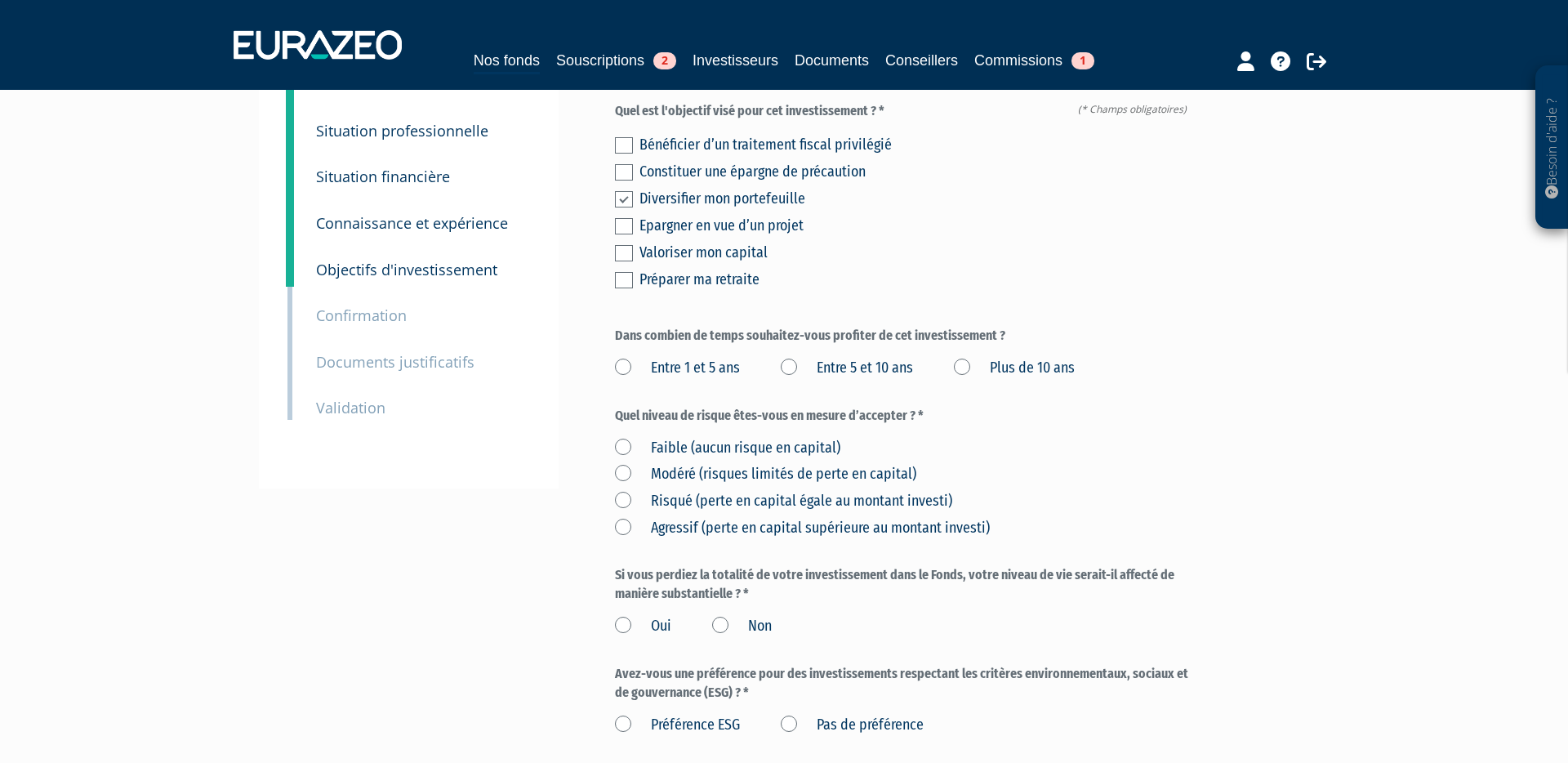
scroll to position [170, 0]
drag, startPoint x: 976, startPoint y: 325, endPoint x: 977, endPoint y: 351, distance: 26.0
click at [976, 360] on label "Plus de 10 ans" at bounding box center [1014, 371] width 121 height 21
click at [0, 0] on ans "Plus de 10 ans" at bounding box center [0, 0] width 0 height 0
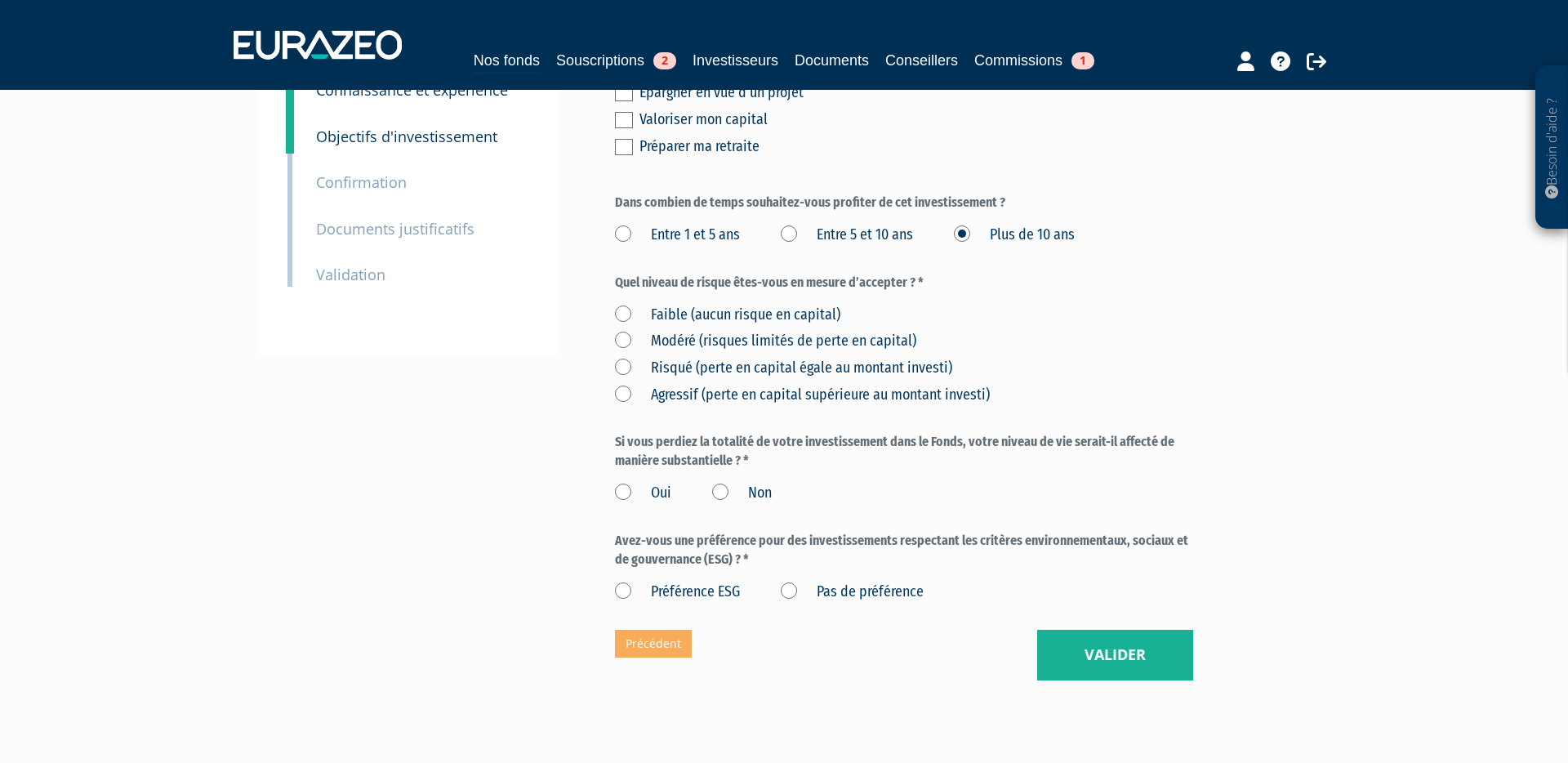
scroll to position [310, 0]
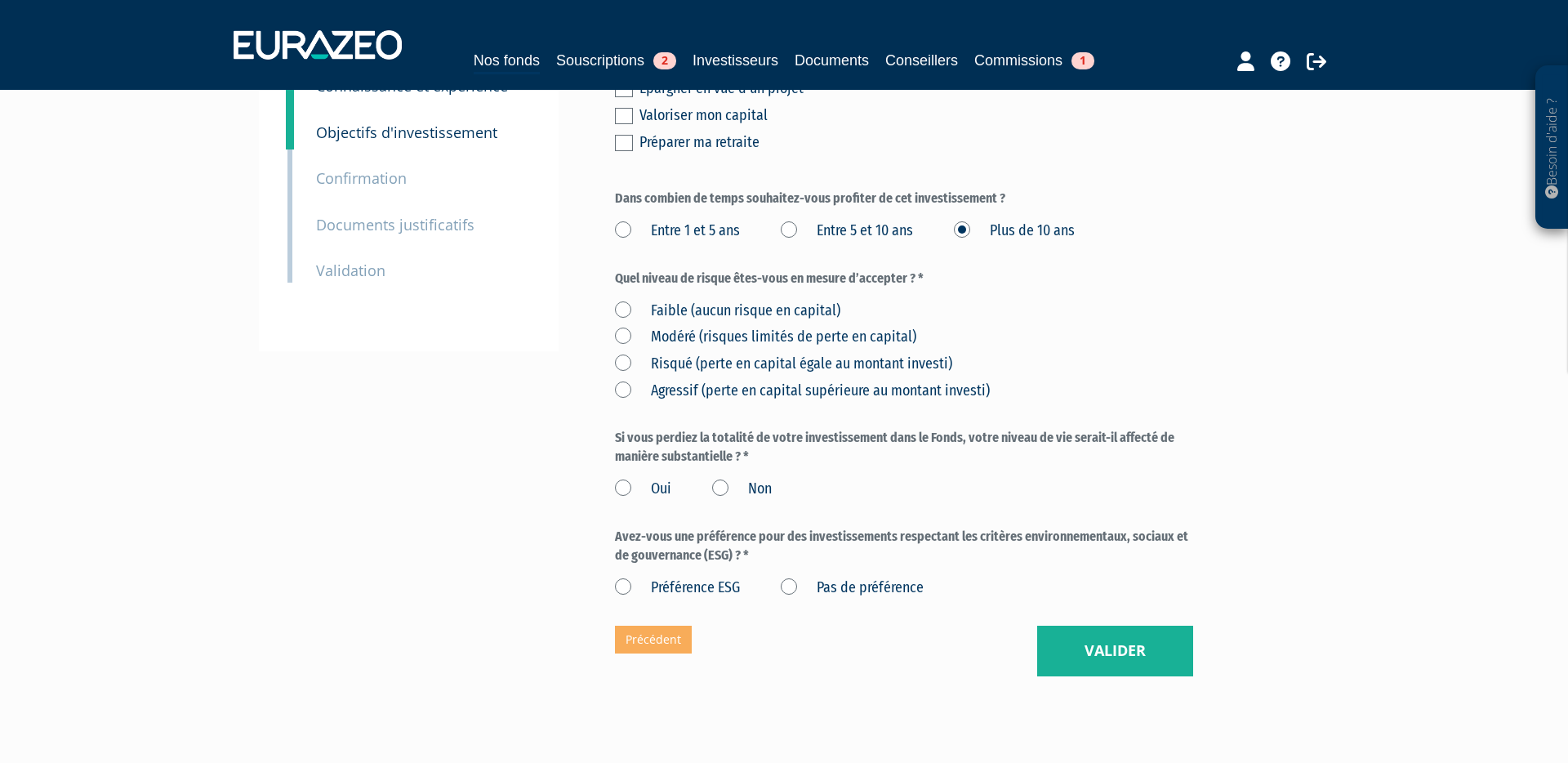
drag, startPoint x: 622, startPoint y: 325, endPoint x: 667, endPoint y: 378, distance: 69.5
click at [622, 354] on label "Risqué (perte en capital égale au montant investi)" at bounding box center [784, 364] width 338 height 21
click at [0, 0] on investi\) "Risqué (perte en capital égale au montant investi)" at bounding box center [0, 0] width 0 height 0
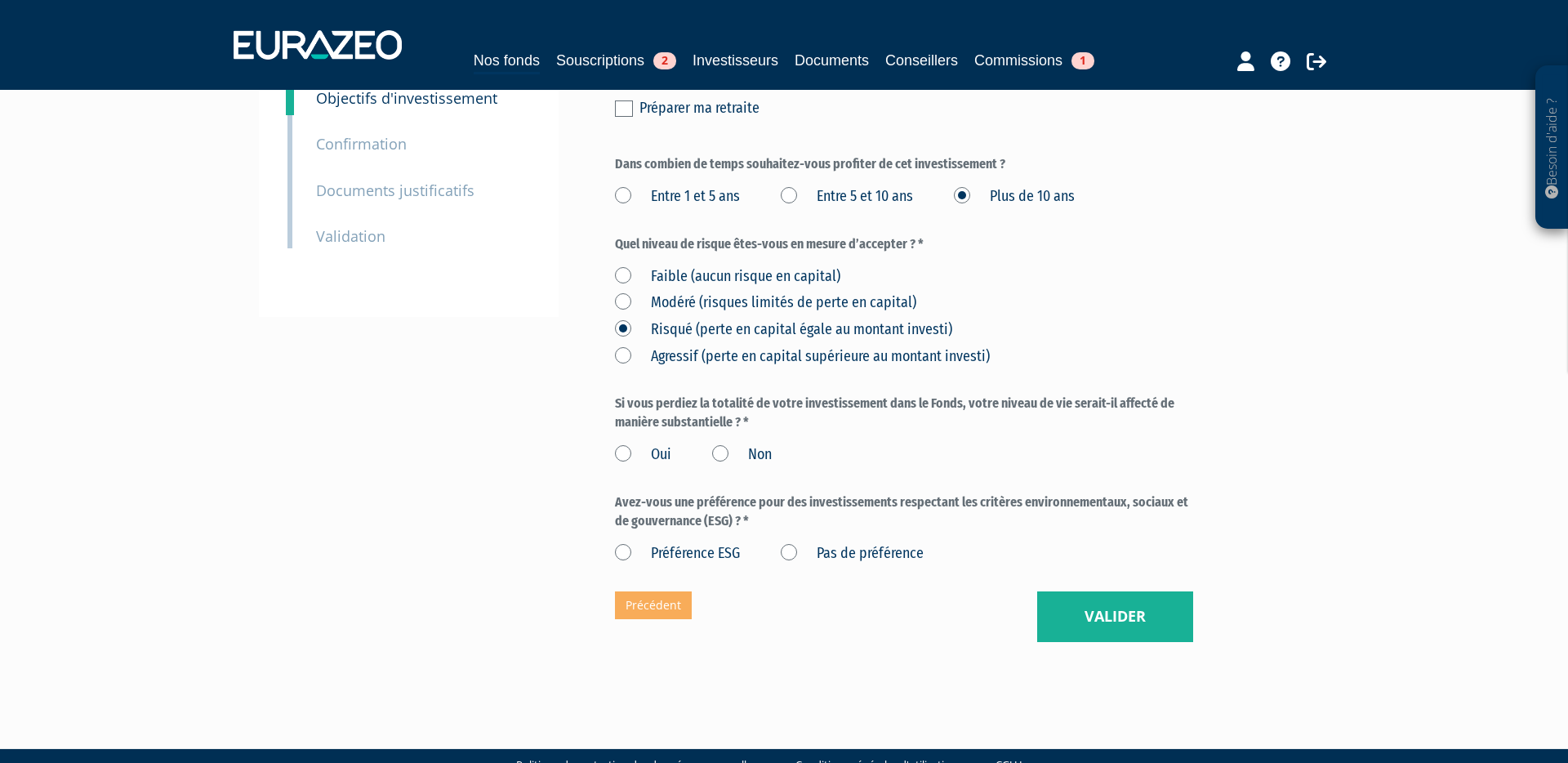
drag, startPoint x: 719, startPoint y: 417, endPoint x: 738, endPoint y: 464, distance: 50.7
click at [719, 444] on label "Non" at bounding box center [741, 455] width 60 height 21
click at [0, 0] on input "Non" at bounding box center [0, 0] width 0 height 0
drag, startPoint x: 790, startPoint y: 512, endPoint x: 796, endPoint y: 519, distance: 9.2
click at [790, 543] on label "Pas de préférence" at bounding box center [853, 553] width 143 height 21
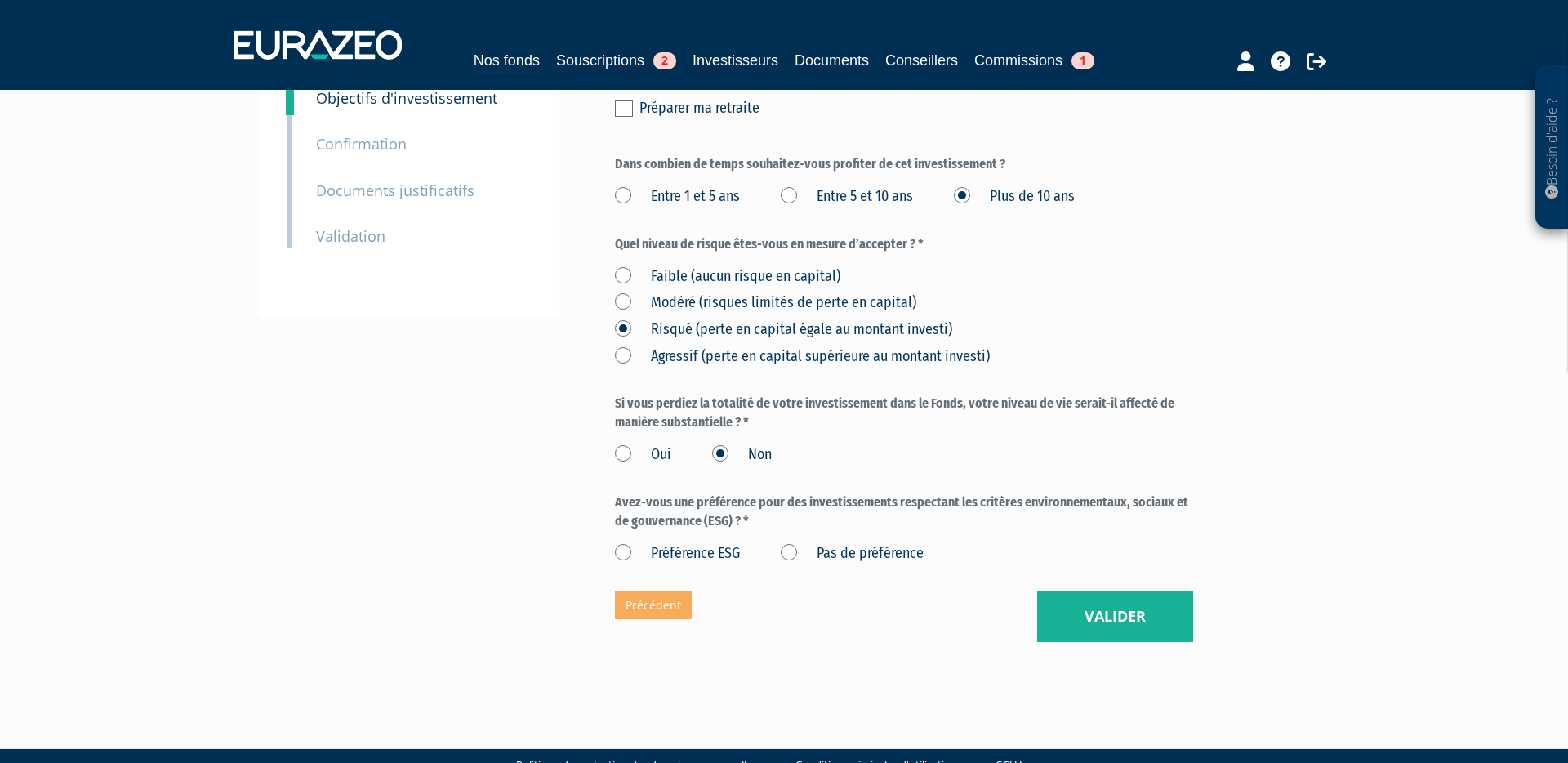
click at [0, 0] on préférence "Pas de préférence" at bounding box center [0, 0] width 0 height 0
click at [1119, 591] on button "Valider" at bounding box center [1115, 616] width 156 height 51
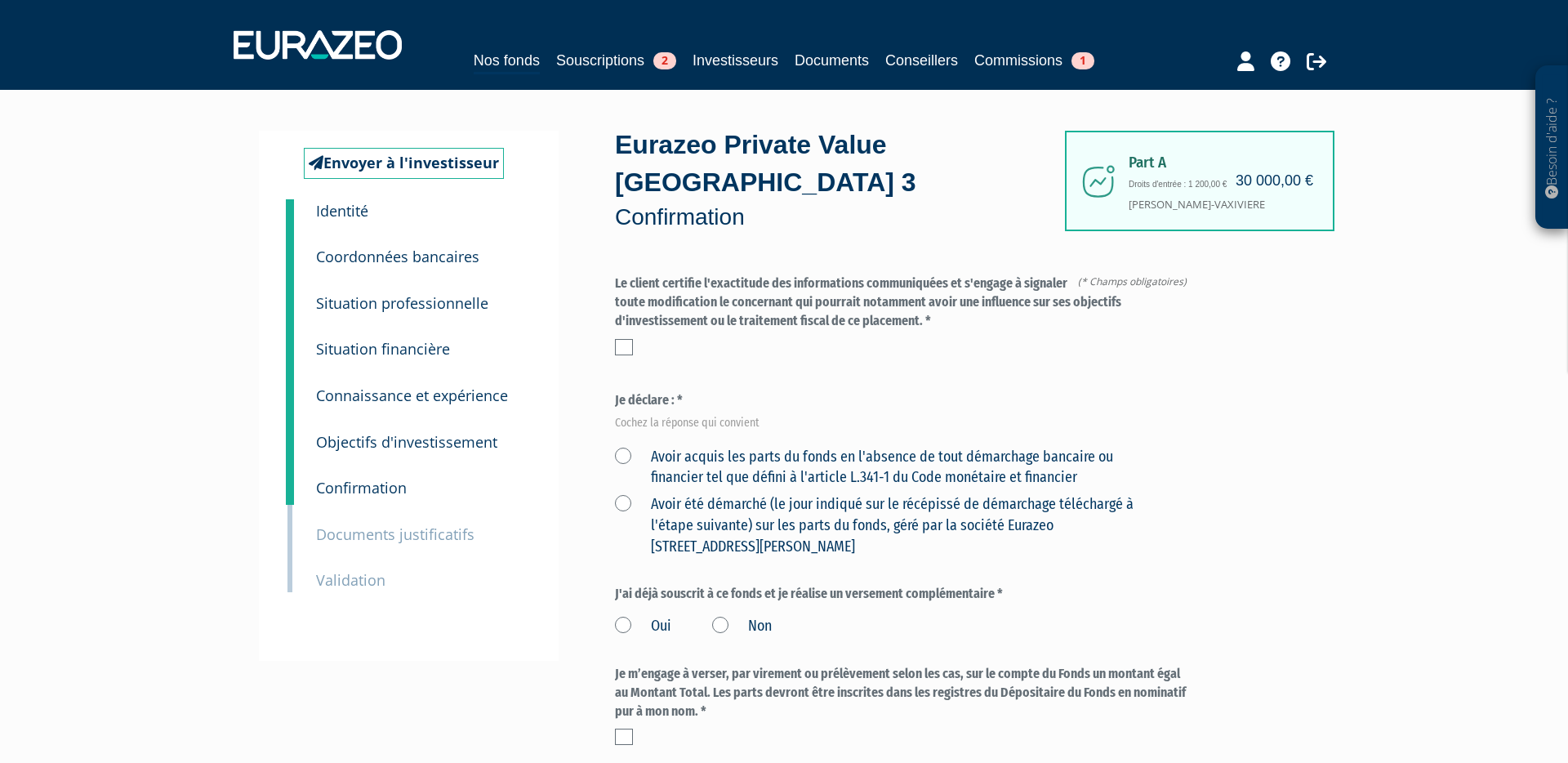
click at [625, 339] on label at bounding box center [624, 347] width 18 height 16
click at [0, 0] on input "checkbox" at bounding box center [0, 0] width 0 height 0
drag, startPoint x: 624, startPoint y: 422, endPoint x: 631, endPoint y: 428, distance: 9.2
click at [624, 447] on label "Avoir acquis les parts du fonds en l'absence de tout démarchage bancaire ou fin…" at bounding box center [885, 467] width 540 height 42
click at [0, 0] on financier "Avoir acquis les parts du fonds en l'absence de tout démarchage bancaire ou fin…" at bounding box center [0, 0] width 0 height 0
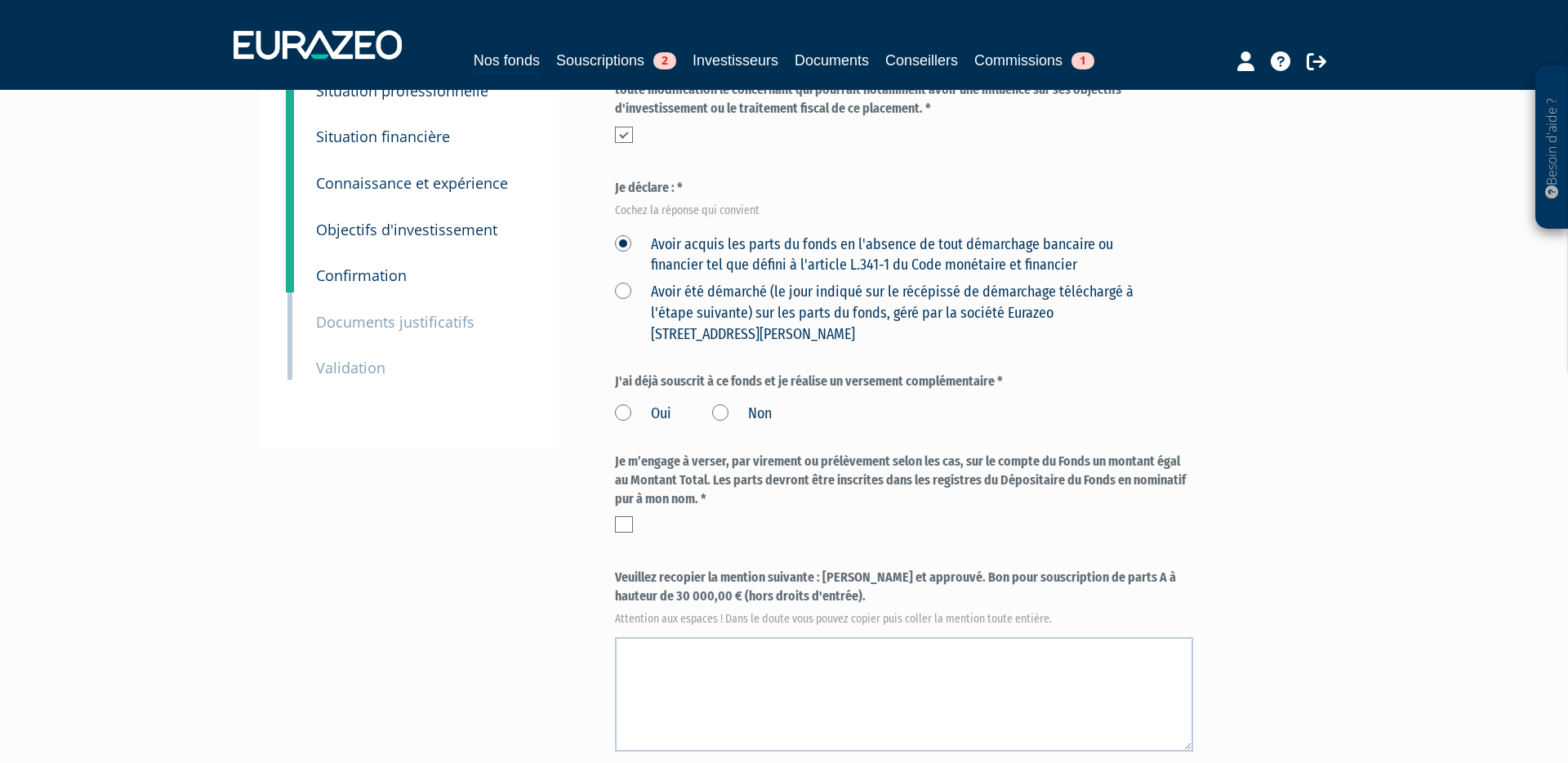
scroll to position [216, 0]
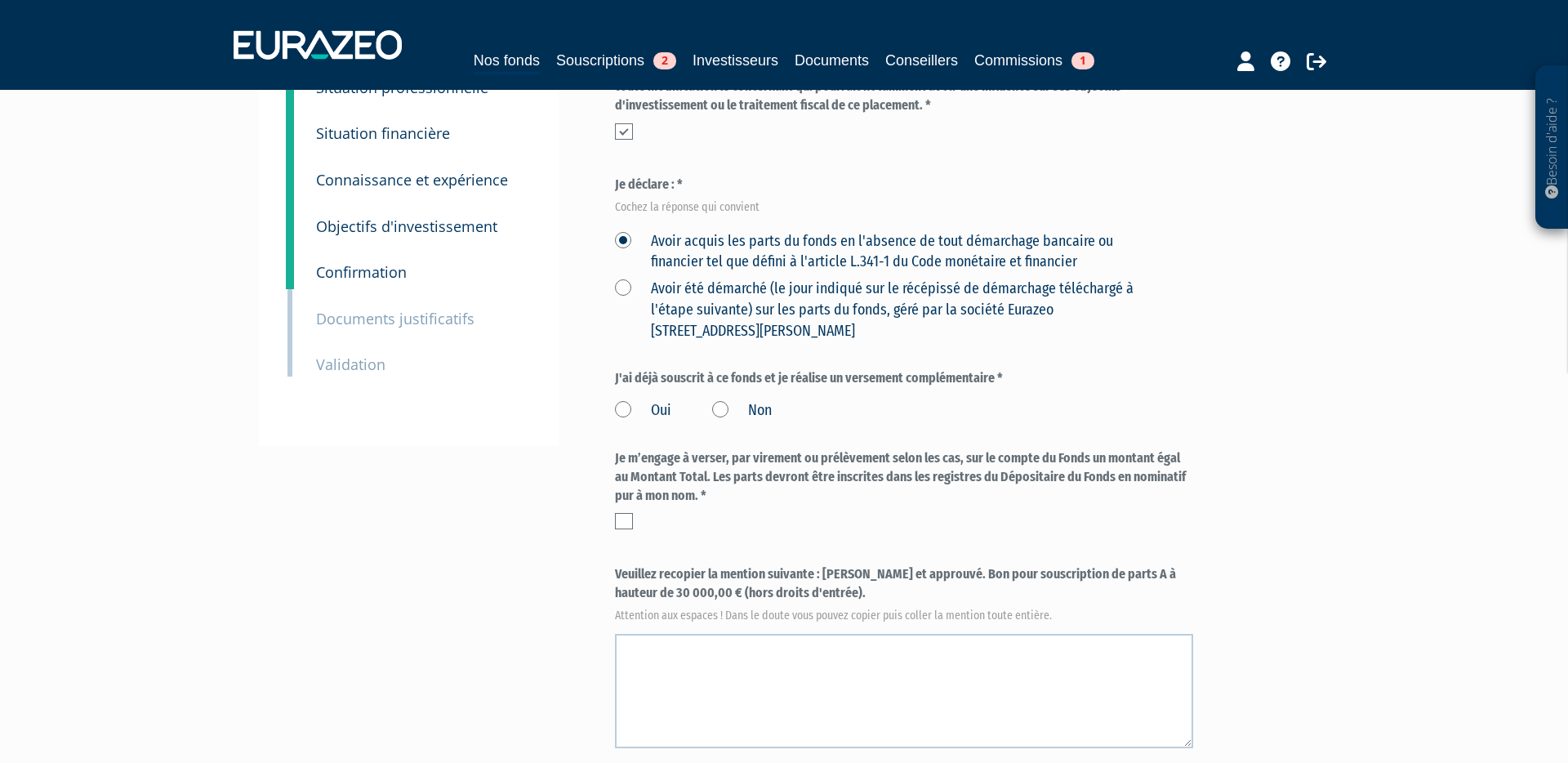
drag, startPoint x: 724, startPoint y: 373, endPoint x: 729, endPoint y: 390, distance: 17.7
click at [724, 400] on label "Non" at bounding box center [741, 411] width 60 height 21
click at [0, 0] on input "Non" at bounding box center [0, 0] width 0 height 0
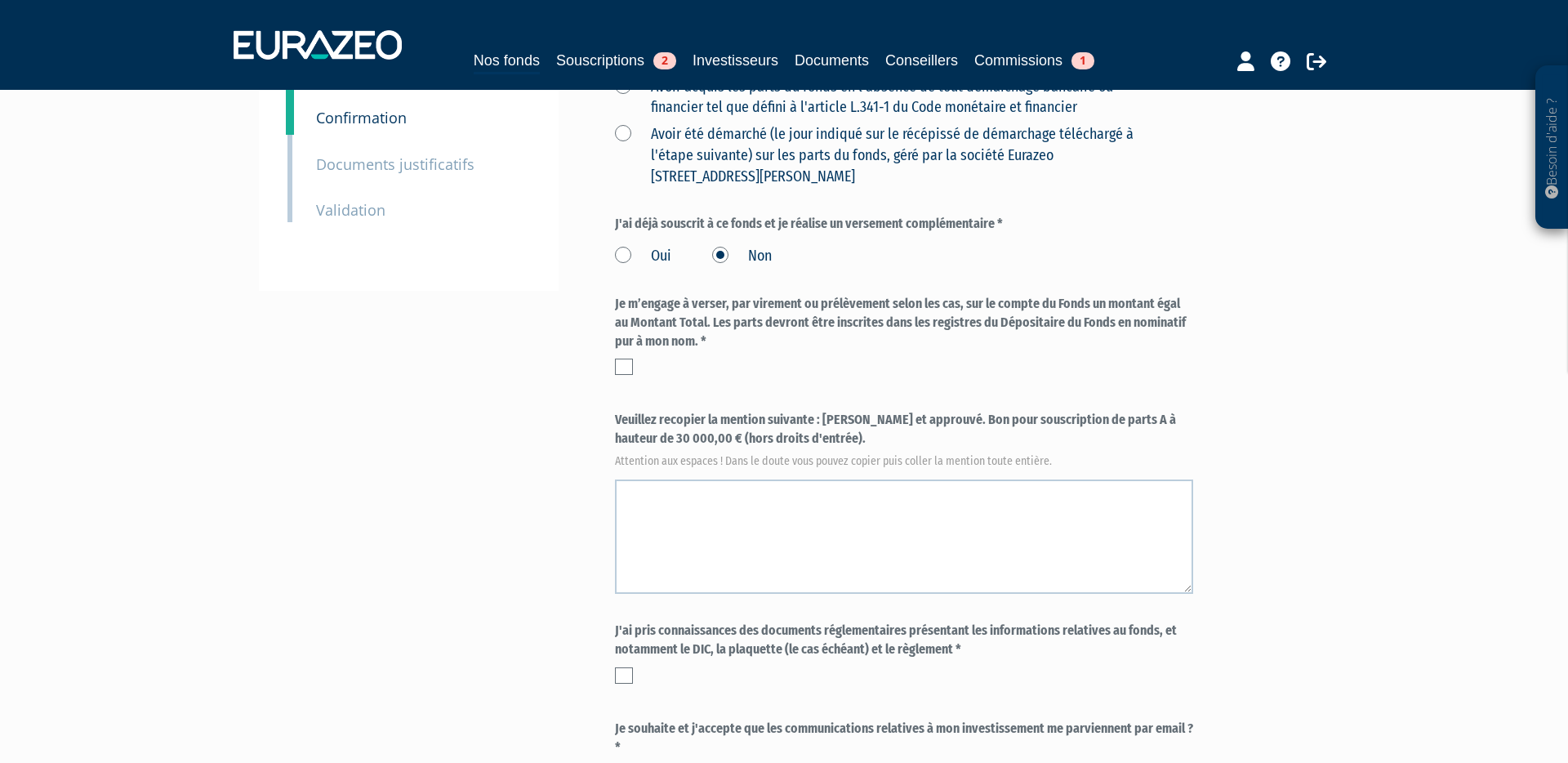
scroll to position [375, 0]
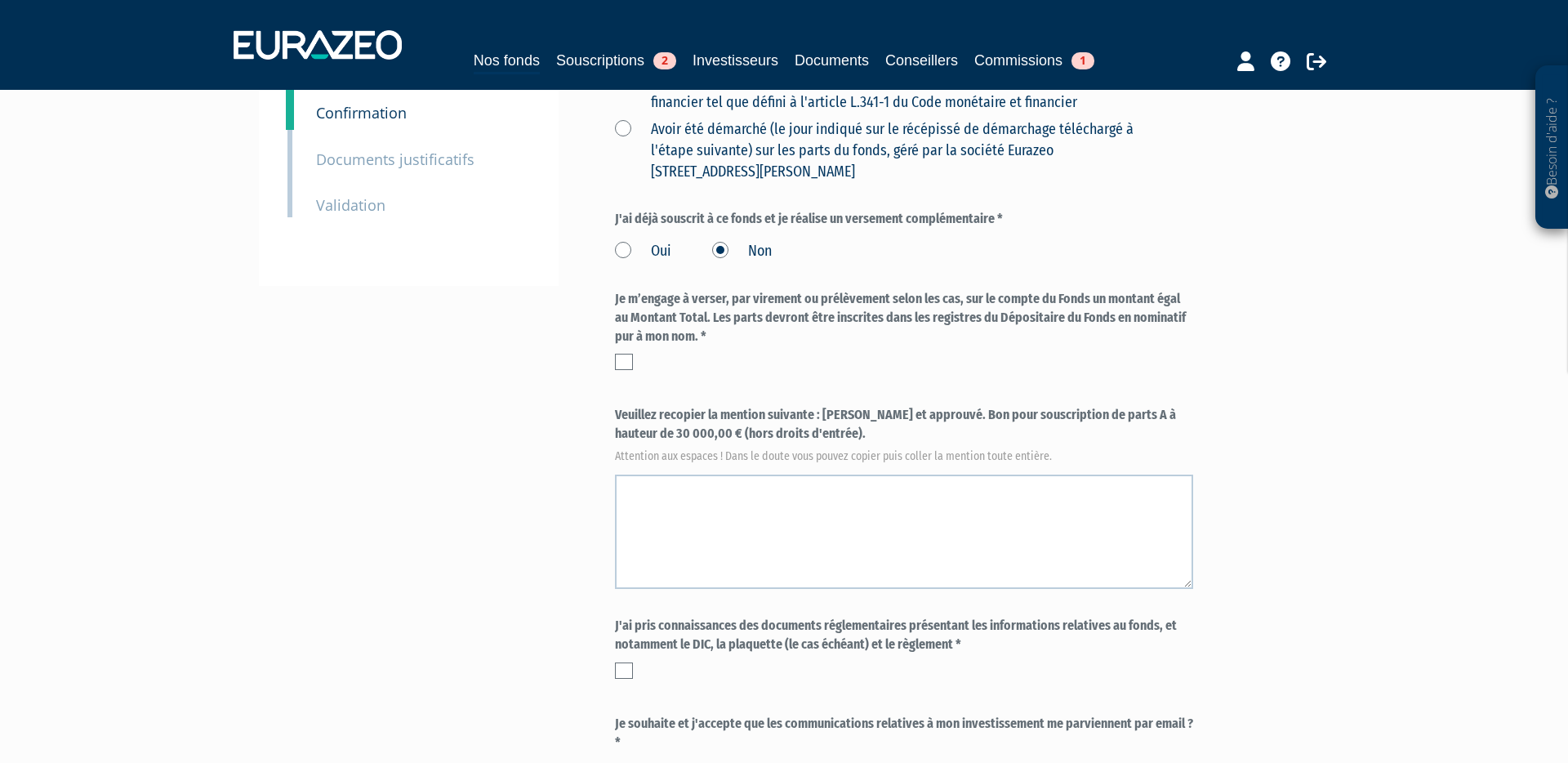
click at [627, 354] on label at bounding box center [624, 362] width 18 height 16
click at [0, 0] on input "checkbox" at bounding box center [0, 0] width 0 height 0
click at [822, 406] on label "Veuillez recopier la mention suivante : [PERSON_NAME] et approuvé. Bon pour sou…" at bounding box center [904, 433] width 578 height 54
drag, startPoint x: 825, startPoint y: 374, endPoint x: 828, endPoint y: 396, distance: 22.2
click at [828, 406] on label "Veuillez recopier la mention suivante : [PERSON_NAME] et approuvé. Bon pour sou…" at bounding box center [904, 433] width 578 height 54
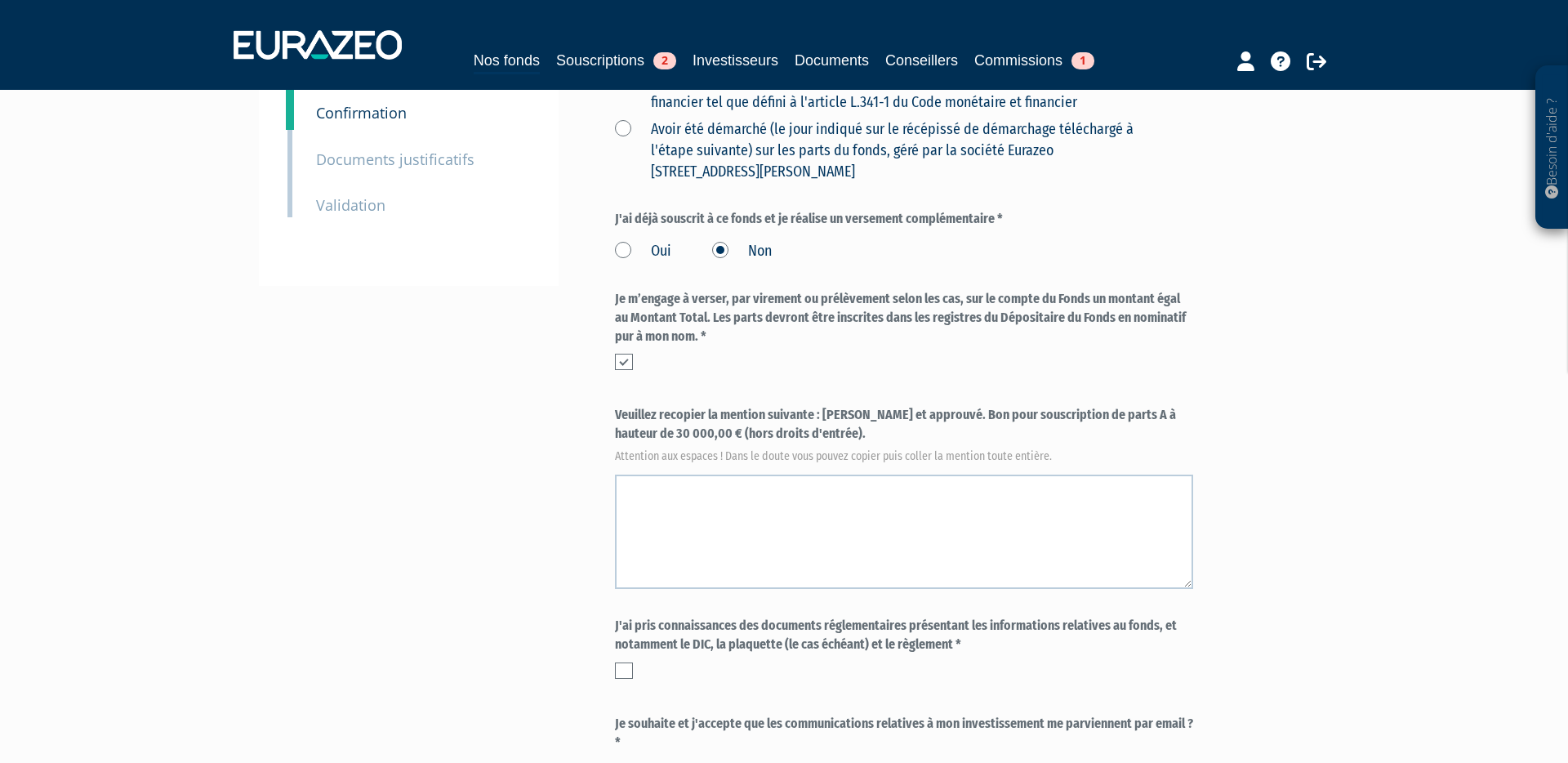
copy label "[PERSON_NAME] et approuvé. Bon pour souscription de parts A à hauteur de 30 000…"
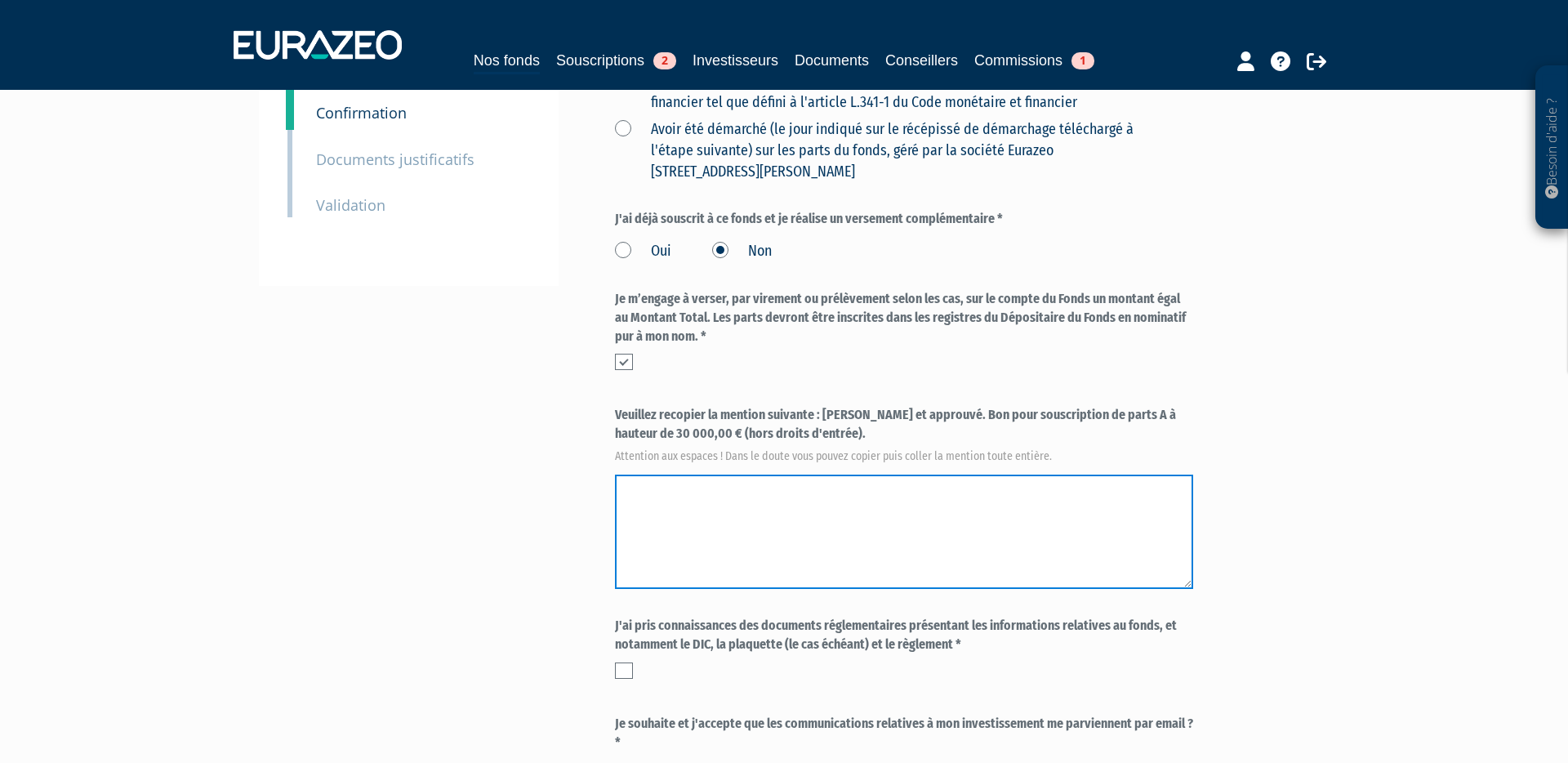
drag, startPoint x: 669, startPoint y: 450, endPoint x: 656, endPoint y: 456, distance: 14.3
click at [667, 475] on textarea at bounding box center [904, 532] width 578 height 115
paste textarea "[PERSON_NAME] et approuvé. Bon pour souscription de parts A à hauteur de 30 000…"
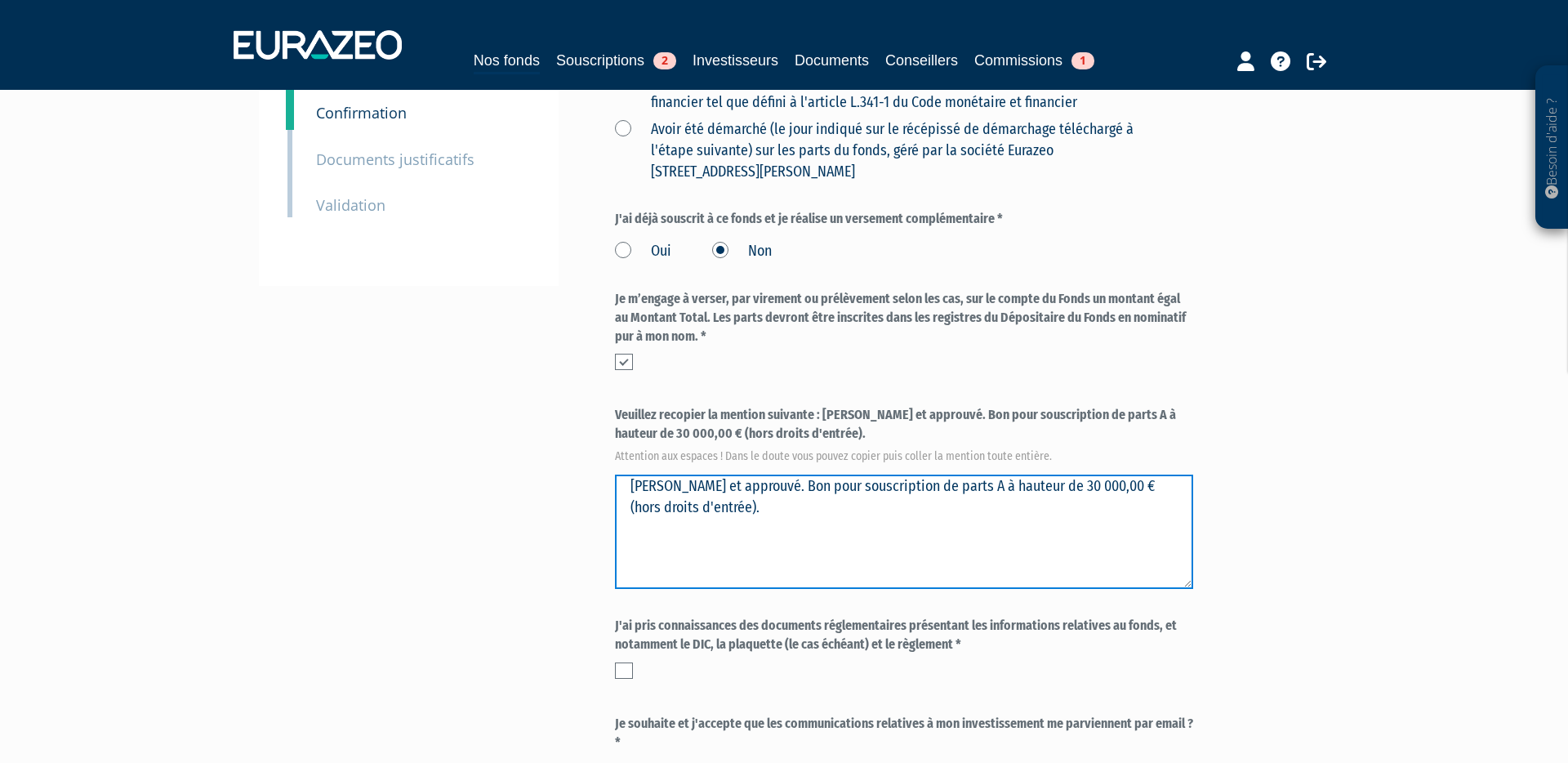
click at [662, 475] on textarea at bounding box center [904, 532] width 578 height 115
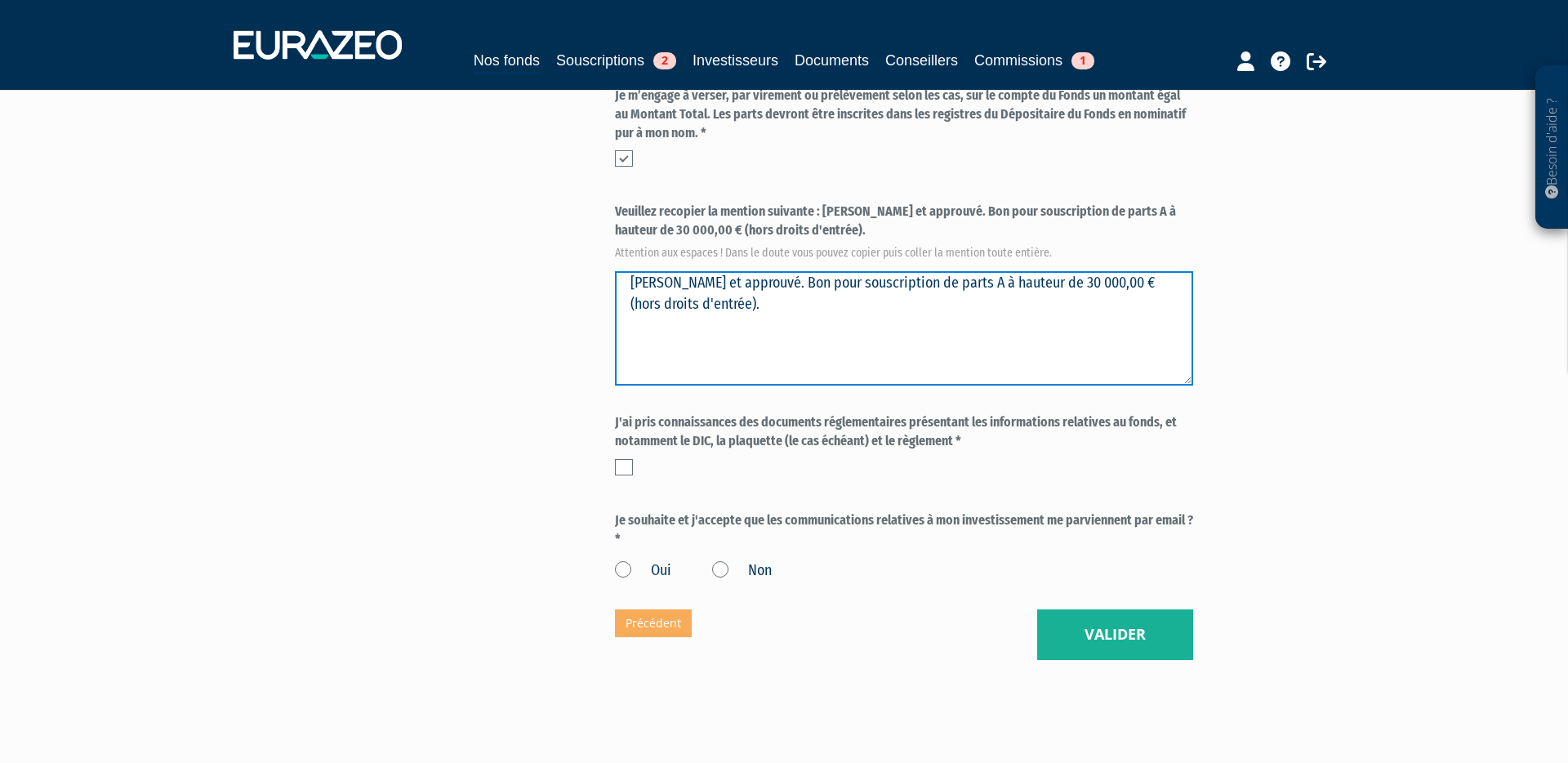
scroll to position [583, 0]
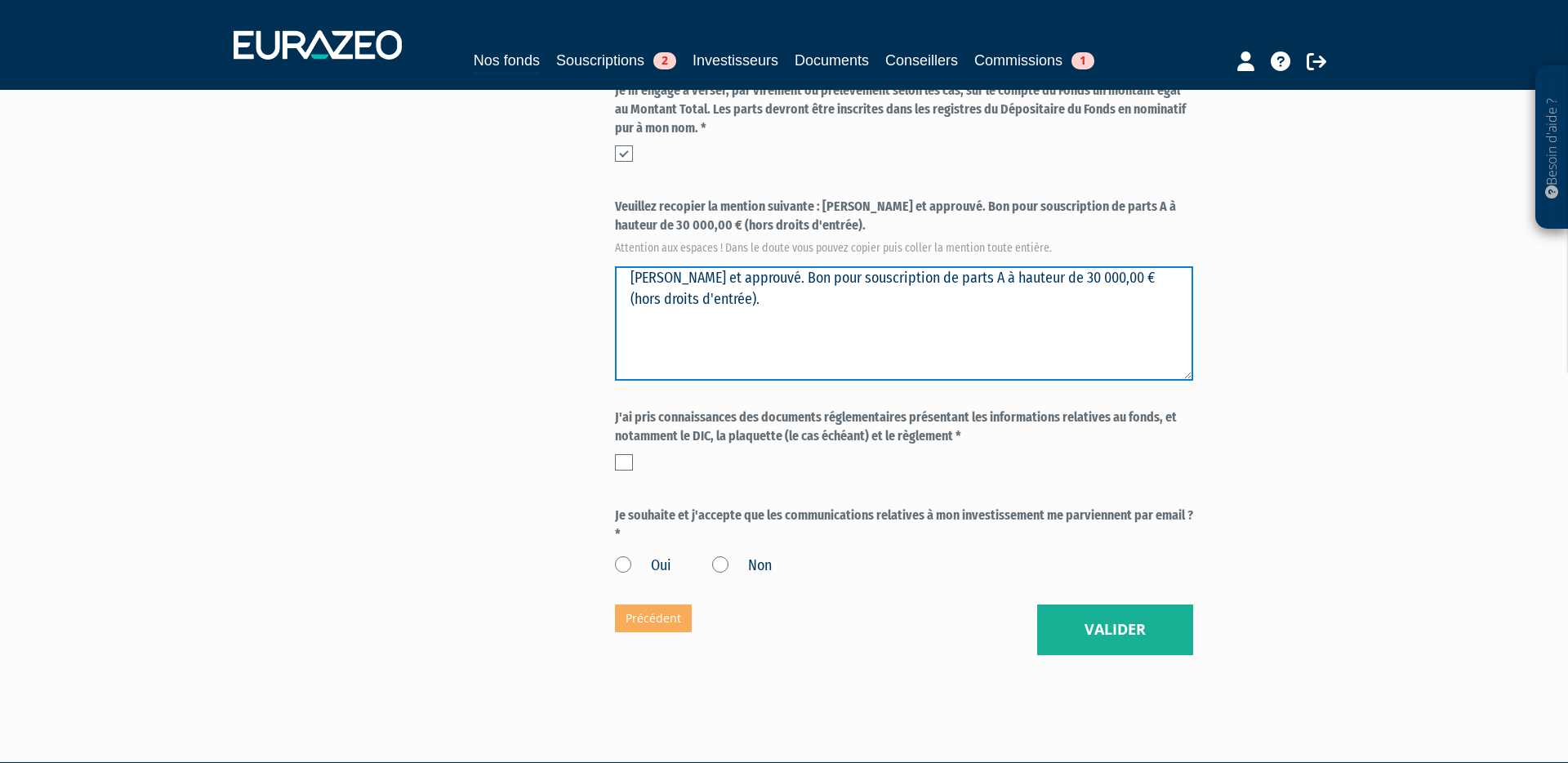
type textarea "[PERSON_NAME] et approuvé. Bon pour souscription de parts A à hauteur de 30 000…"
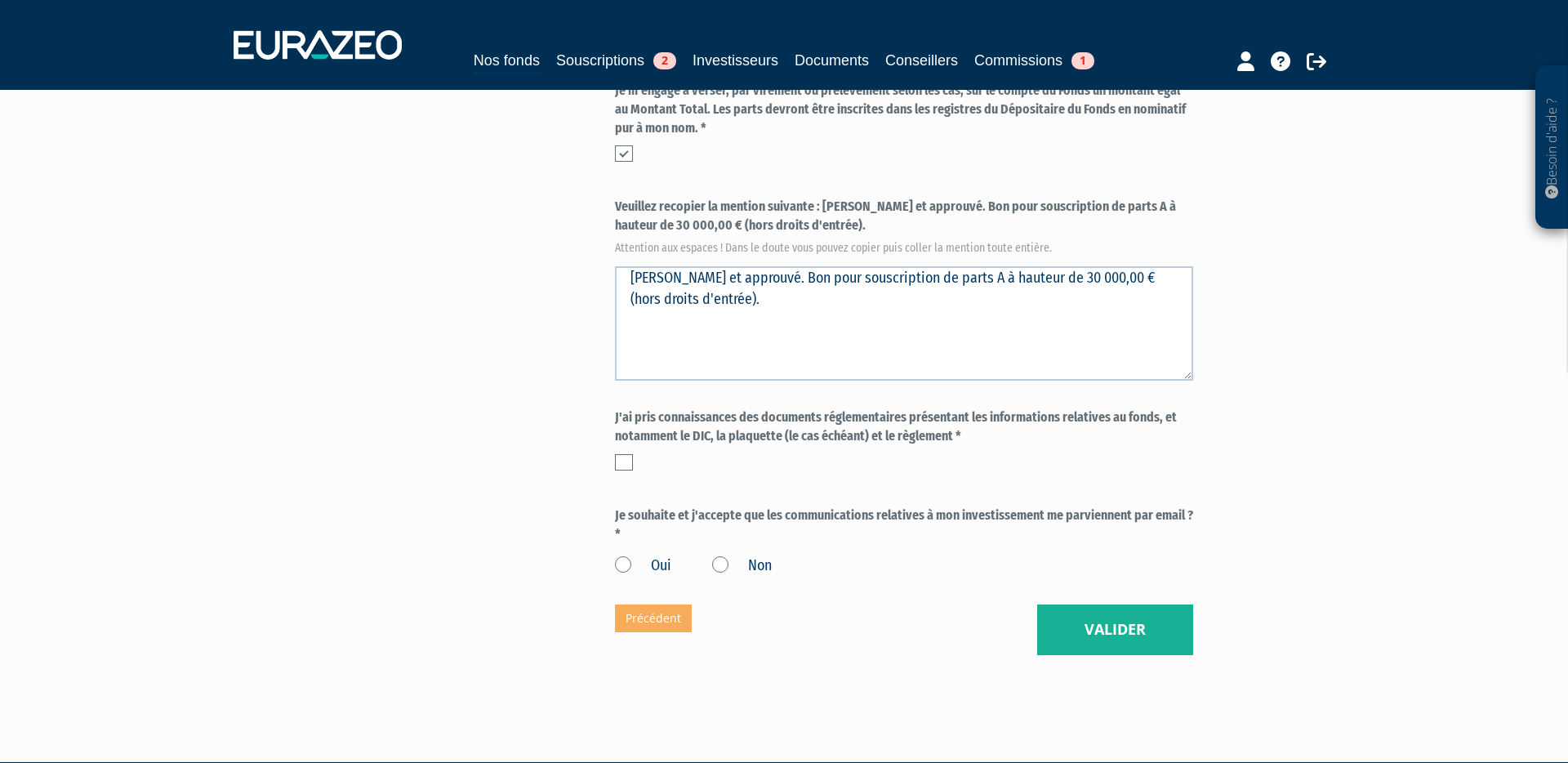
click at [620, 454] on label at bounding box center [624, 462] width 18 height 16
click at [0, 0] on input "checkbox" at bounding box center [0, 0] width 0 height 0
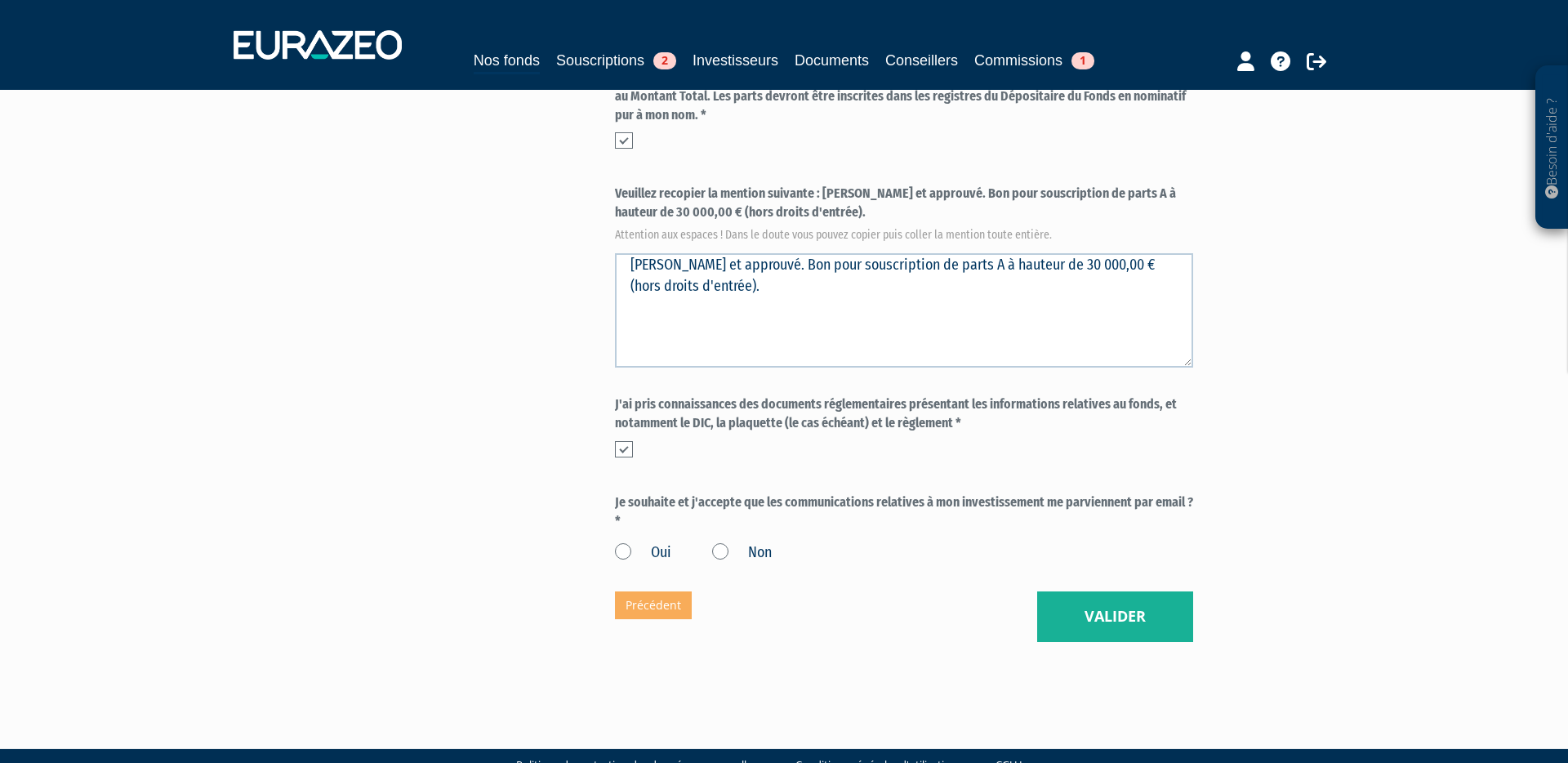
click at [621, 542] on label "Oui" at bounding box center [643, 553] width 56 height 21
click at [0, 0] on input "Oui" at bounding box center [0, 0] width 0 height 0
click at [1118, 591] on button "Valider" at bounding box center [1115, 616] width 156 height 51
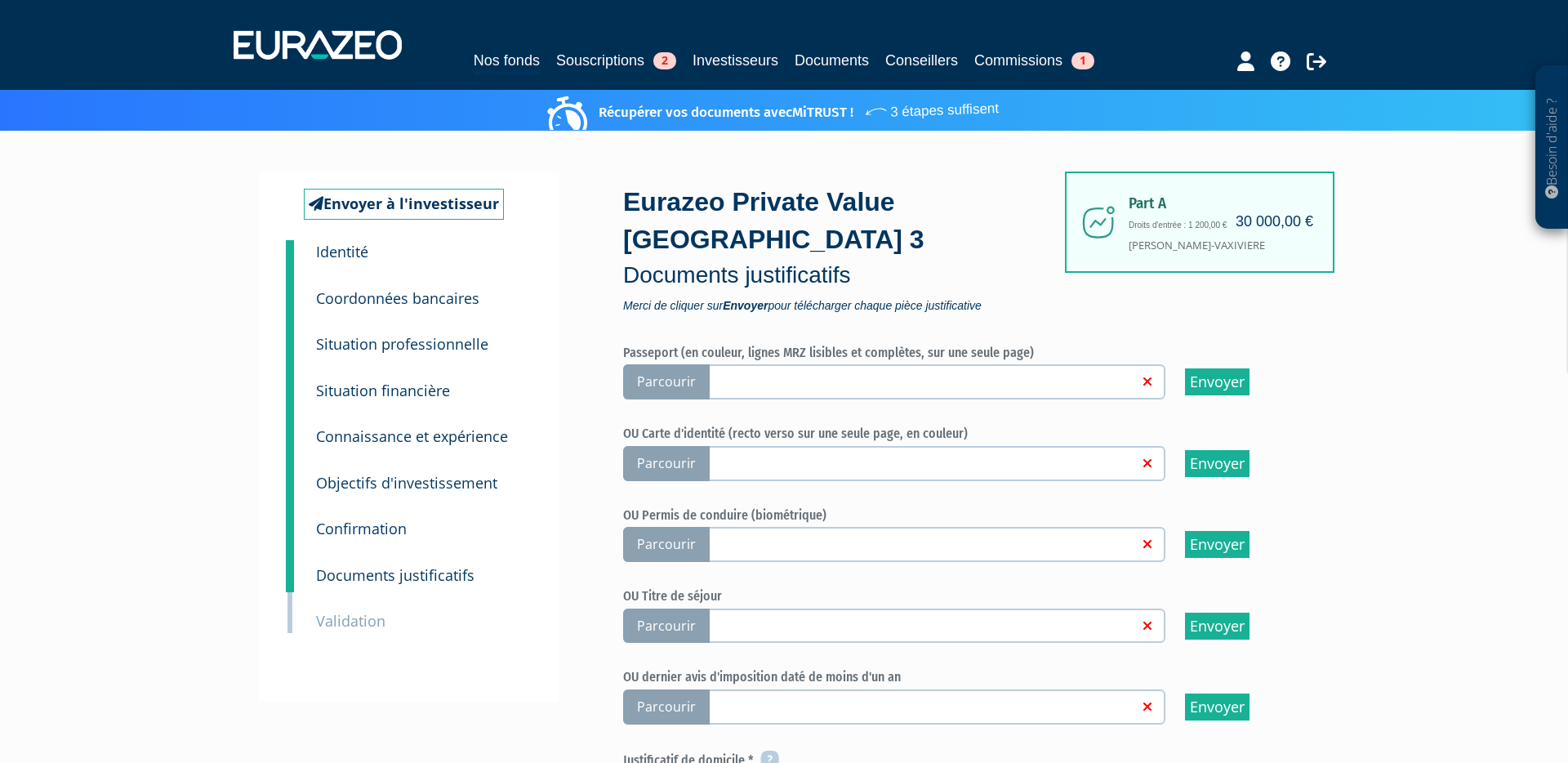
click at [680, 364] on span "Parcourir" at bounding box center [666, 382] width 87 height 35
click at [0, 0] on input "Parcourir" at bounding box center [0, 0] width 0 height 0
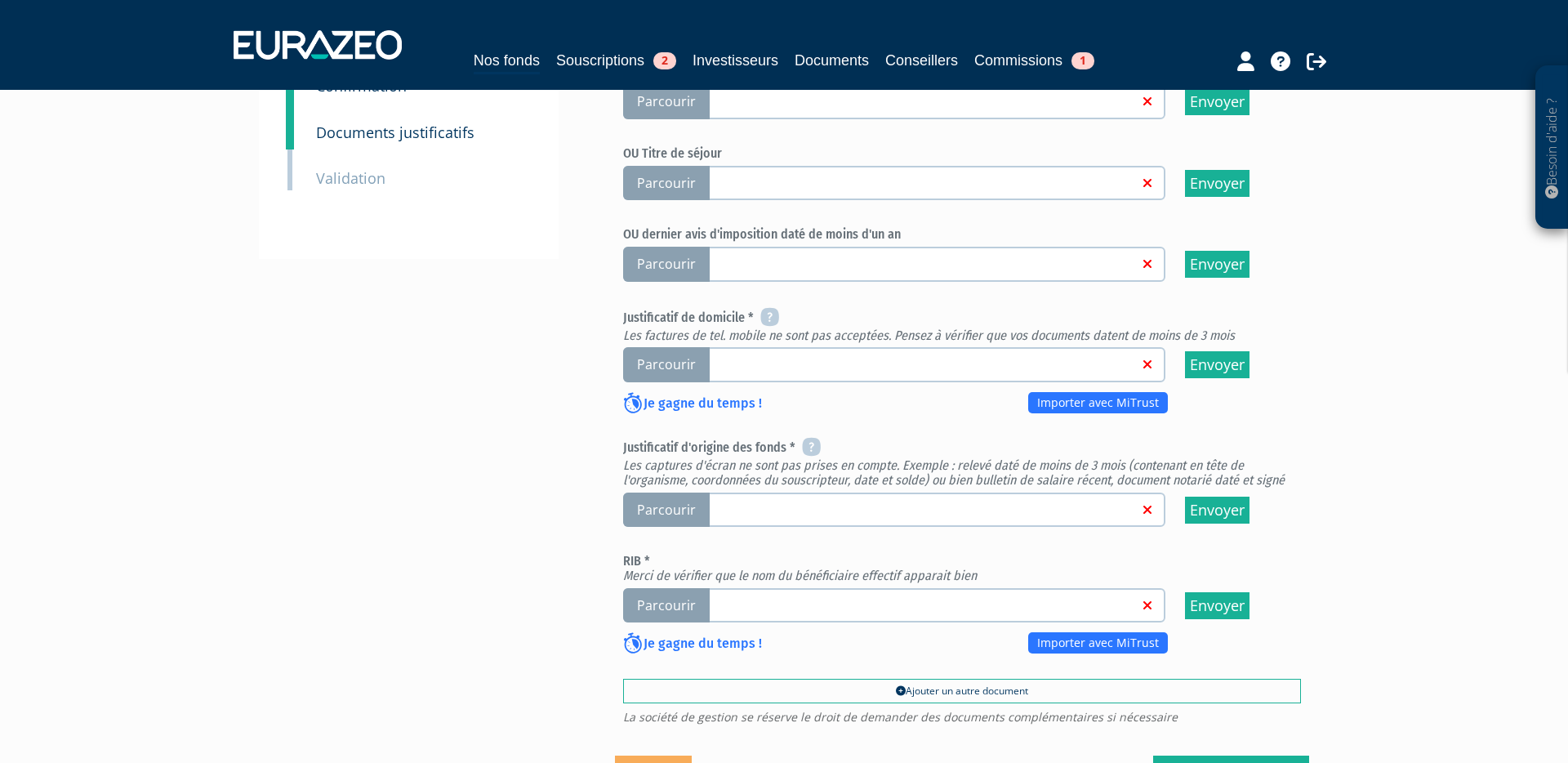
scroll to position [447, 0]
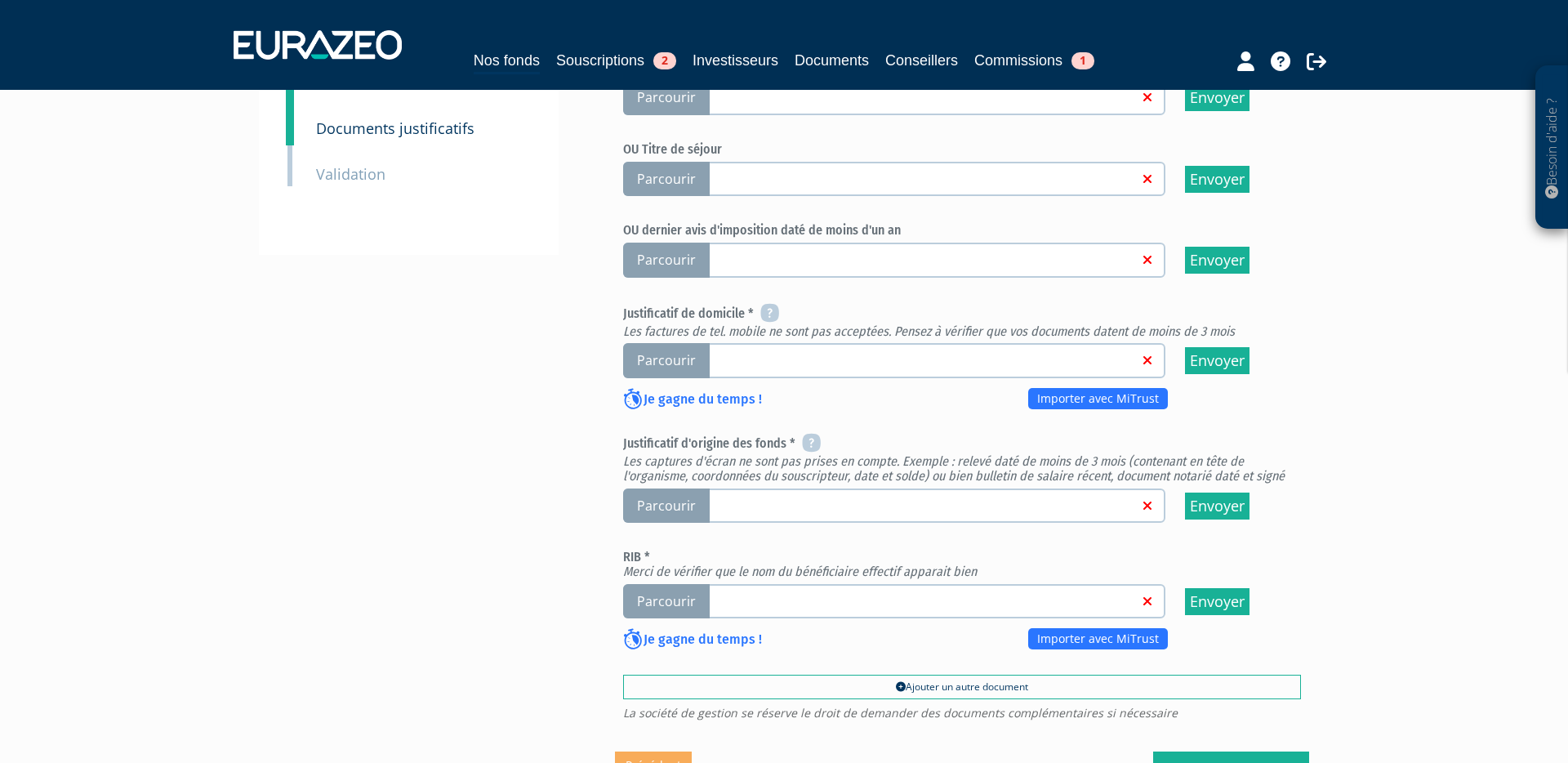
click at [668, 343] on span "Parcourir" at bounding box center [666, 360] width 87 height 35
click at [0, 0] on input "Parcourir" at bounding box center [0, 0] width 0 height 0
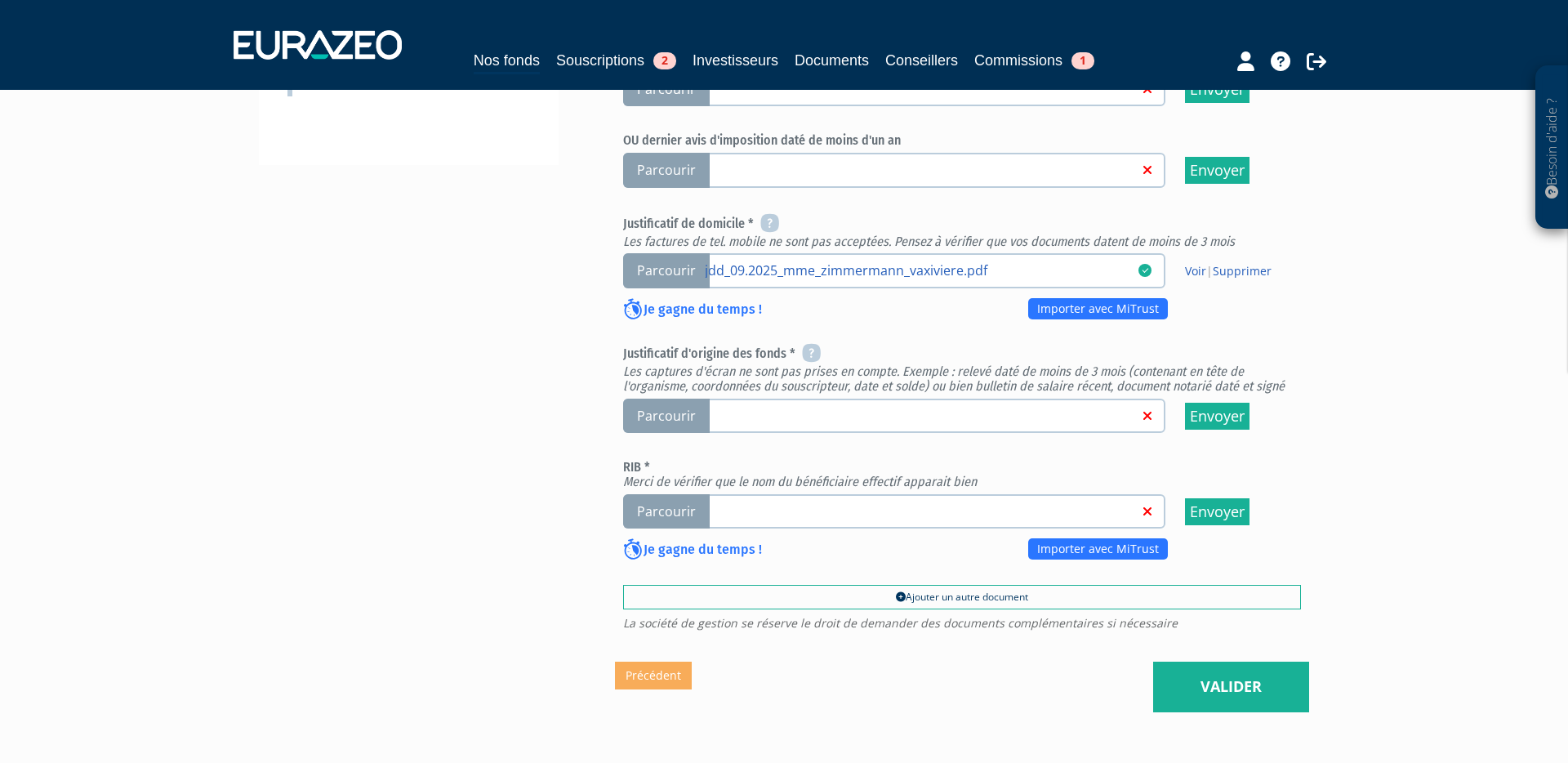
scroll to position [548, 0]
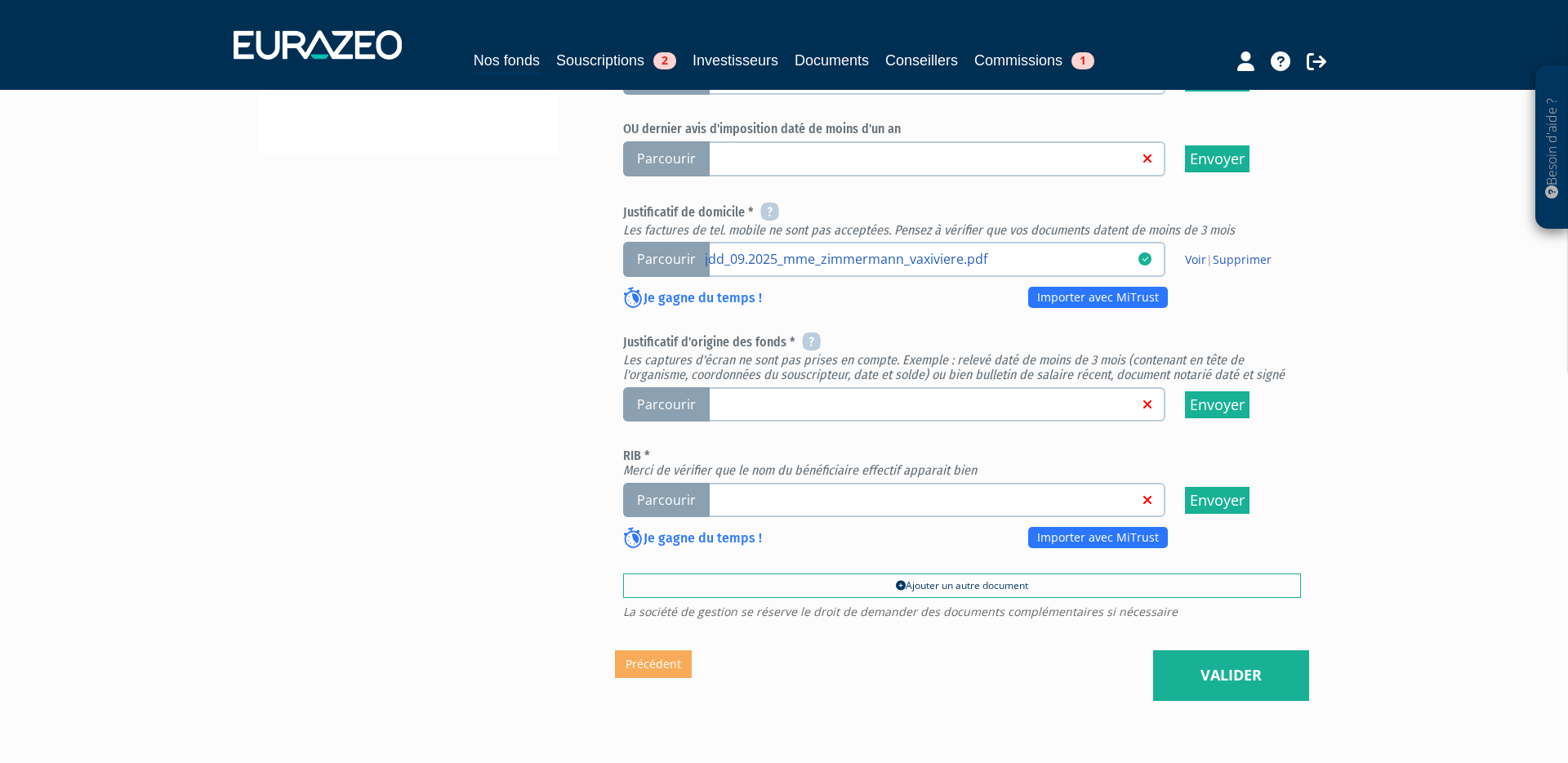
click at [690, 483] on span "Parcourir" at bounding box center [666, 500] width 87 height 35
click at [0, 0] on input "Parcourir" at bounding box center [0, 0] width 0 height 0
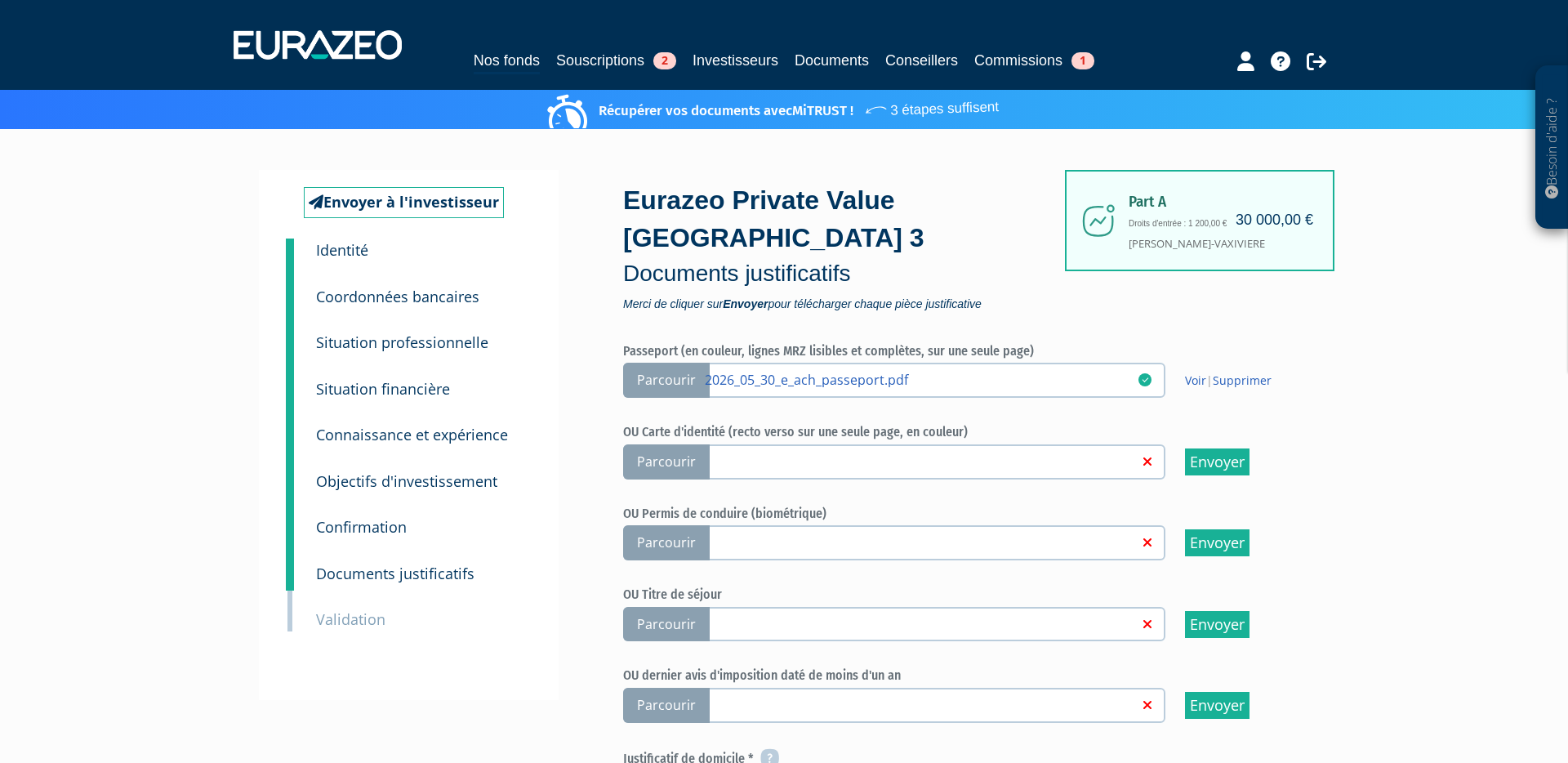
scroll to position [3, 0]
click at [1318, 52] on icon at bounding box center [1316, 61] width 20 height 20
